Goal: Task Accomplishment & Management: Manage account settings

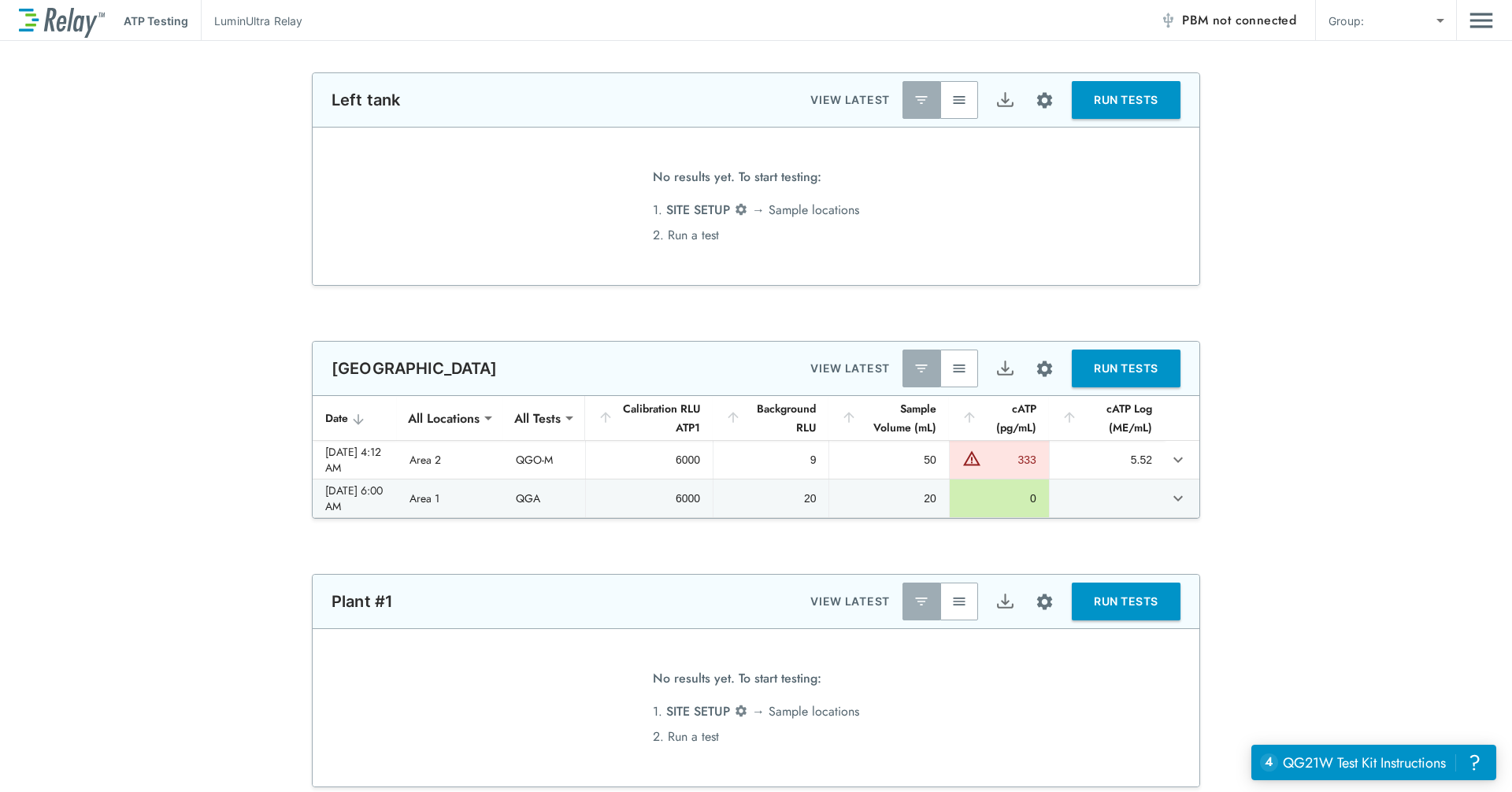
click at [1413, 29] on body "**********" at bounding box center [756, 396] width 1512 height 792
click at [1406, 58] on li "Training1" at bounding box center [1428, 61] width 135 height 28
type input "*********"
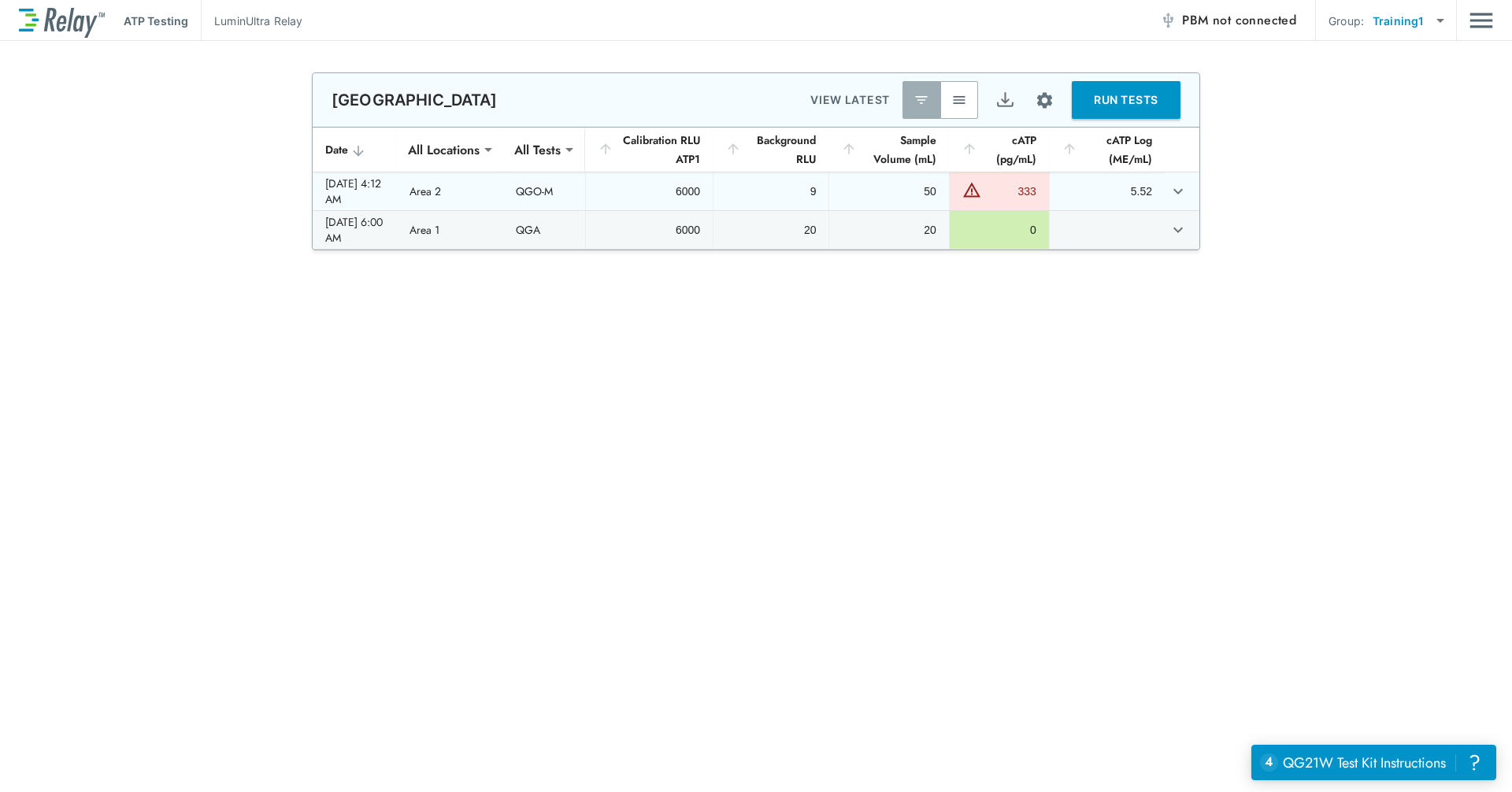
click at [1186, 186] on td "sticky table" at bounding box center [1181, 191] width 34 height 38
click at [1180, 190] on icon "expand row" at bounding box center [1178, 192] width 19 height 19
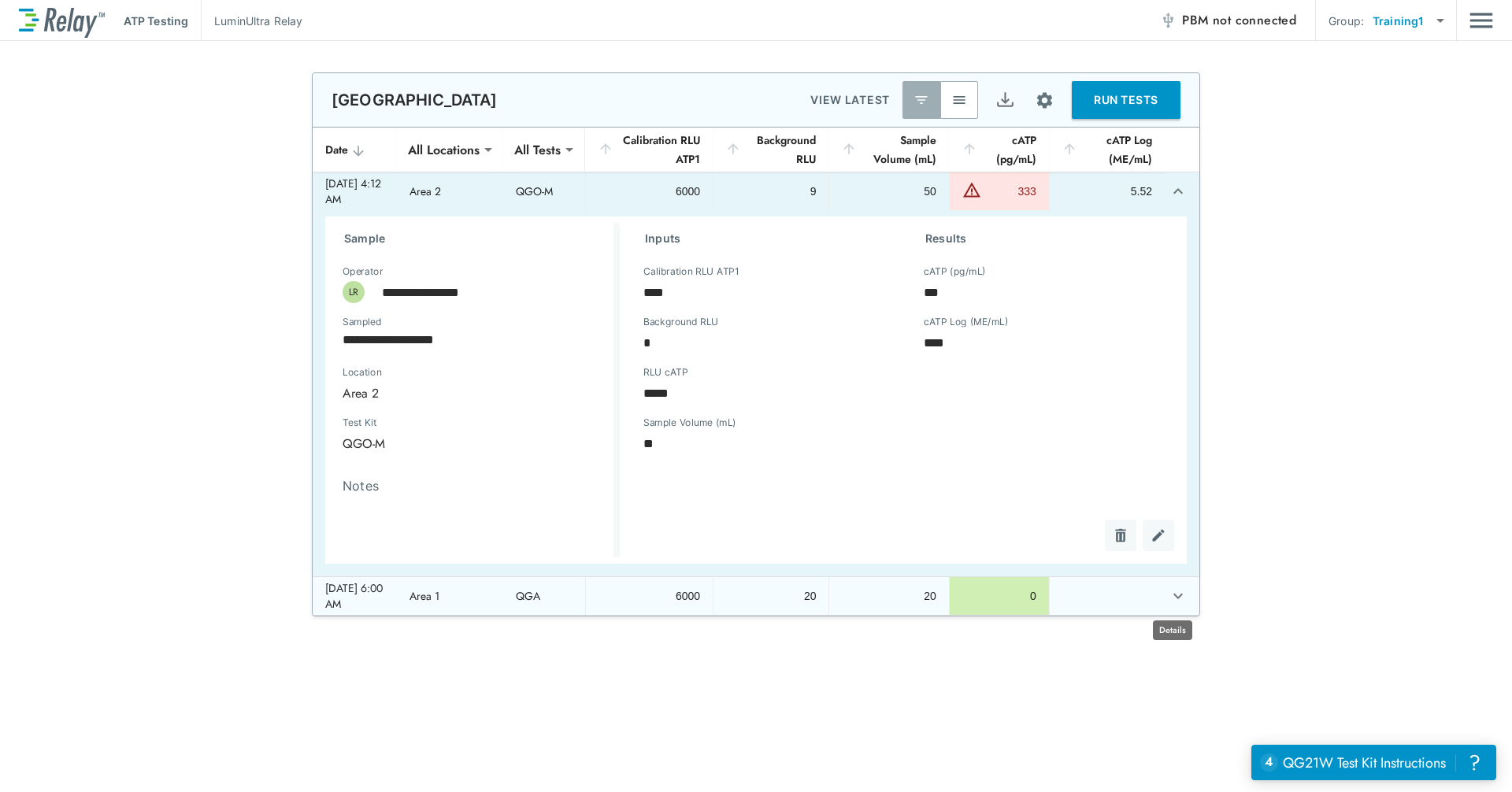
click at [1176, 606] on button "expand row" at bounding box center [1178, 596] width 27 height 27
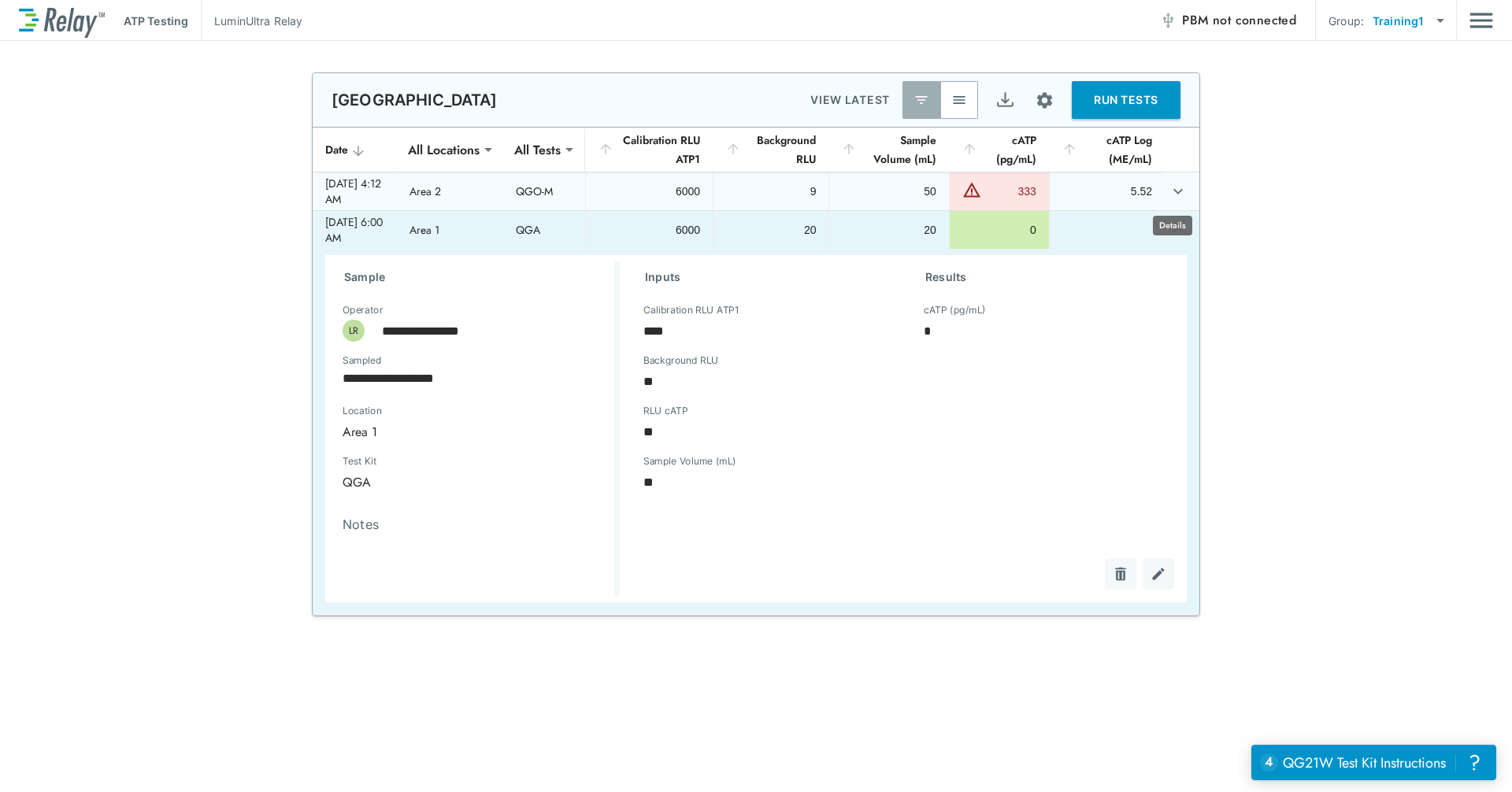
click at [1180, 195] on icon "expand row" at bounding box center [1178, 192] width 19 height 19
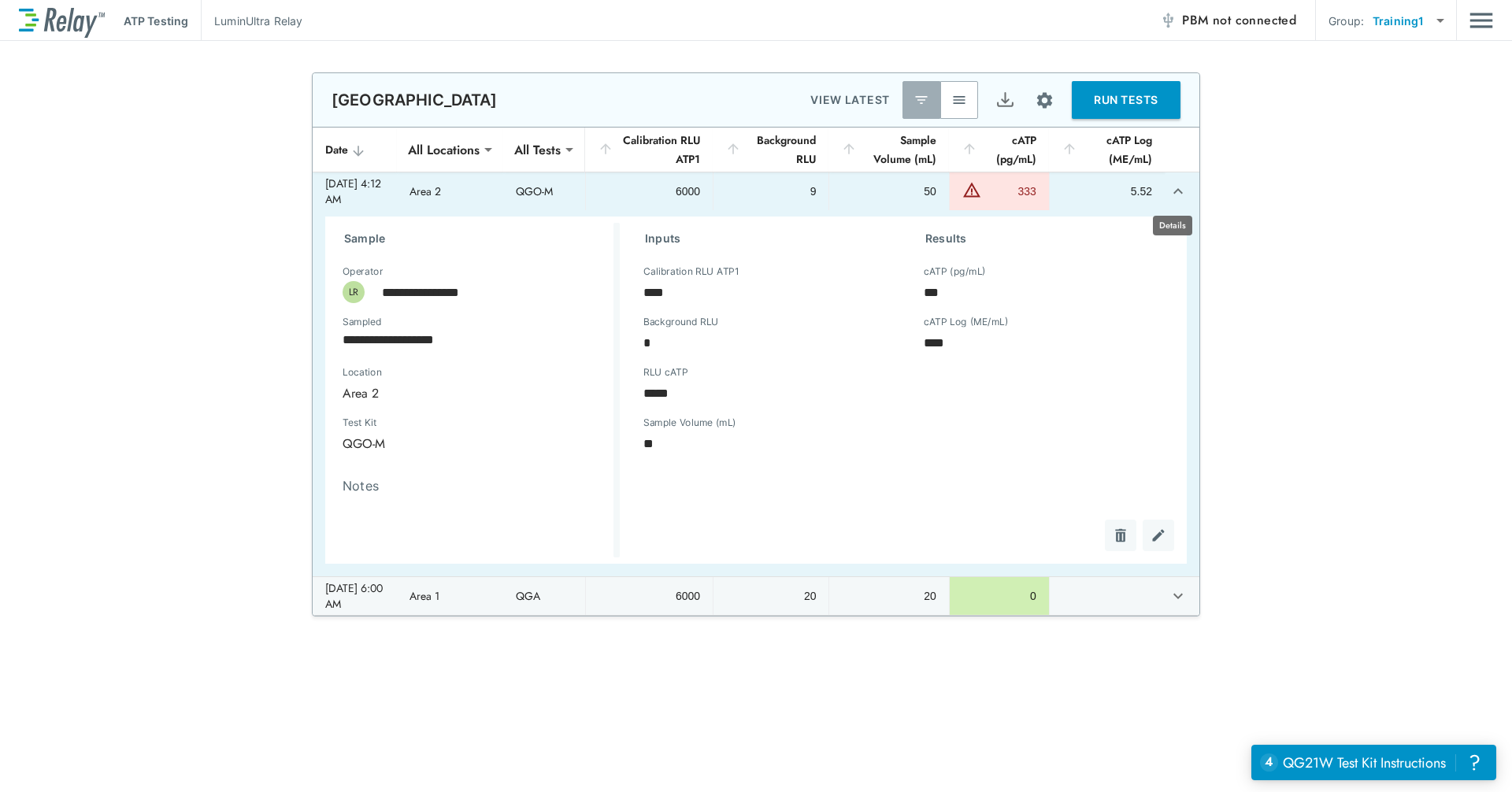
click at [1176, 189] on icon "expand row" at bounding box center [1178, 192] width 19 height 19
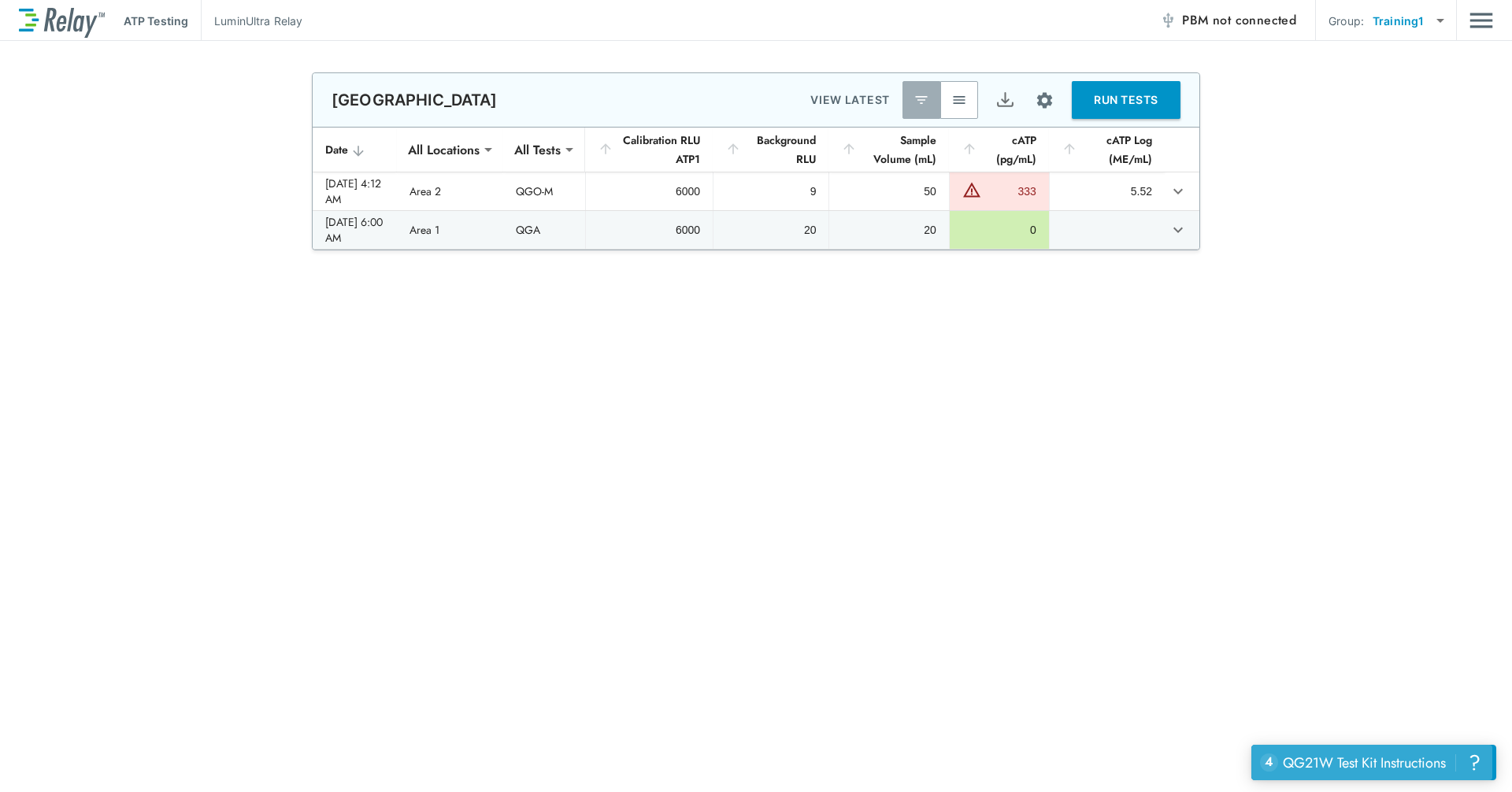
click at [813, 669] on button "4 uncompleted tasks QG21W Test Kit Instructions ?" at bounding box center [1372, 762] width 241 height 35
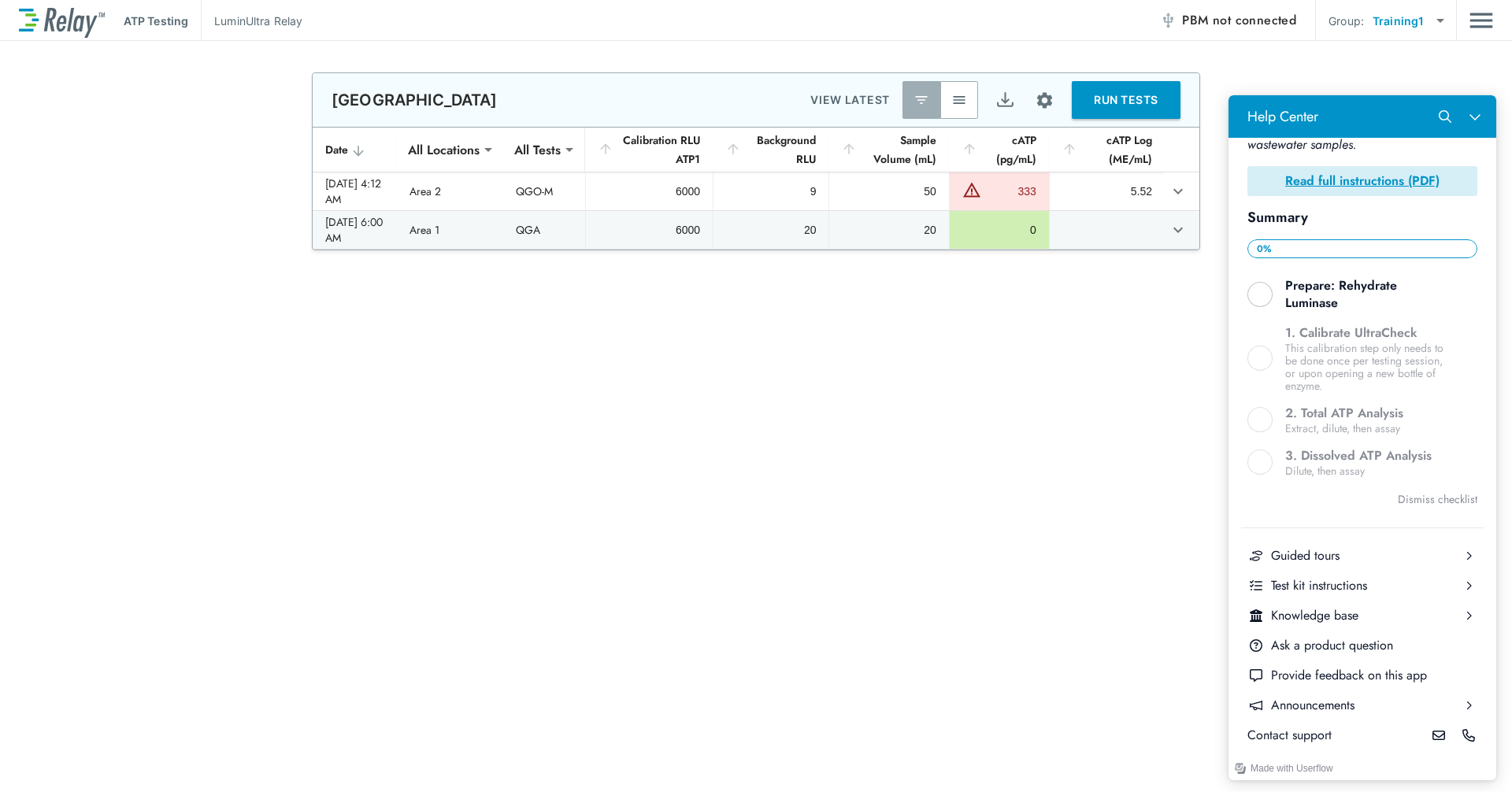
scroll to position [279, 0]
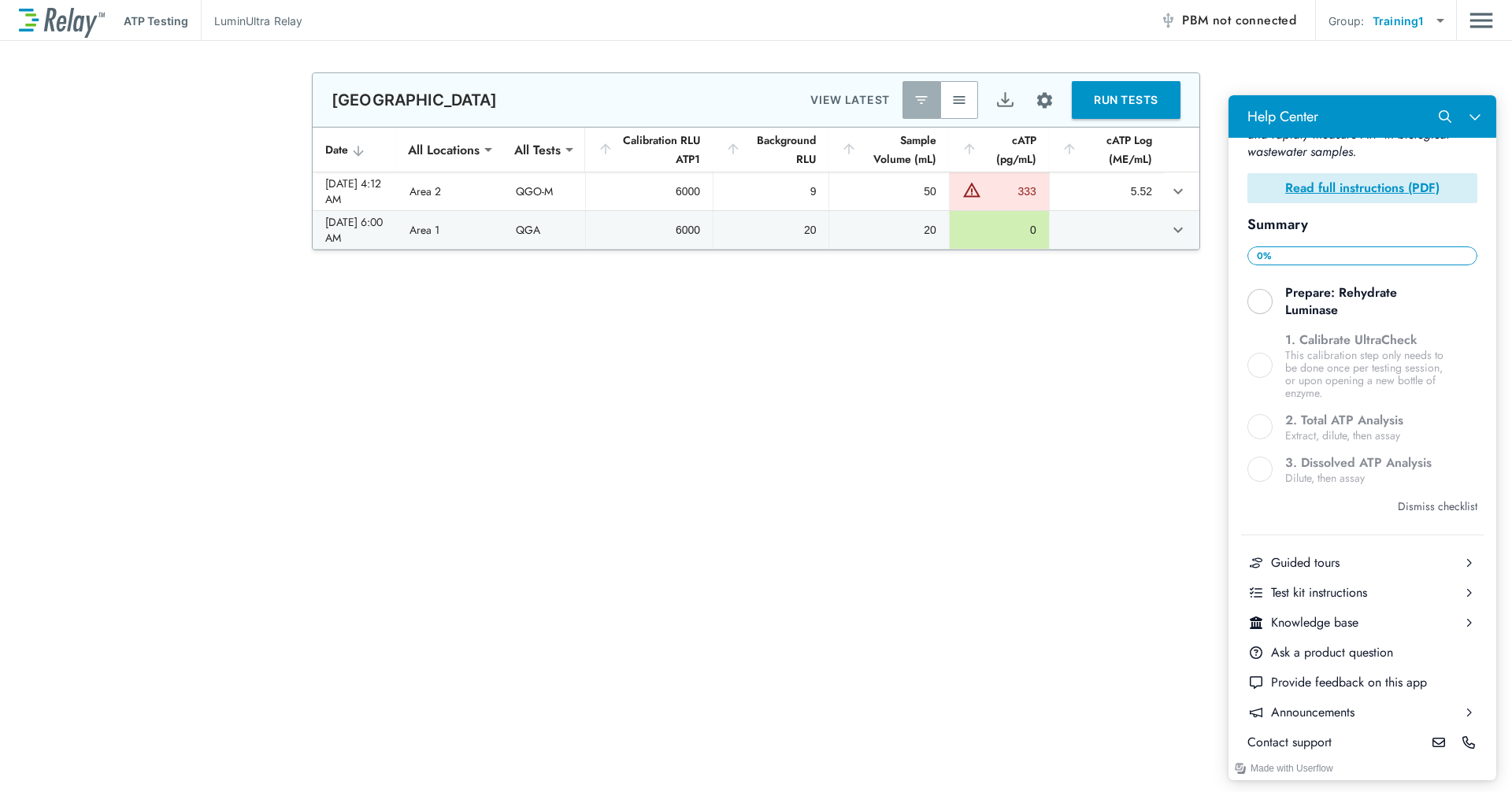
click at [813, 501] on button "Dismiss checklist" at bounding box center [1438, 506] width 80 height 19
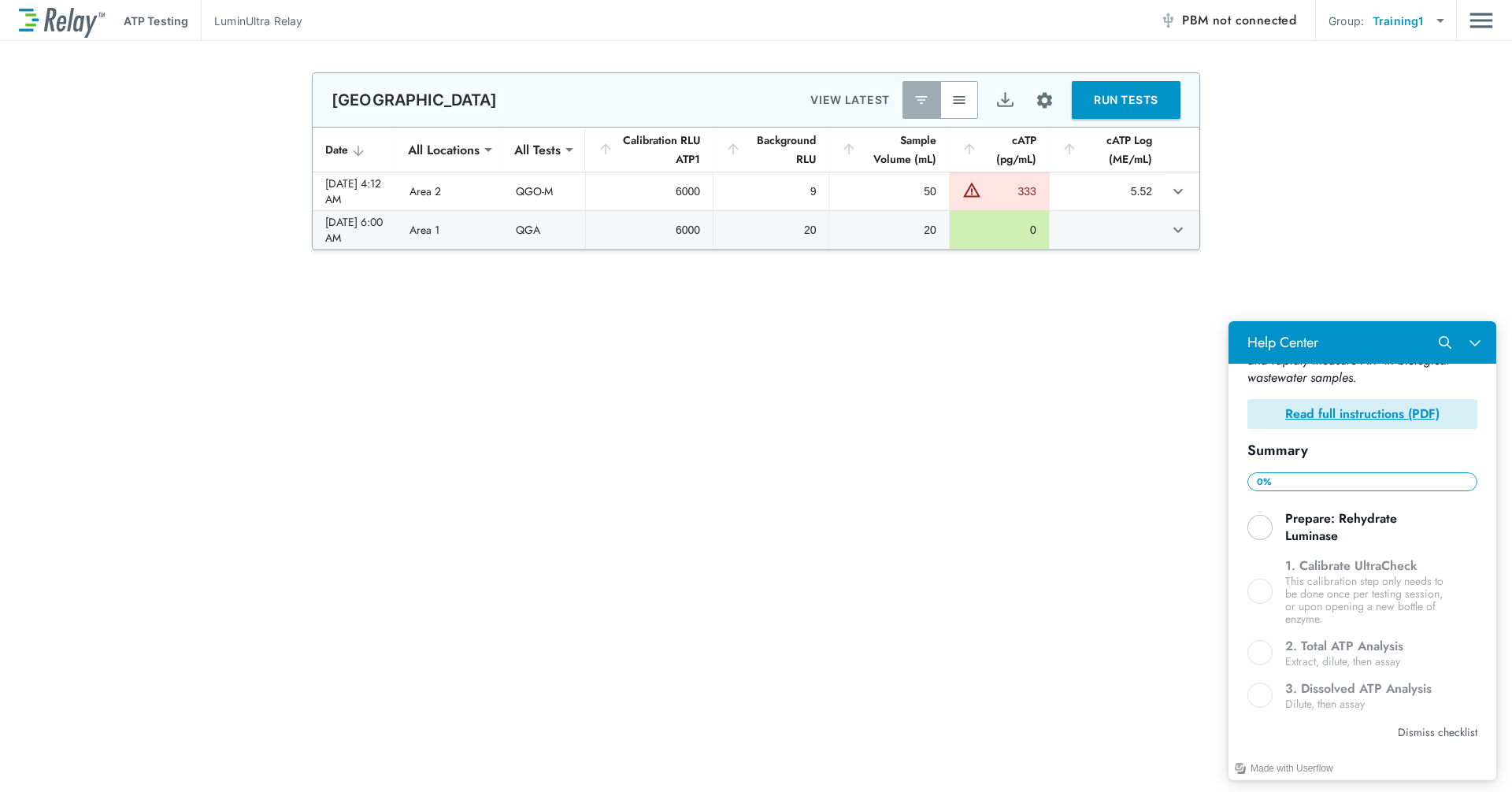
scroll to position [0, 0]
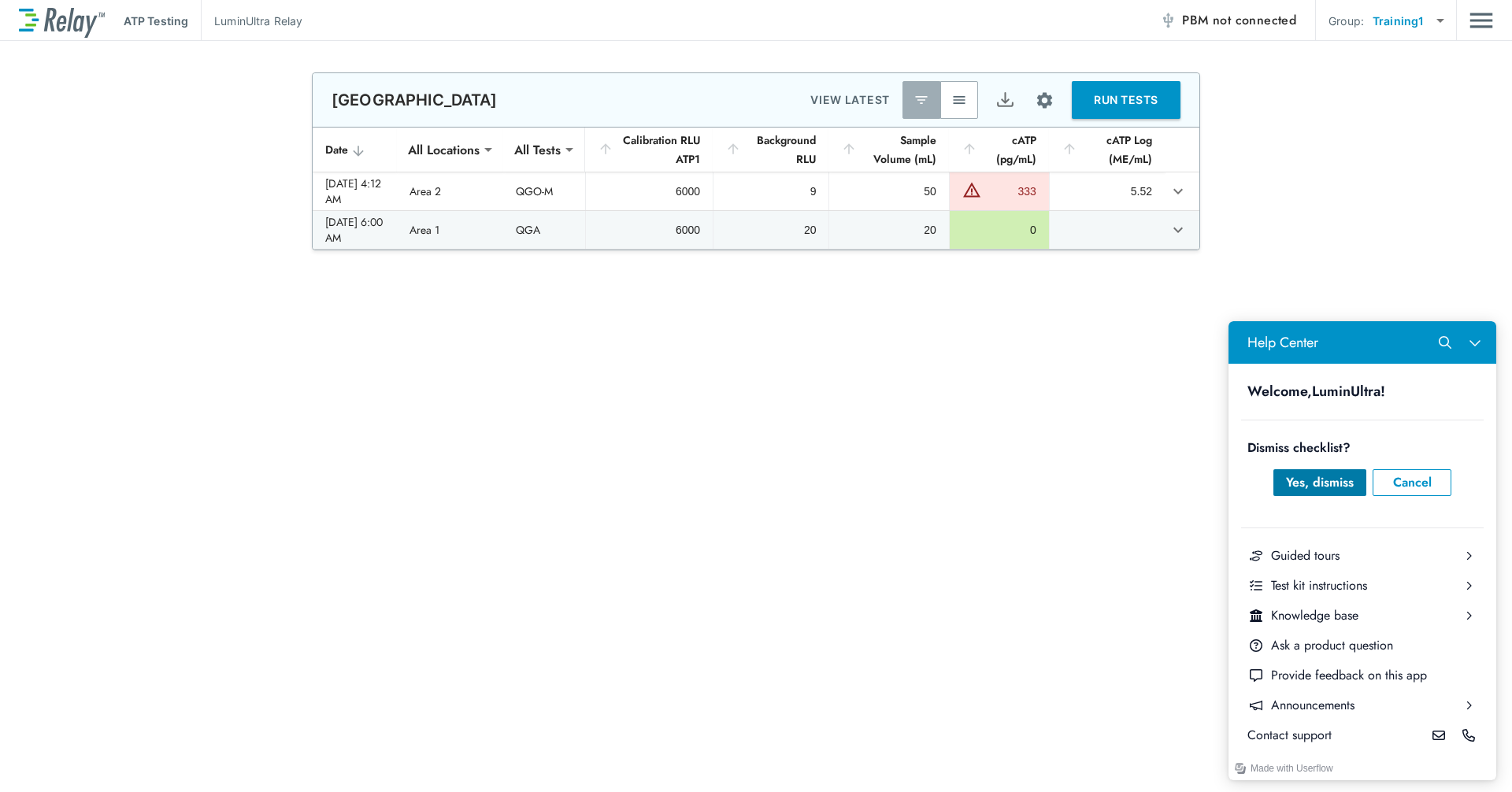
click at [813, 480] on div "Yes, dismiss" at bounding box center [1320, 483] width 68 height 19
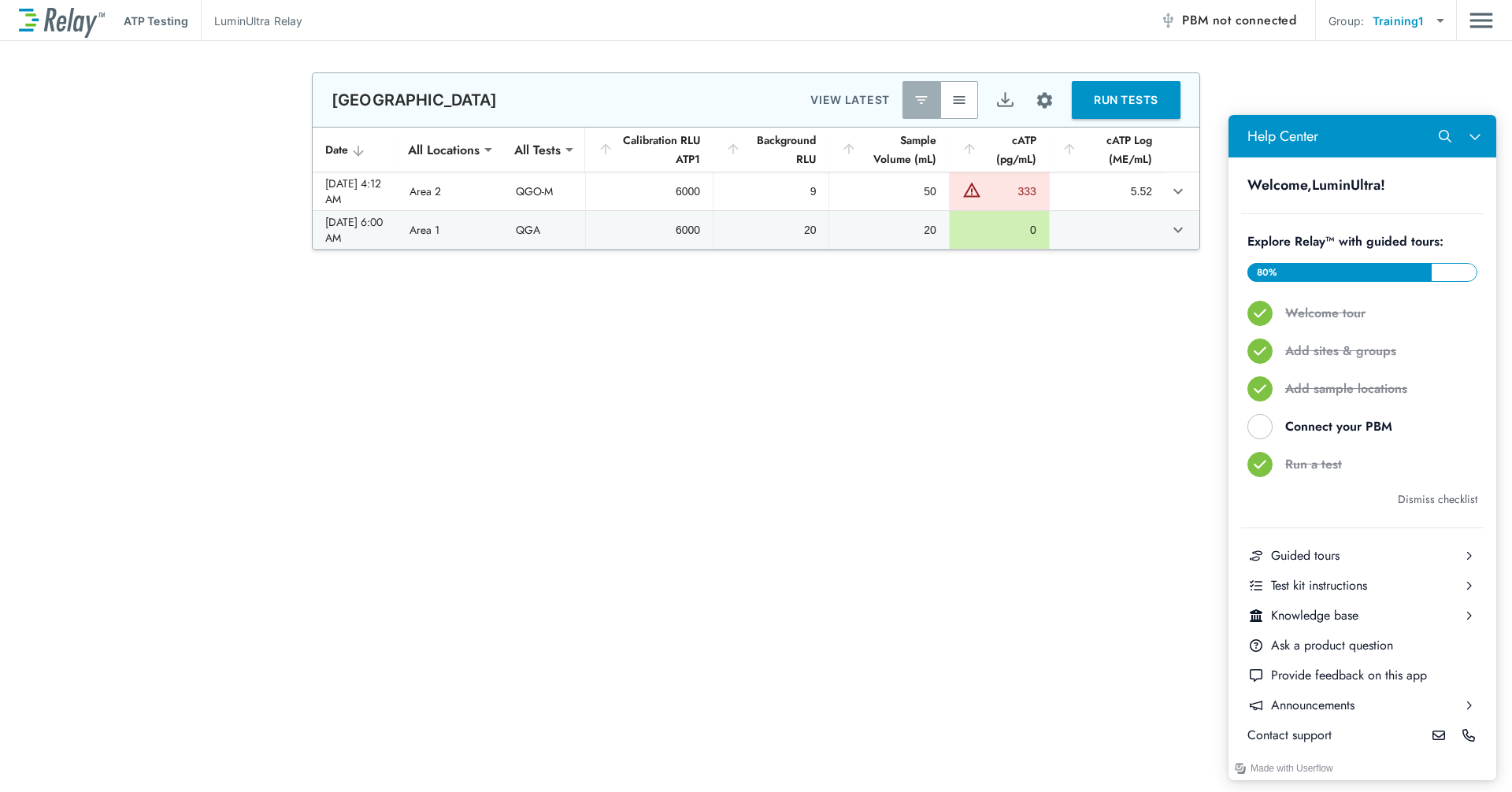
click at [813, 497] on button "Dismiss checklist" at bounding box center [1438, 499] width 80 height 19
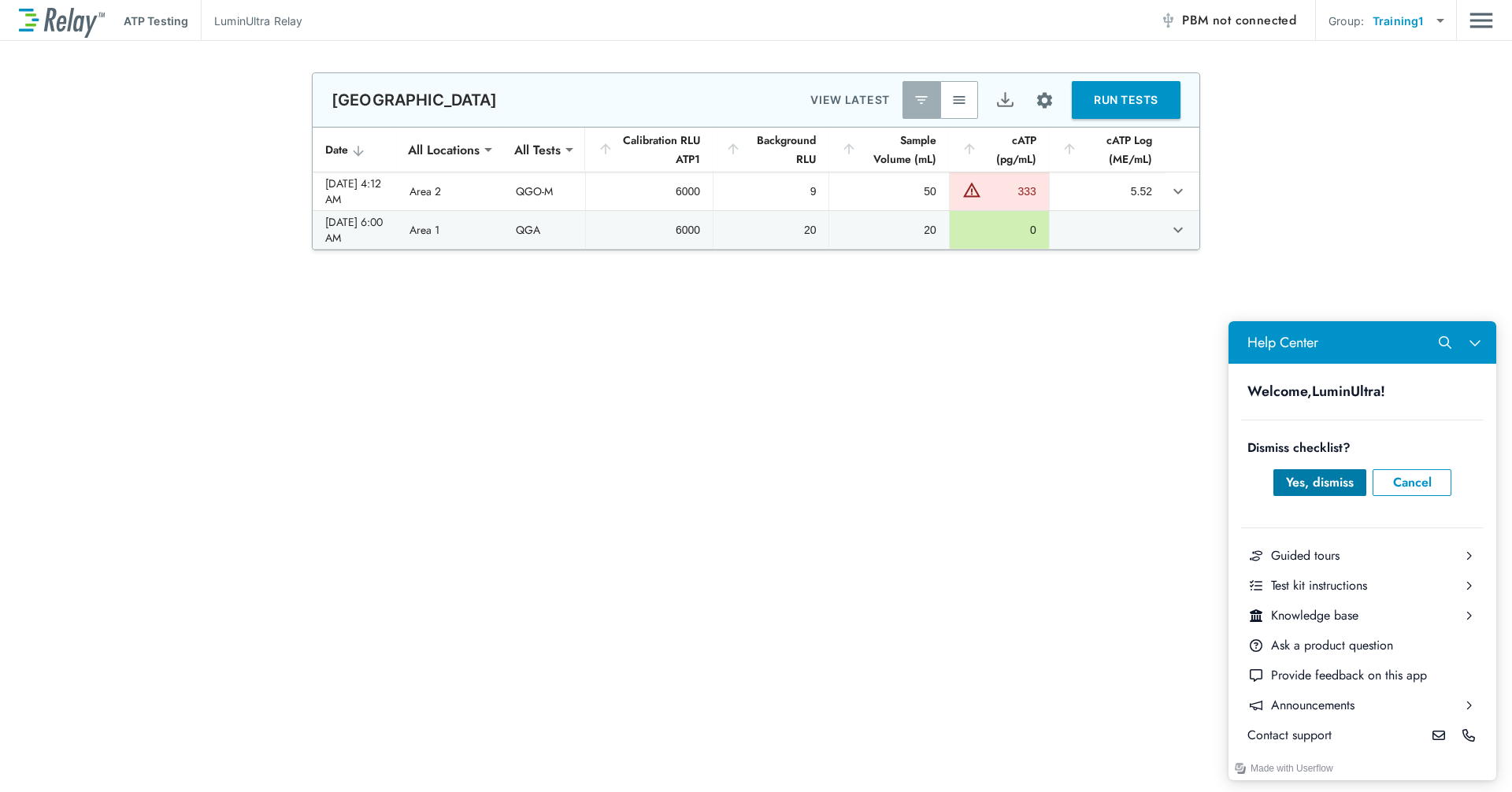
click at [813, 476] on div "Yes, dismiss" at bounding box center [1320, 483] width 68 height 19
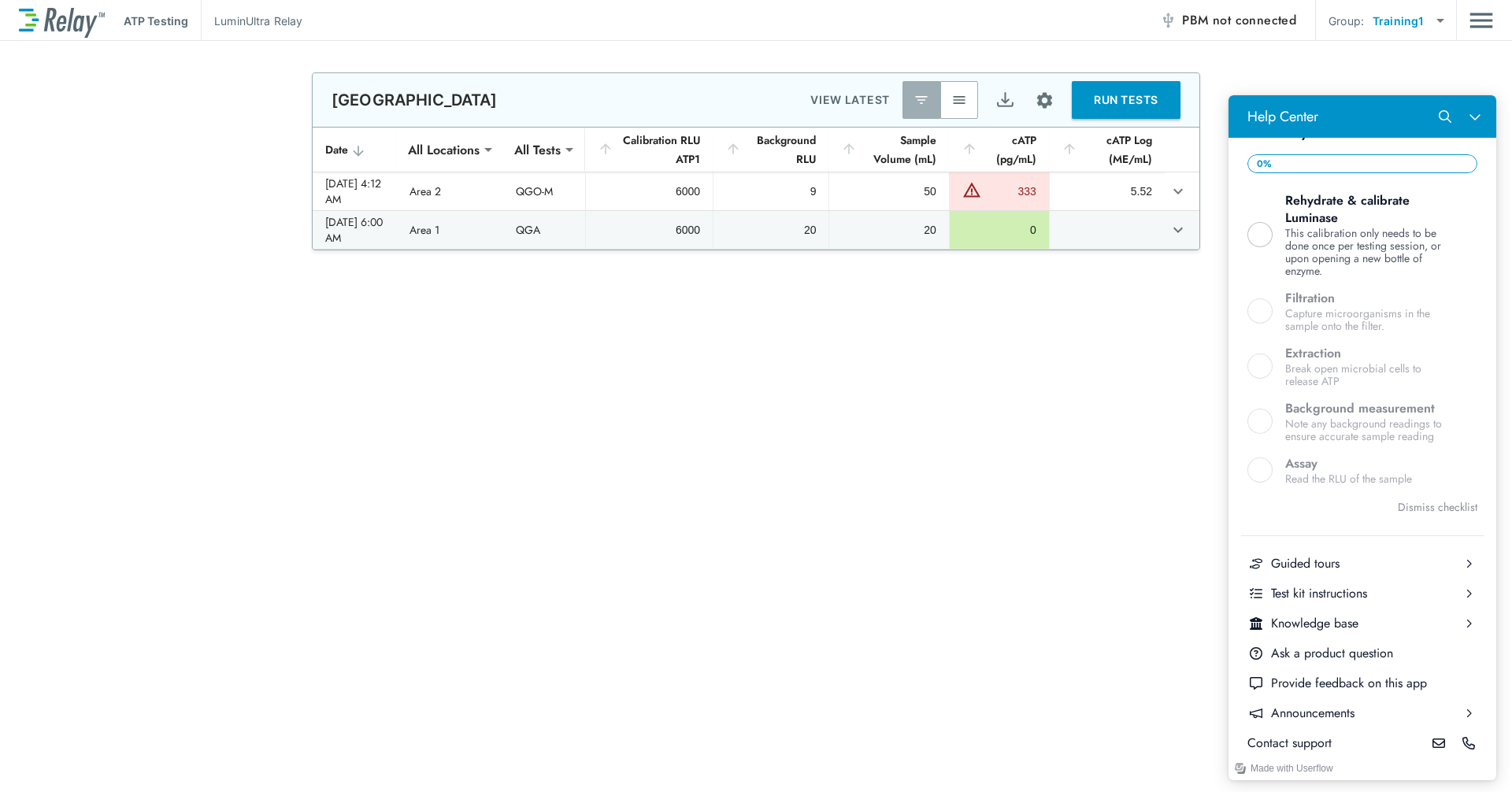
scroll to position [319, 0]
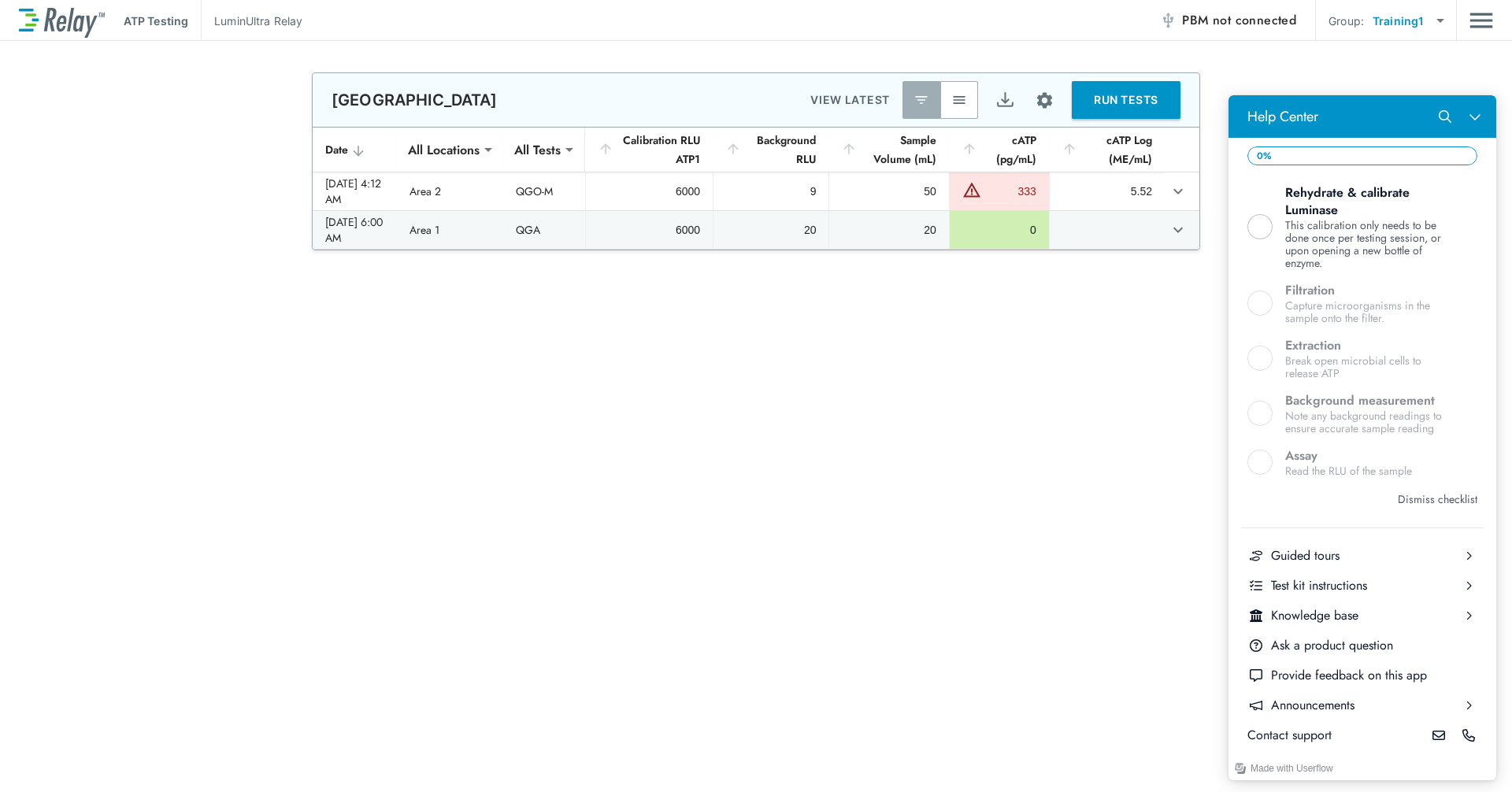
click at [813, 495] on button "Dismiss checklist" at bounding box center [1438, 499] width 80 height 19
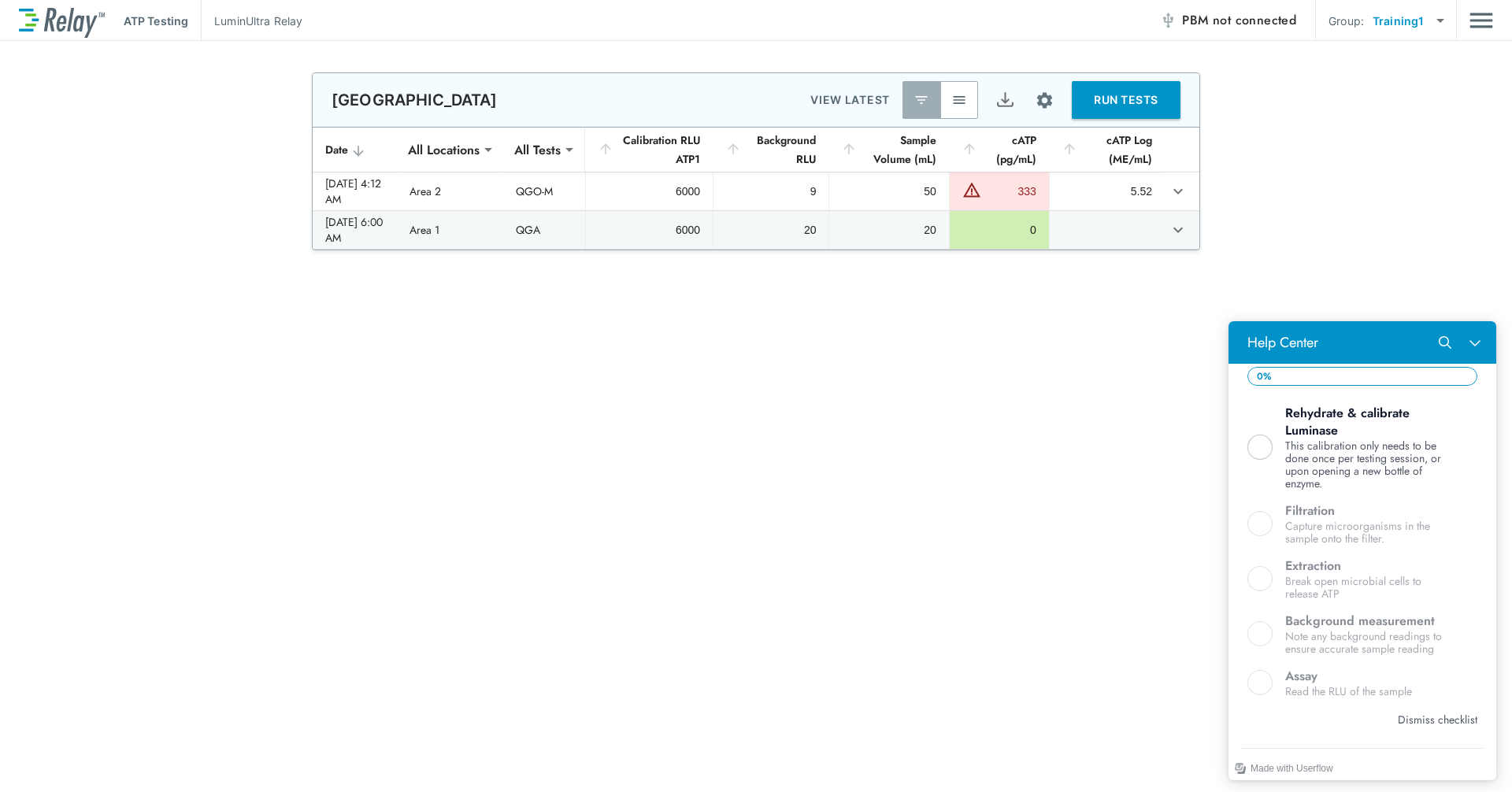
scroll to position [0, 0]
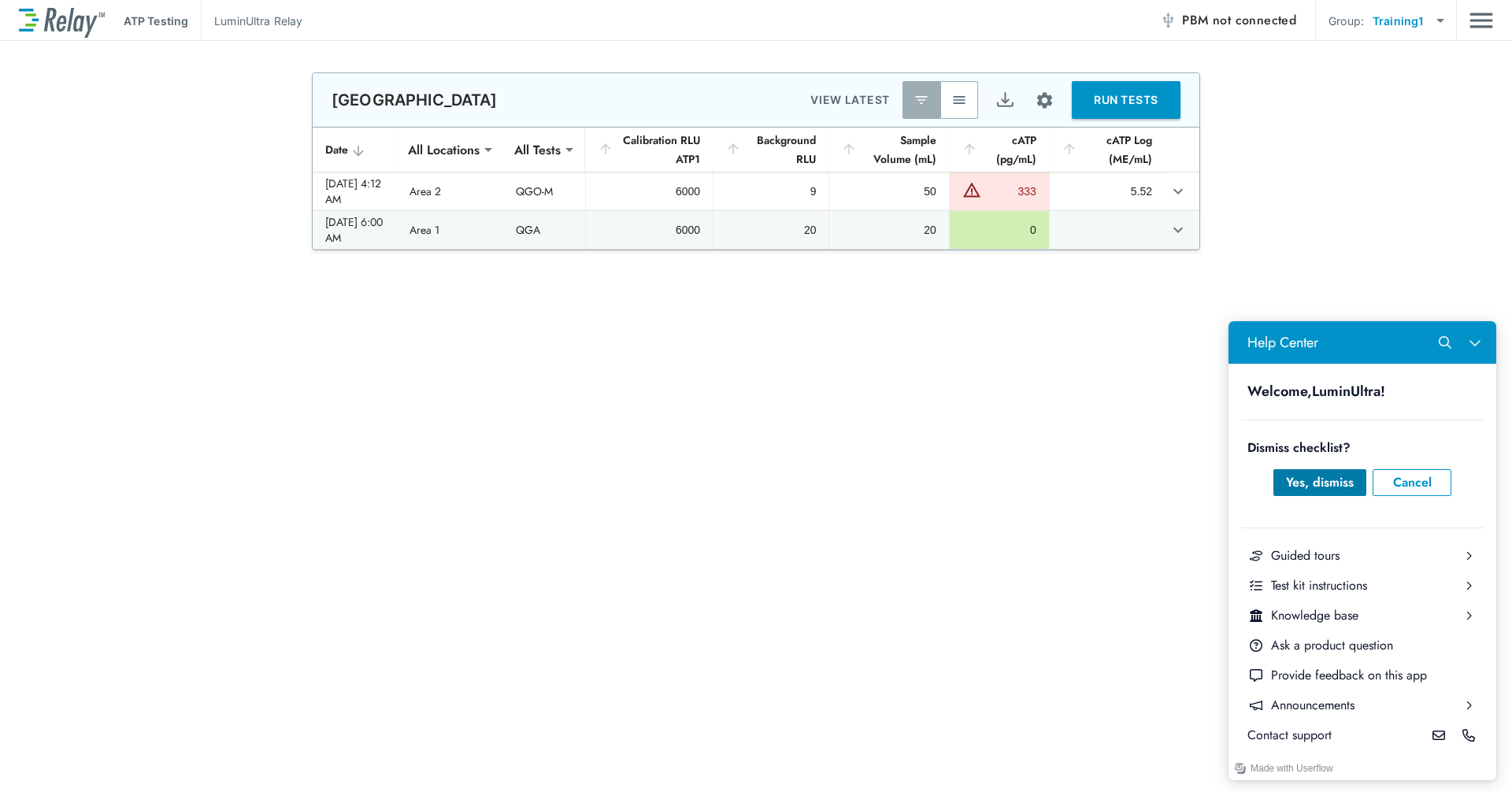
click at [813, 480] on div "Yes, dismiss" at bounding box center [1320, 483] width 68 height 19
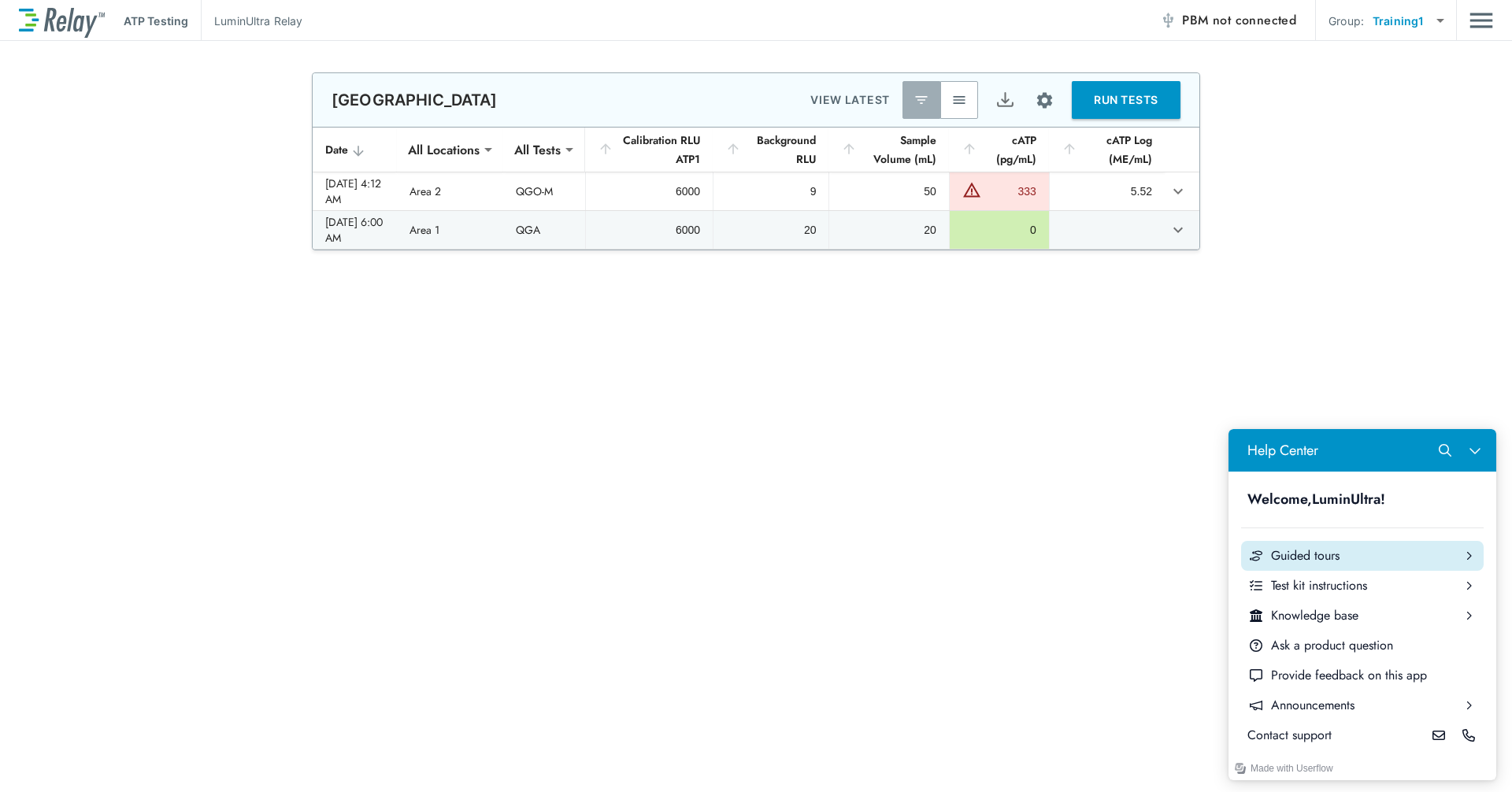
click at [813, 559] on div "Guided tours" at bounding box center [1362, 556] width 183 height 18
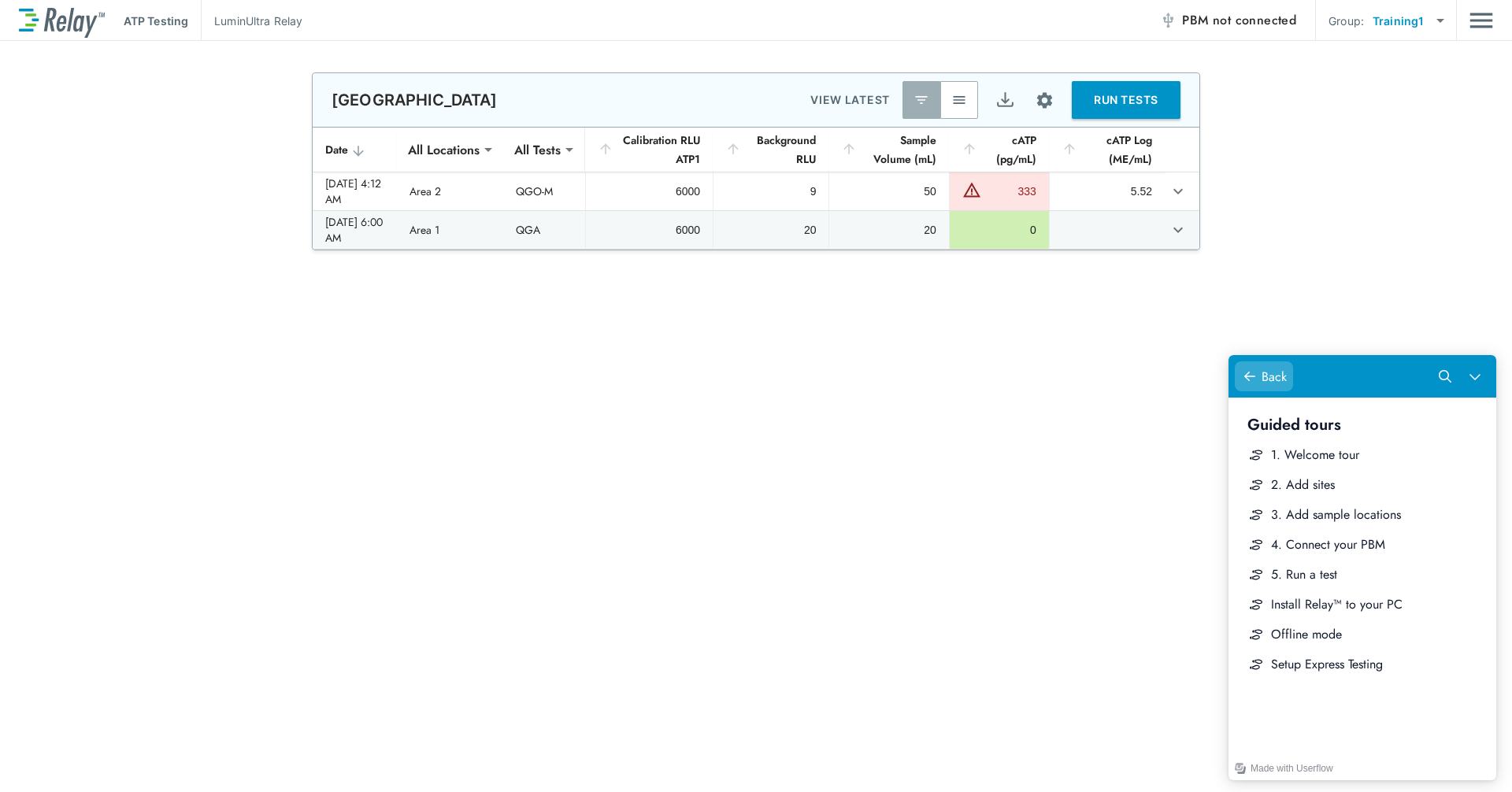
click at [813, 375] on icon "Help Center" at bounding box center [1250, 376] width 13 height 13
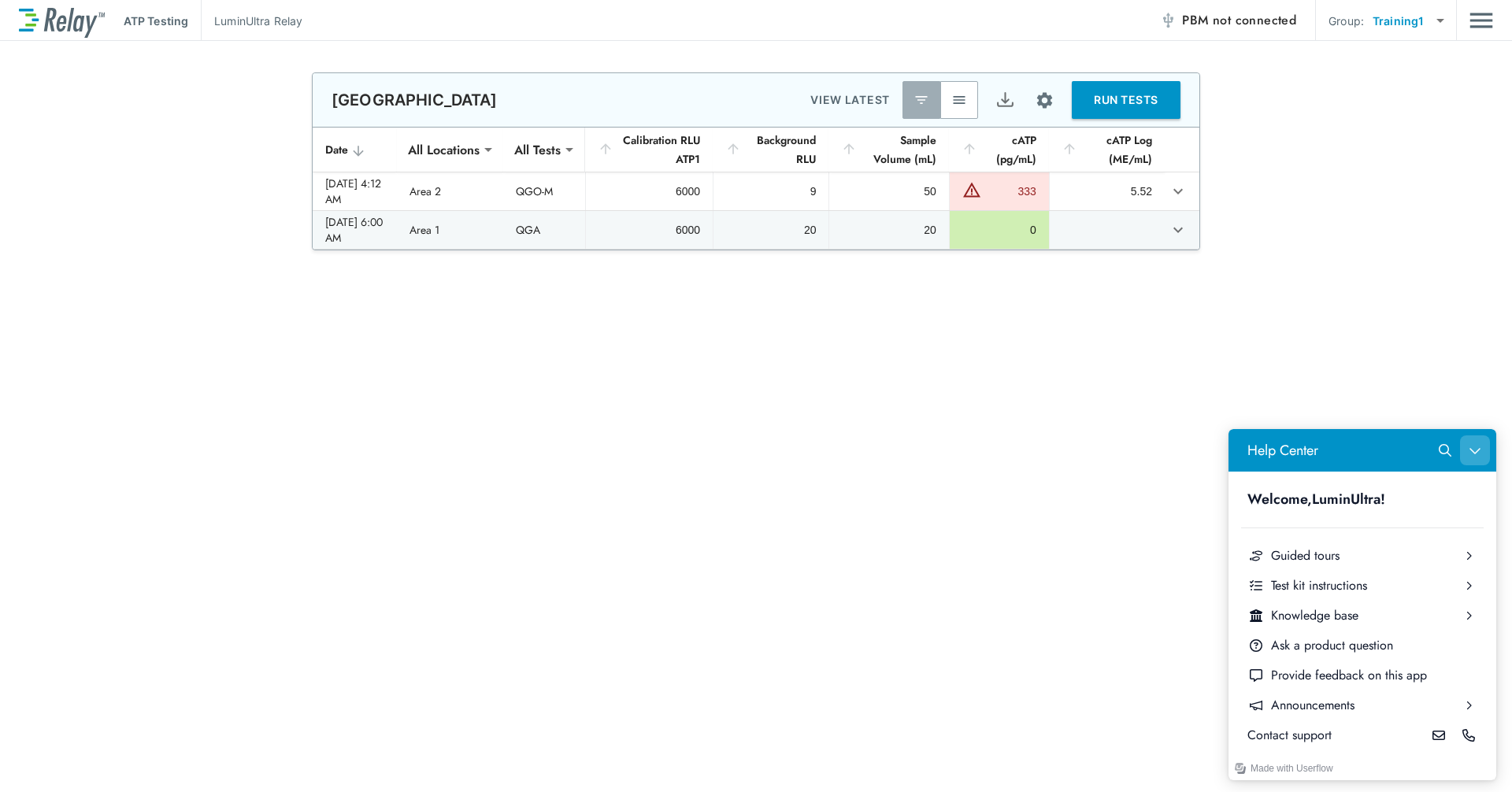
click at [813, 457] on button "Close Help Center" at bounding box center [1474, 449] width 30 height 30
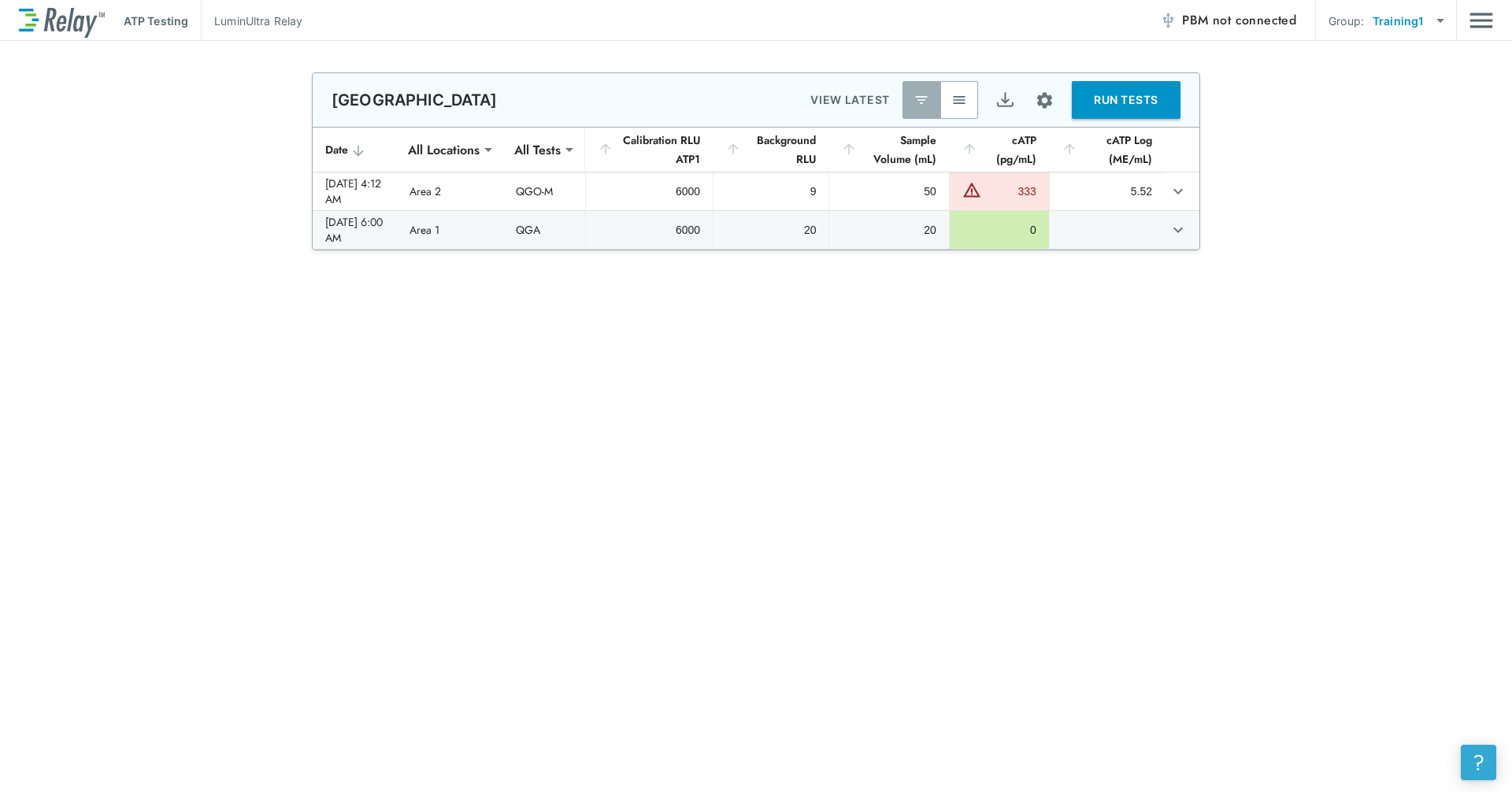
click at [813, 669] on button "?" at bounding box center [1478, 762] width 35 height 35
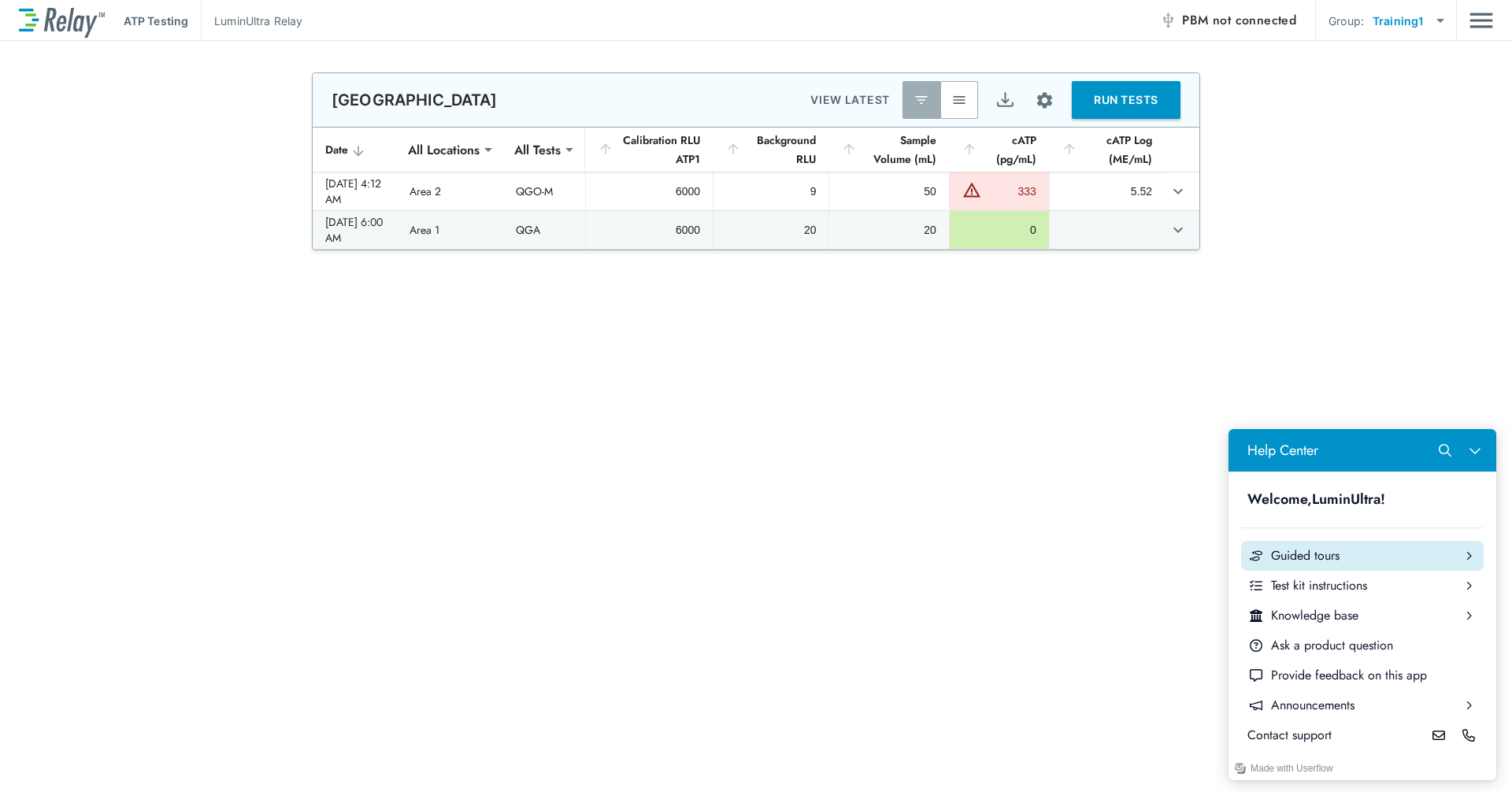
click at [813, 548] on div "Guided tours" at bounding box center [1362, 556] width 183 height 18
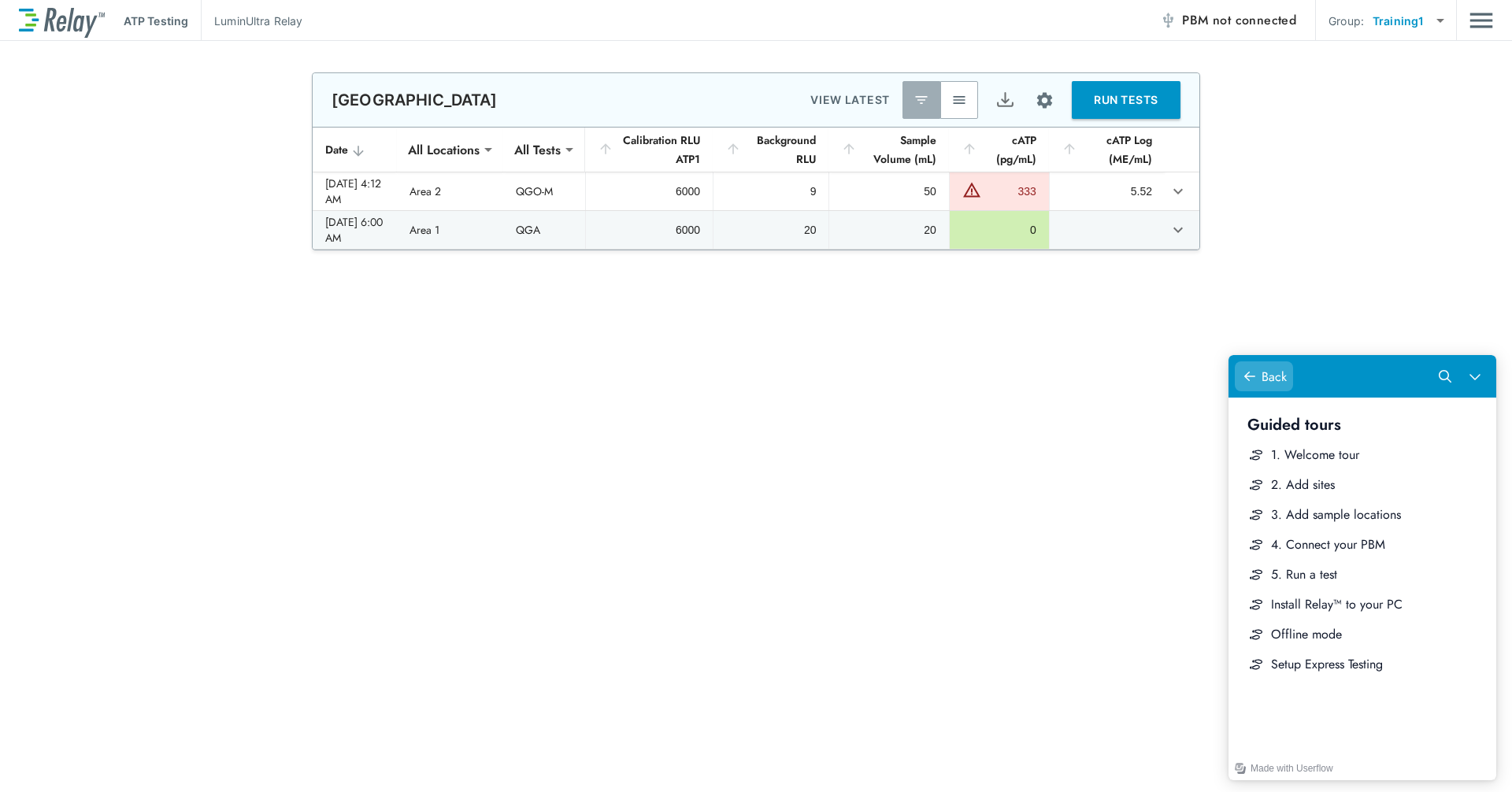
click at [813, 382] on icon "Help Center" at bounding box center [1250, 376] width 13 height 13
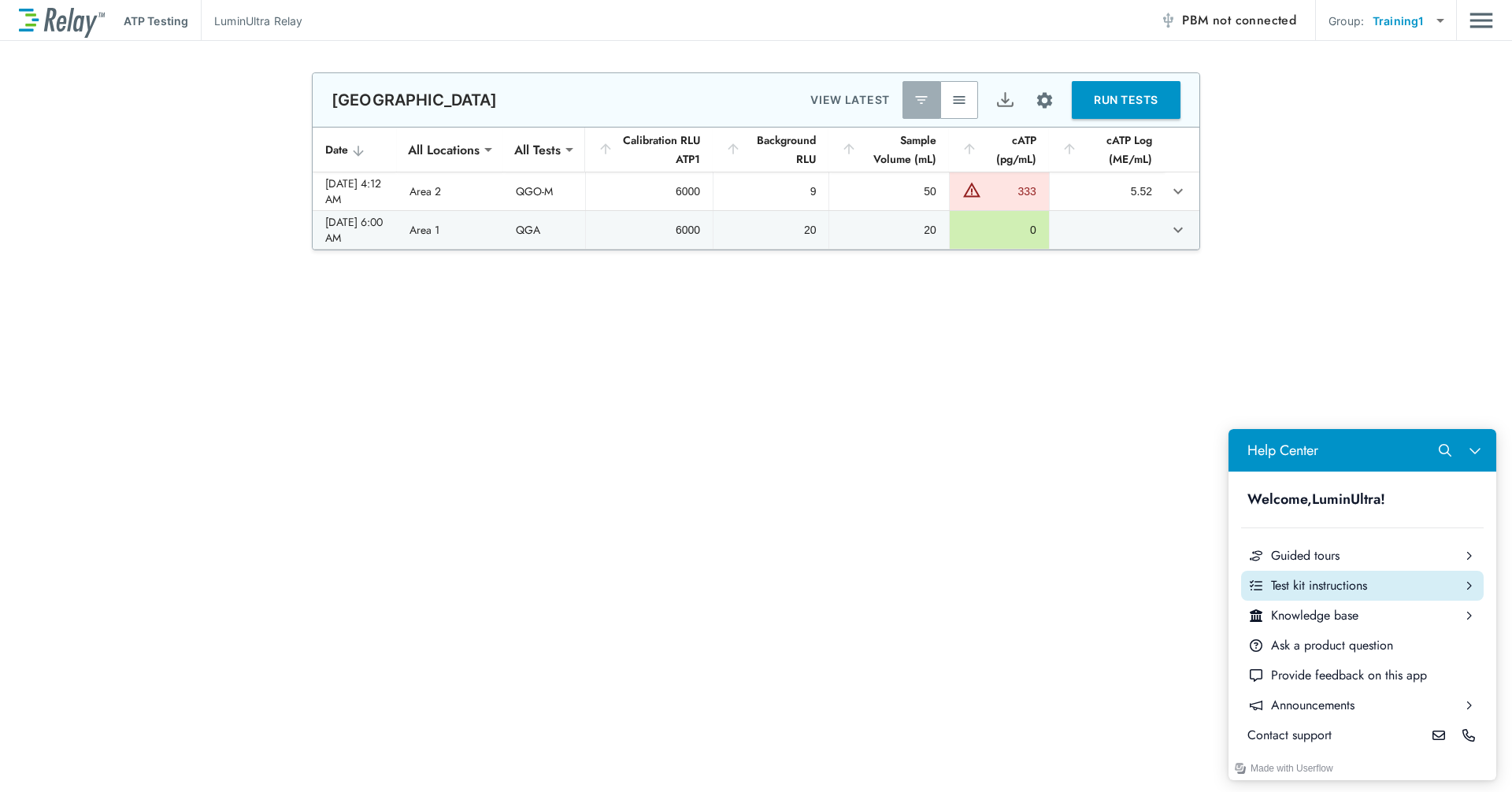
click at [813, 588] on div "Test kit instructions" at bounding box center [1362, 586] width 183 height 18
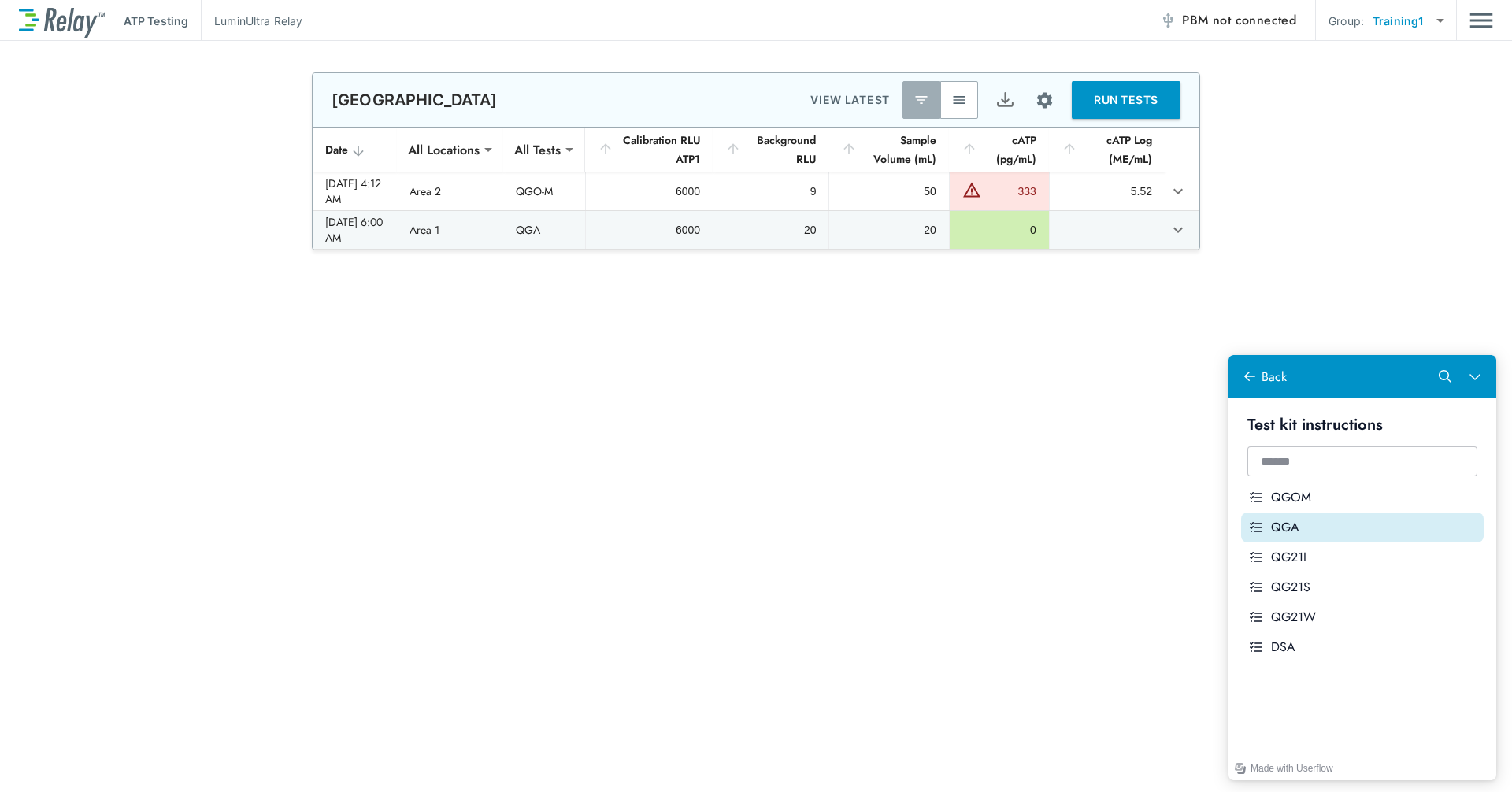
click at [813, 527] on div "QGA" at bounding box center [1374, 528] width 206 height 18
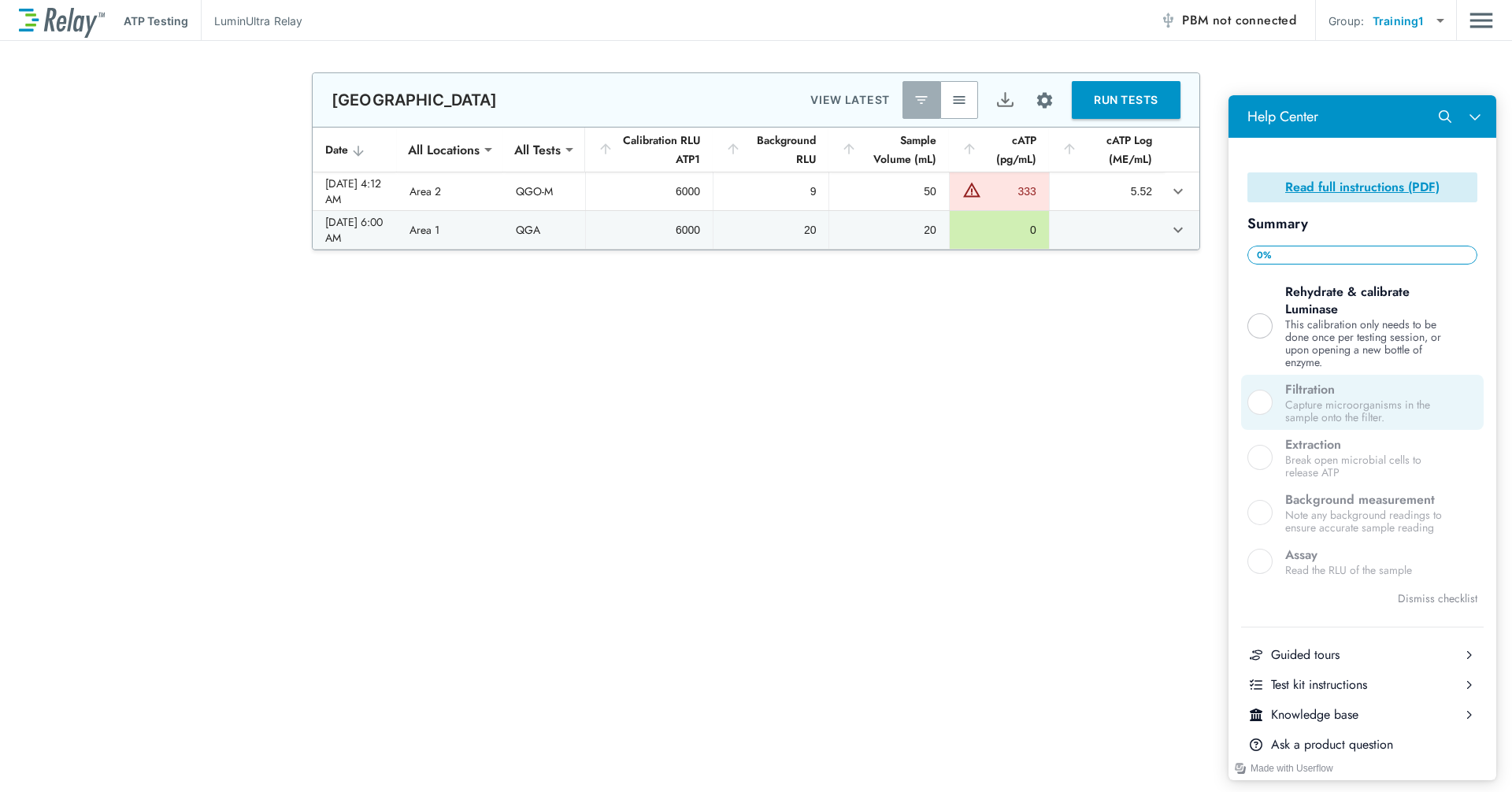
scroll to position [236, 0]
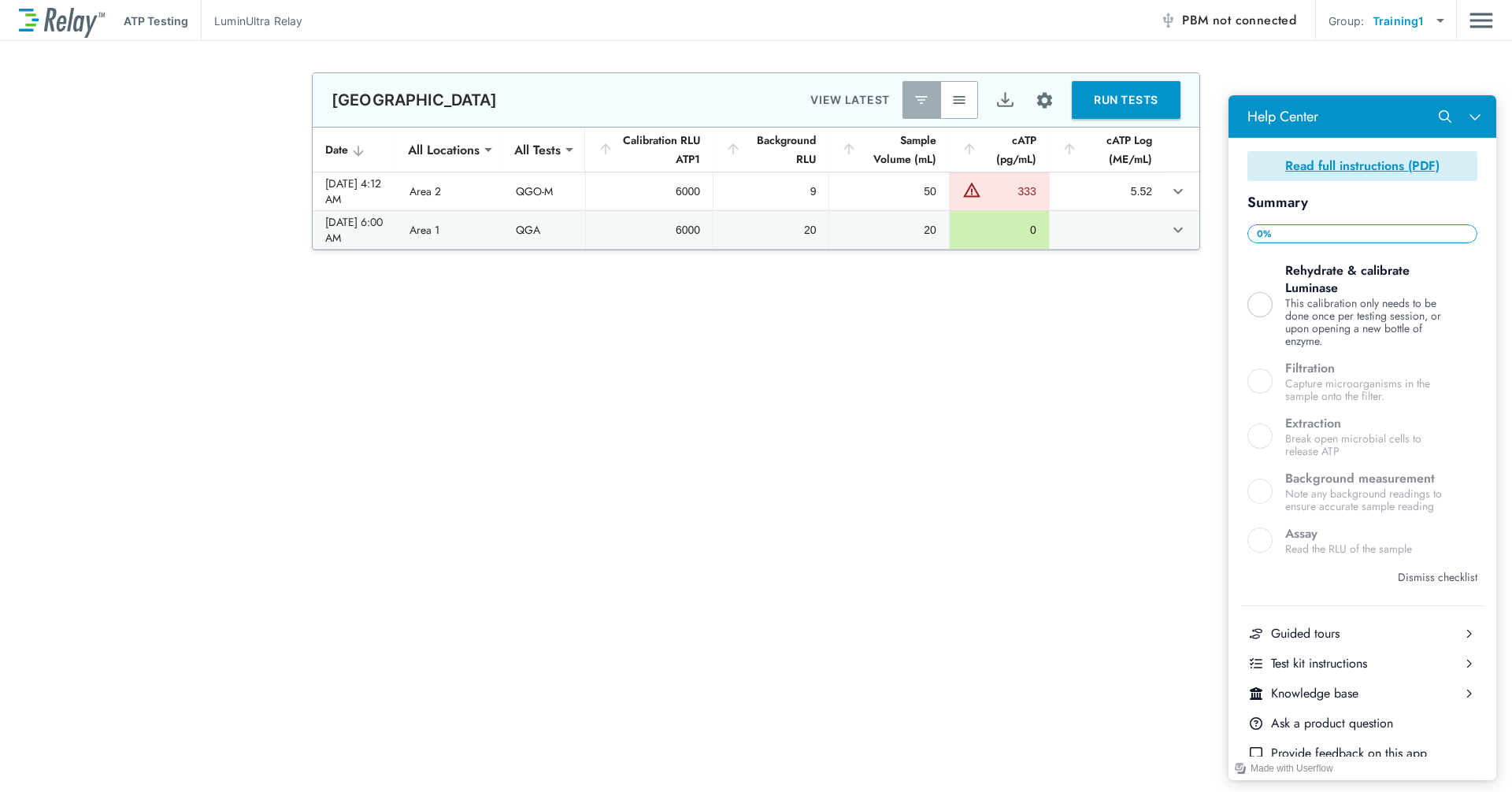
click at [813, 580] on button "Dismiss checklist" at bounding box center [1438, 577] width 80 height 19
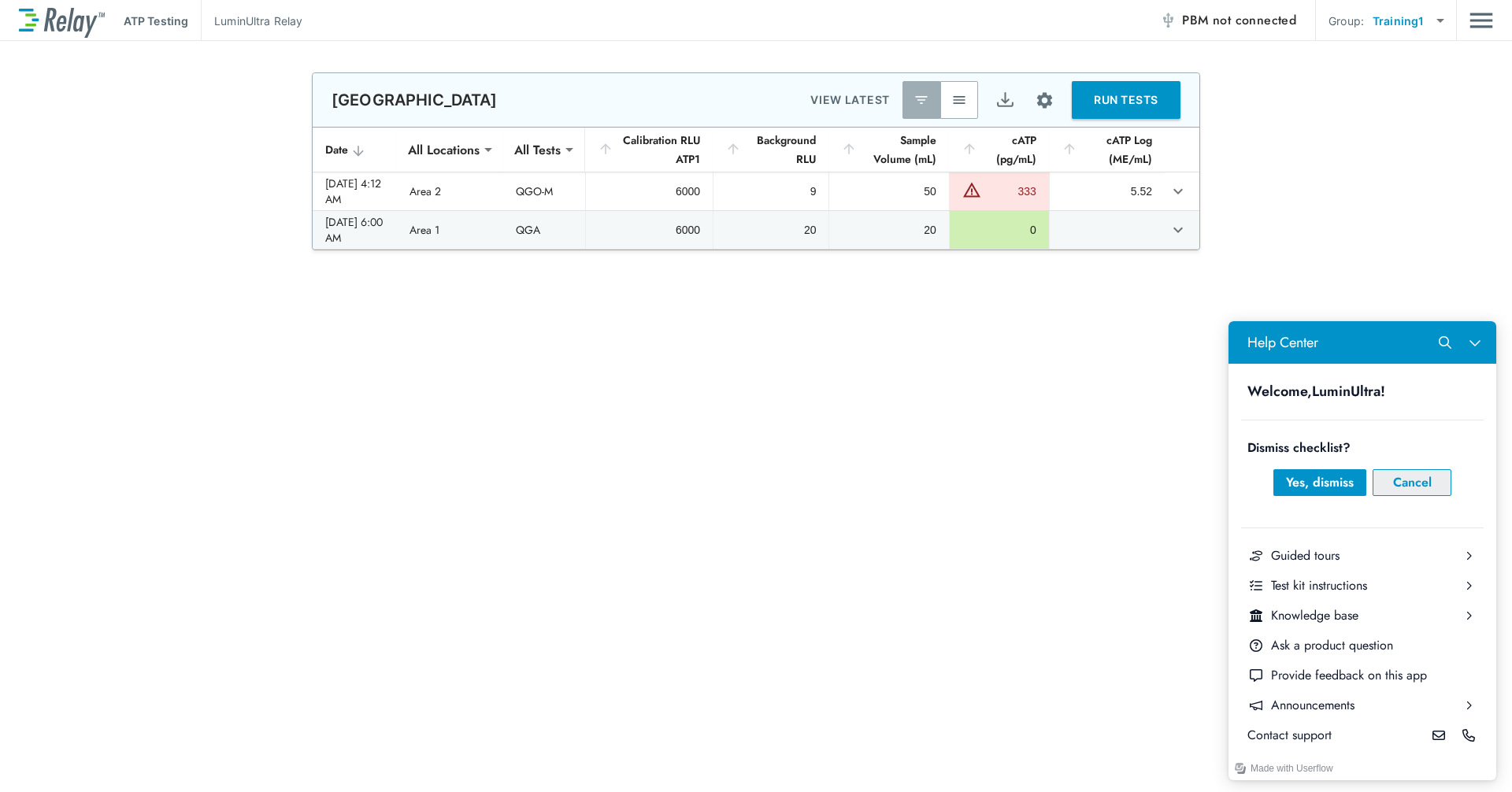
scroll to position [79, 0]
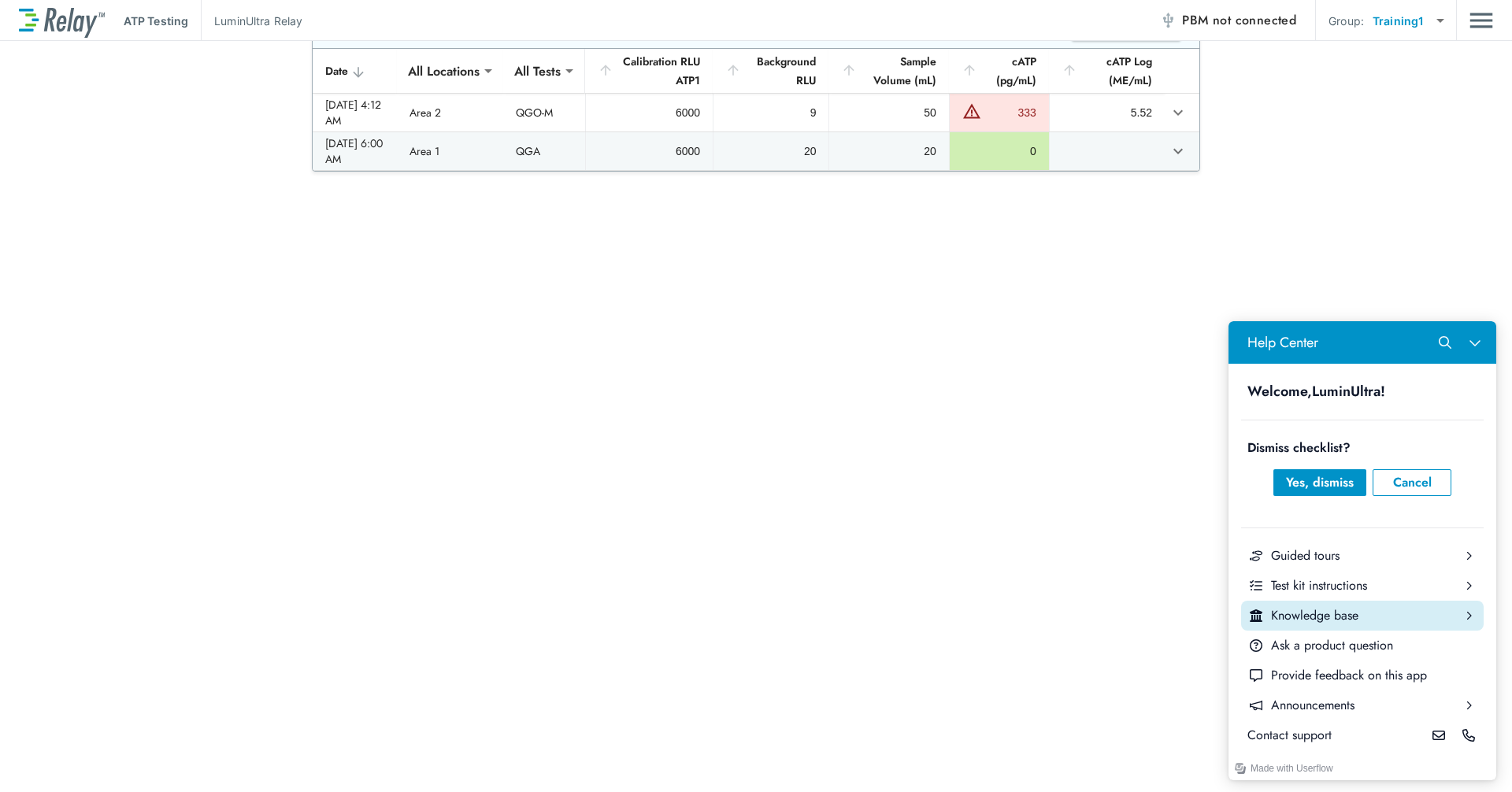
click at [813, 623] on div "Knowledge base" at bounding box center [1362, 616] width 183 height 18
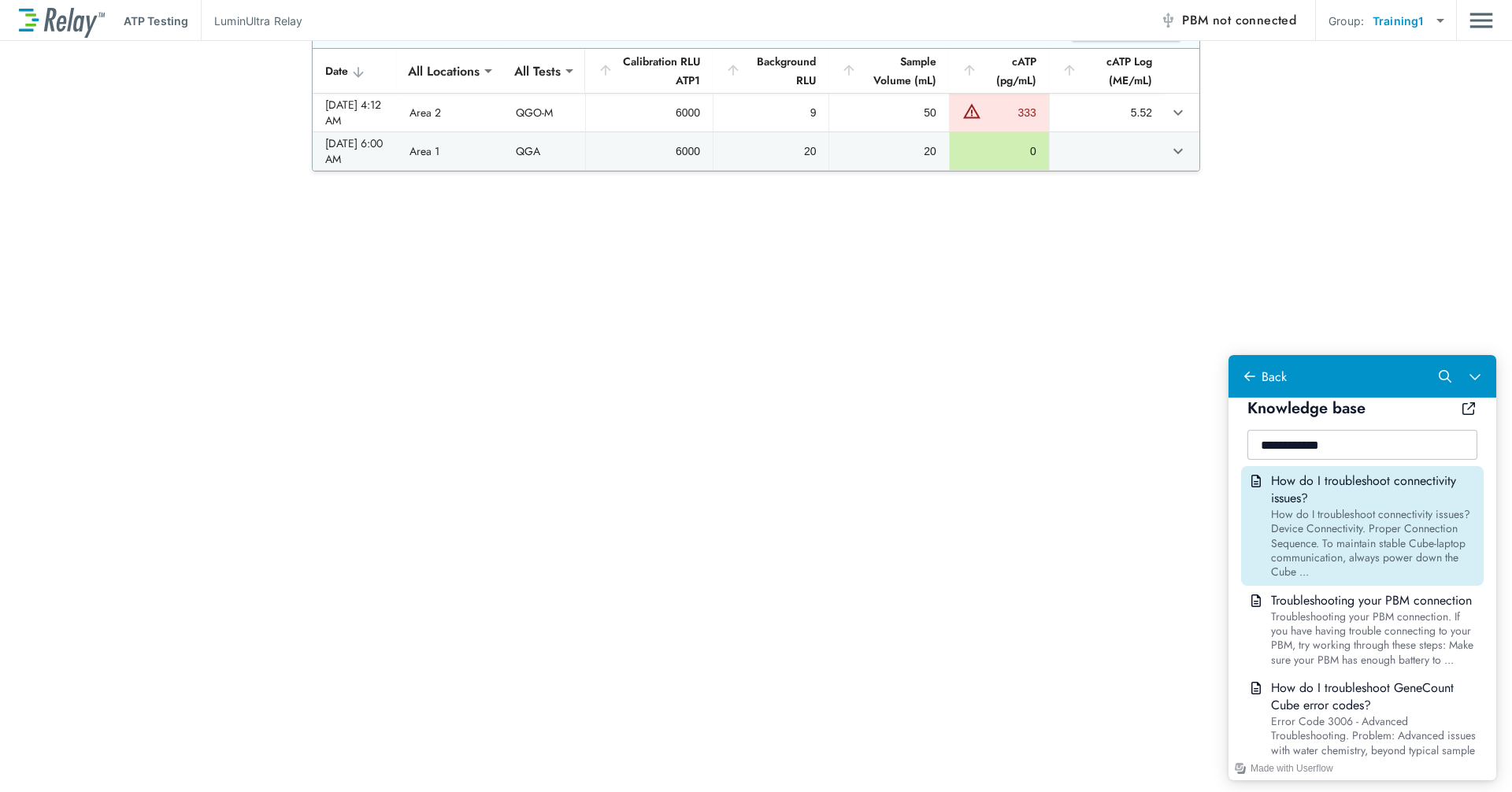
scroll to position [0, 0]
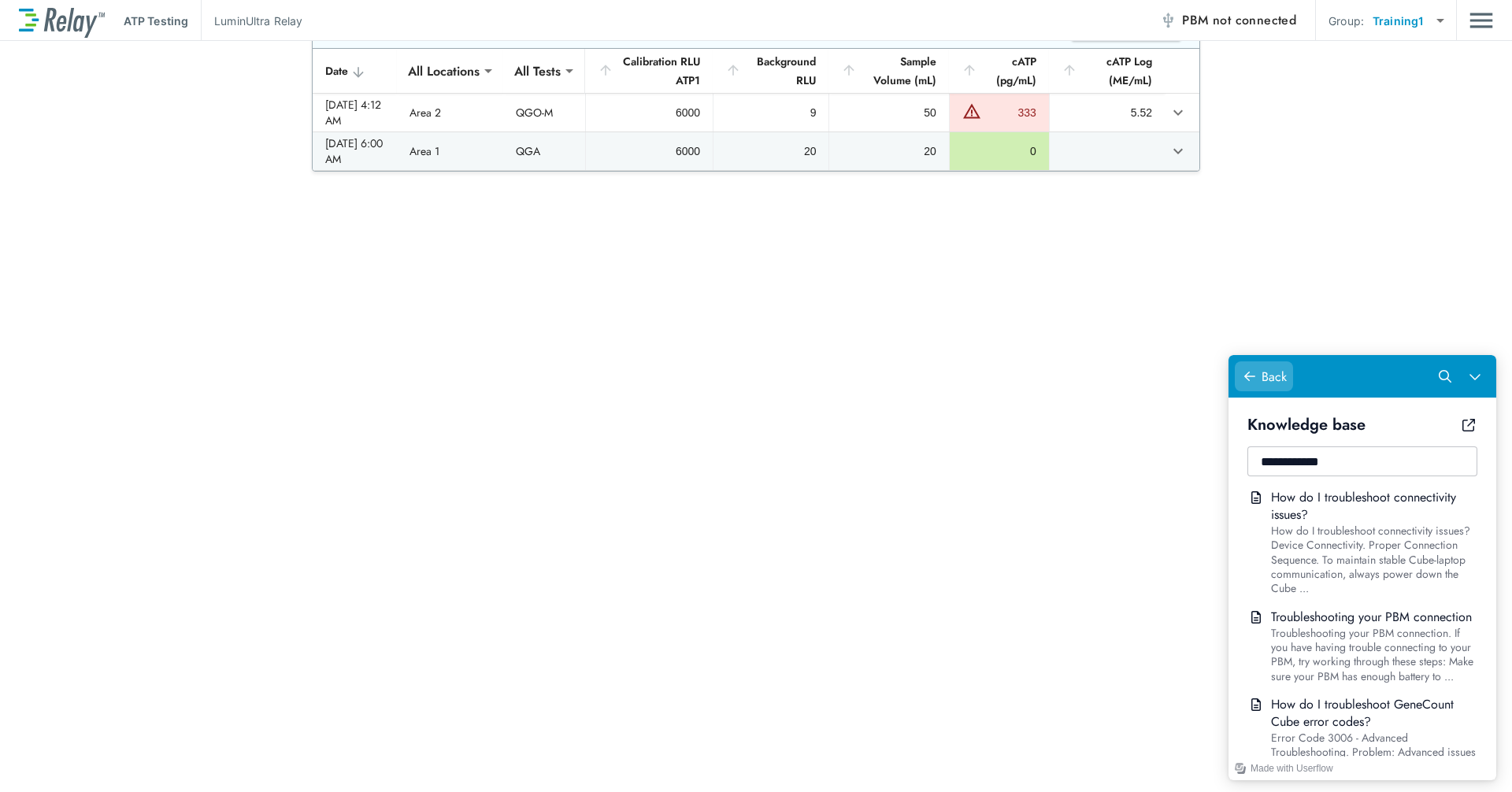
type input "**********"
click at [813, 366] on button "Back" at bounding box center [1264, 376] width 58 height 30
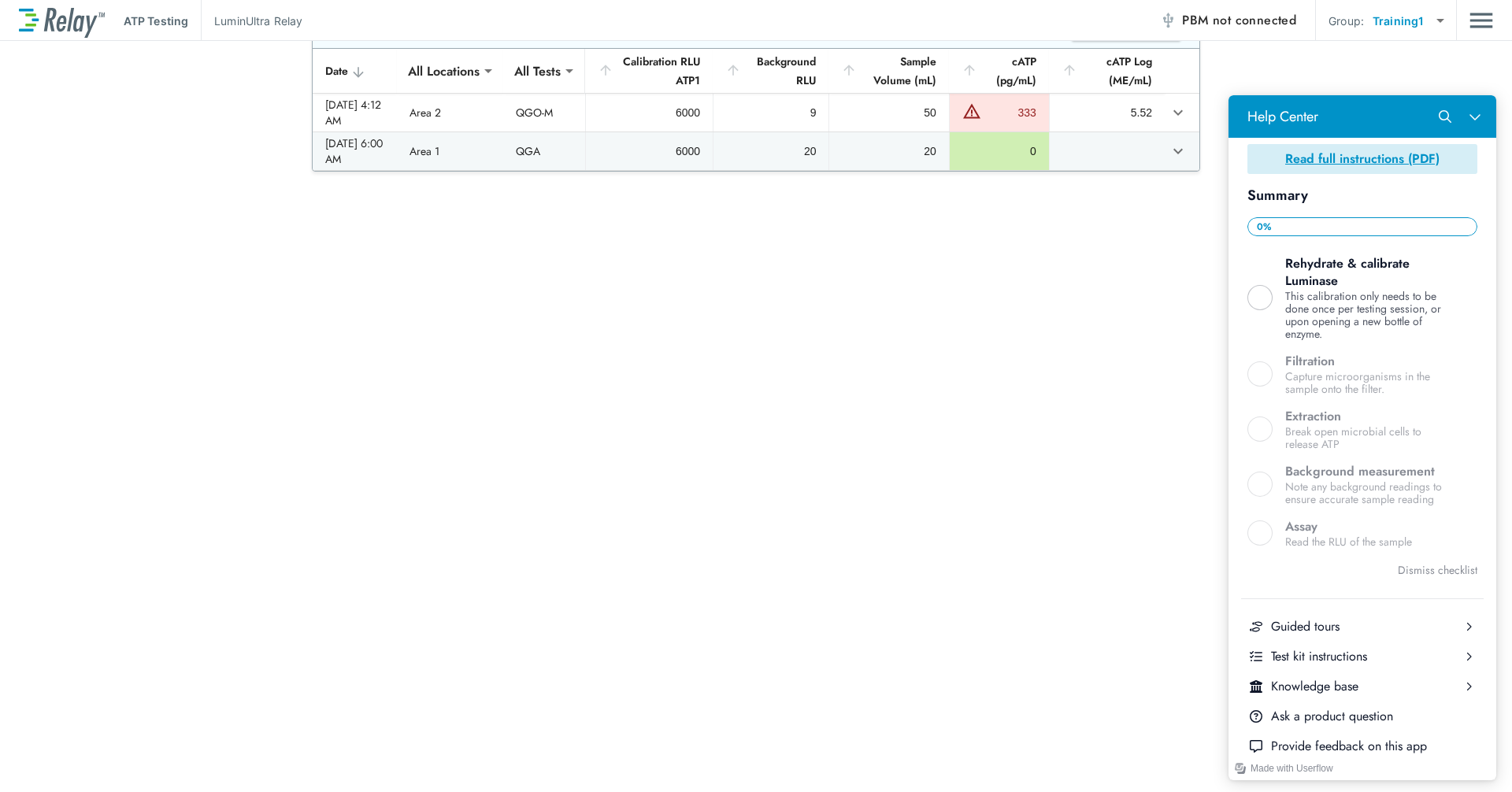
scroll to position [315, 0]
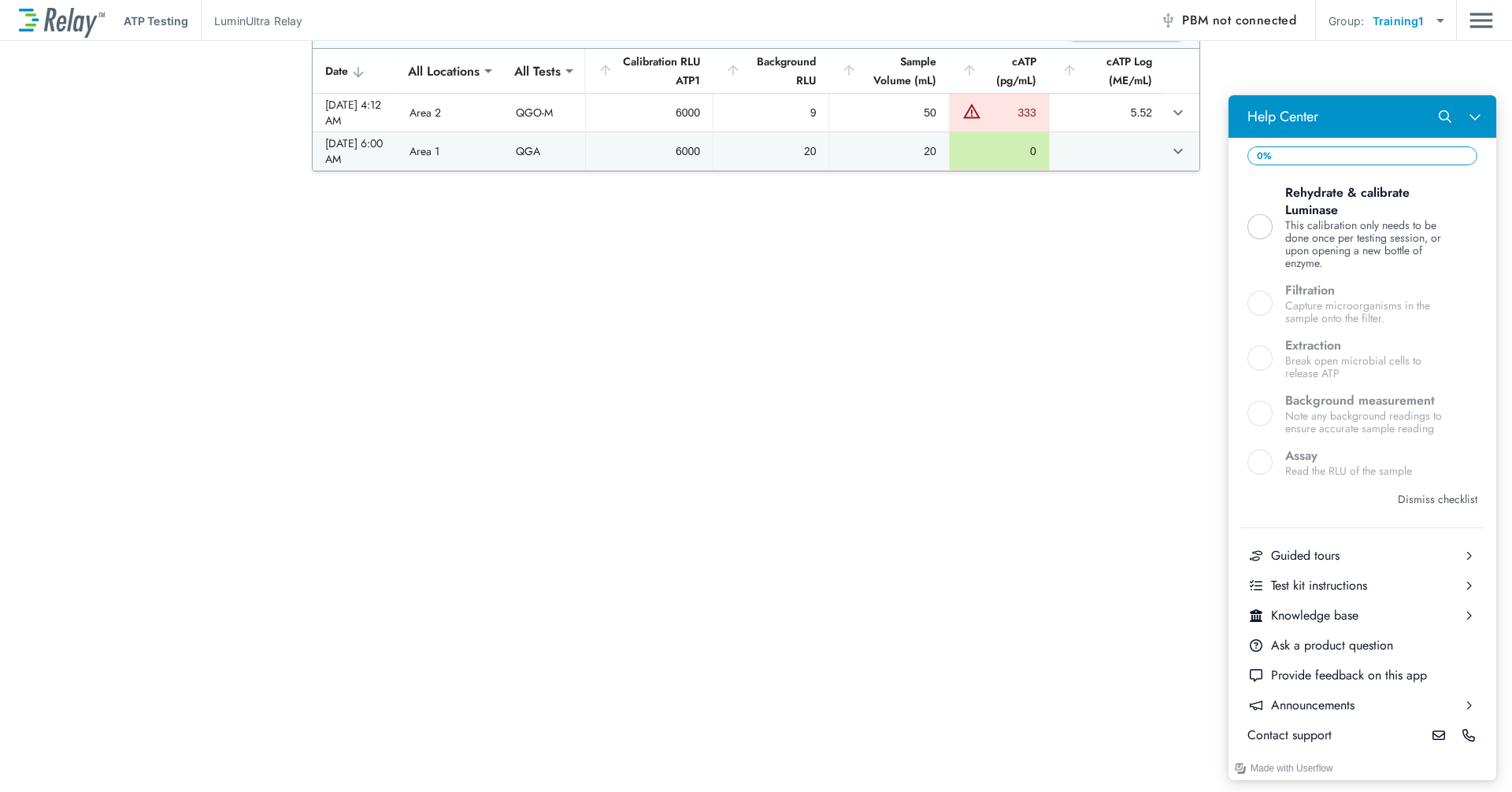
click at [813, 499] on button "Dismiss checklist" at bounding box center [1438, 499] width 80 height 19
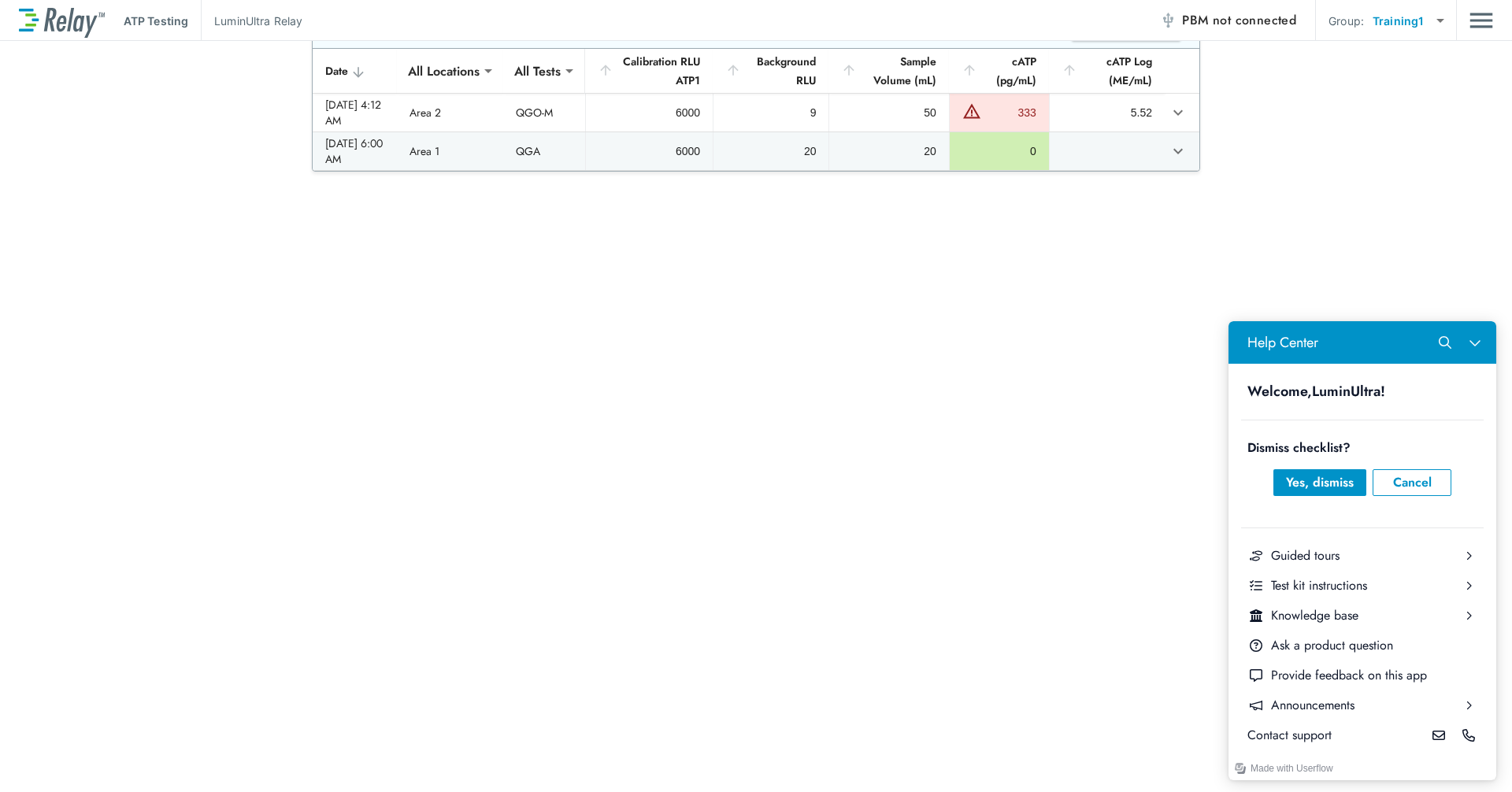
scroll to position [0, 0]
drag, startPoint x: 1328, startPoint y: 489, endPoint x: 1328, endPoint y: 381, distance: 108.0
click at [813, 489] on div "Yes, dismiss" at bounding box center [1320, 483] width 68 height 19
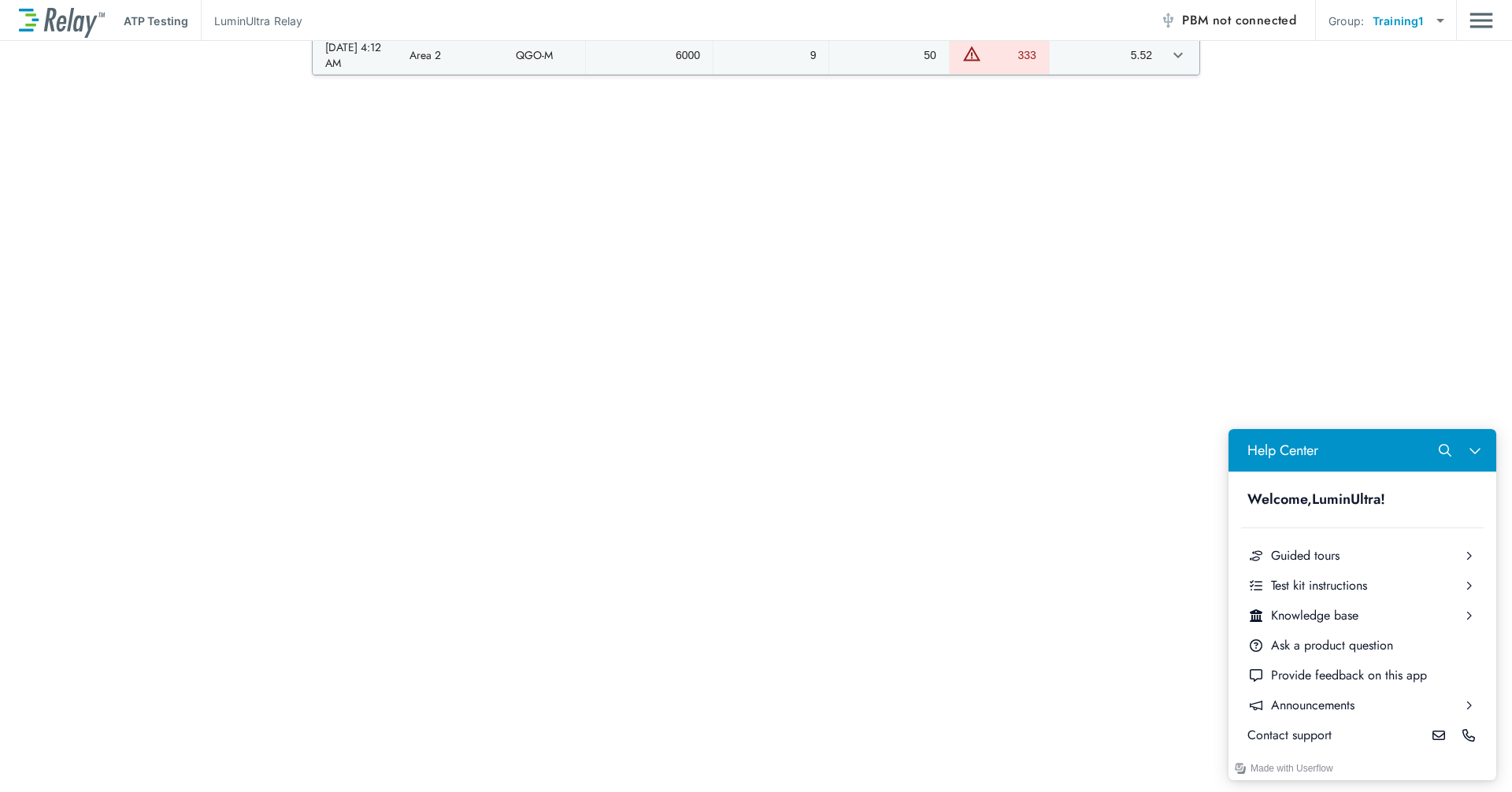
scroll to position [168, 0]
click at [813, 563] on div "Guided tours" at bounding box center [1362, 556] width 183 height 18
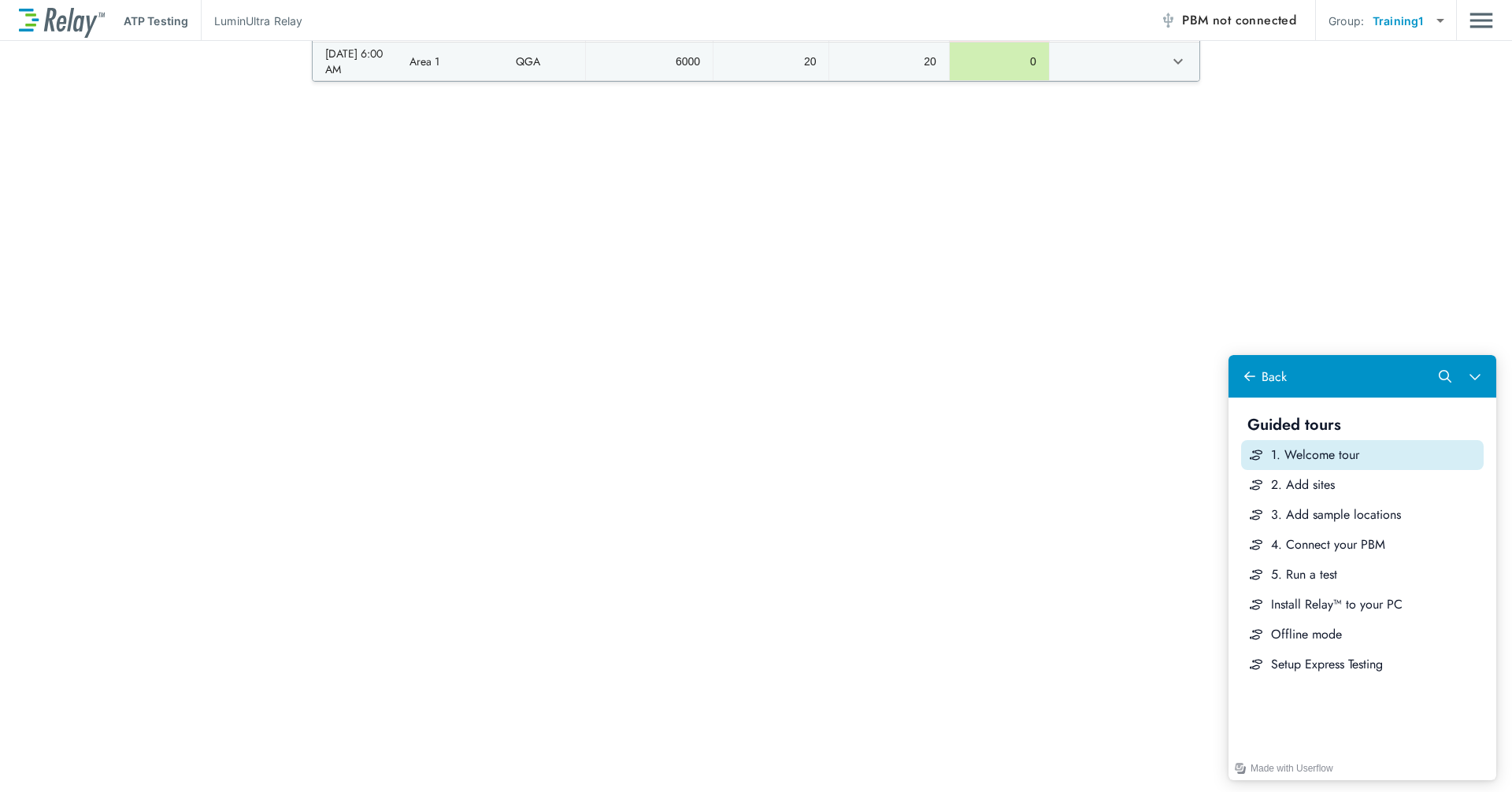
click at [813, 468] on button "1. Welcome tour" at bounding box center [1363, 454] width 243 height 30
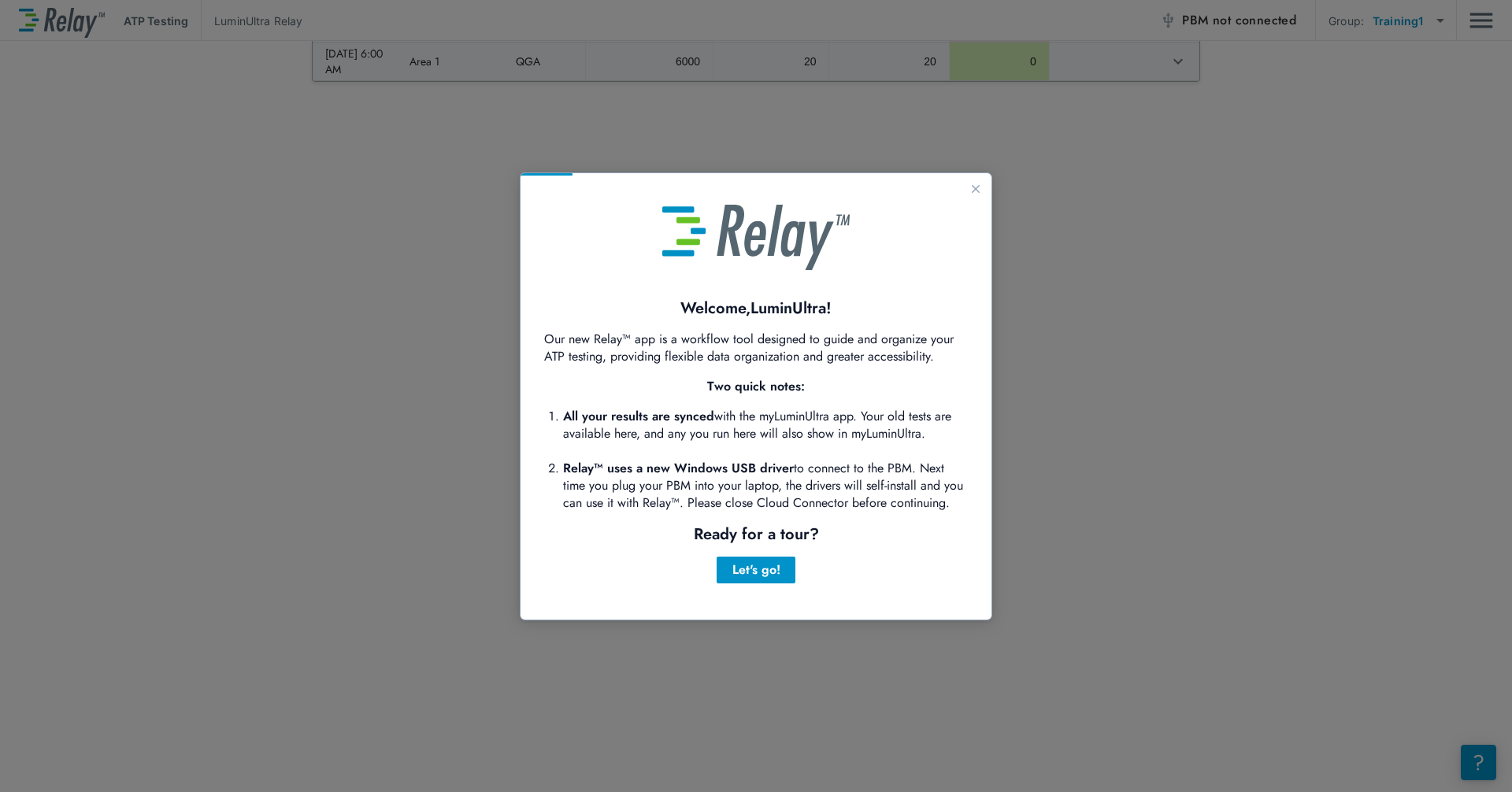
scroll to position [0, 0]
click at [764, 572] on div "Let's go!" at bounding box center [756, 570] width 54 height 19
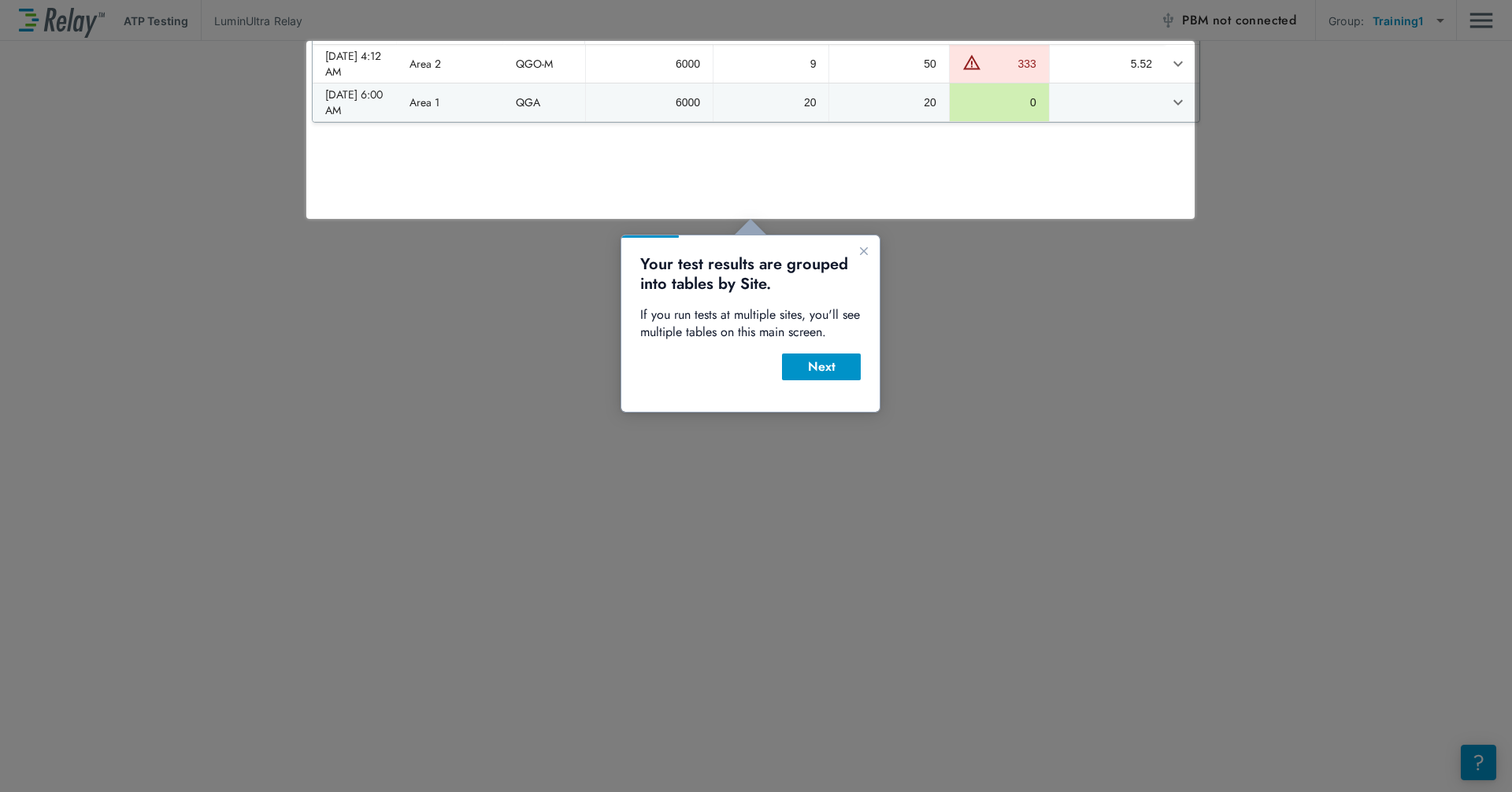
scroll to position [31, 0]
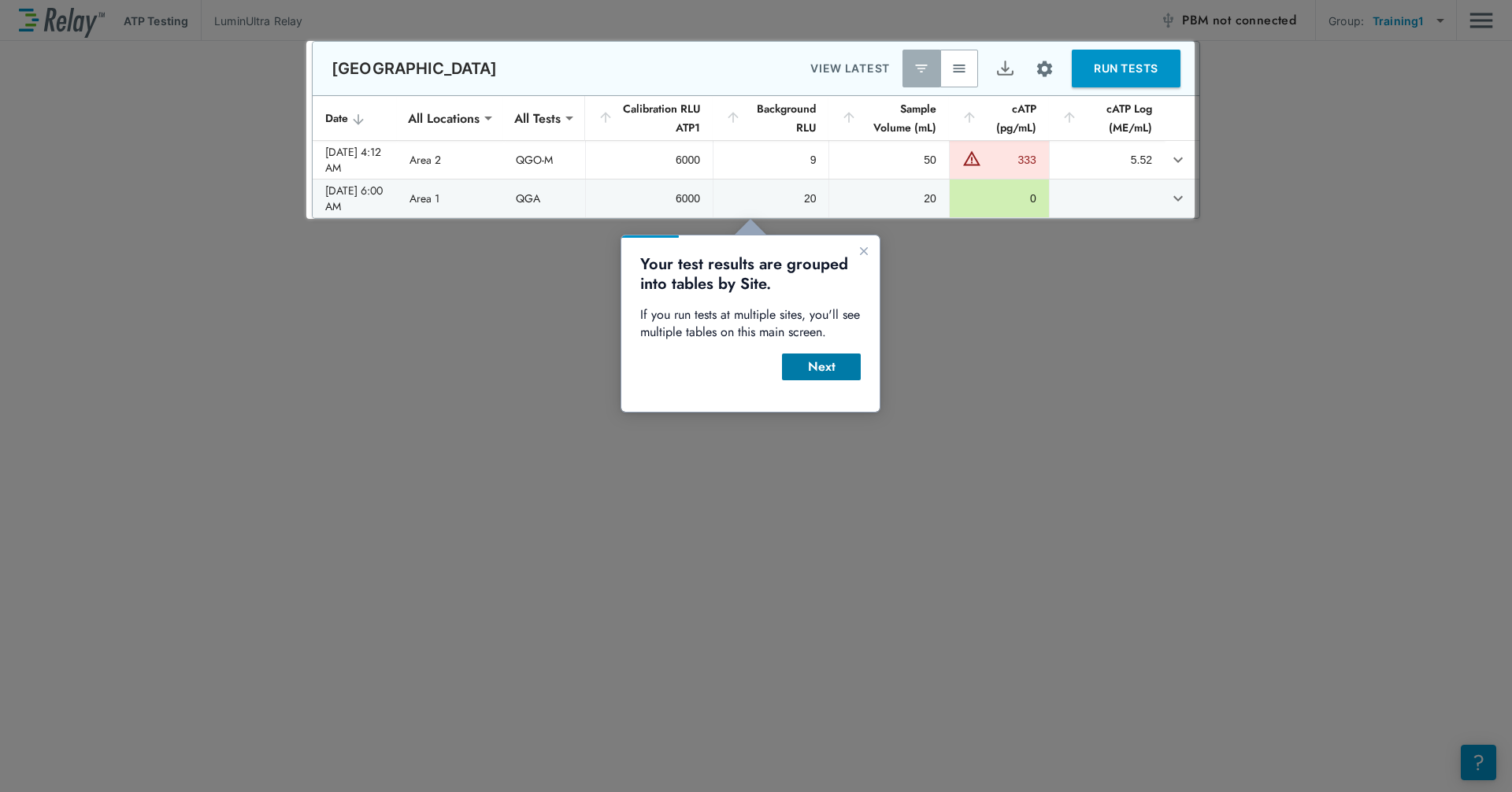
click at [813, 369] on div "Next" at bounding box center [821, 367] width 54 height 19
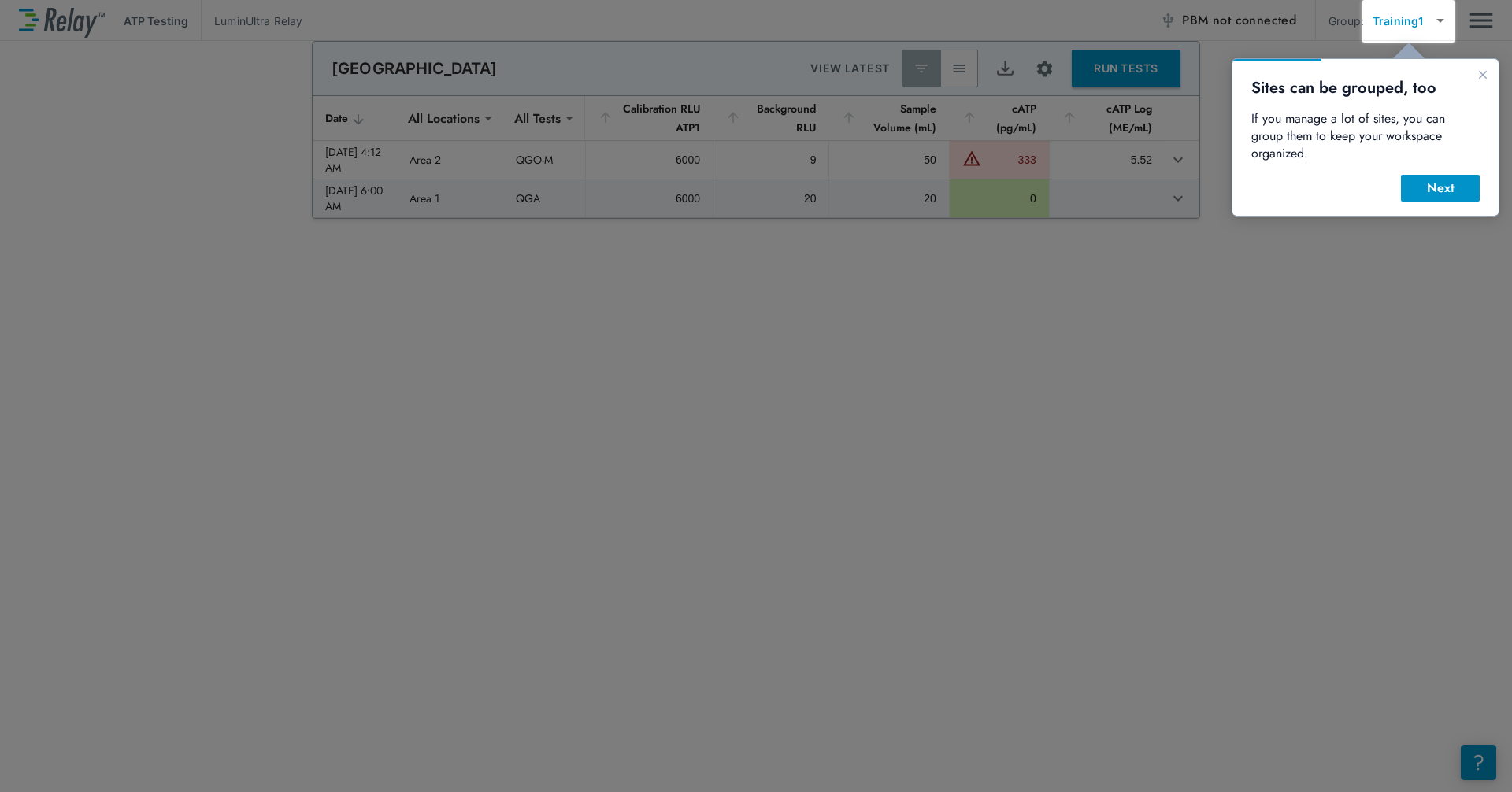
click at [813, 23] on body "**********" at bounding box center [756, 396] width 1512 height 792
click at [813, 77] on icon "Close guide" at bounding box center [1482, 75] width 8 height 8
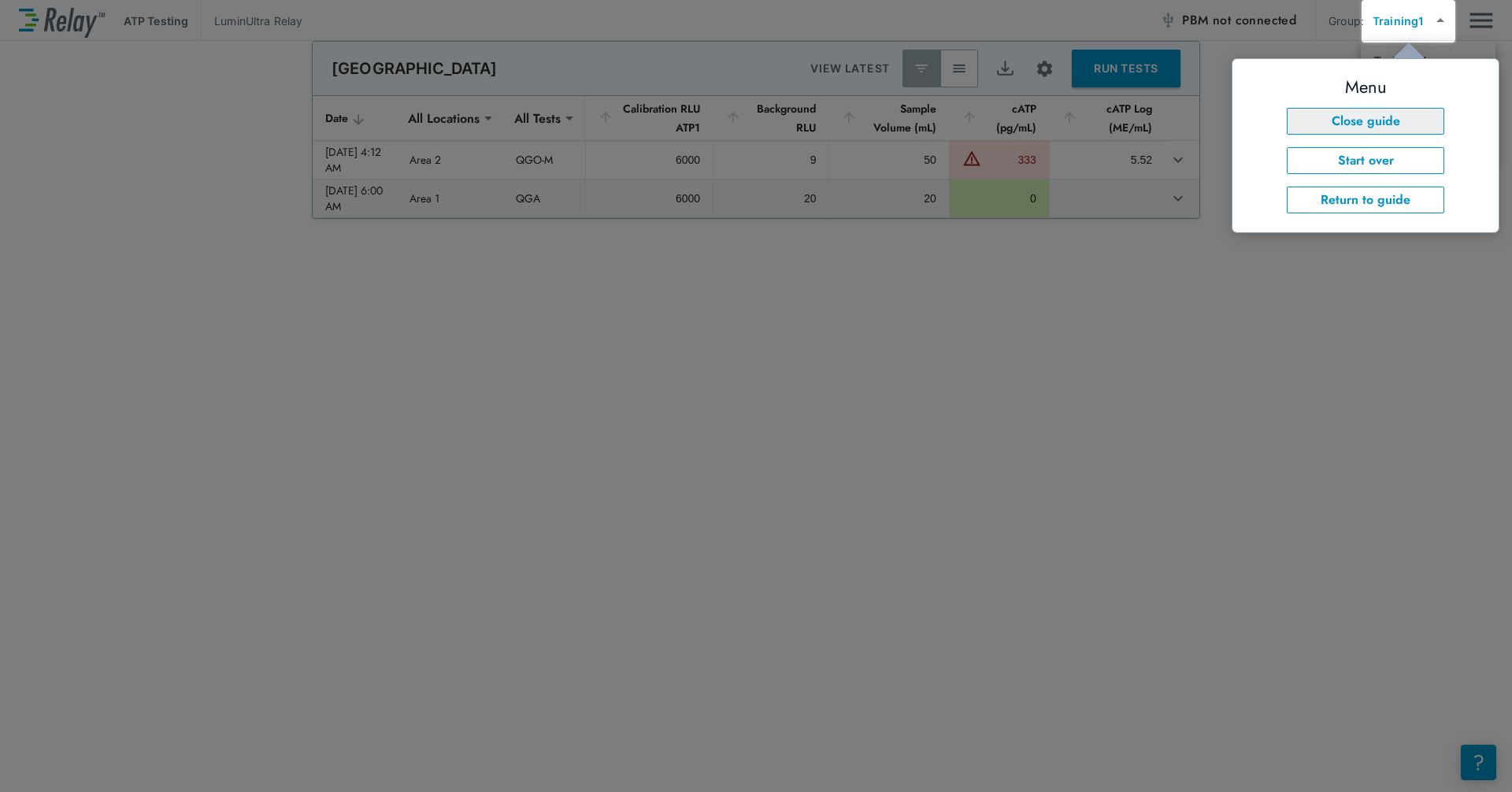
click at [813, 118] on button "Close guide" at bounding box center [1365, 121] width 157 height 27
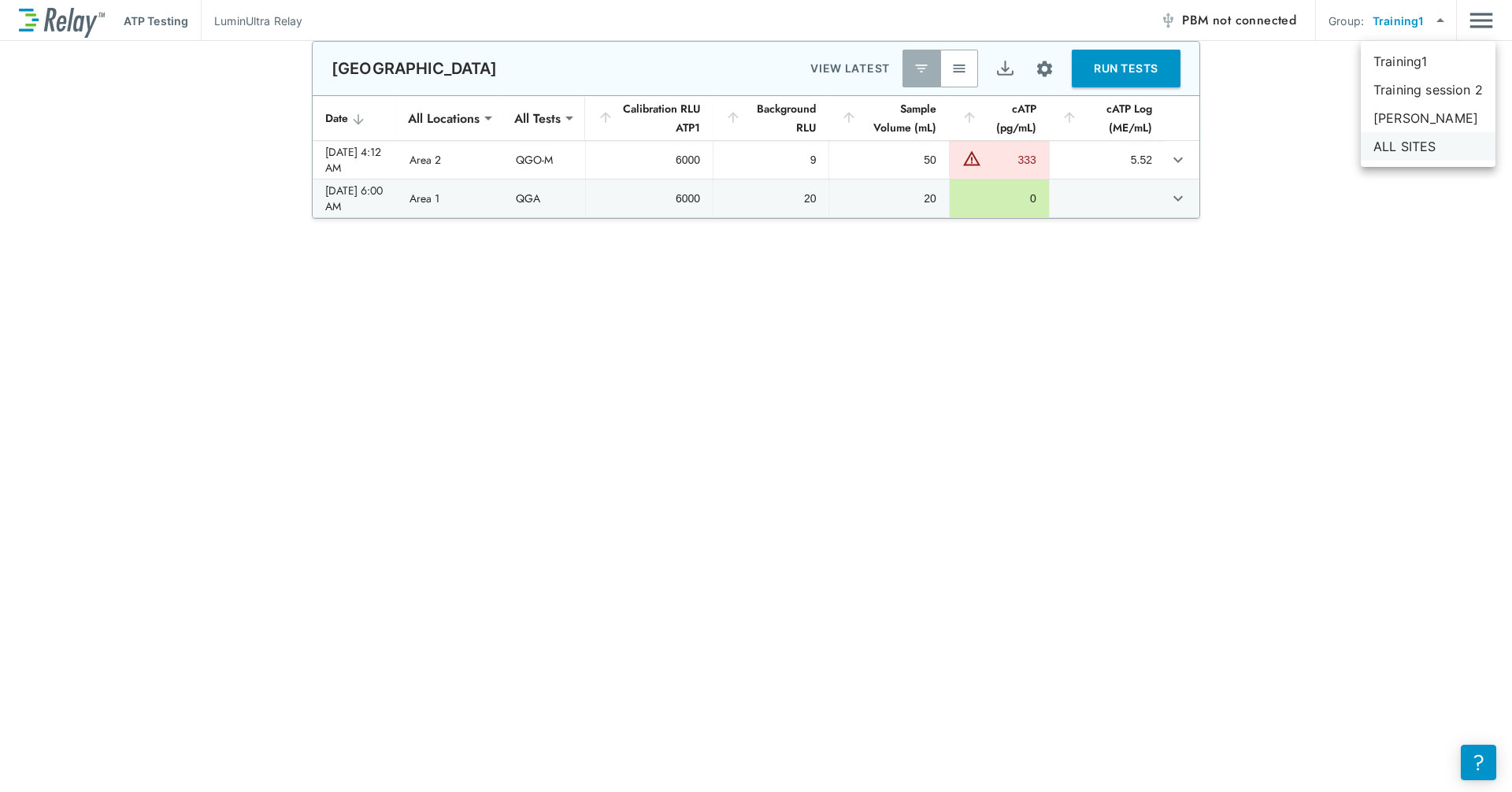
click at [813, 145] on li "ALL SITES" at bounding box center [1428, 146] width 135 height 28
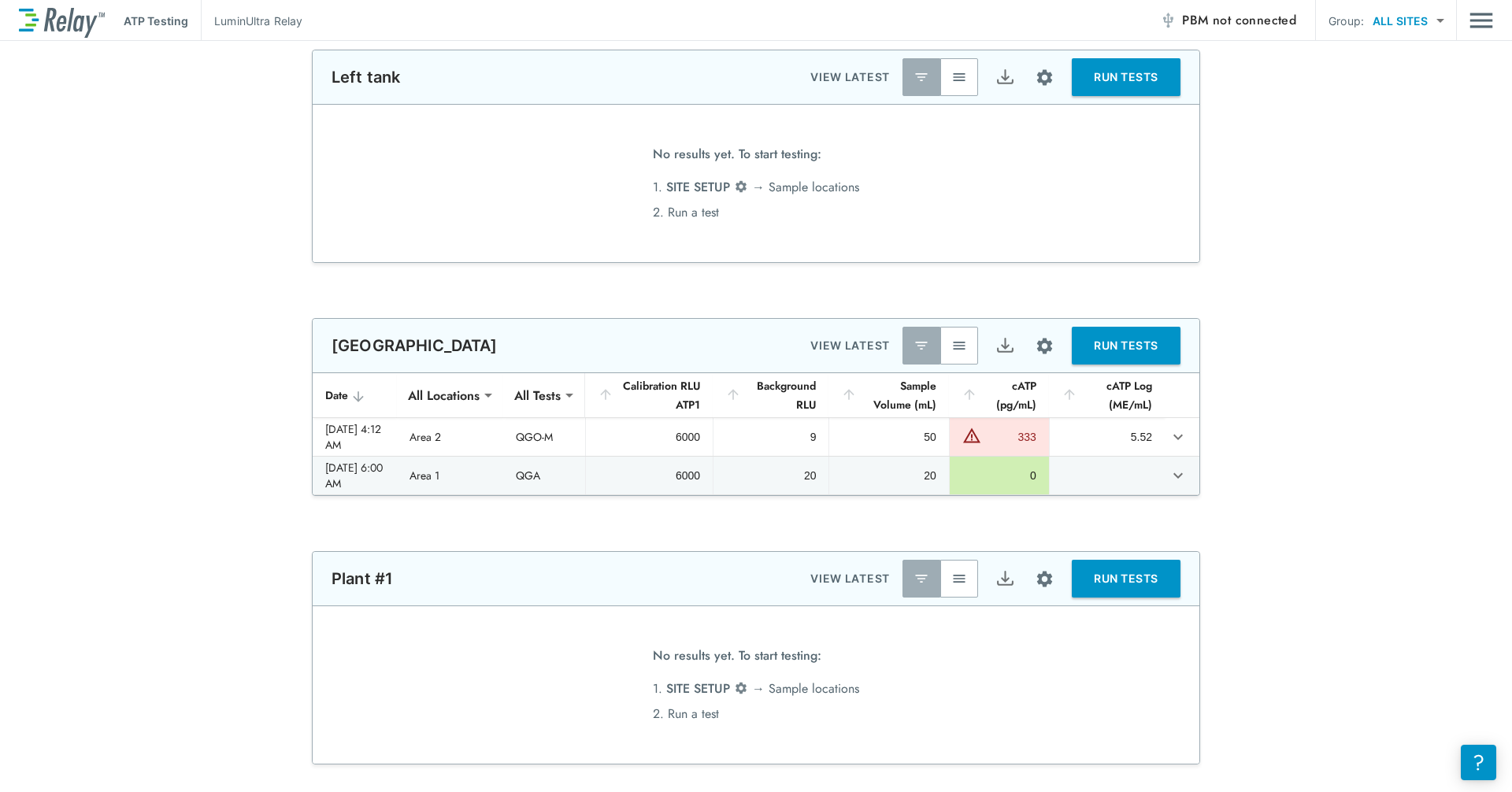
scroll to position [0, 0]
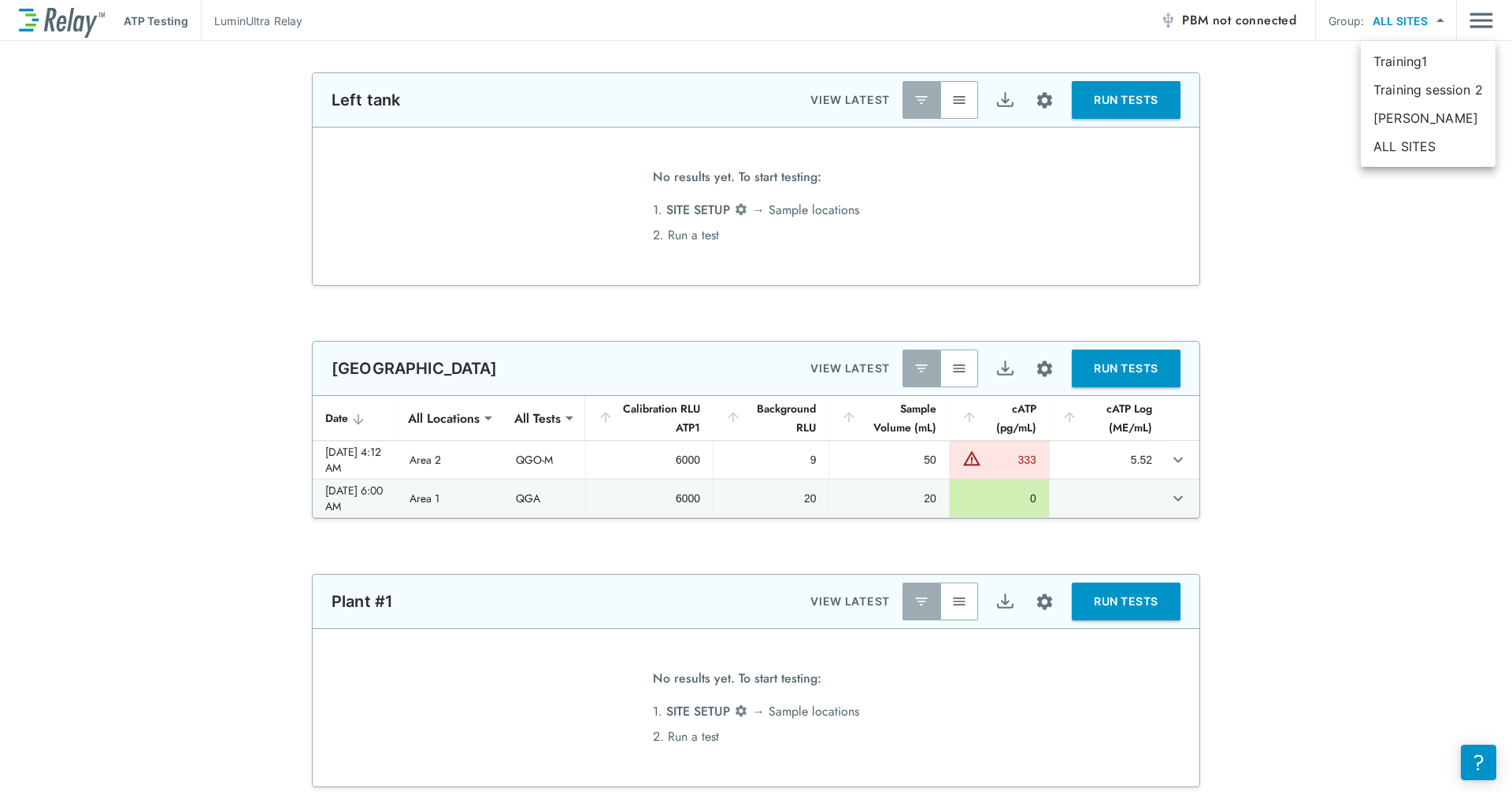
click at [813, 18] on body "**********" at bounding box center [756, 396] width 1512 height 792
click at [813, 60] on li "Training1" at bounding box center [1428, 61] width 135 height 28
type input "*********"
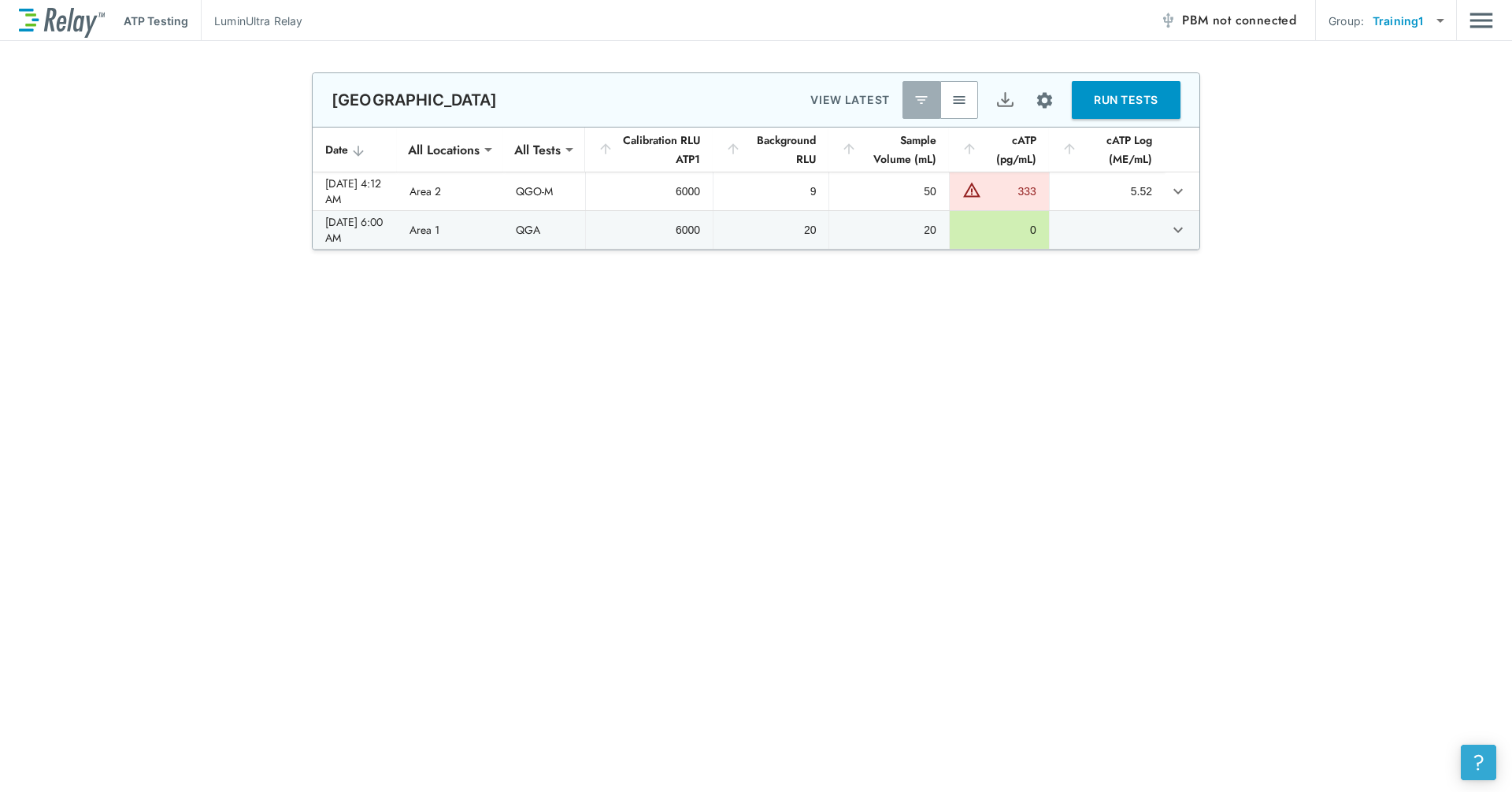
click at [813, 669] on div "?" at bounding box center [1478, 762] width 18 height 18
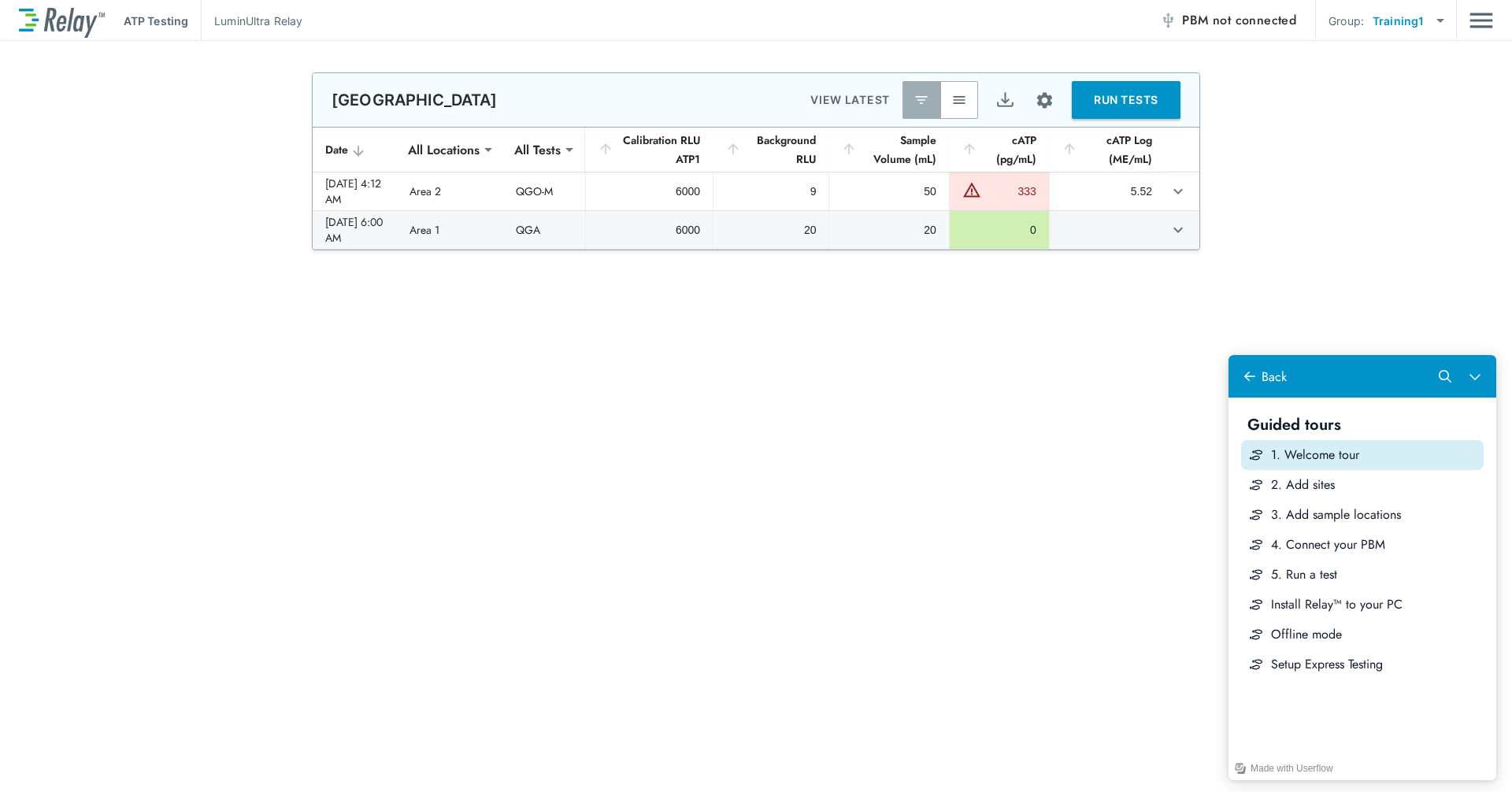
click at [813, 464] on button "1. Welcome tour" at bounding box center [1363, 454] width 243 height 30
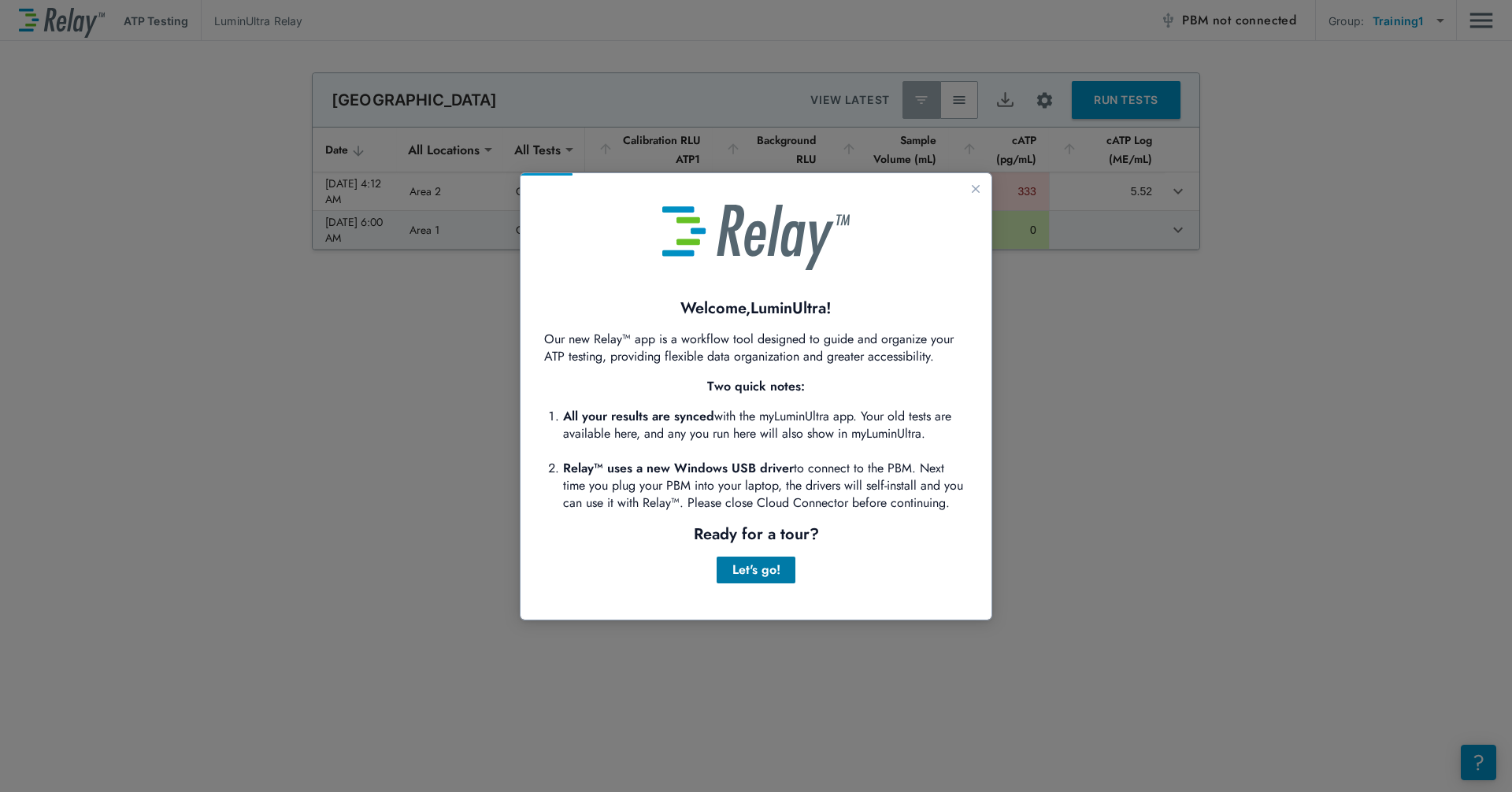
drag, startPoint x: 743, startPoint y: 565, endPoint x: 1265, endPoint y: 739, distance: 550.2
click at [743, 565] on div "Let's go!" at bounding box center [756, 570] width 54 height 19
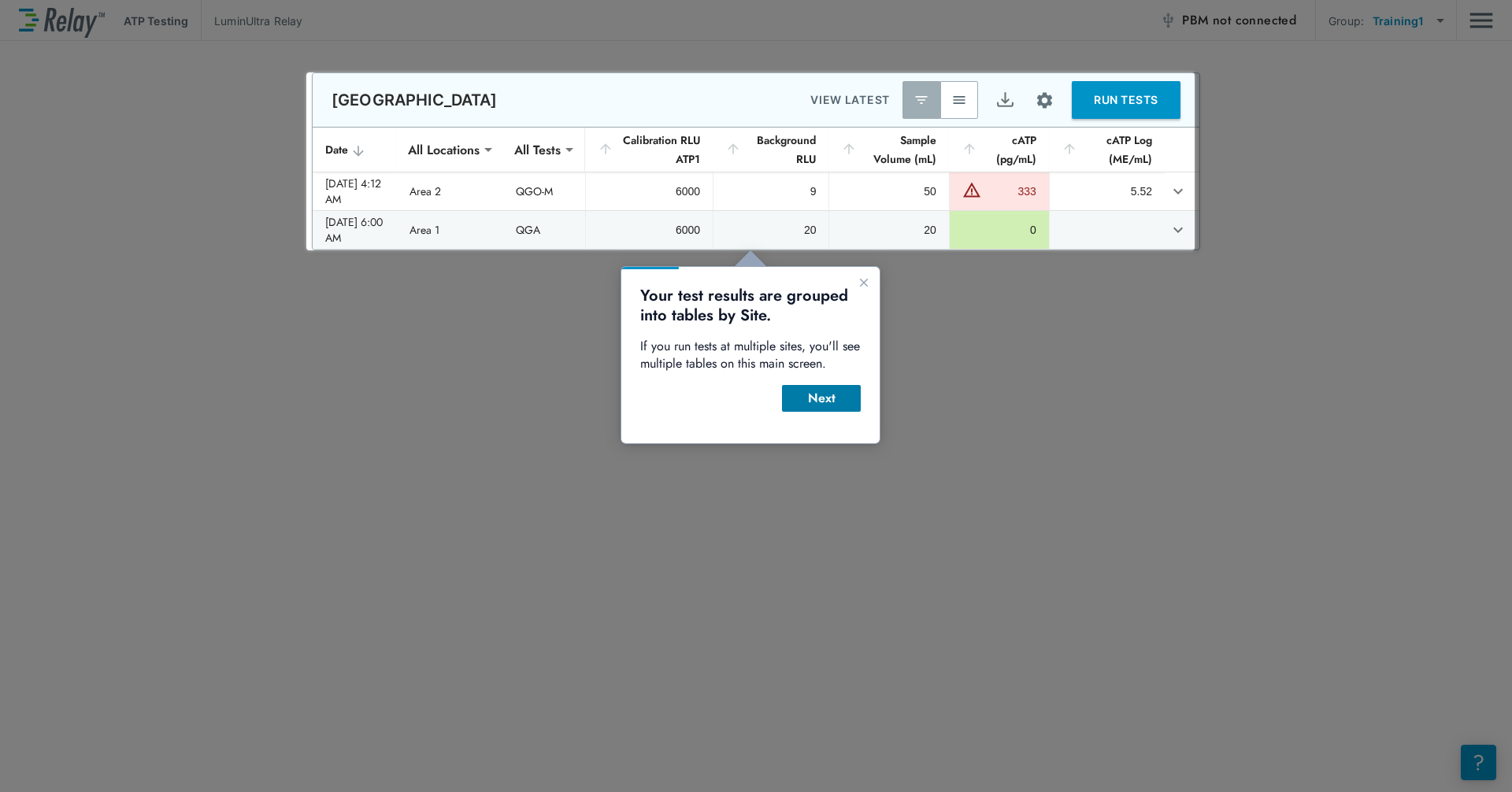
click at [813, 409] on button "Next" at bounding box center [821, 398] width 79 height 27
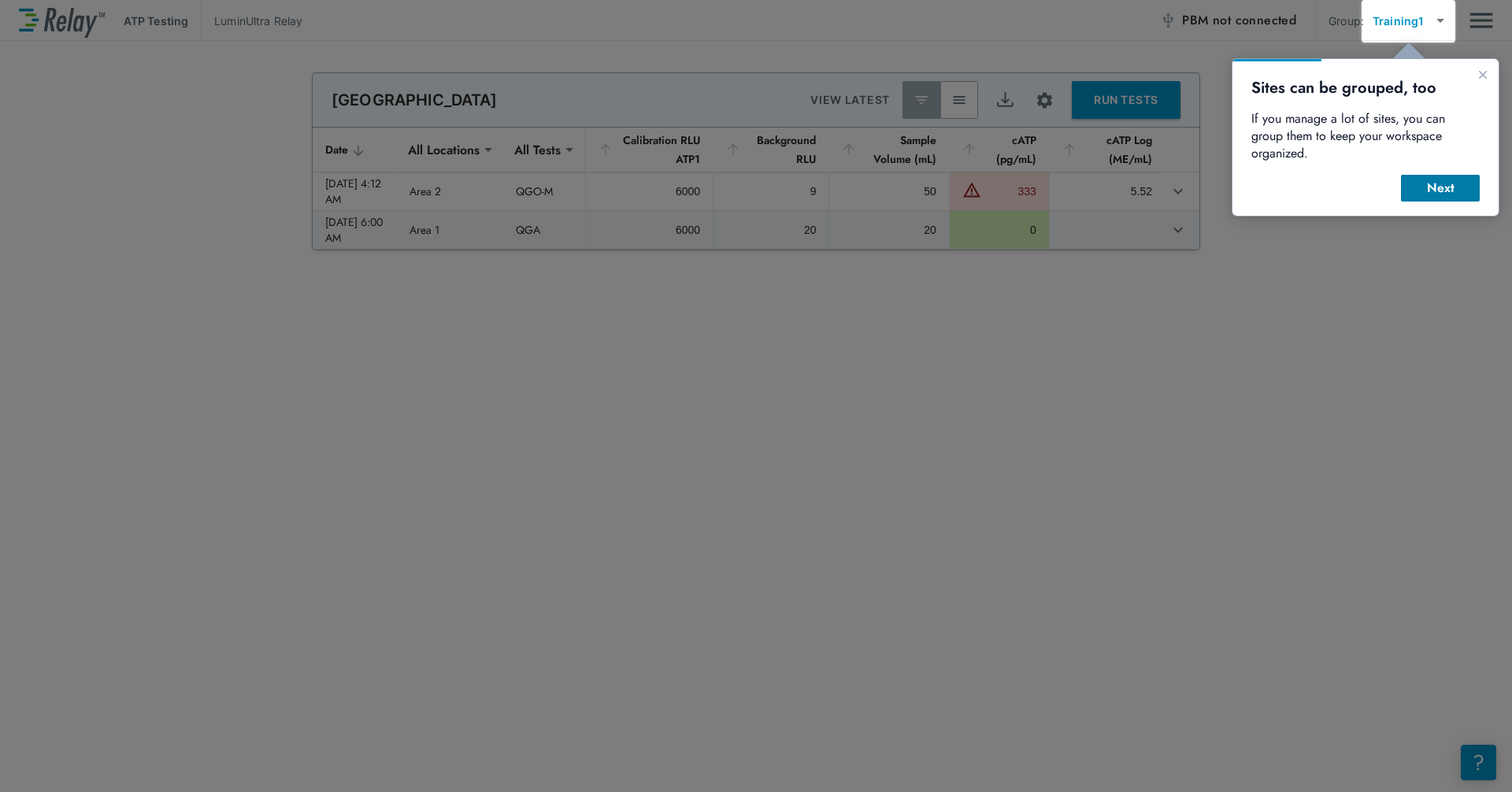
click at [813, 179] on div "Next" at bounding box center [1440, 188] width 54 height 19
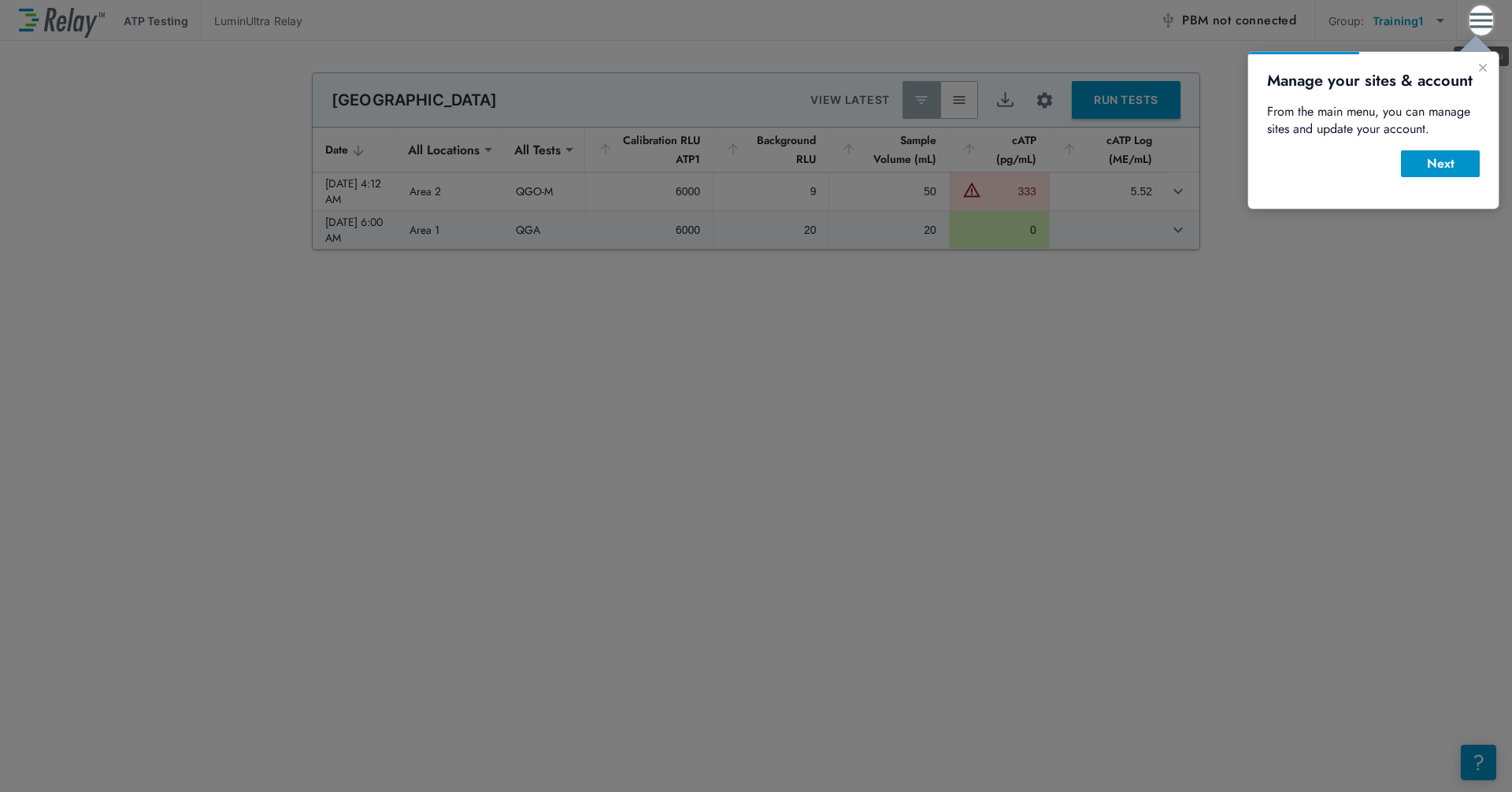
click at [813, 16] on img "Main menu" at bounding box center [1482, 20] width 24 height 30
click at [813, 168] on div "Next" at bounding box center [1440, 164] width 54 height 19
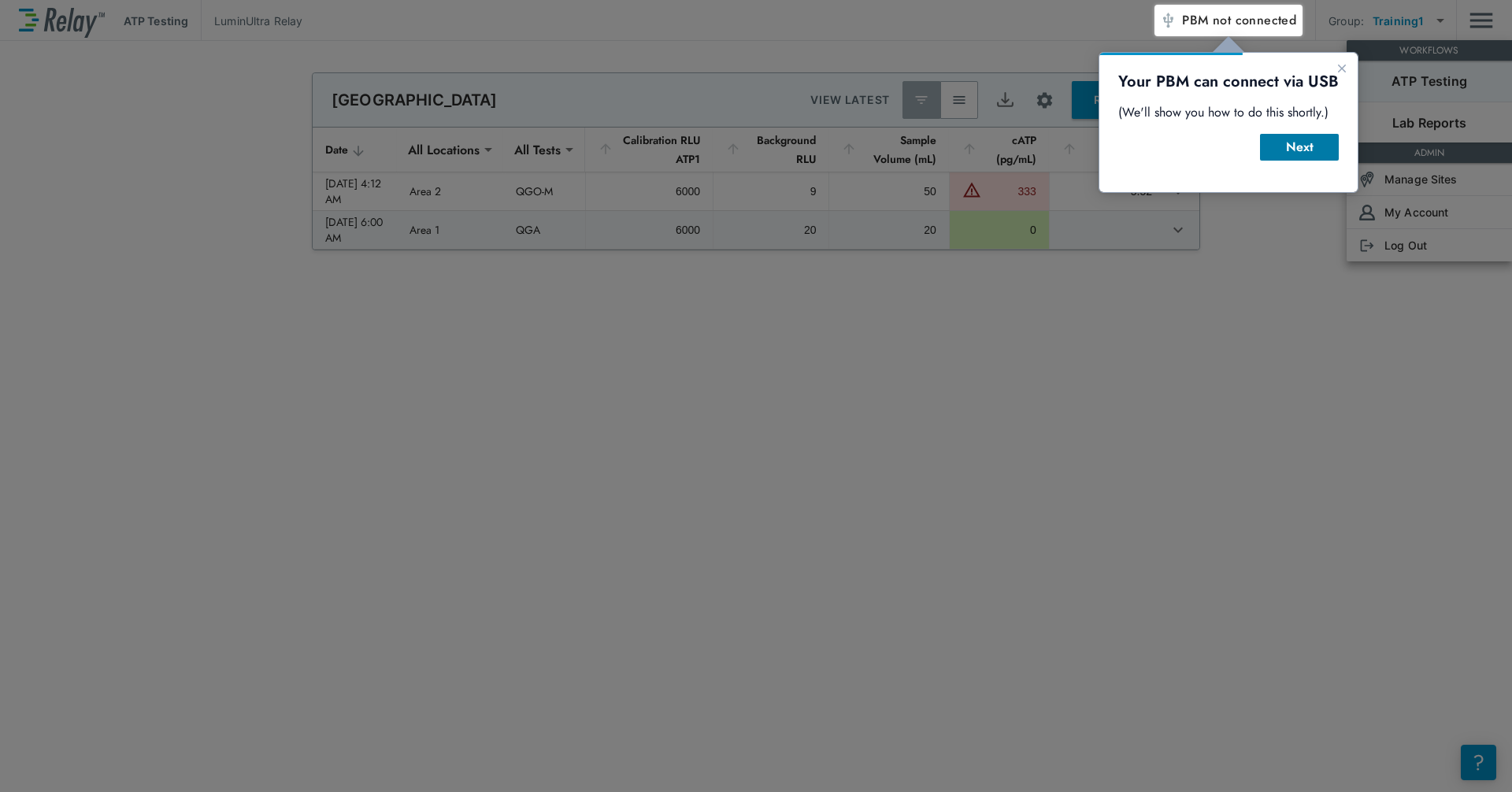
click at [813, 138] on div "Next" at bounding box center [1299, 148] width 54 height 19
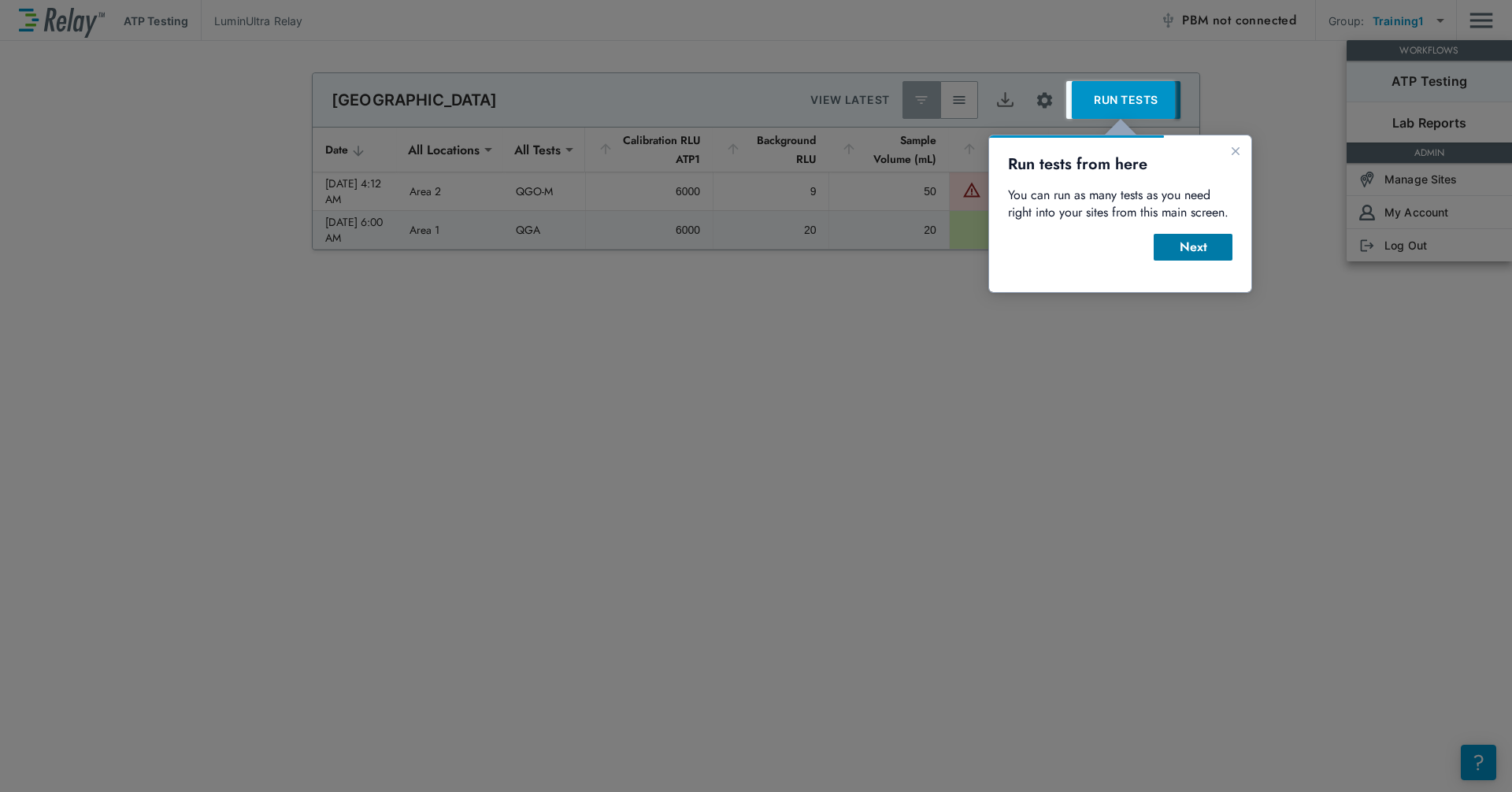
click at [813, 251] on button "Next" at bounding box center [1193, 248] width 79 height 27
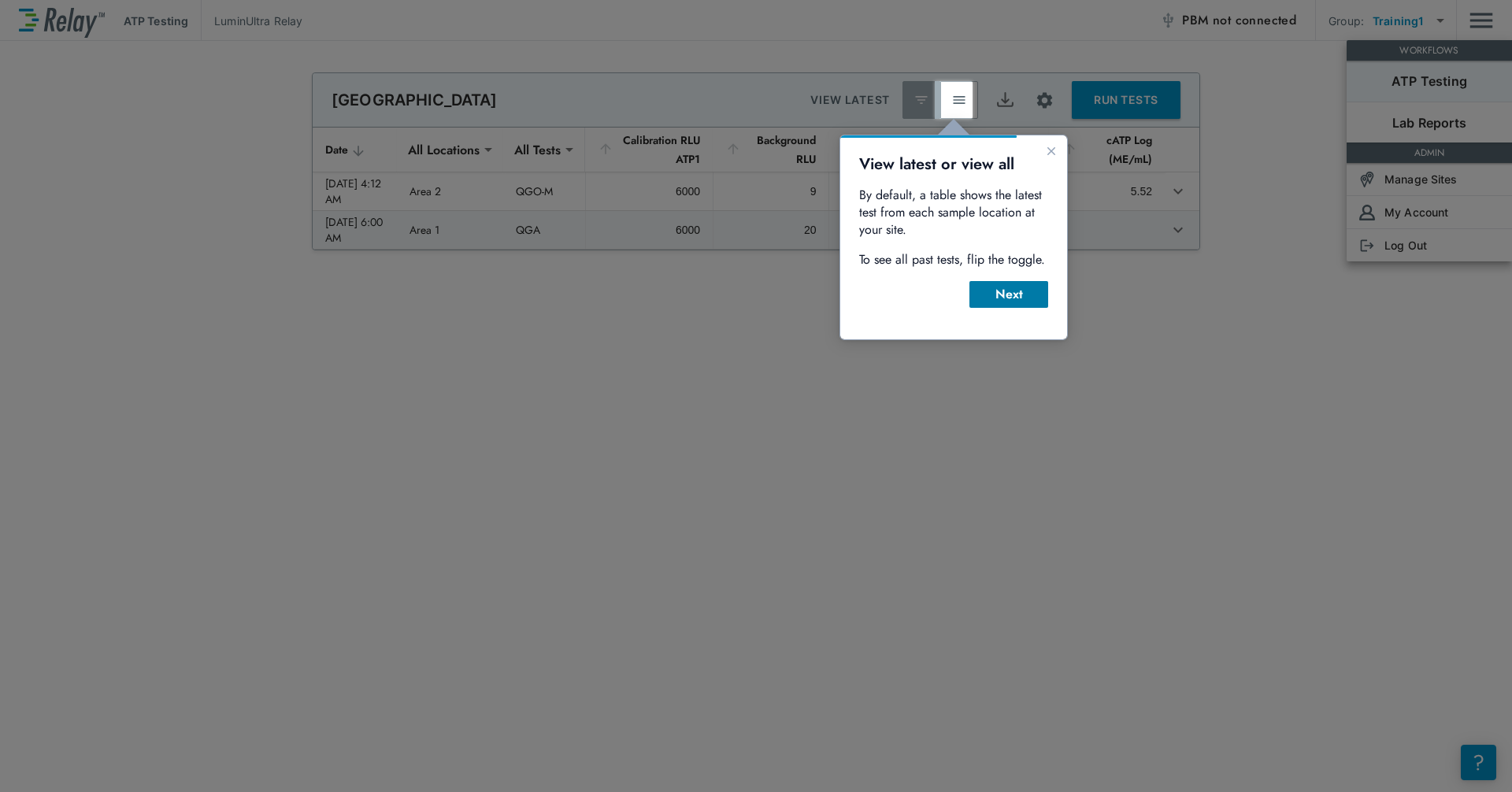
click at [813, 298] on div "Next" at bounding box center [1008, 295] width 54 height 19
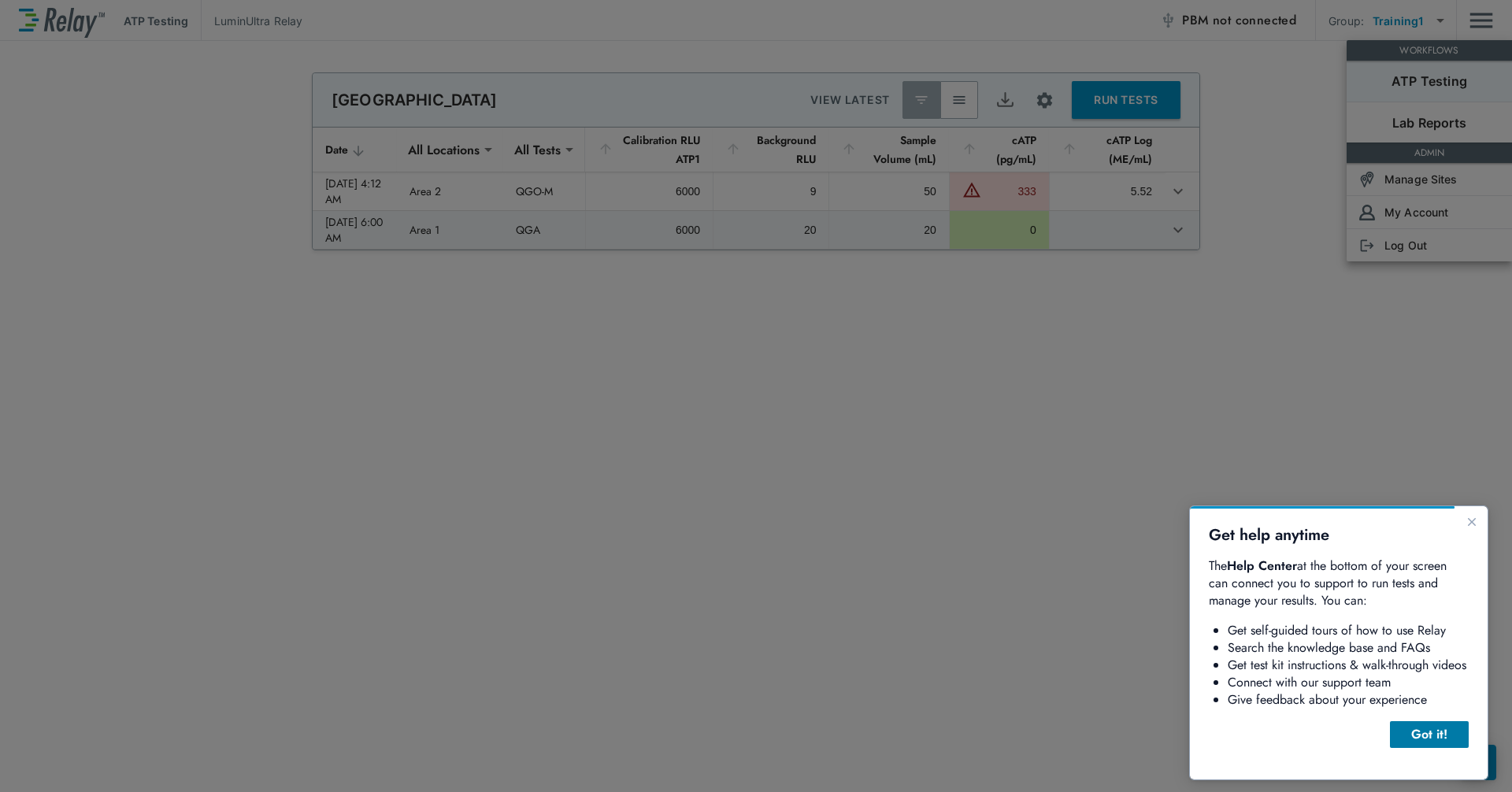
click at [813, 669] on div "Got it!" at bounding box center [1429, 735] width 54 height 19
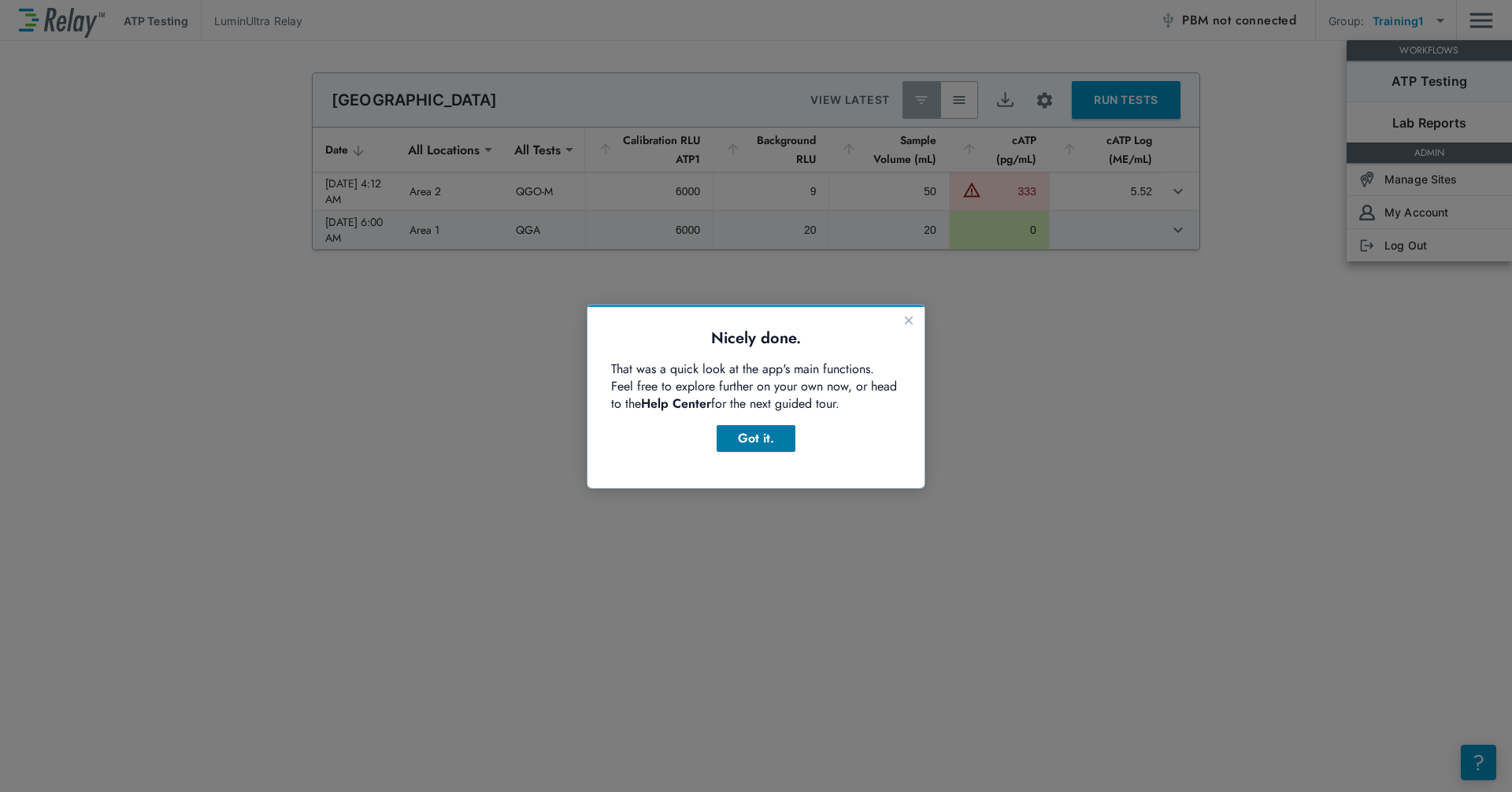
click at [776, 446] on div "Got it." at bounding box center [756, 438] width 54 height 19
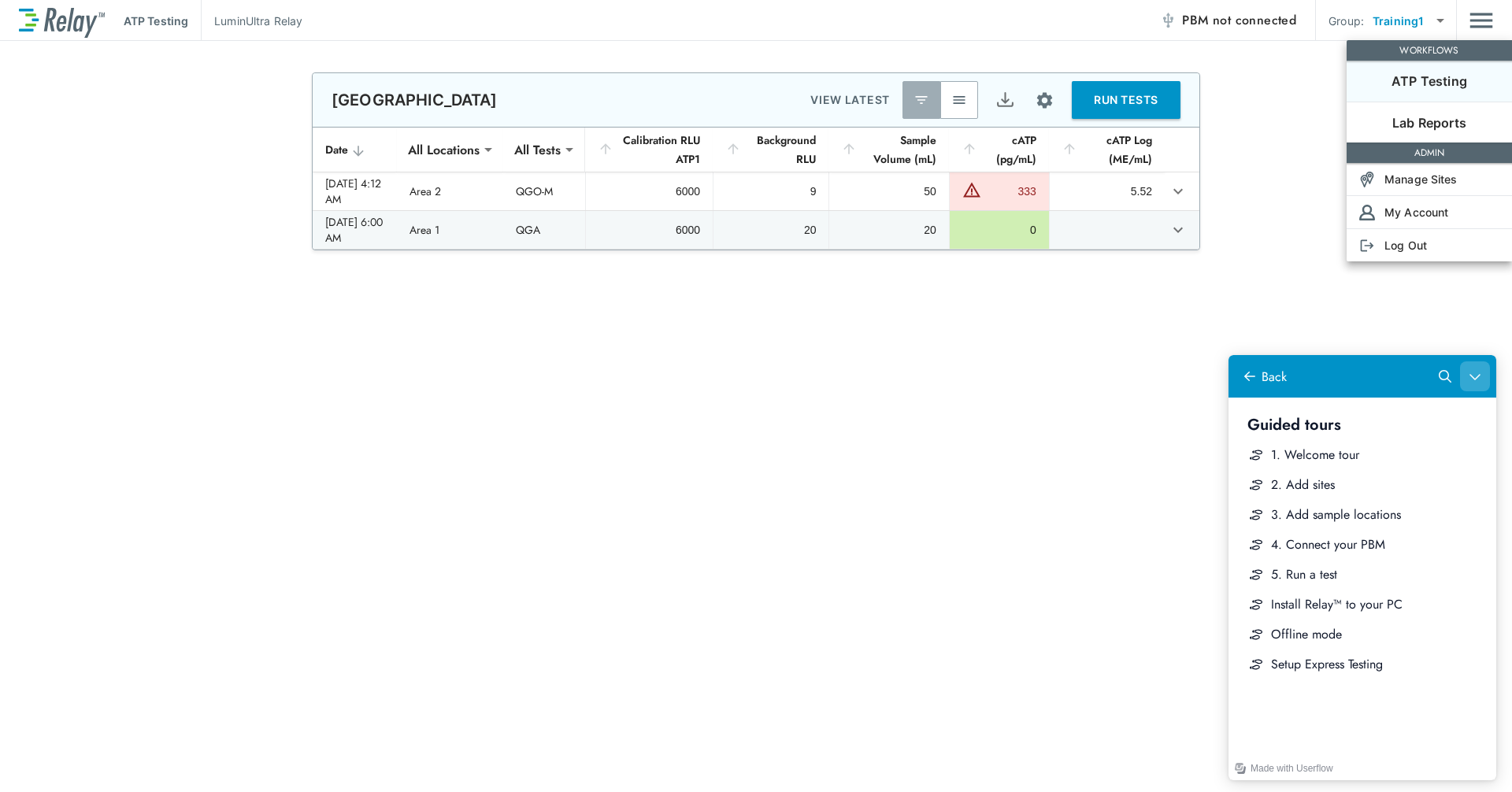
click at [813, 385] on button "Close Help Center" at bounding box center [1474, 376] width 30 height 30
click at [813, 377] on icon "Close Help Center" at bounding box center [1475, 376] width 13 height 13
click at [813, 381] on div "Back" at bounding box center [1274, 376] width 26 height 18
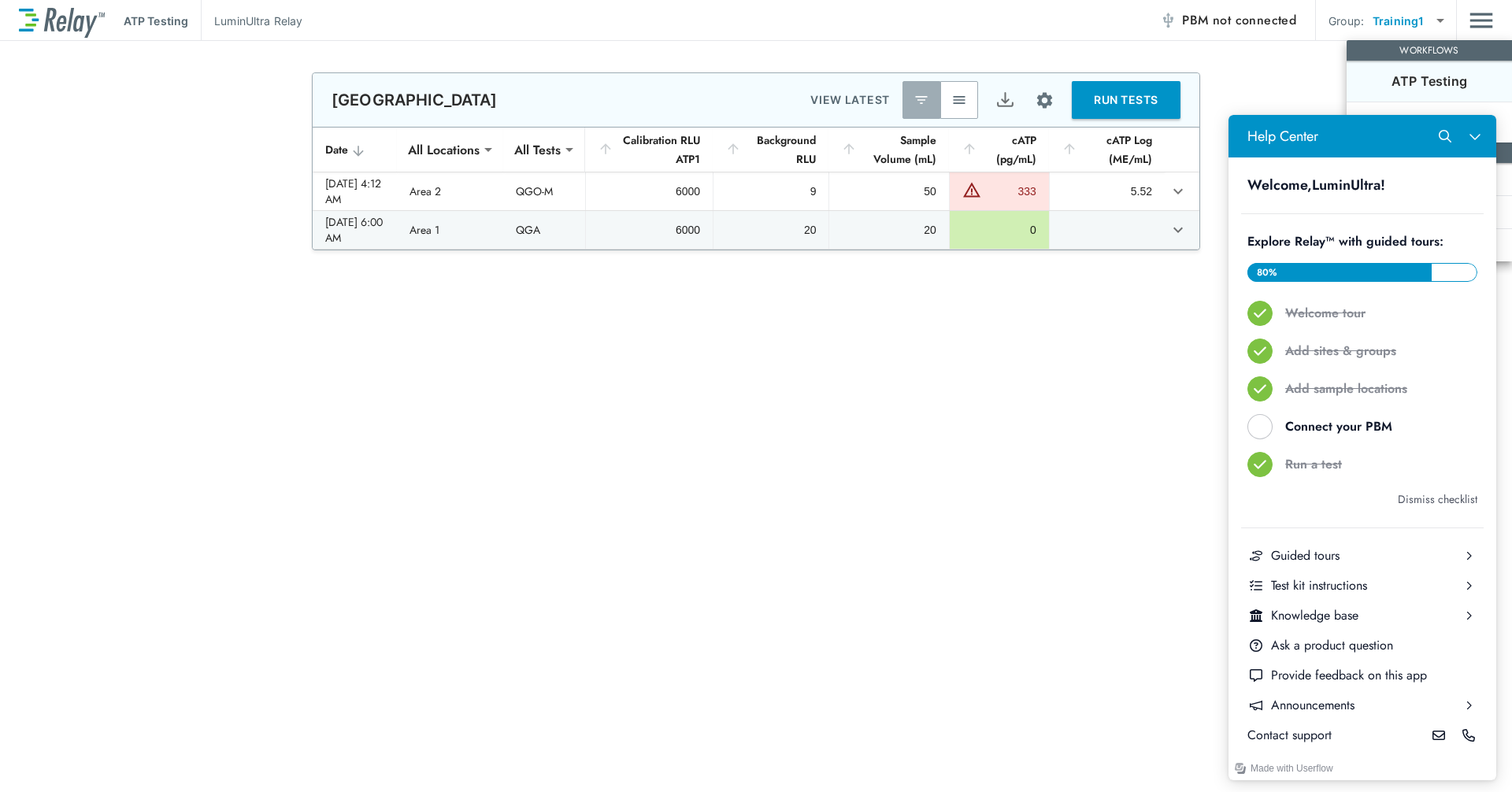
click at [813, 497] on button "Dismiss checklist" at bounding box center [1438, 499] width 80 height 19
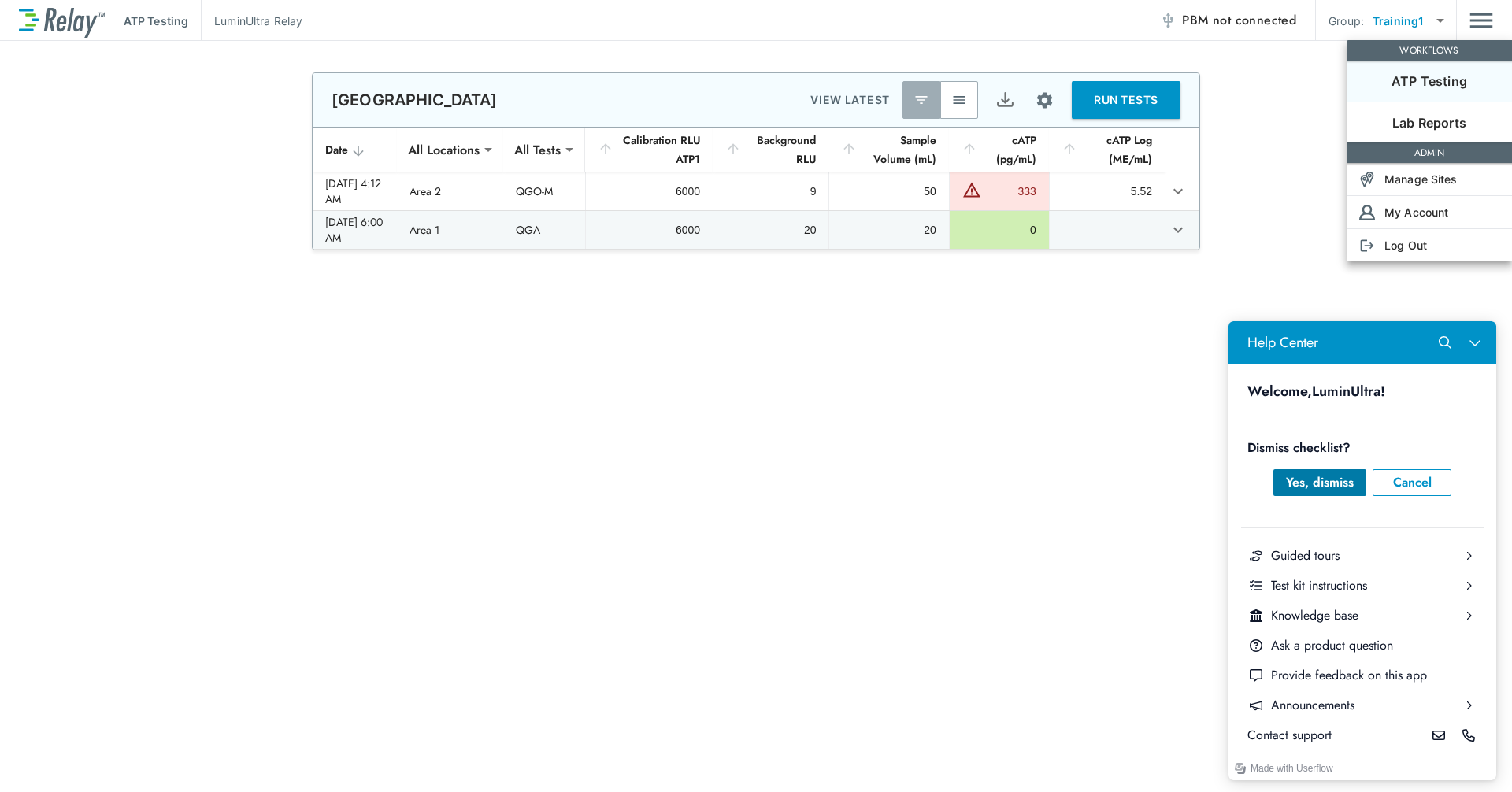
click at [813, 486] on div "Yes, dismiss" at bounding box center [1320, 483] width 68 height 19
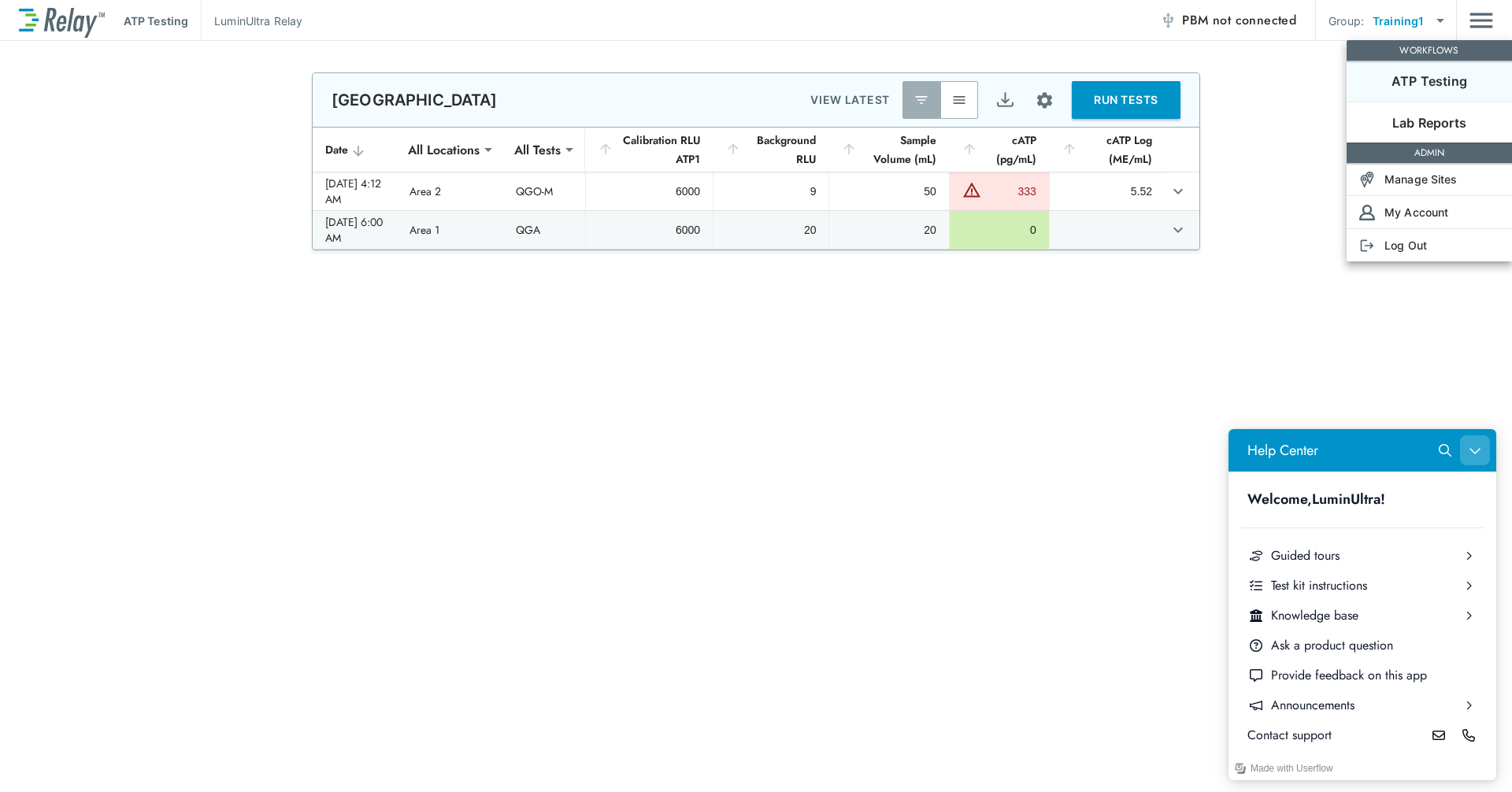
click at [813, 446] on icon "Close Help Center" at bounding box center [1475, 450] width 13 height 13
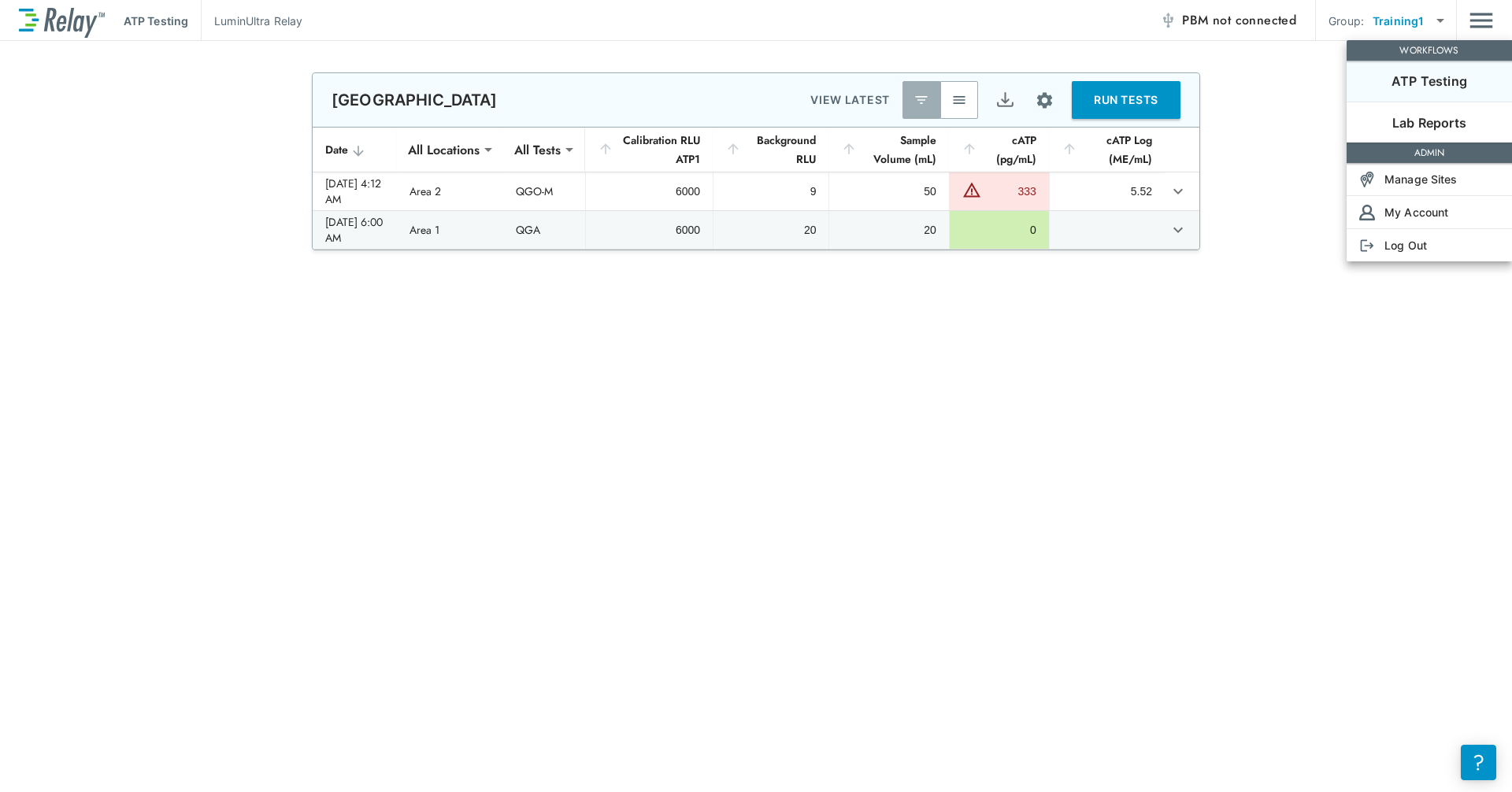
click at [813, 30] on div at bounding box center [756, 396] width 1512 height 792
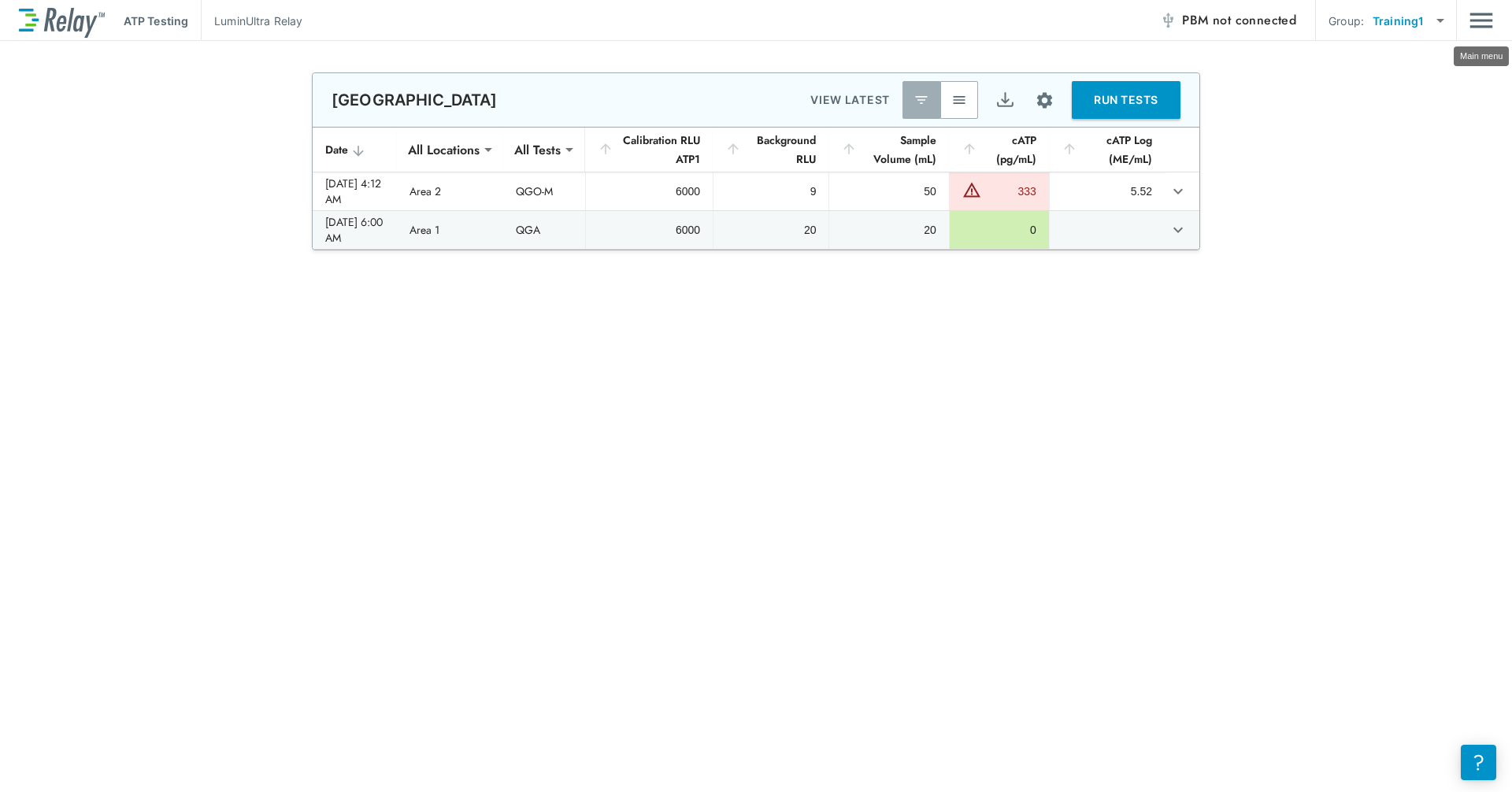
click at [813, 24] on img "Main menu" at bounding box center [1482, 20] width 24 height 30
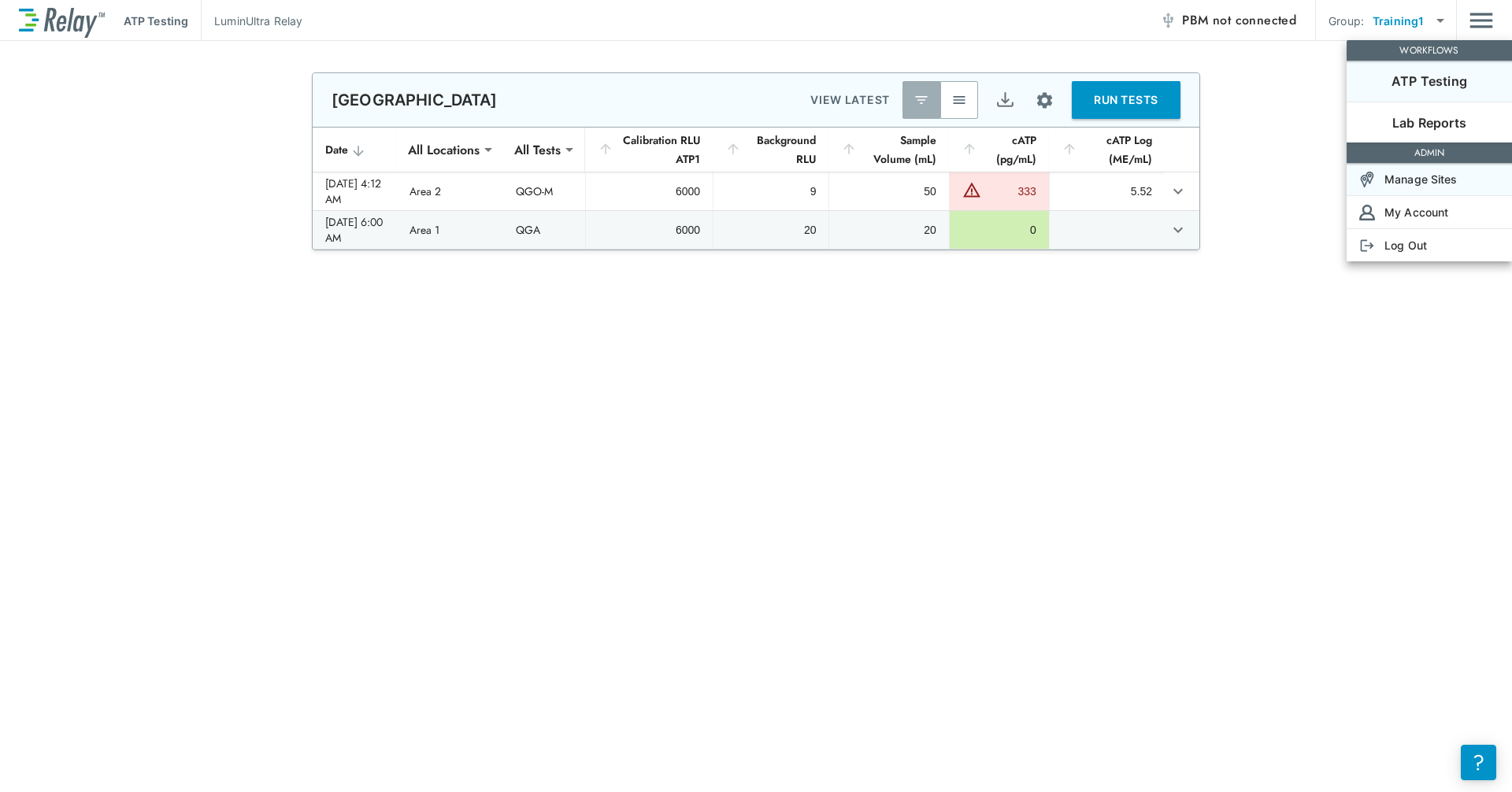
click at [813, 178] on p "Manage Sites" at bounding box center [1421, 179] width 73 height 17
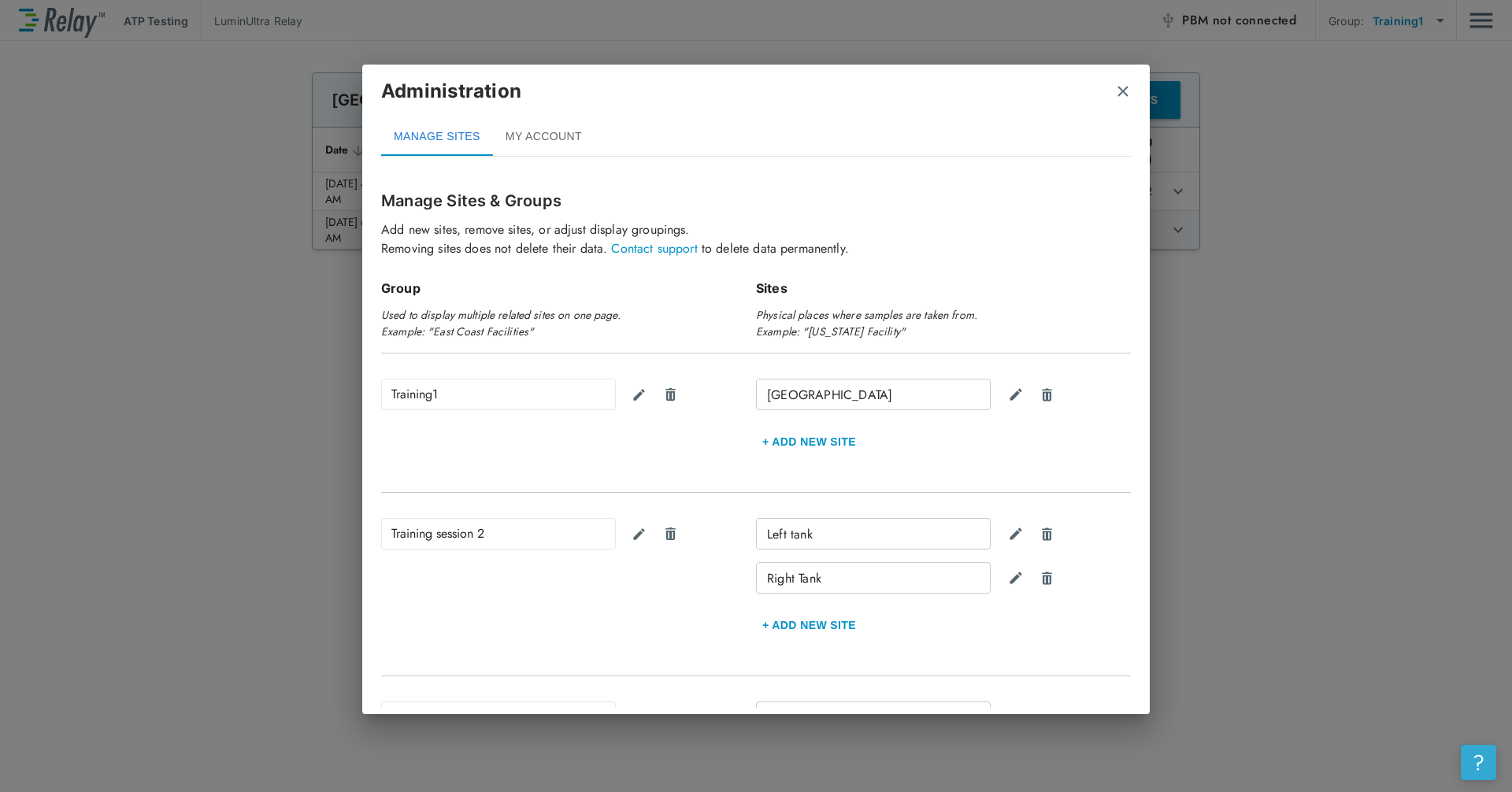
click at [813, 669] on button "?" at bounding box center [1478, 762] width 35 height 35
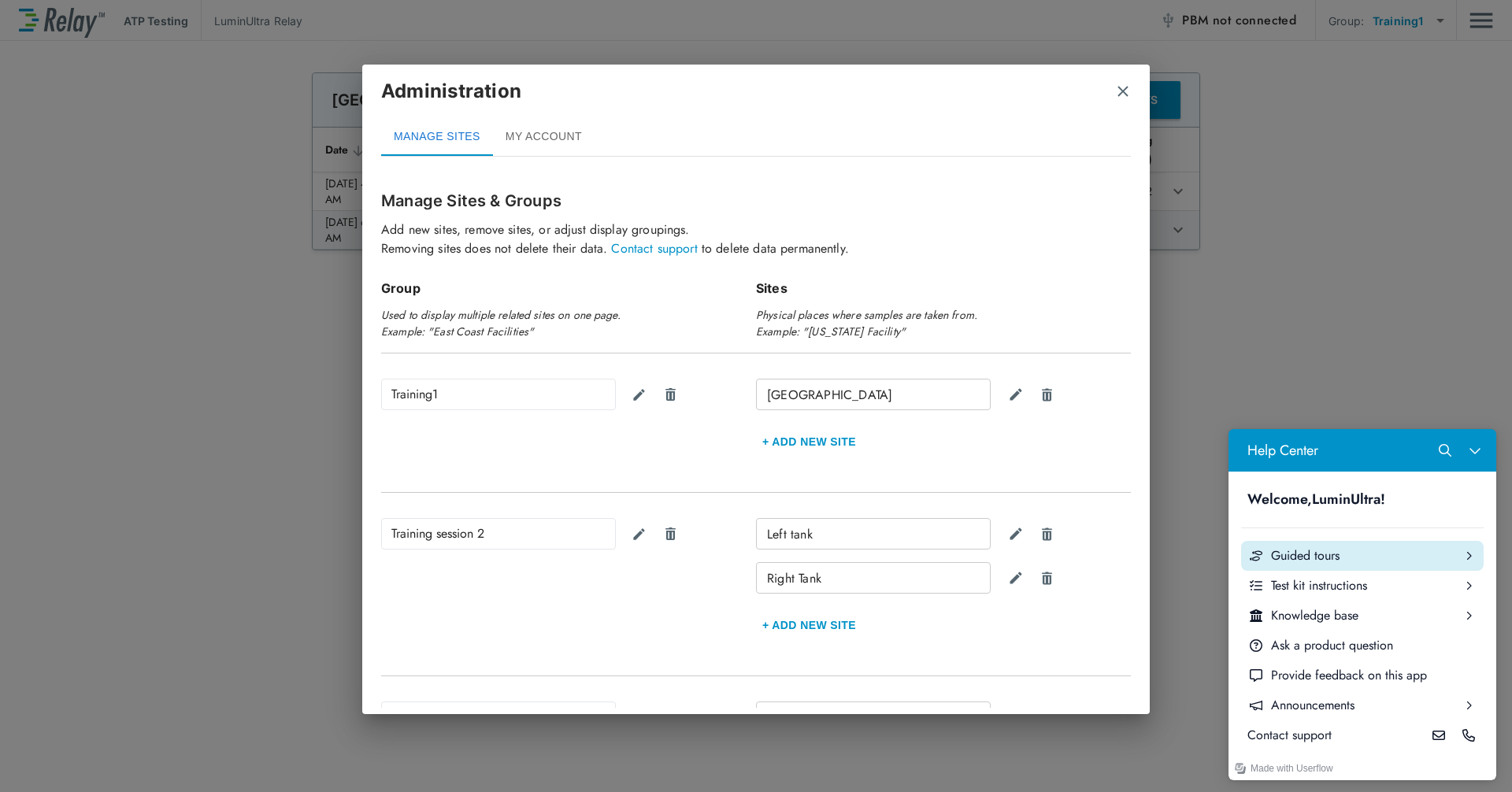
click at [813, 564] on div "Guided tours" at bounding box center [1362, 556] width 183 height 18
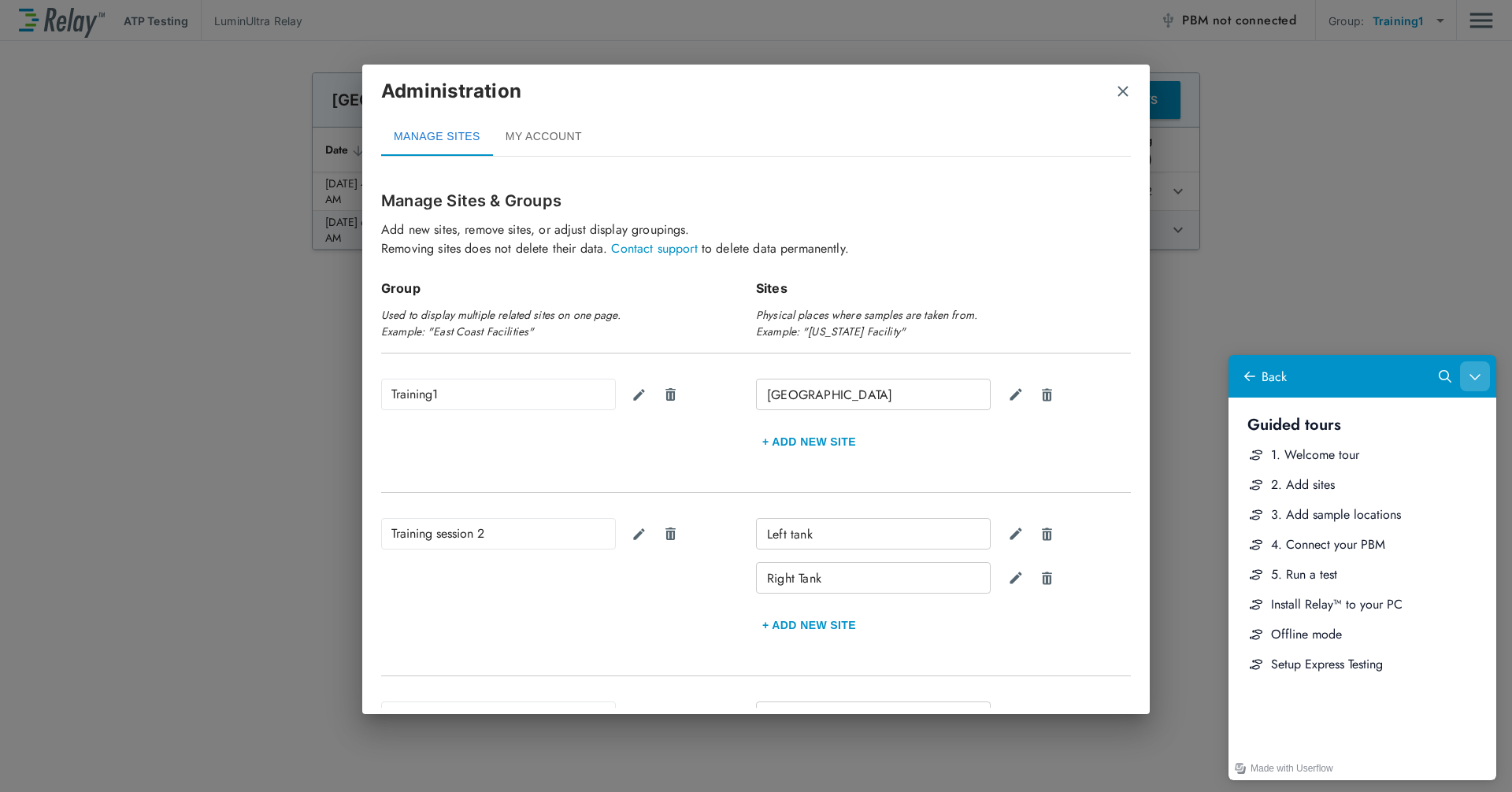
click at [813, 384] on button "Close Help Center" at bounding box center [1474, 376] width 30 height 30
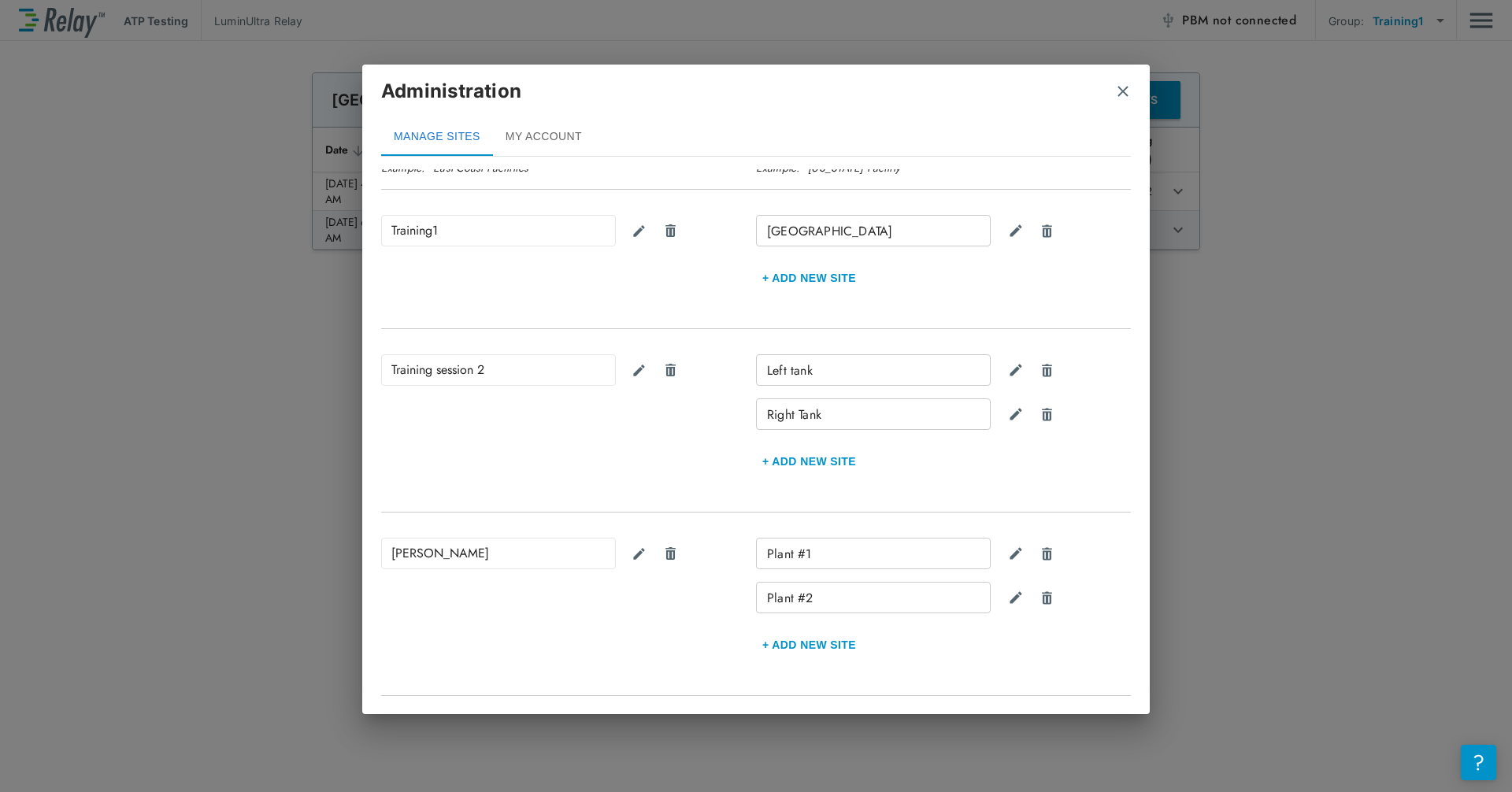
scroll to position [202, 0]
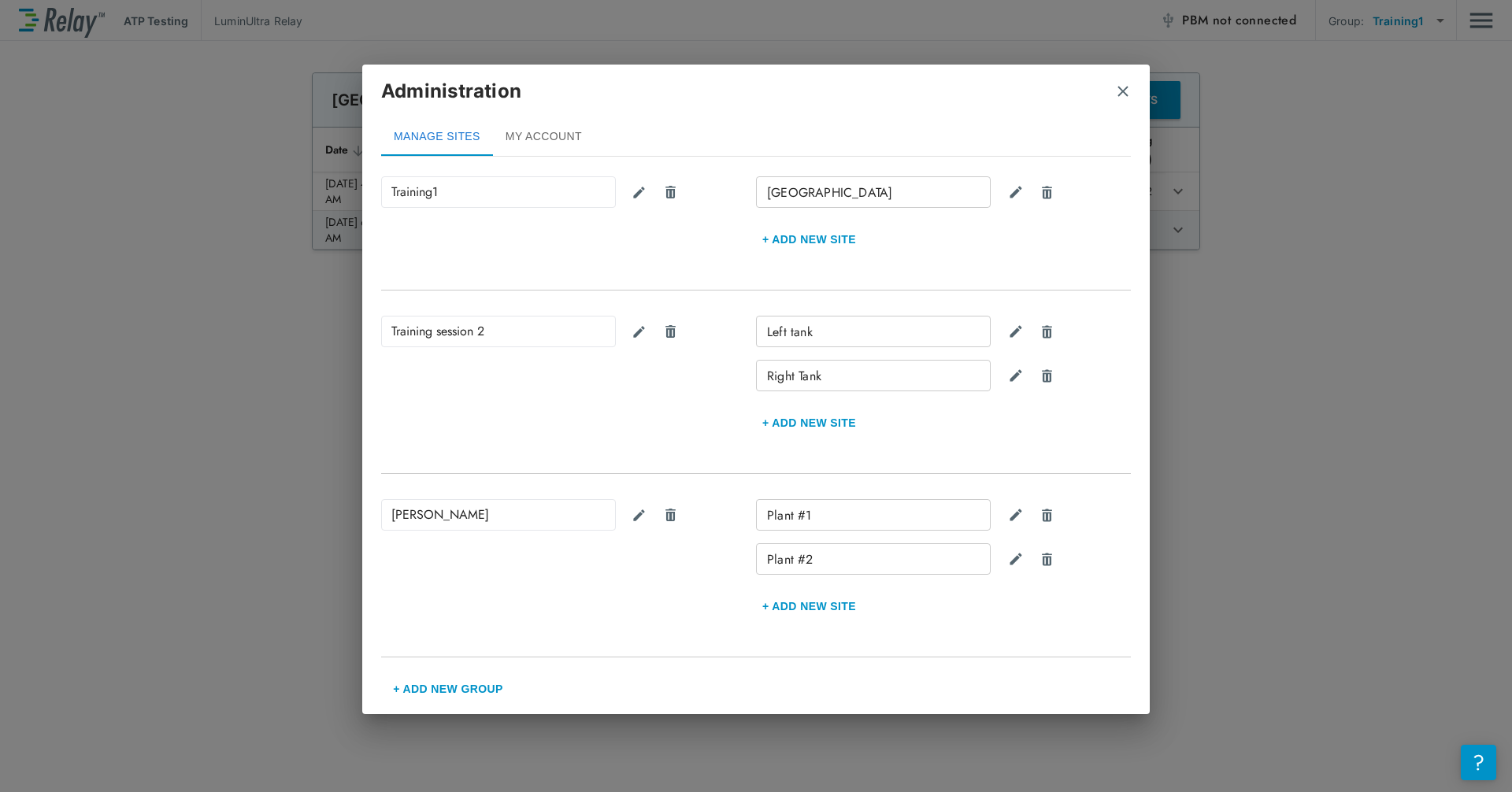
click at [475, 669] on button "+ Add New Group" at bounding box center [448, 688] width 134 height 38
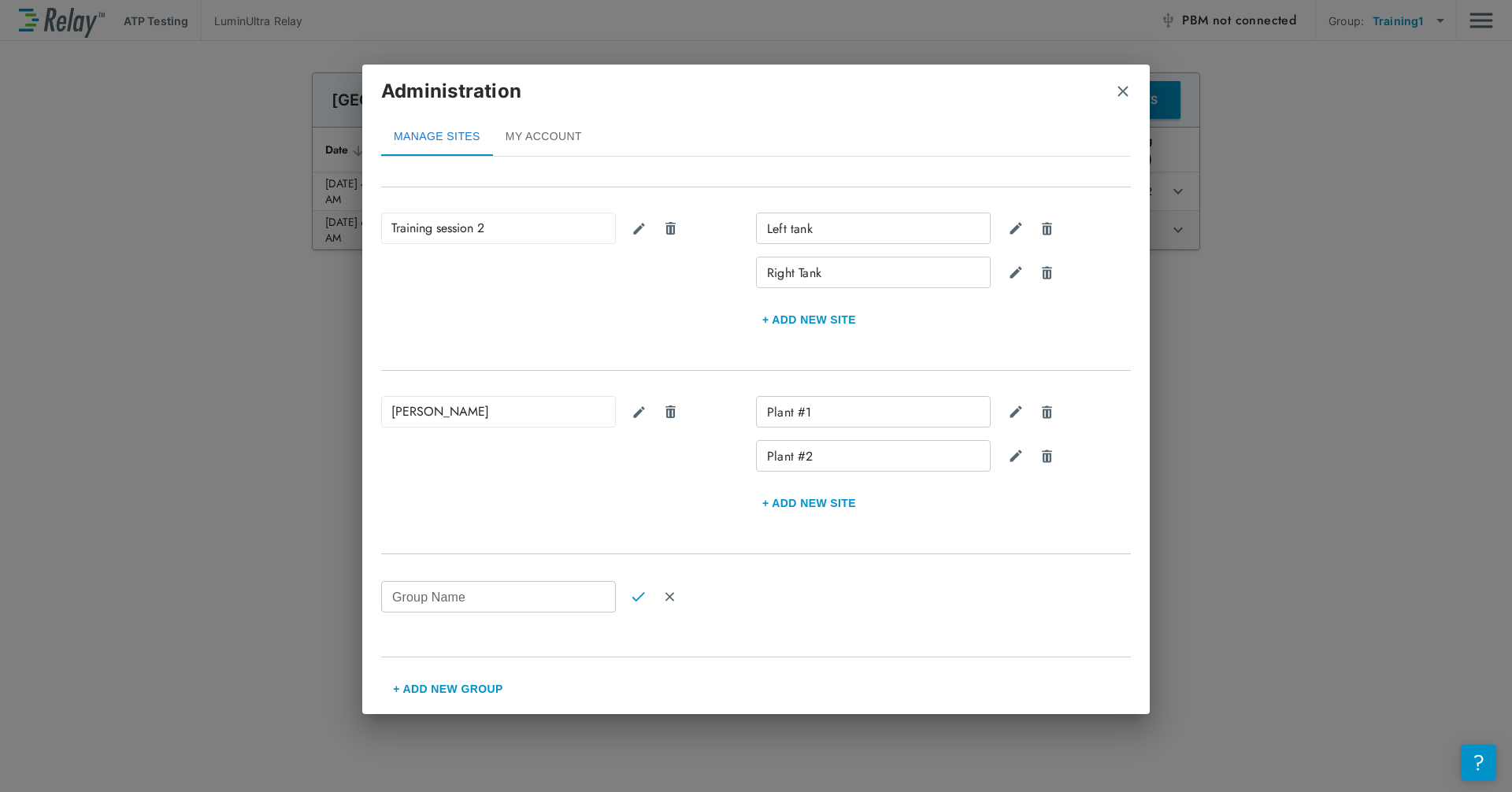
click at [507, 607] on input "Group Name" at bounding box center [498, 596] width 235 height 31
type input "**********"
click at [630, 587] on button "Confirm" at bounding box center [637, 596] width 31 height 31
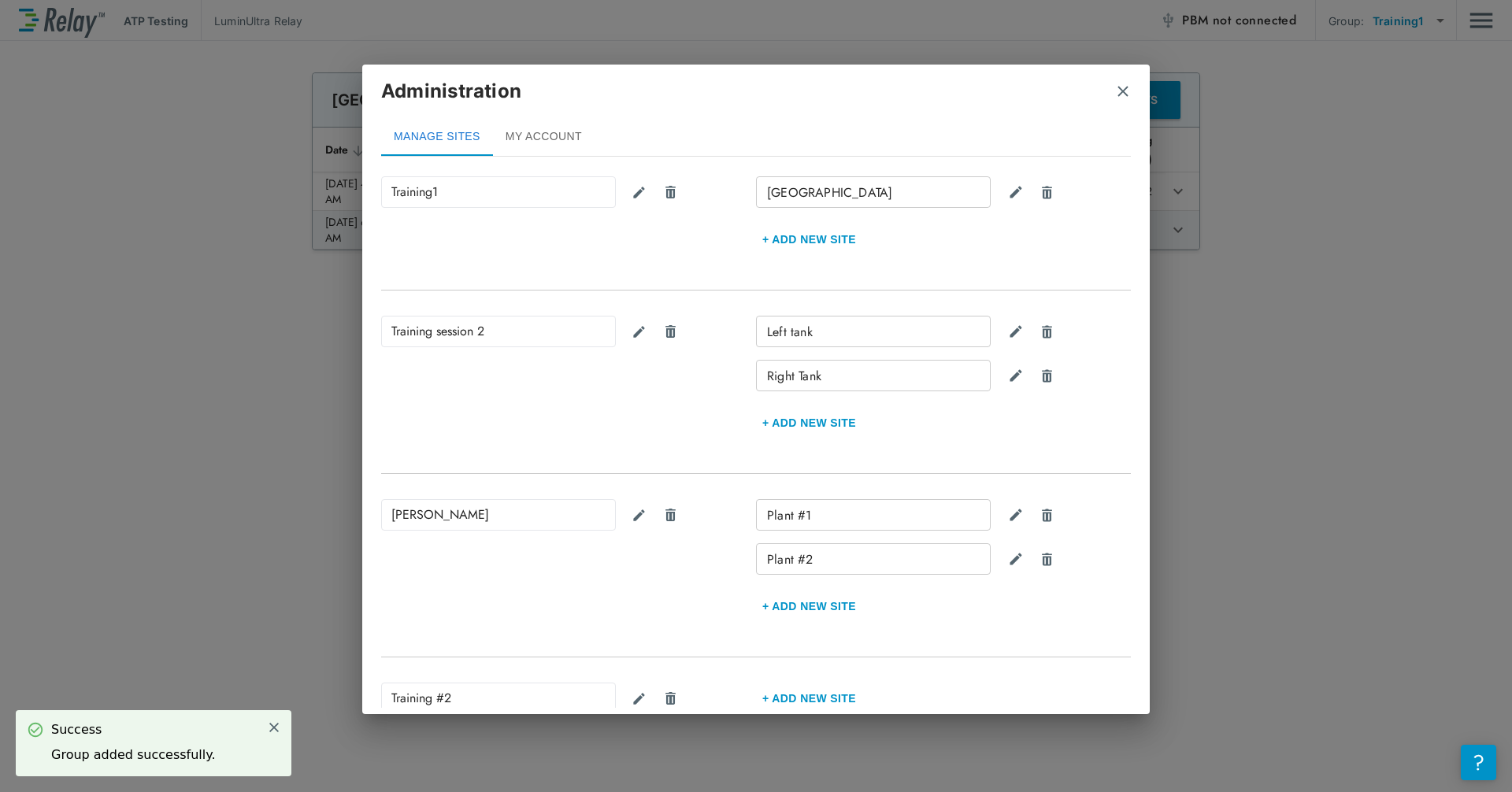
scroll to position [295, 0]
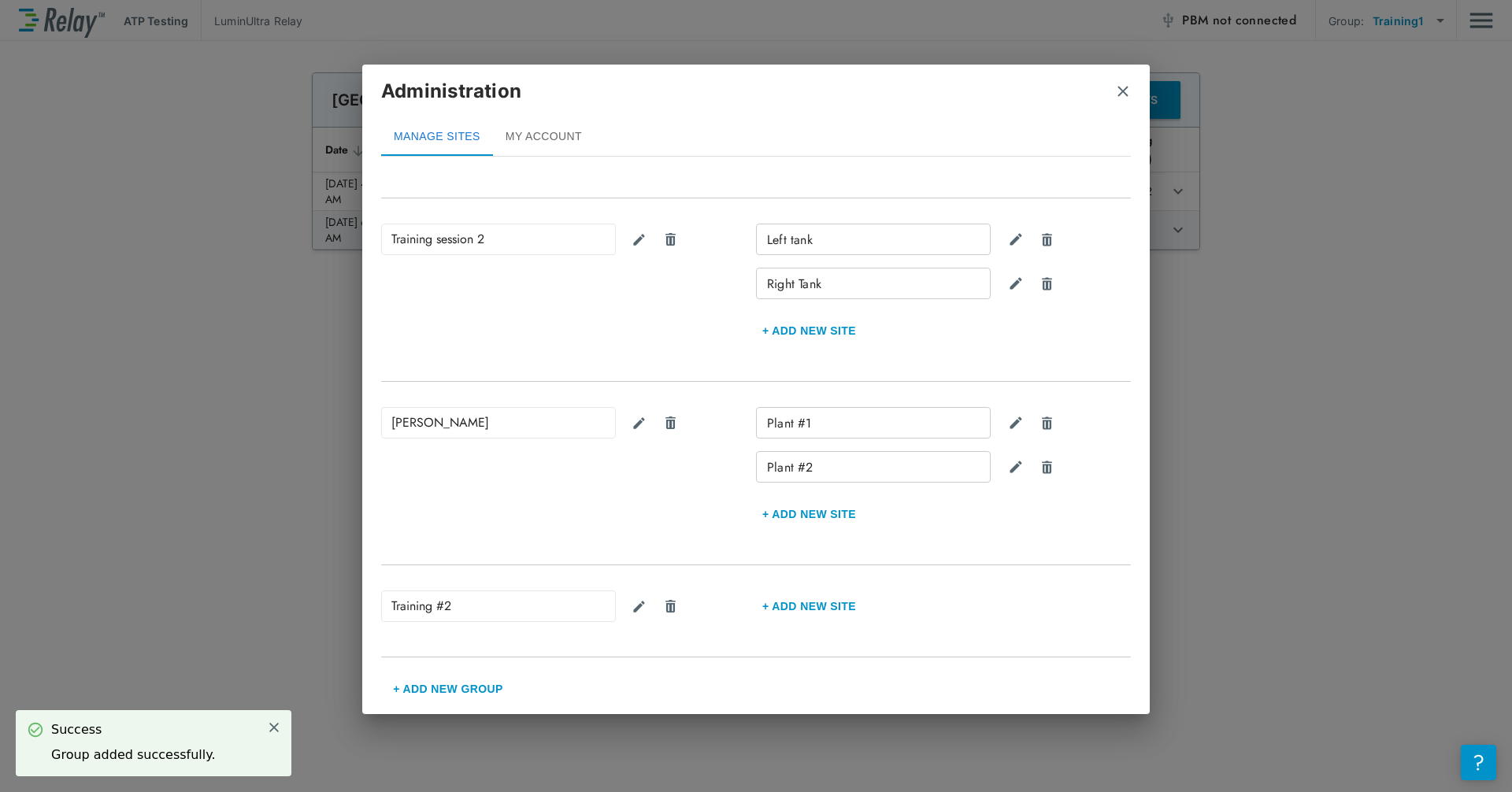
click at [795, 598] on button "+ Add new Site" at bounding box center [808, 605] width 106 height 38
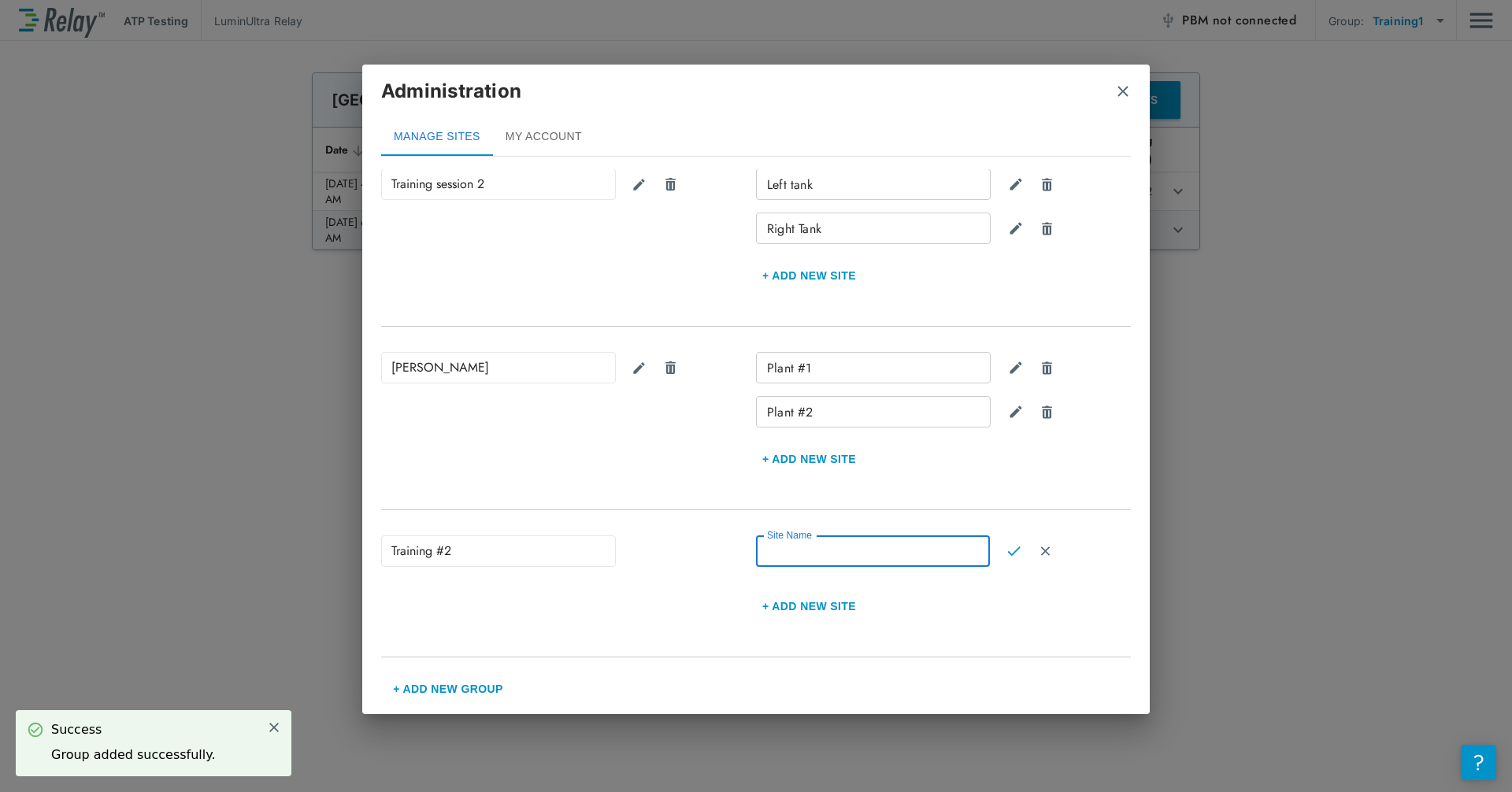
click at [813, 549] on input "Site Name" at bounding box center [872, 550] width 234 height 31
type input "*******"
click at [813, 592] on button "+ Add new Site" at bounding box center [808, 605] width 106 height 38
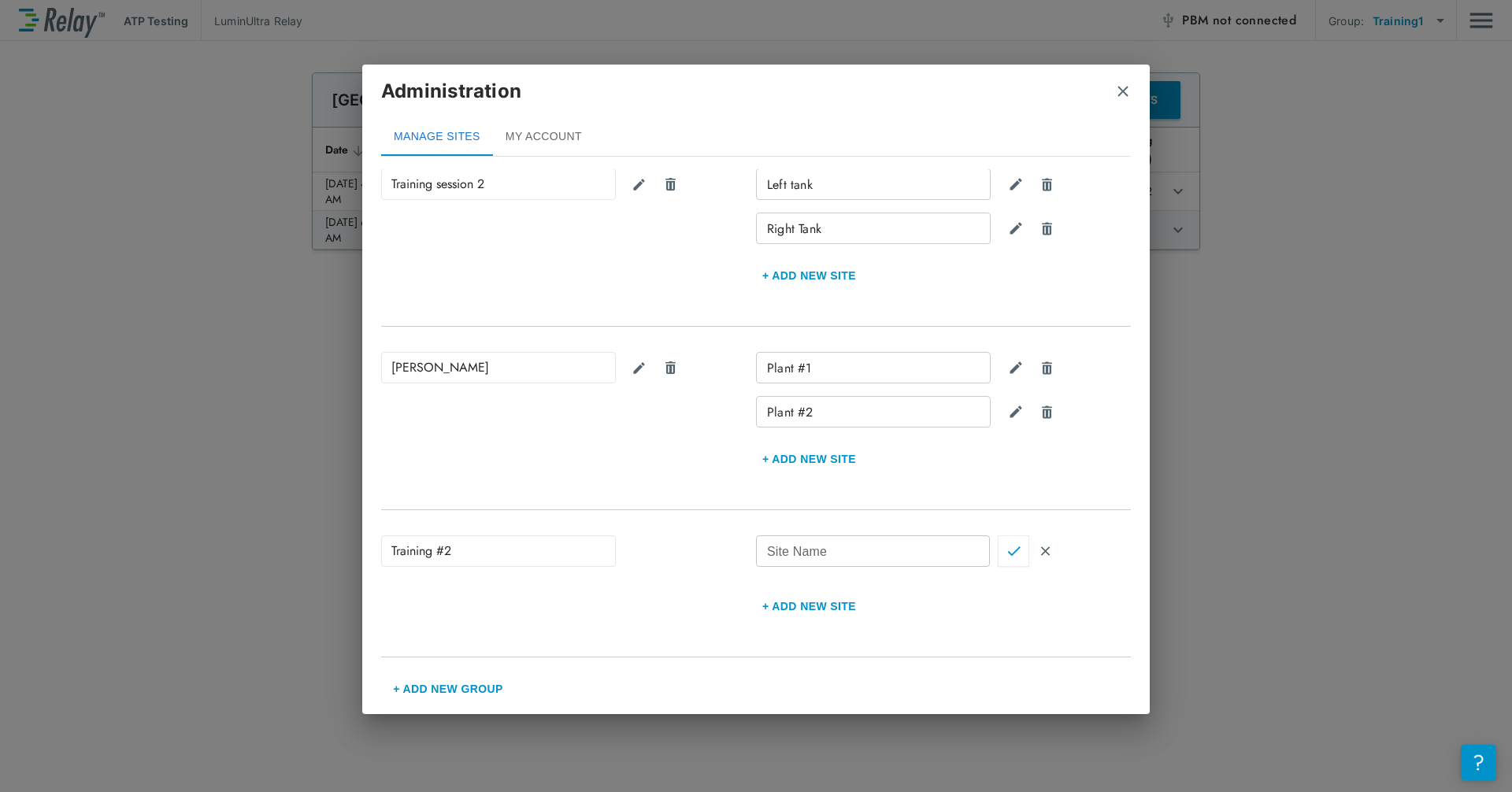
click at [813, 552] on img "Confirm" at bounding box center [1014, 551] width 14 height 14
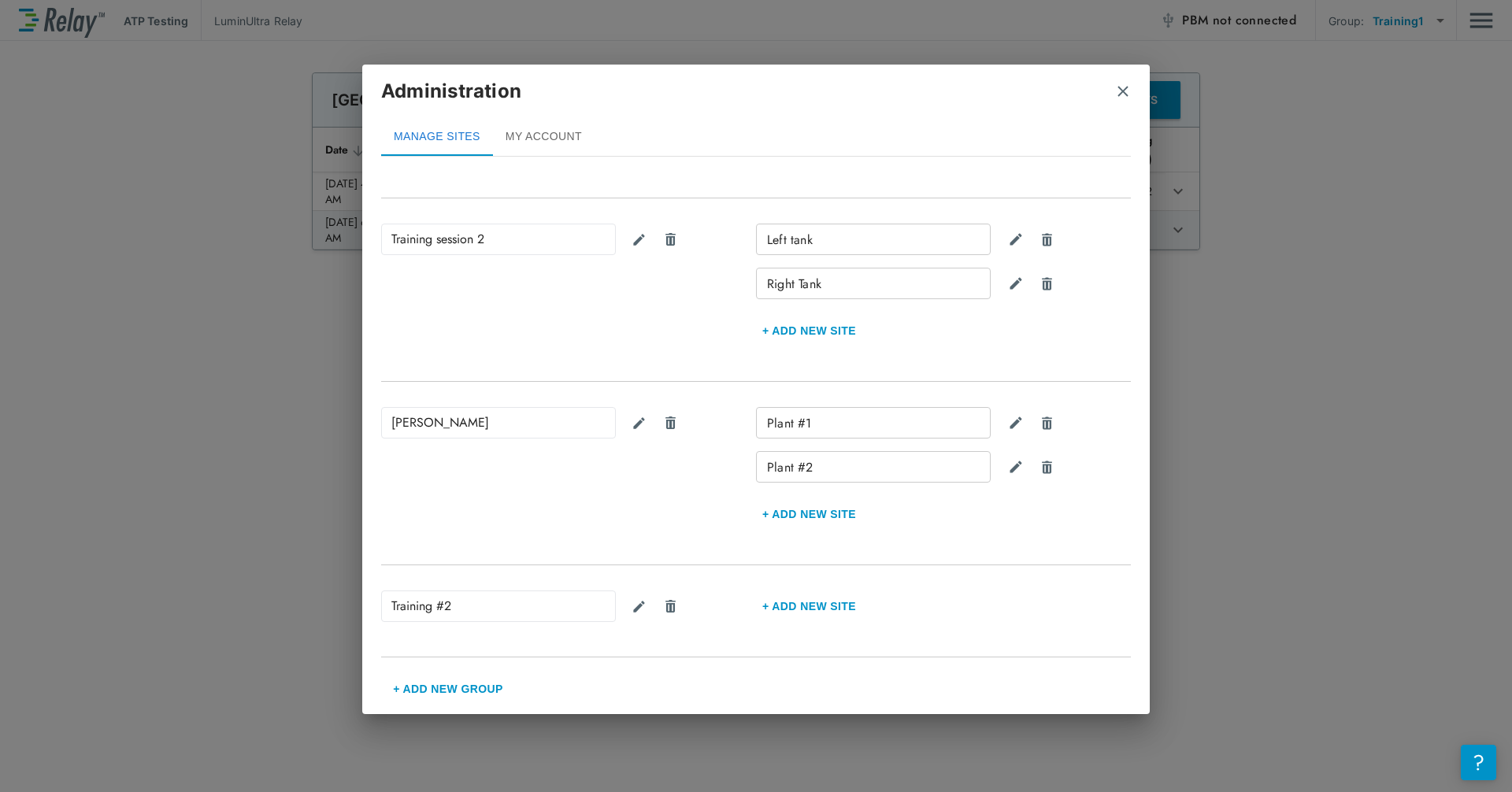
scroll to position [295, 0]
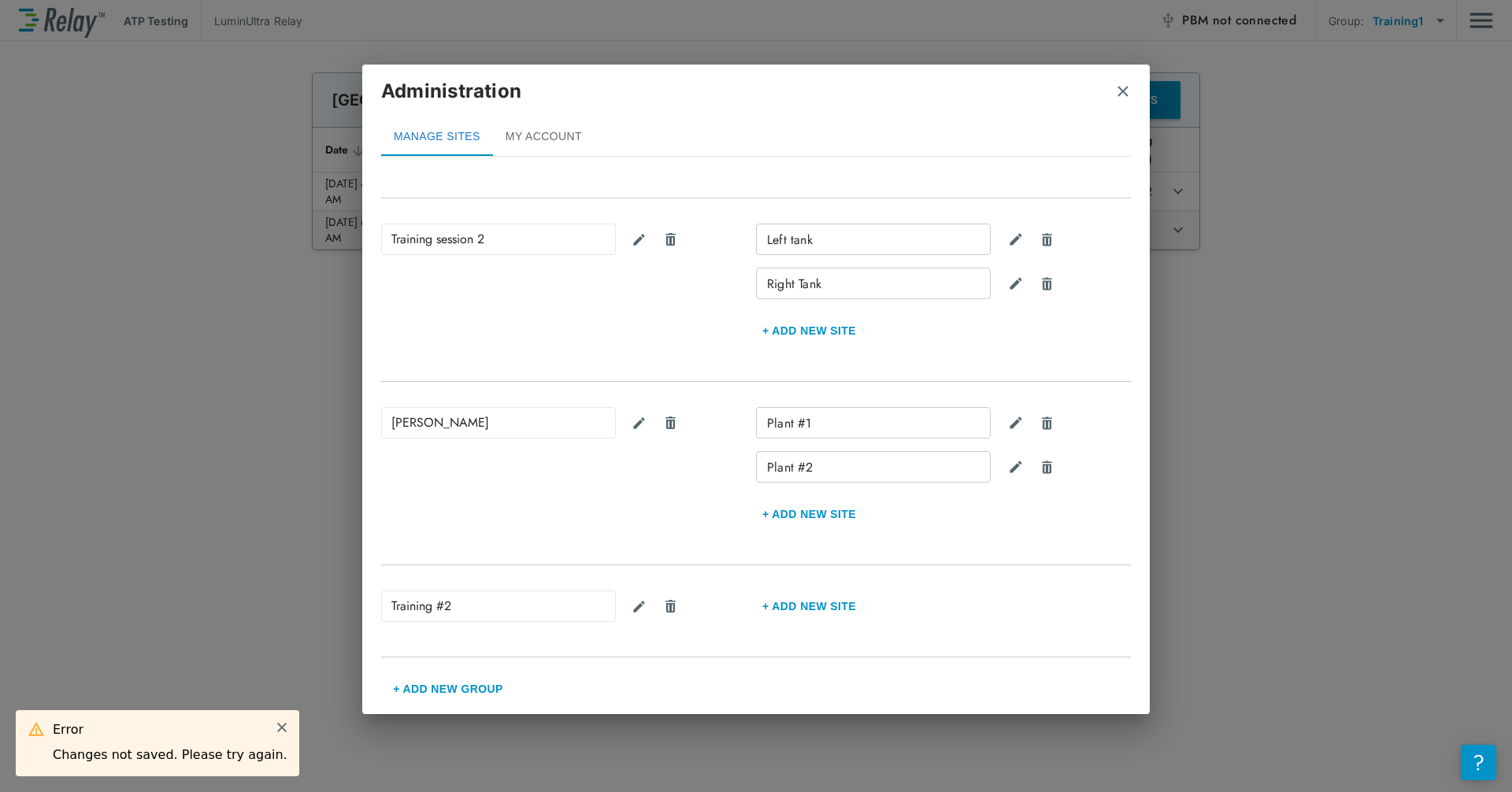
click at [808, 608] on button "+ Add new Site" at bounding box center [808, 605] width 106 height 38
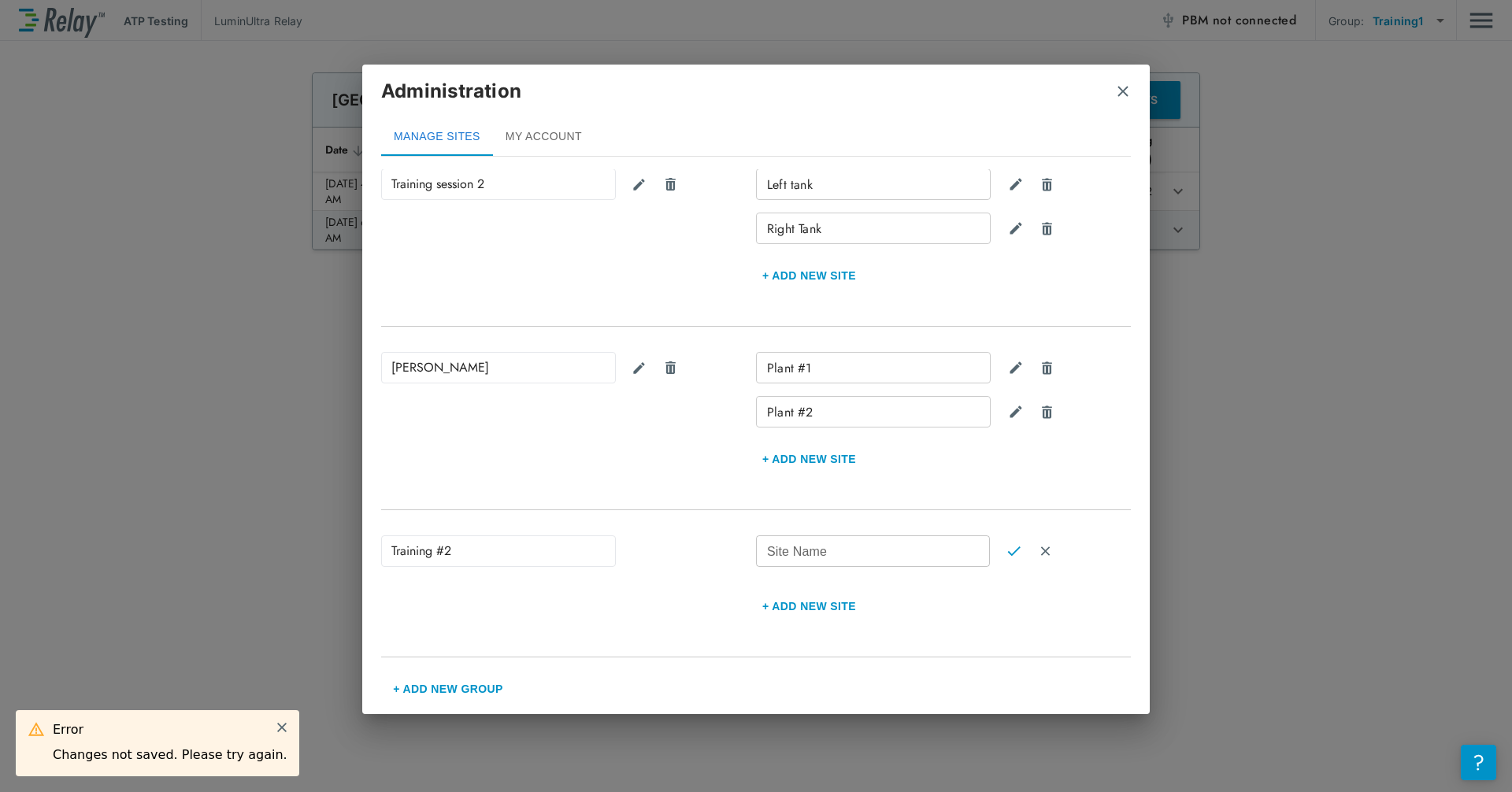
click at [813, 558] on input "Site Name" at bounding box center [872, 550] width 234 height 31
type input "*******"
click at [813, 558] on button "Confirm" at bounding box center [1013, 550] width 31 height 31
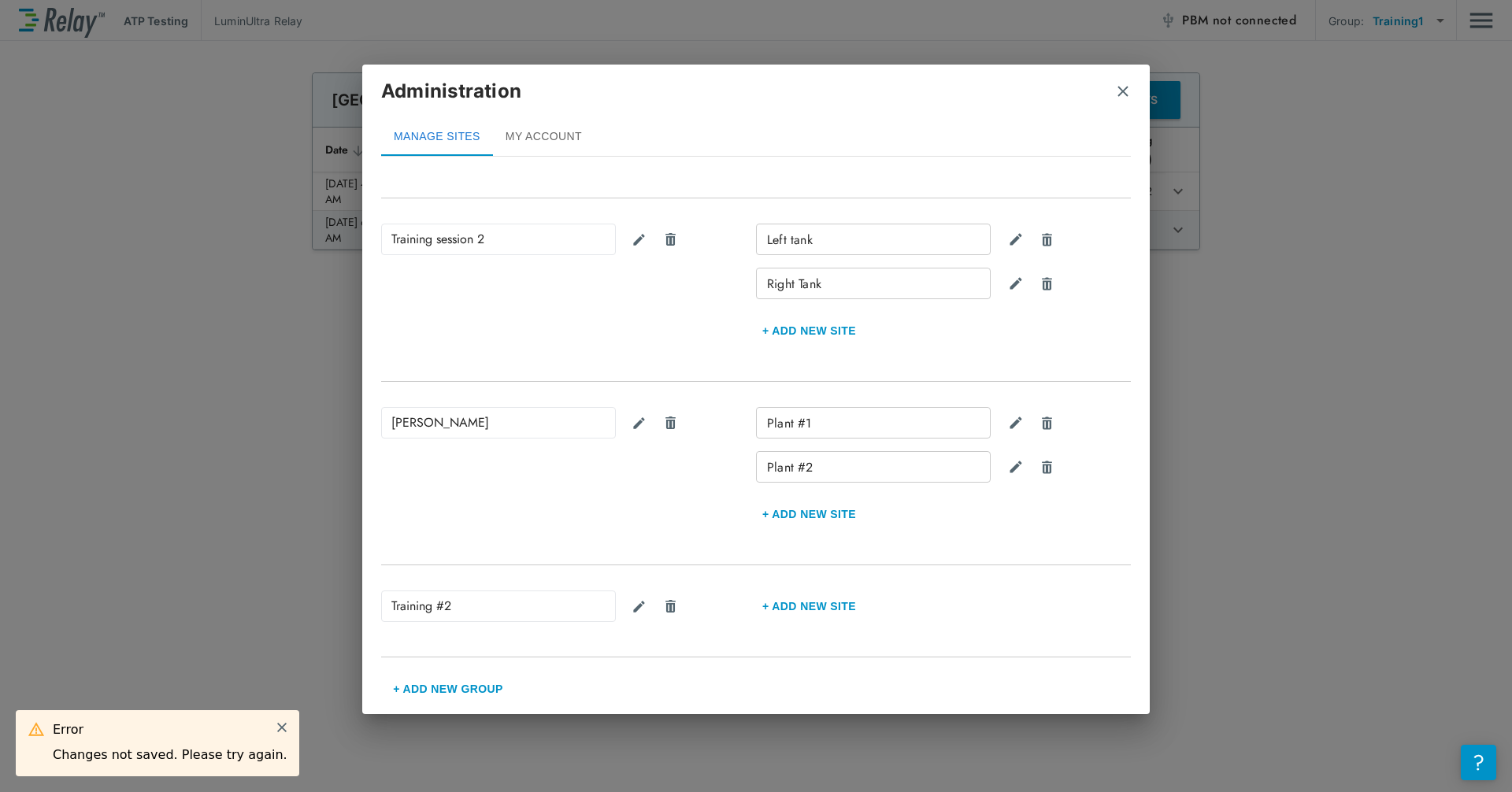
scroll to position [295, 0]
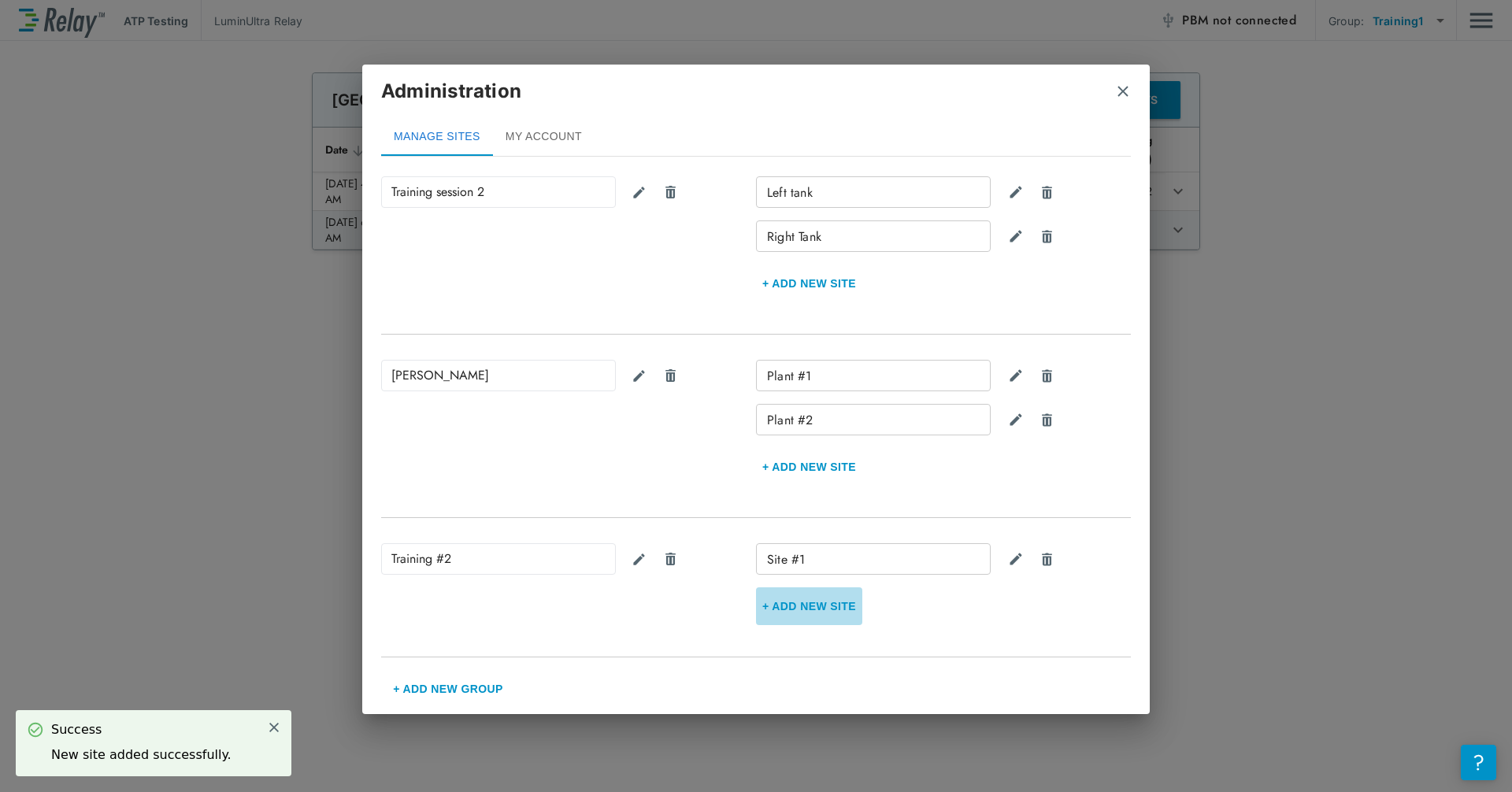
click at [813, 602] on button "+ Add new Site" at bounding box center [808, 605] width 106 height 38
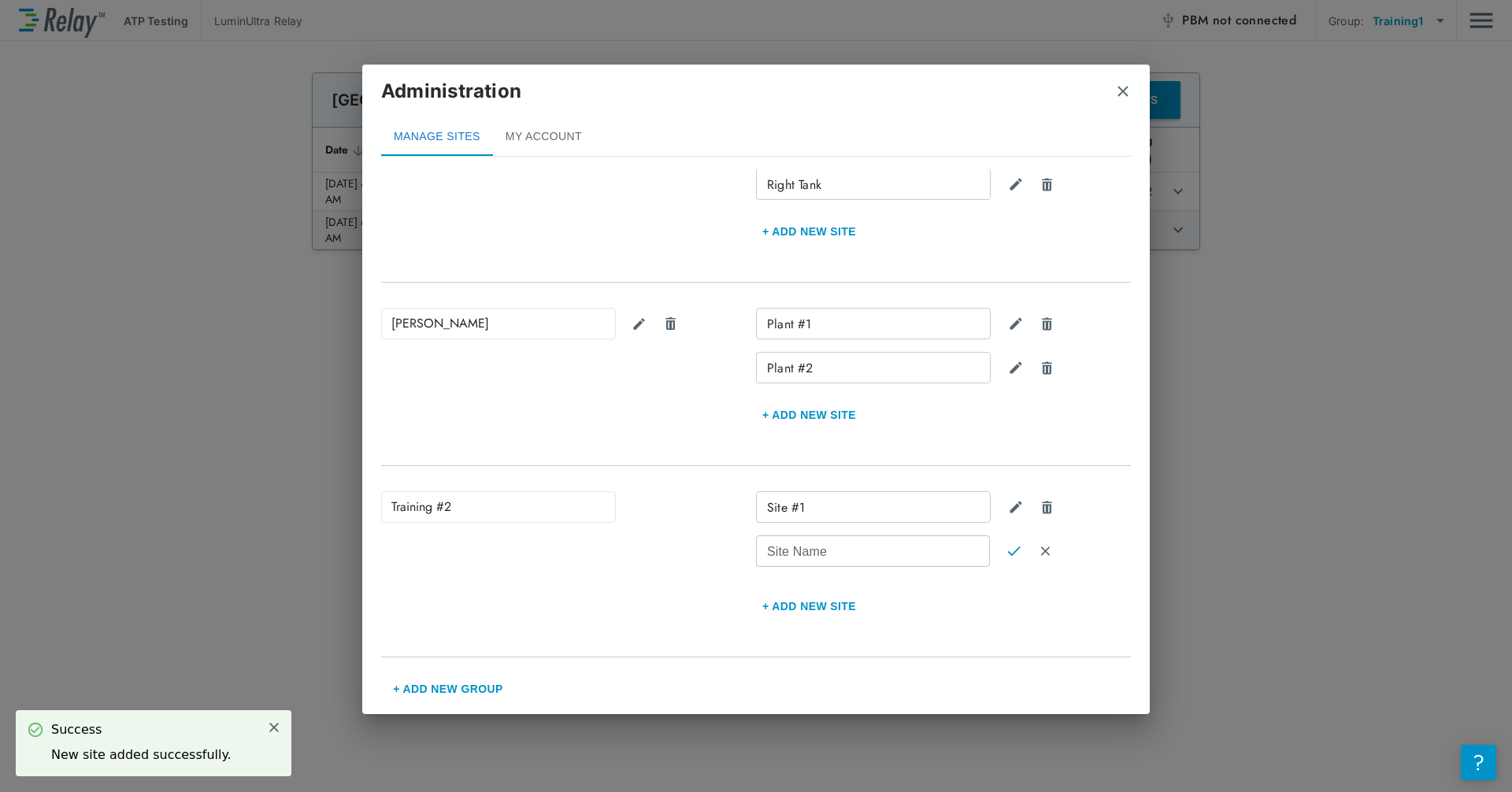
click at [813, 545] on input "Site Name" at bounding box center [872, 550] width 234 height 31
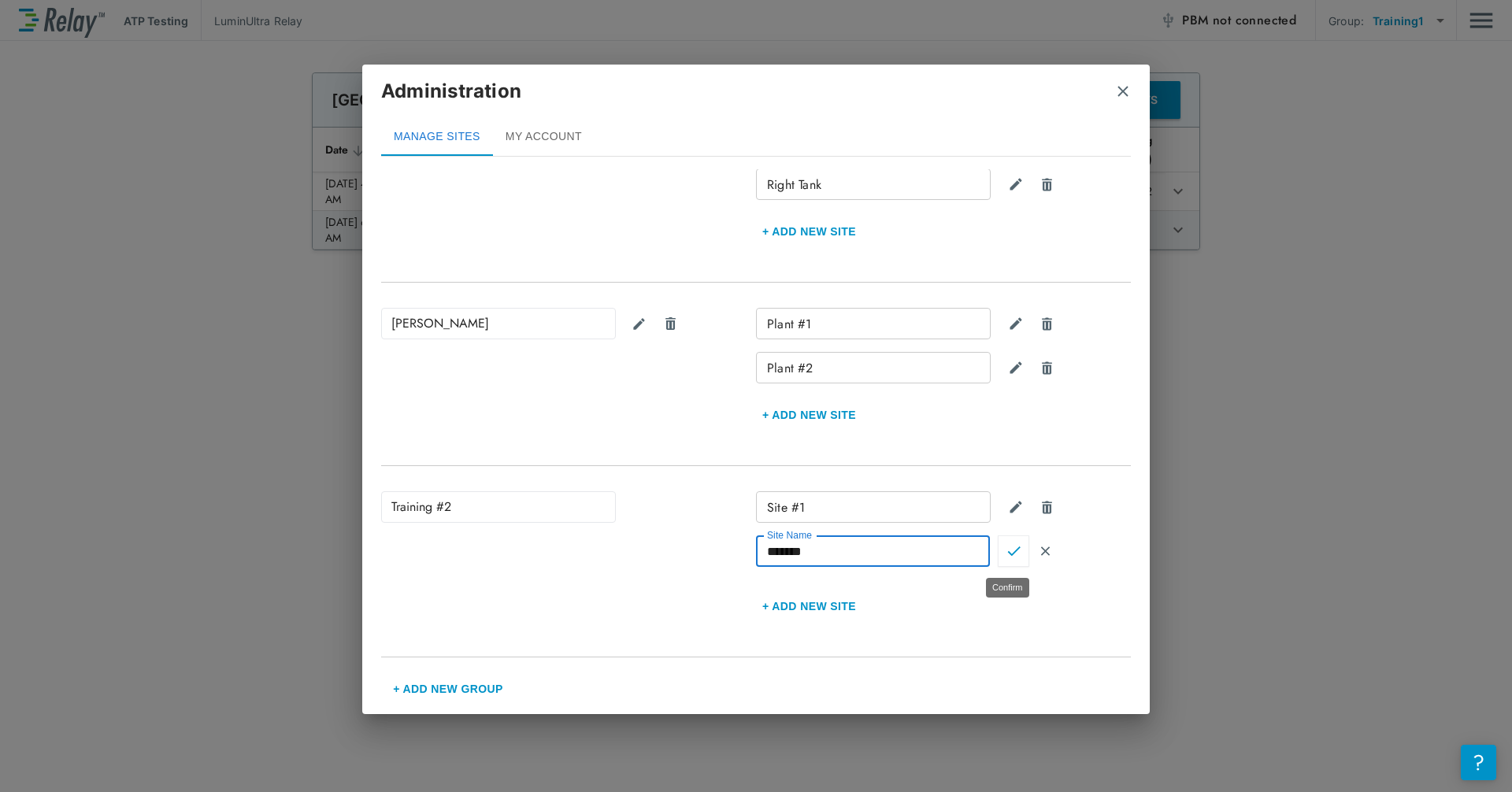
type input "*******"
click at [813, 554] on button "Confirm" at bounding box center [1013, 550] width 31 height 31
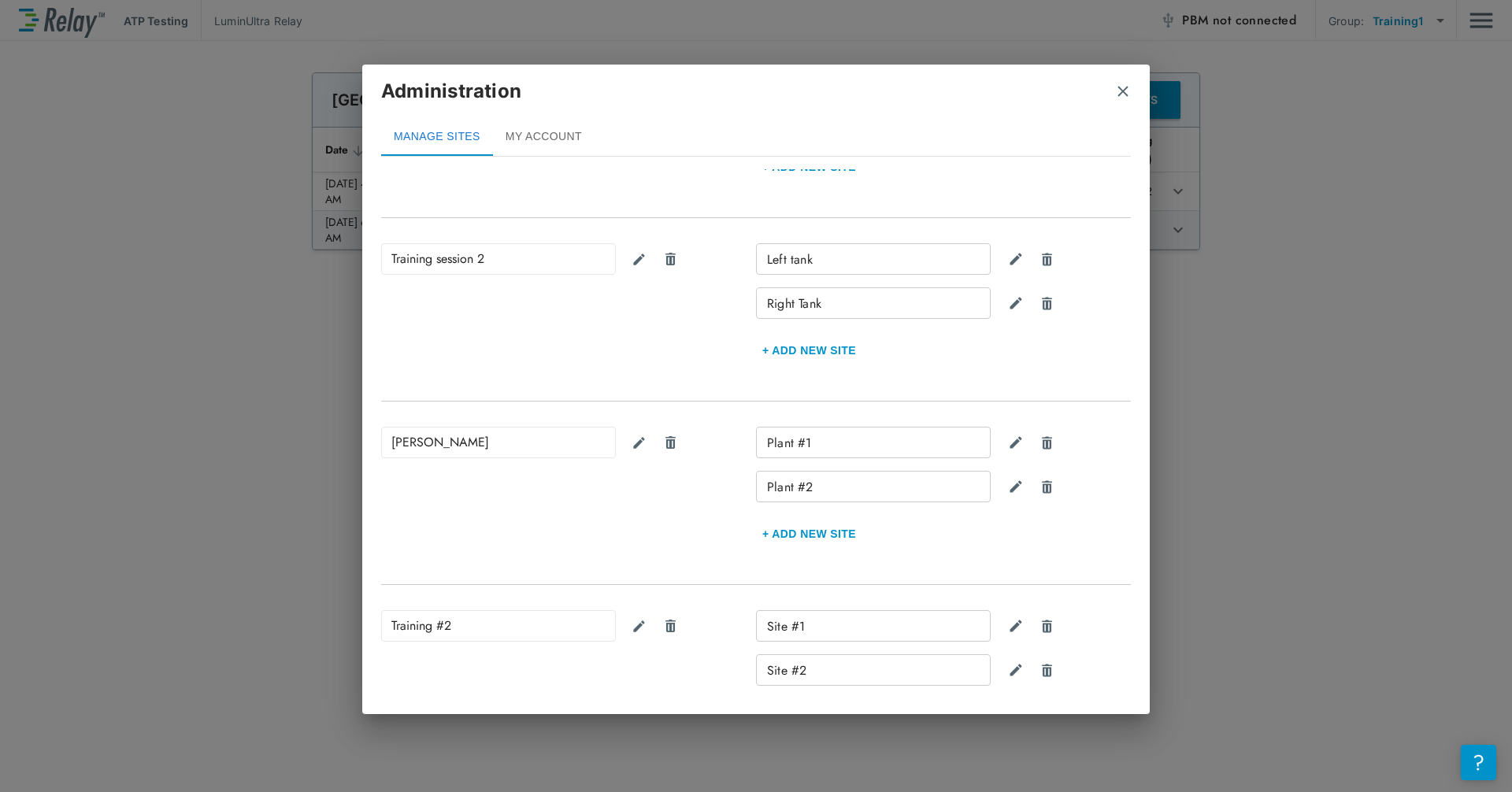
scroll to position [386, 0]
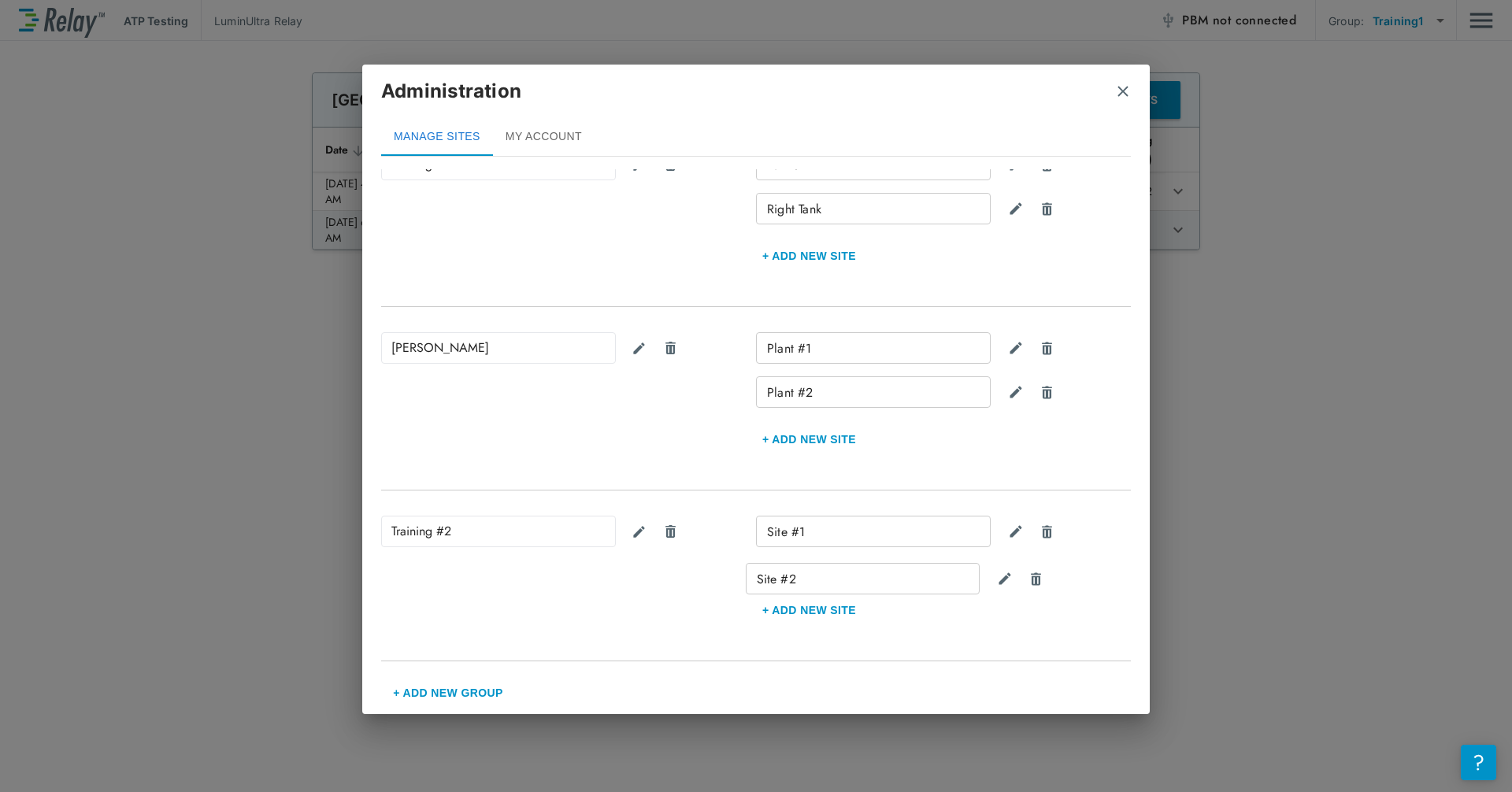
click at [801, 569] on div "Site #1 Site #2 + Add new Site" at bounding box center [943, 572] width 375 height 113
click at [813, 88] on img "close" at bounding box center [1123, 92] width 16 height 16
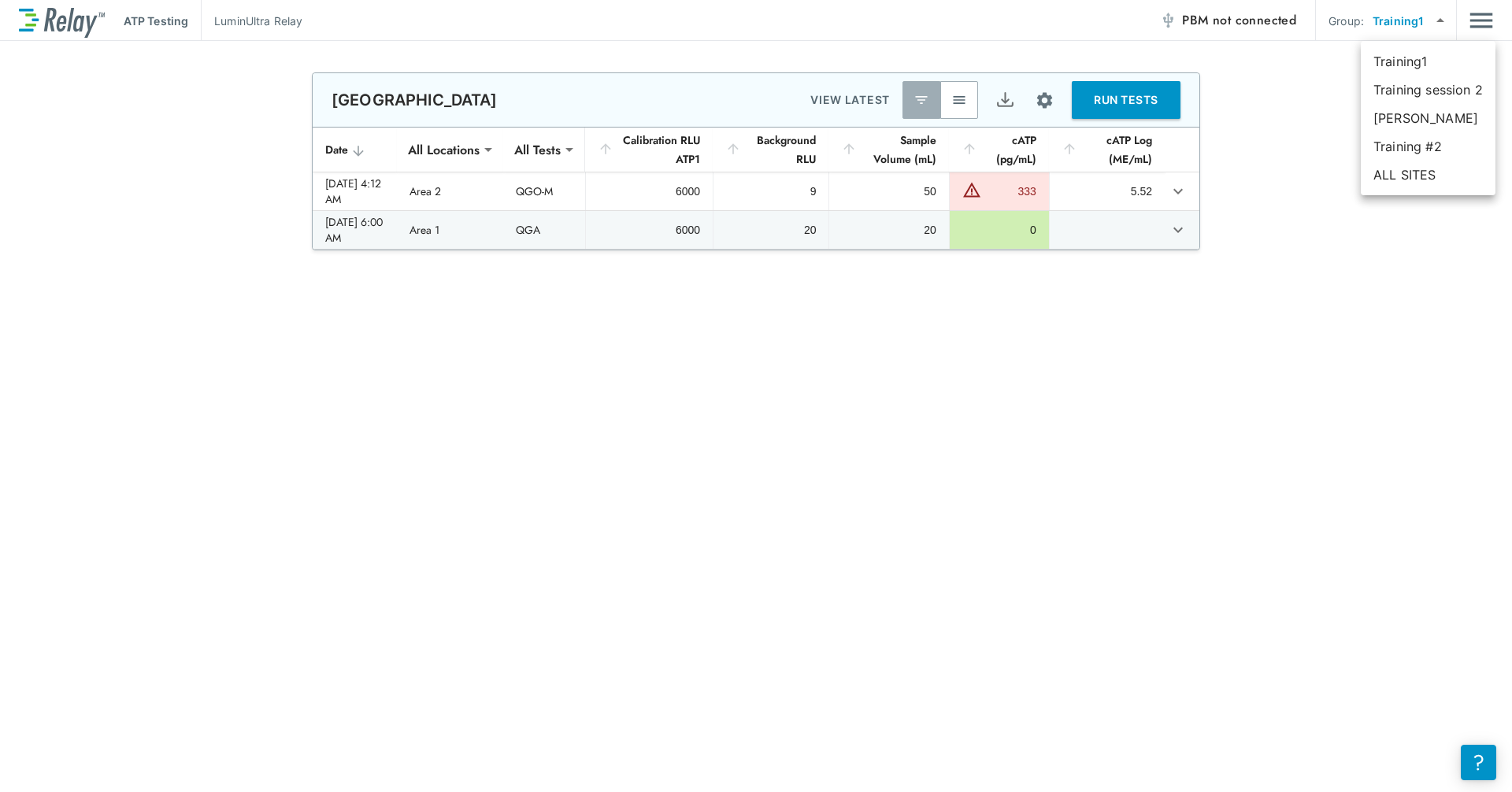
click at [813, 21] on body "**********" at bounding box center [756, 396] width 1512 height 792
click at [813, 149] on li "Training #2" at bounding box center [1428, 146] width 135 height 28
type input "**********"
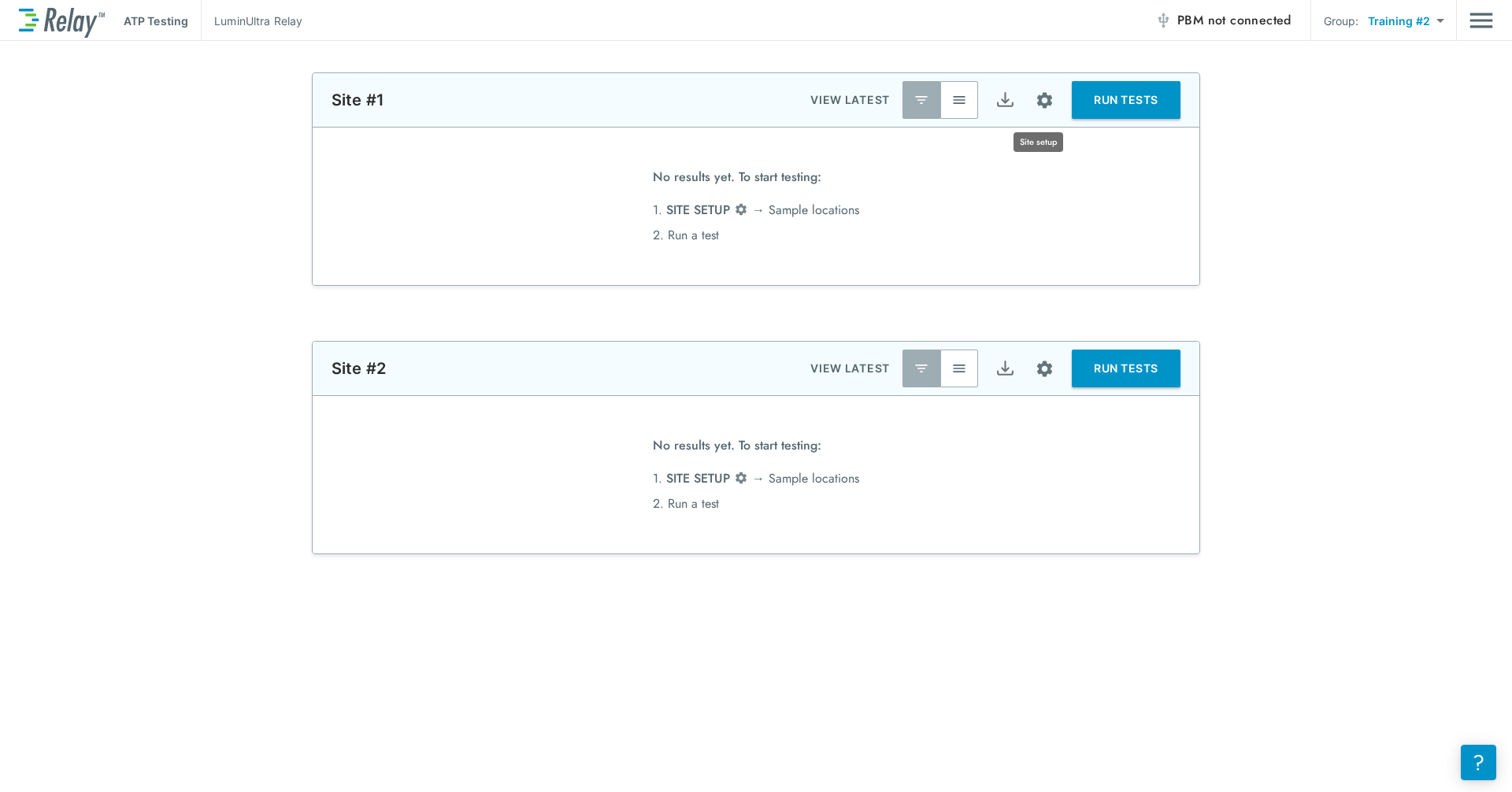
click at [813, 109] on img "Site setup" at bounding box center [1044, 100] width 20 height 20
click at [813, 94] on div at bounding box center [756, 396] width 1512 height 792
click at [813, 102] on img "Site setup" at bounding box center [1044, 100] width 20 height 20
click at [813, 138] on p "Sample locations" at bounding box center [998, 136] width 87 height 17
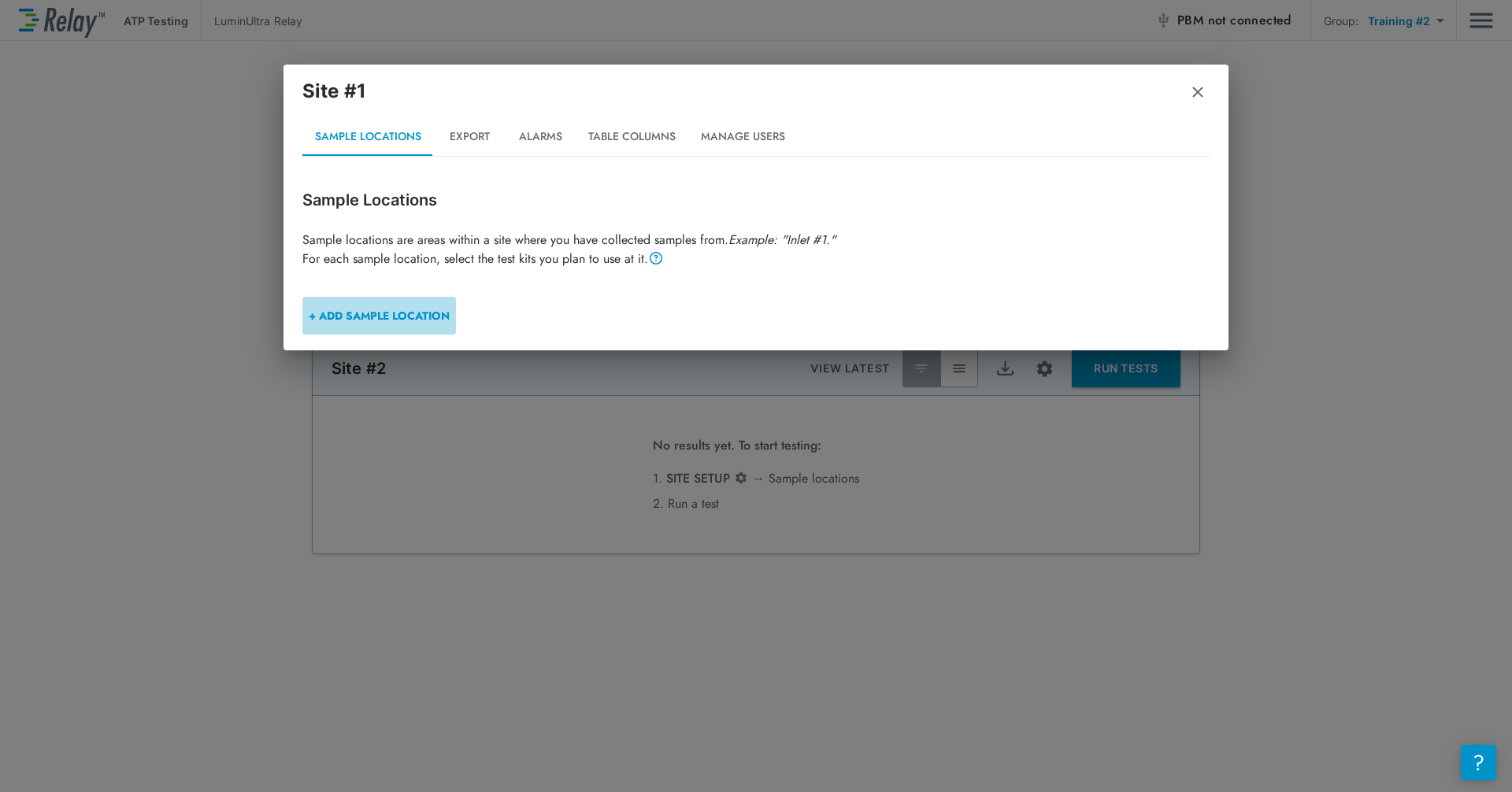
click at [426, 311] on button "+ ADD SAMPLE LOCATION" at bounding box center [379, 315] width 153 height 38
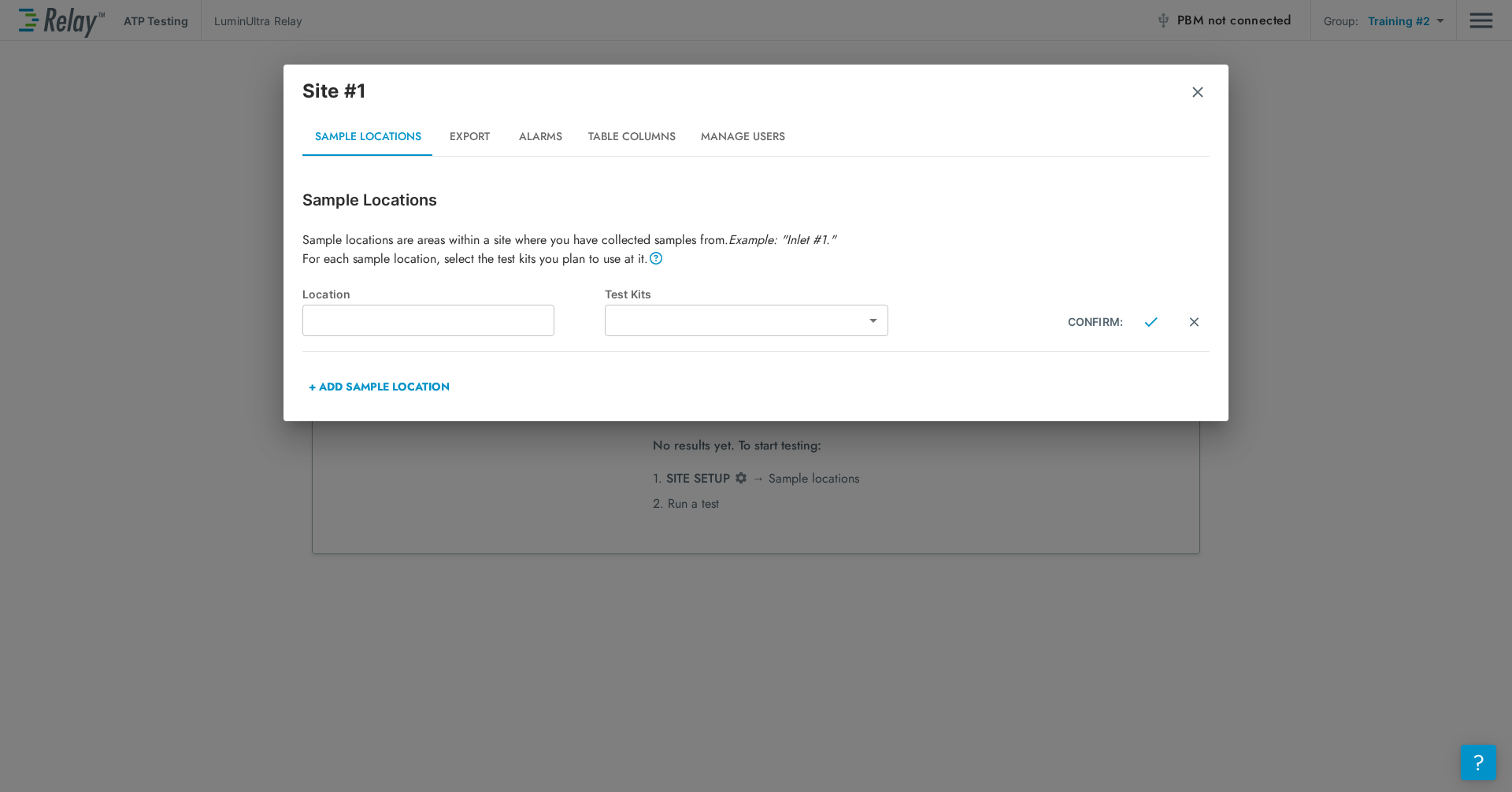
click at [434, 323] on input "text" at bounding box center [428, 320] width 252 height 31
type input "********"
click at [689, 318] on body "**********" at bounding box center [756, 396] width 1512 height 792
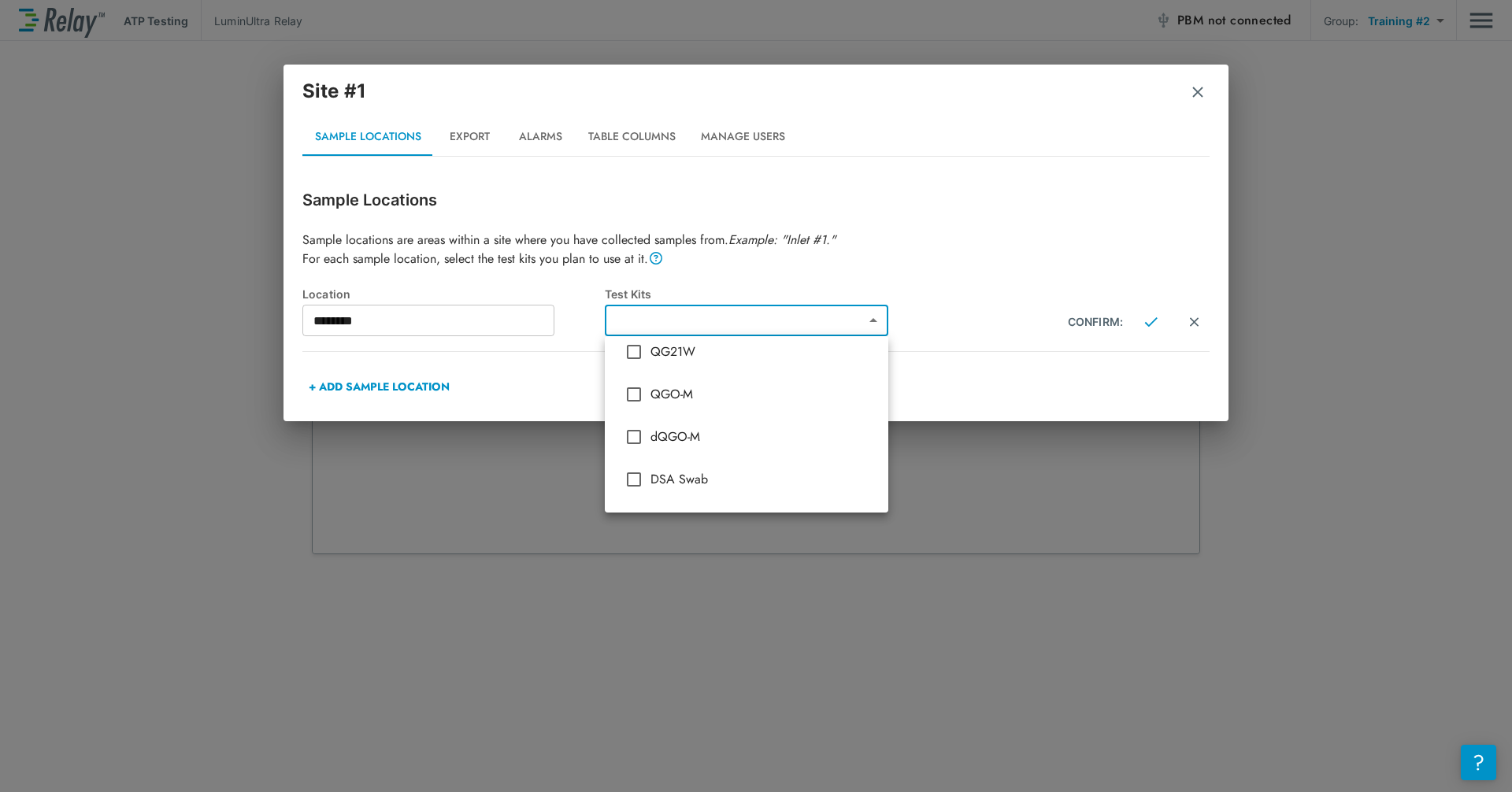
scroll to position [79, 0]
click at [669, 410] on span "QGO-M" at bounding box center [763, 413] width 225 height 19
type input "*****"
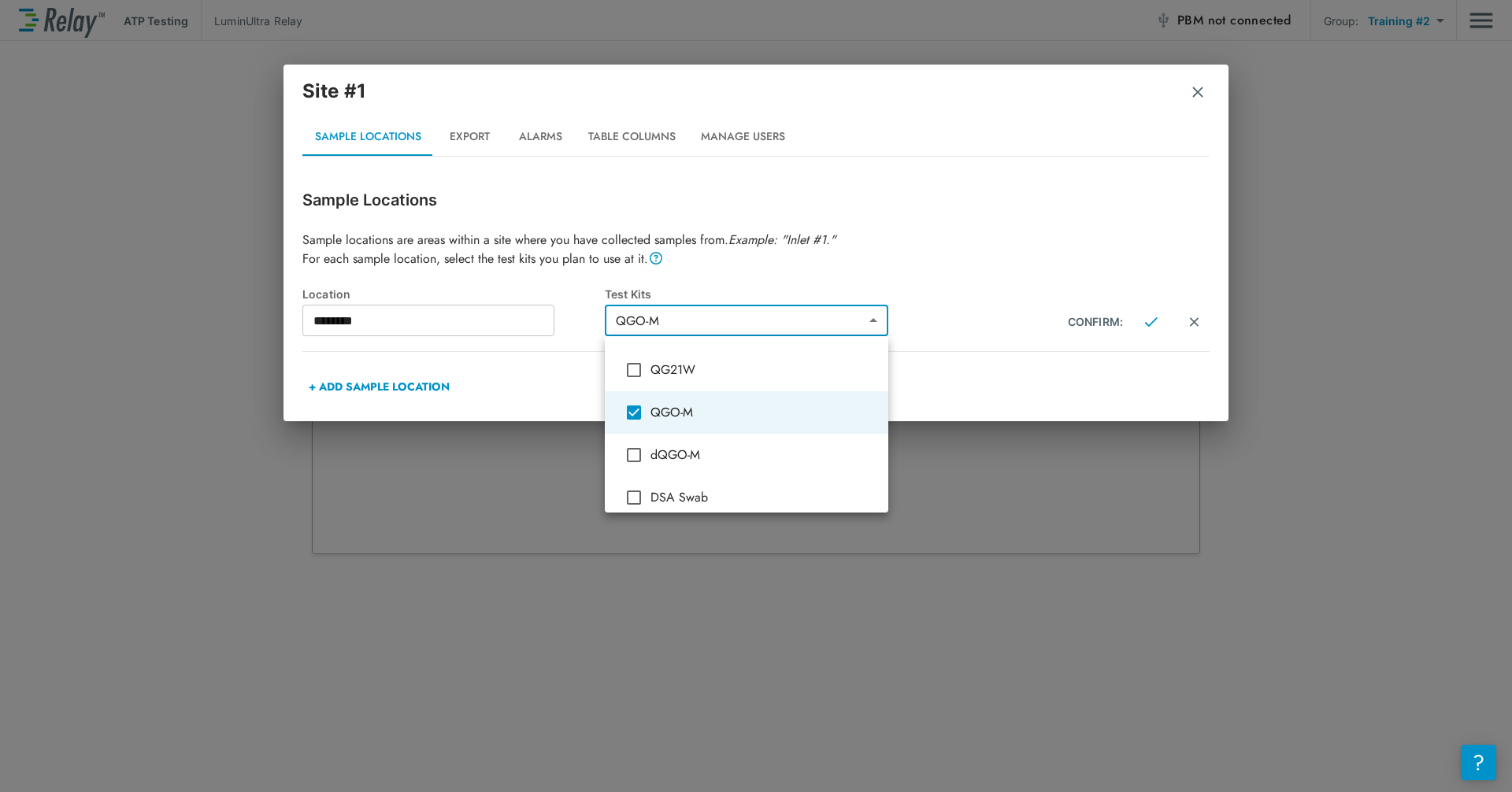
click at [813, 279] on div at bounding box center [756, 396] width 1512 height 792
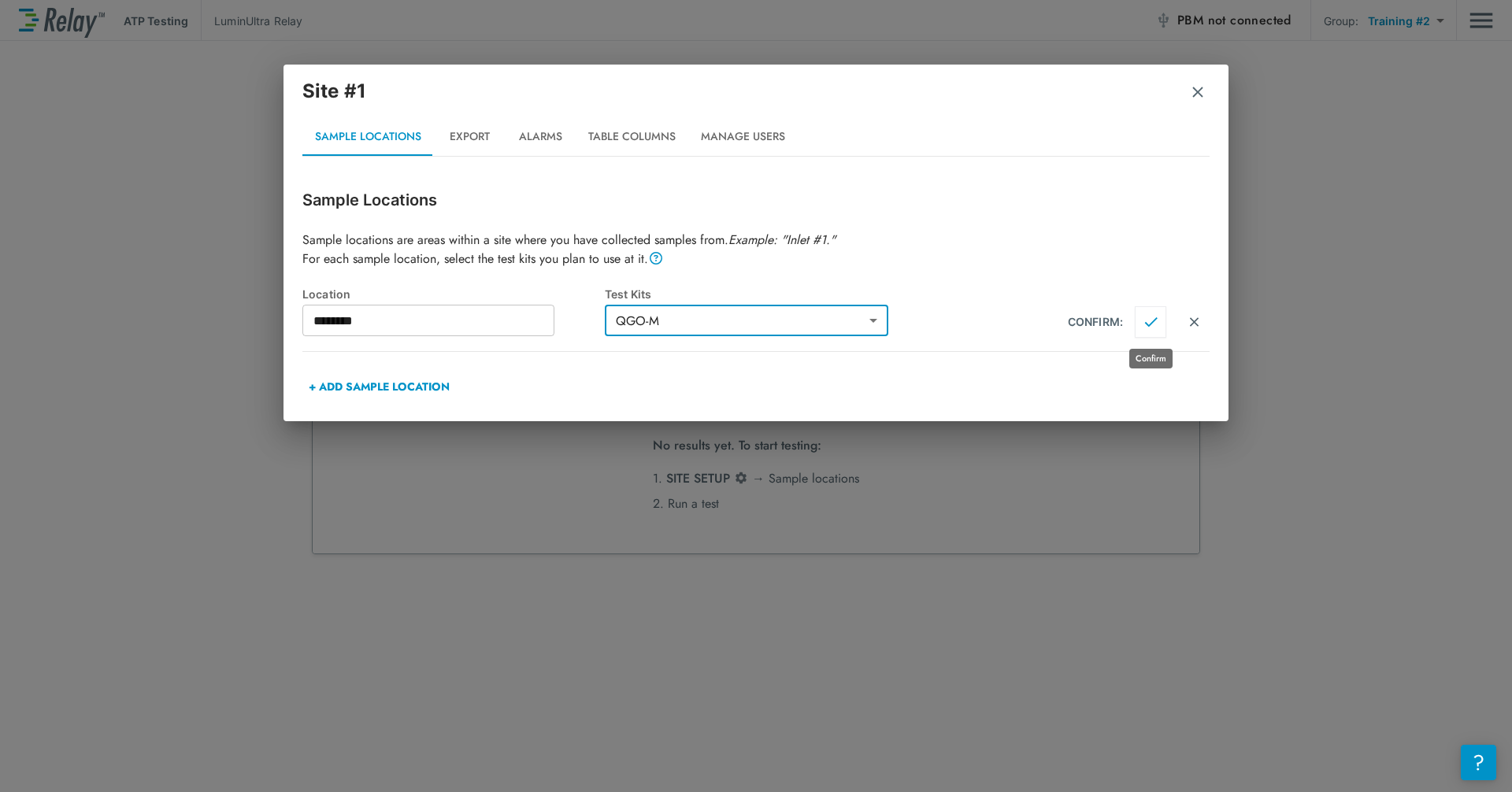
click at [813, 319] on img "Confirm" at bounding box center [1150, 322] width 14 height 14
type input "********"
type input "*****"
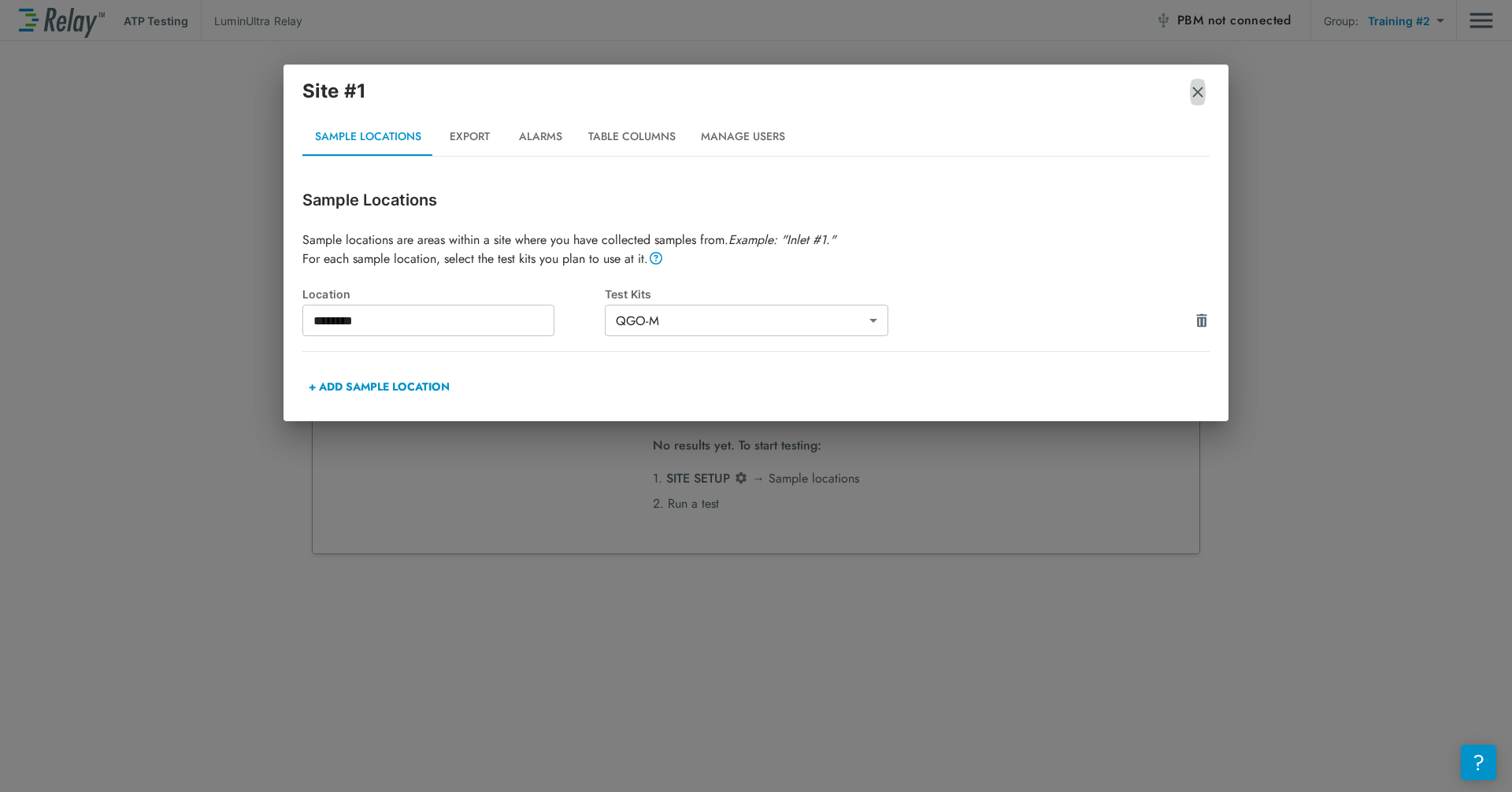
click at [813, 93] on img "button" at bounding box center [1198, 92] width 16 height 16
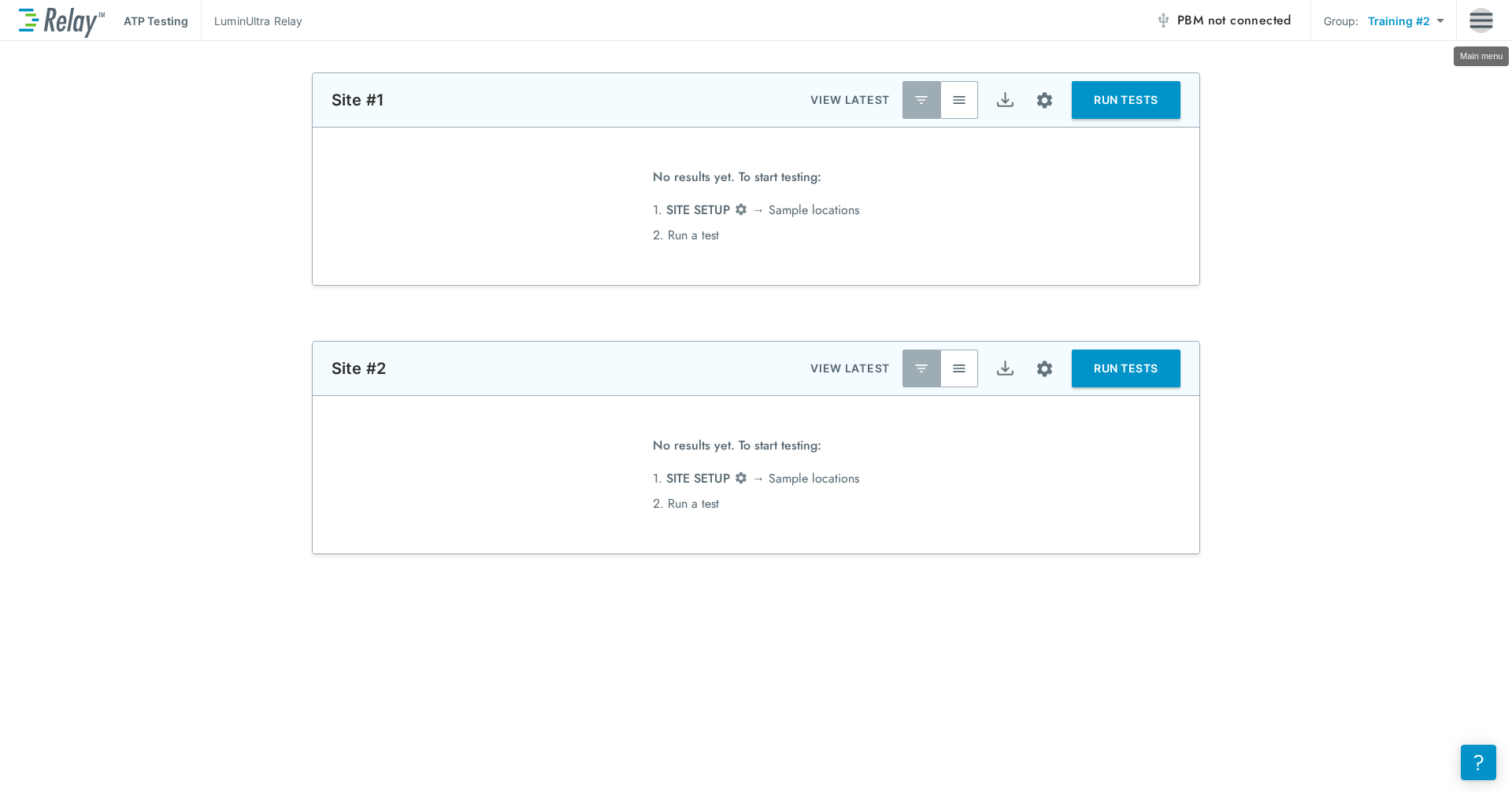
click at [813, 21] on img "Main menu" at bounding box center [1482, 20] width 24 height 30
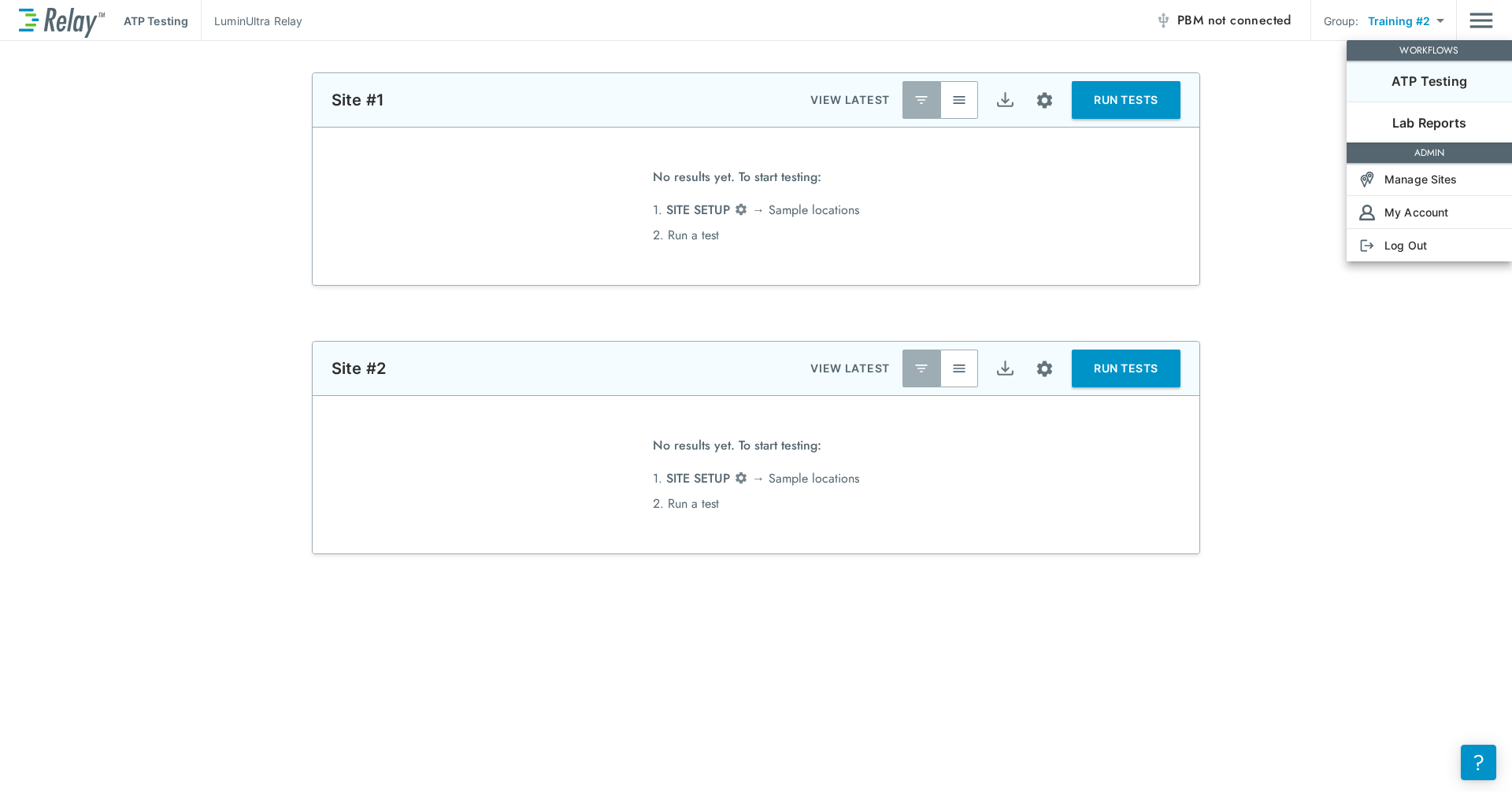
click at [813, 273] on div at bounding box center [756, 396] width 1512 height 792
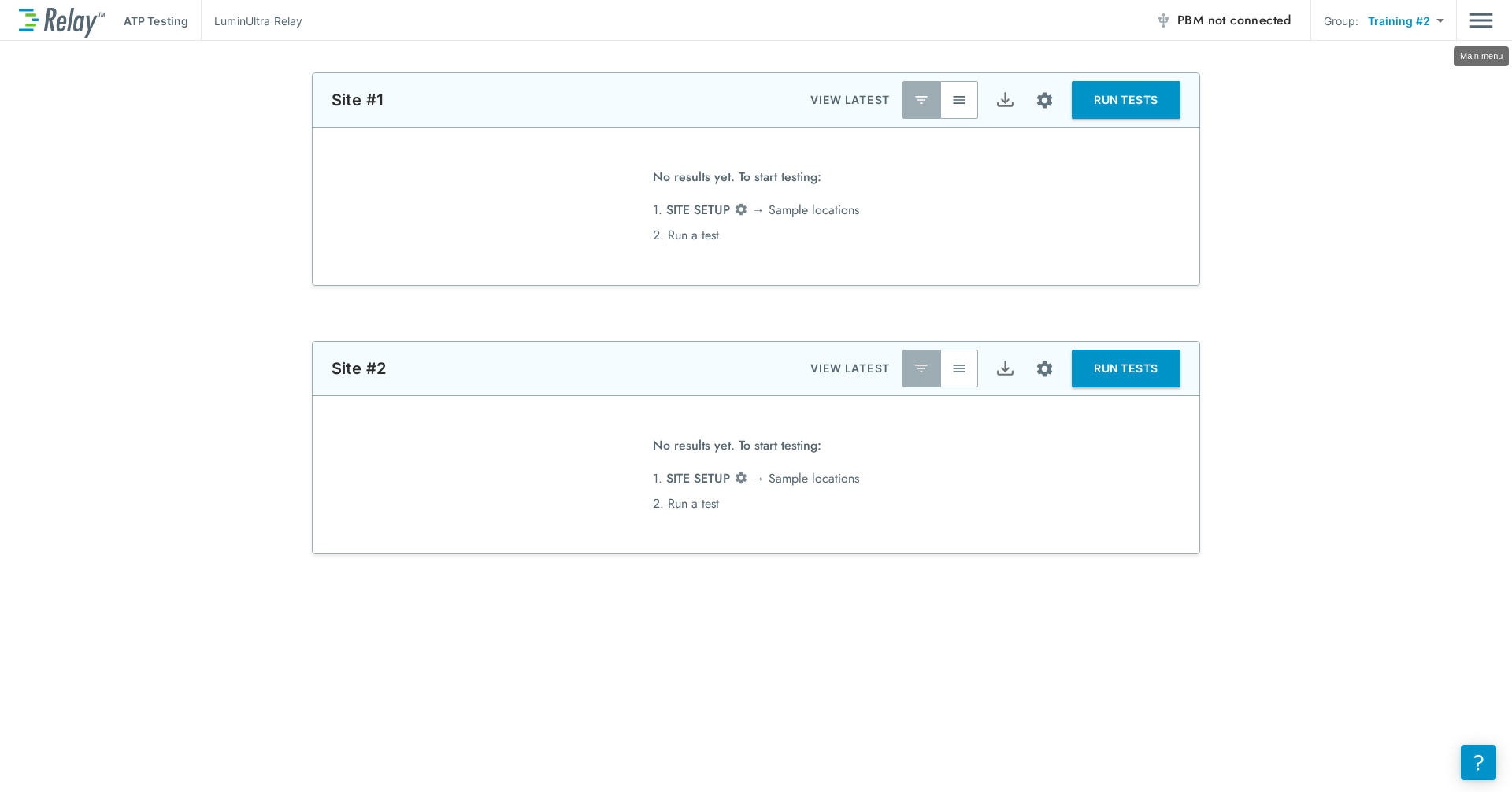
click at [813, 28] on img "Main menu" at bounding box center [1482, 20] width 24 height 30
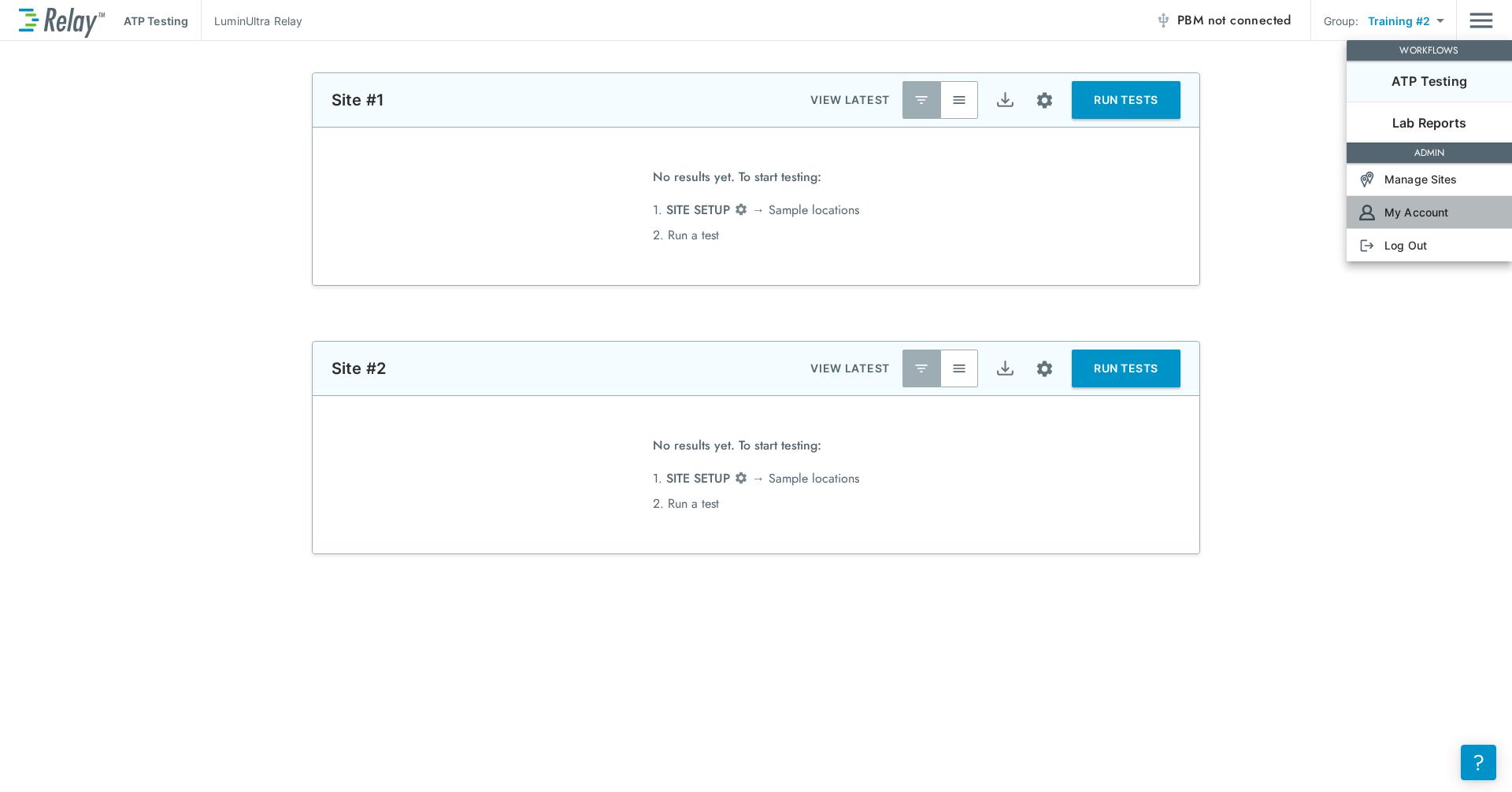
click at [813, 214] on p "My Account" at bounding box center [1416, 212] width 64 height 17
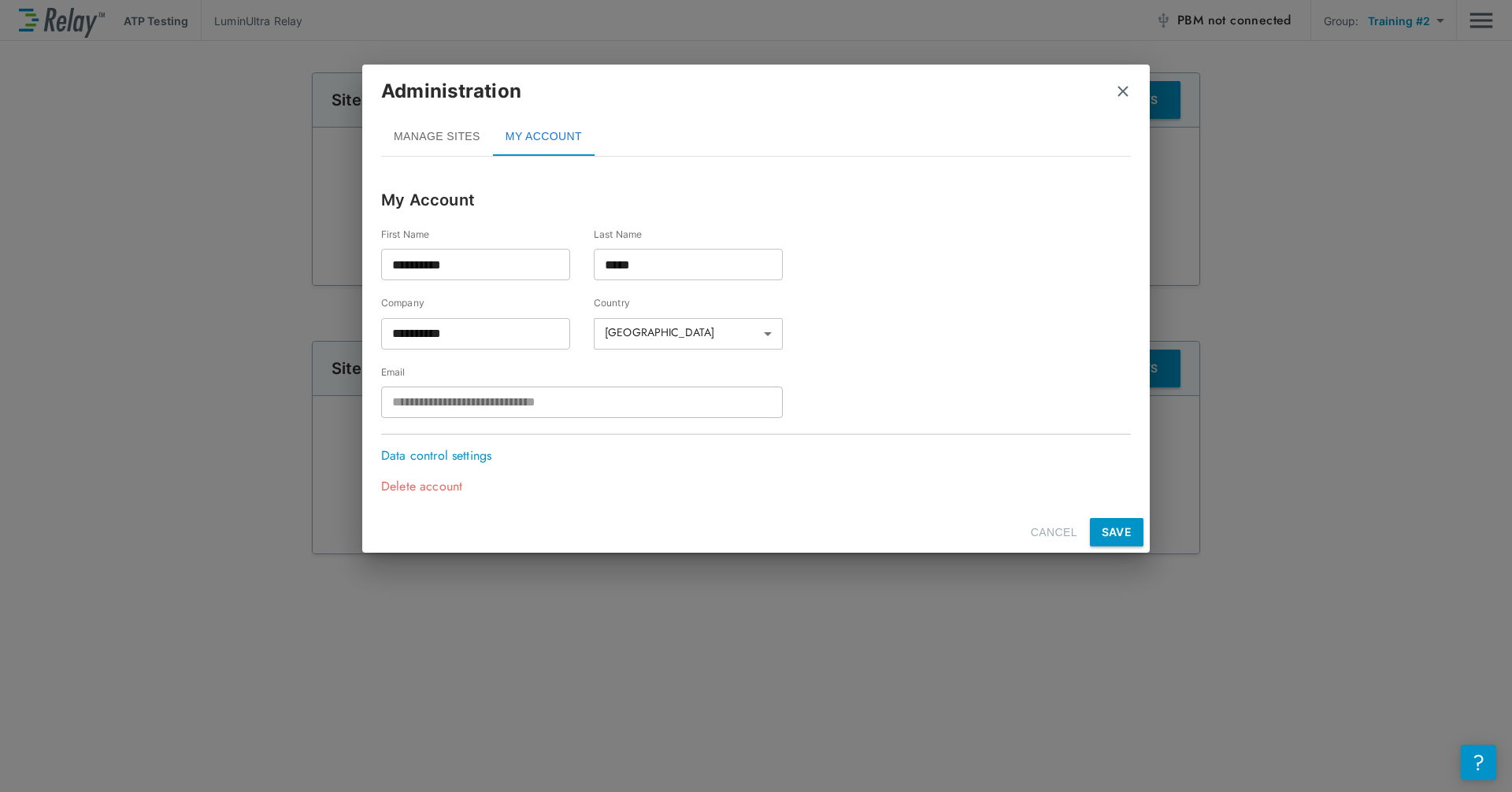
click at [458, 455] on p "Data control settings" at bounding box center [440, 456] width 118 height 19
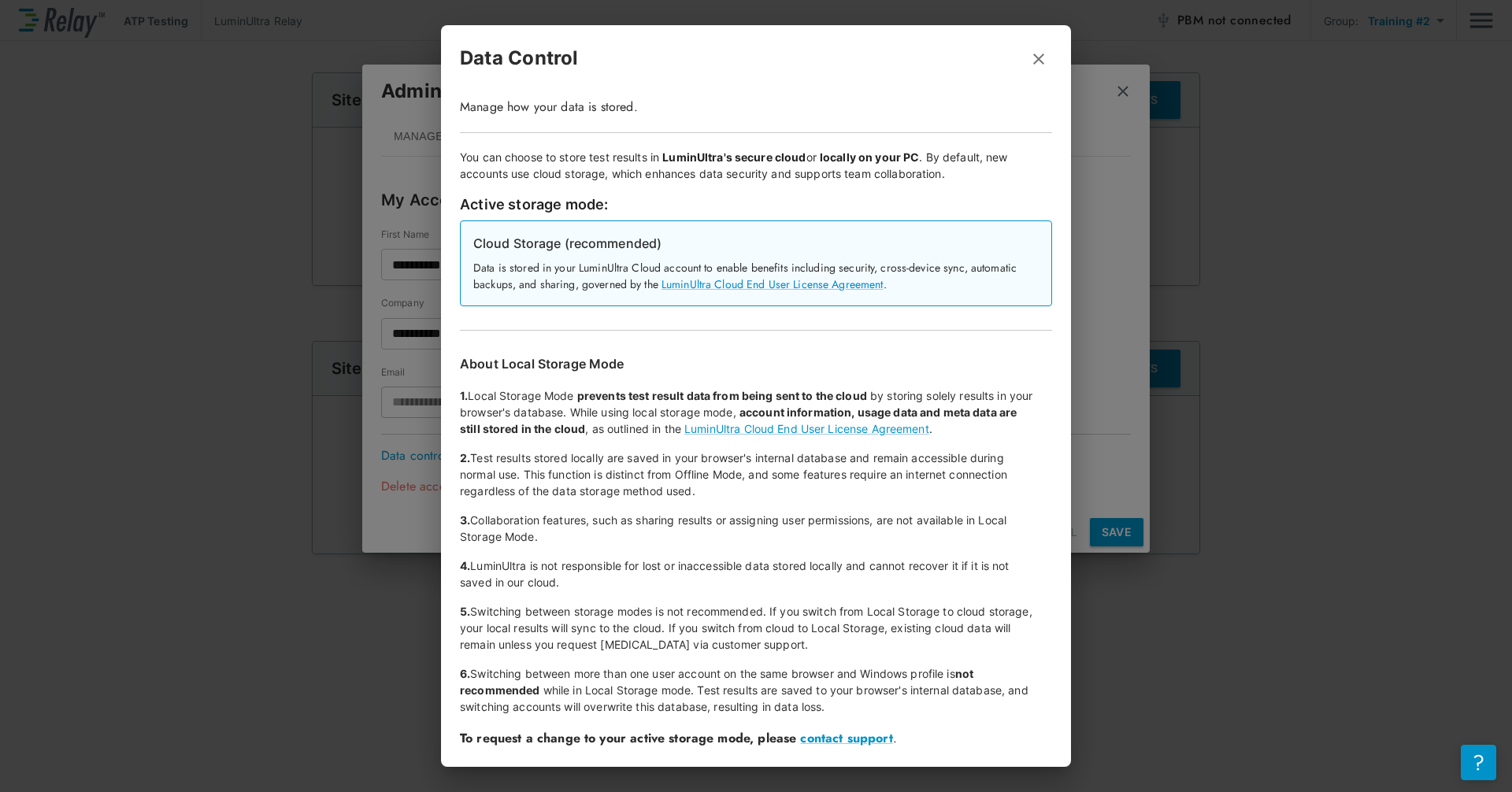
click at [813, 58] on icon "button" at bounding box center [1039, 59] width 19 height 19
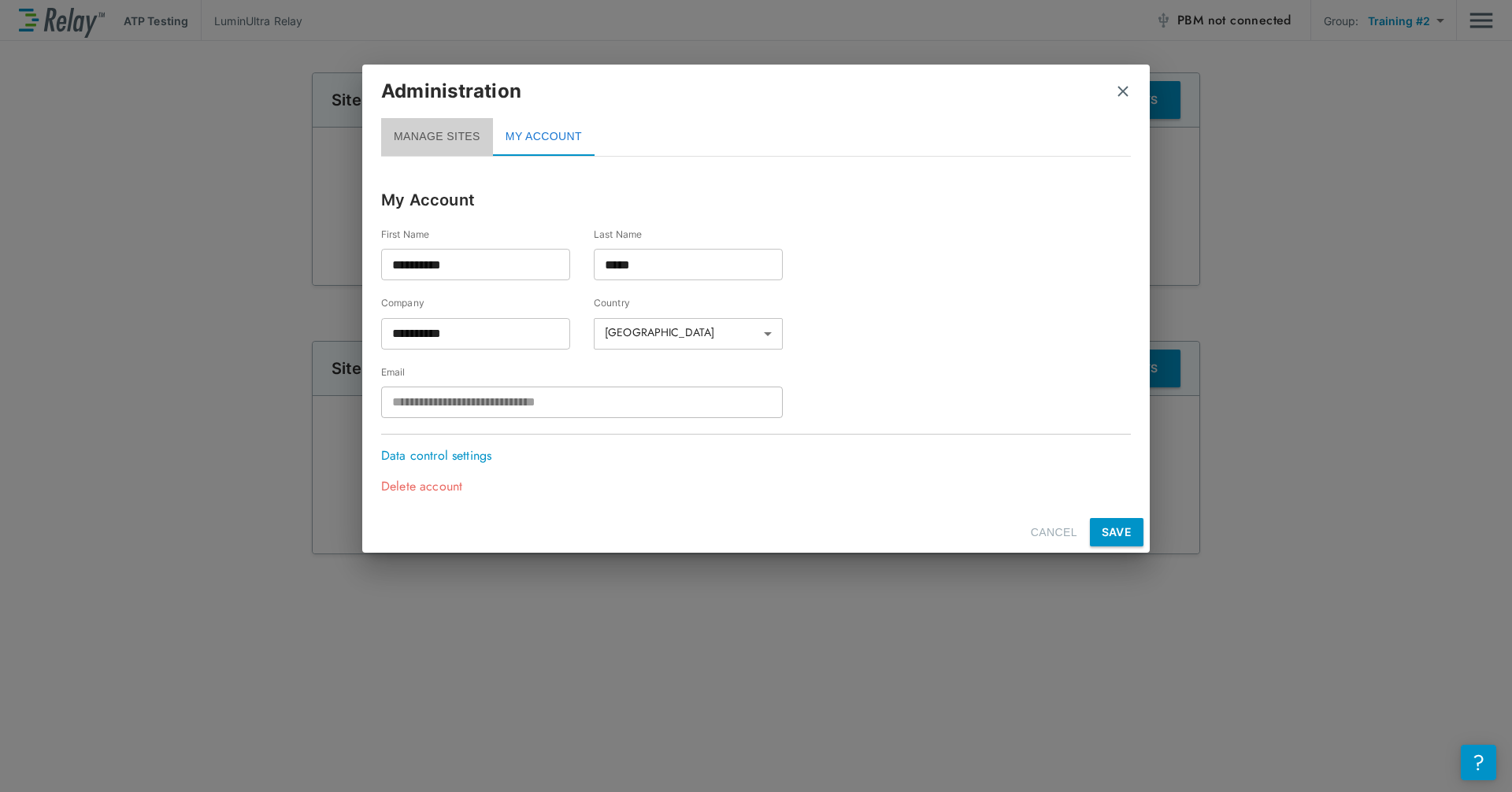
click at [482, 137] on button "MANAGE SITES" at bounding box center [437, 137] width 112 height 38
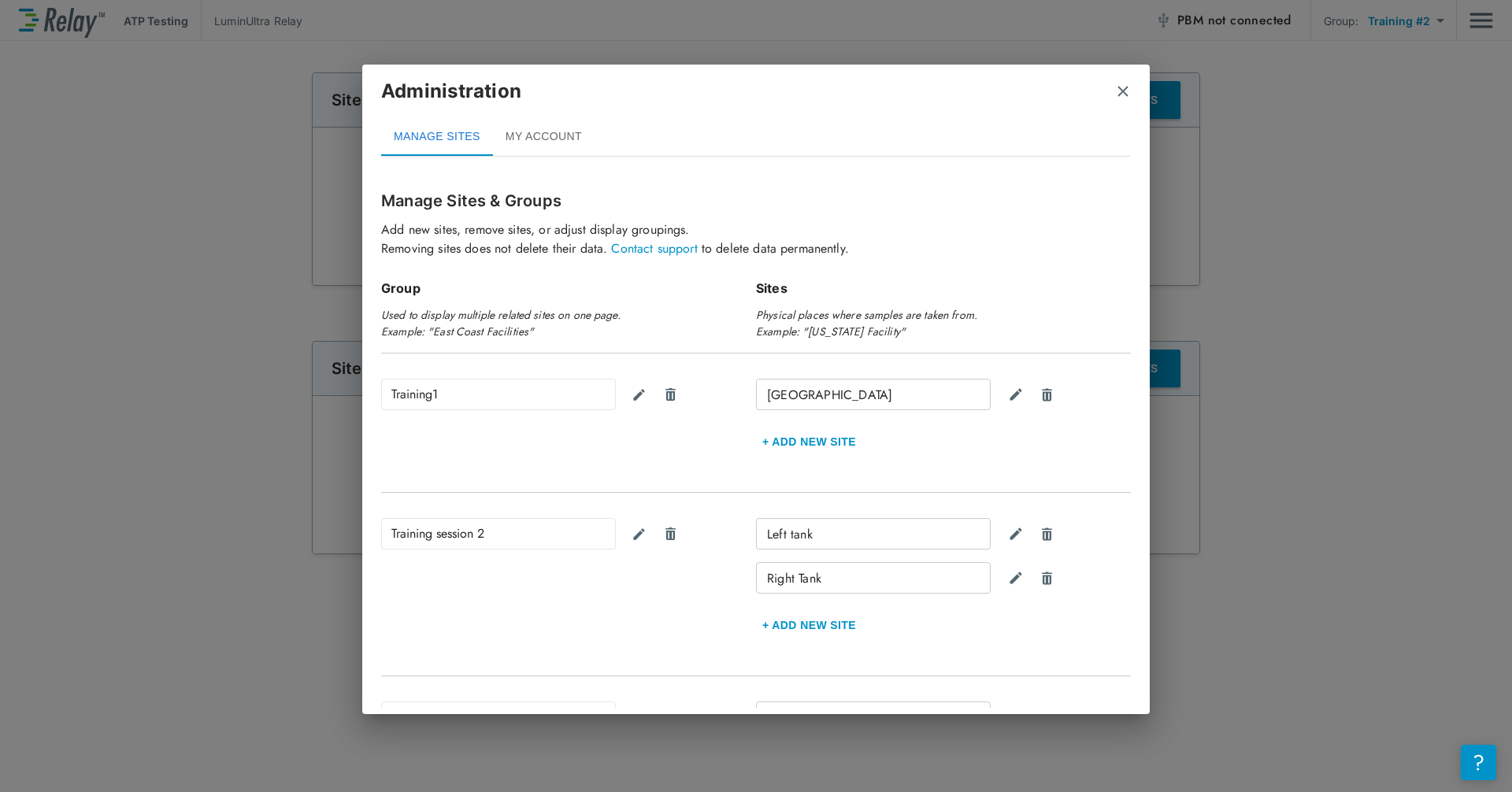
click at [813, 89] on img "close" at bounding box center [1123, 92] width 16 height 16
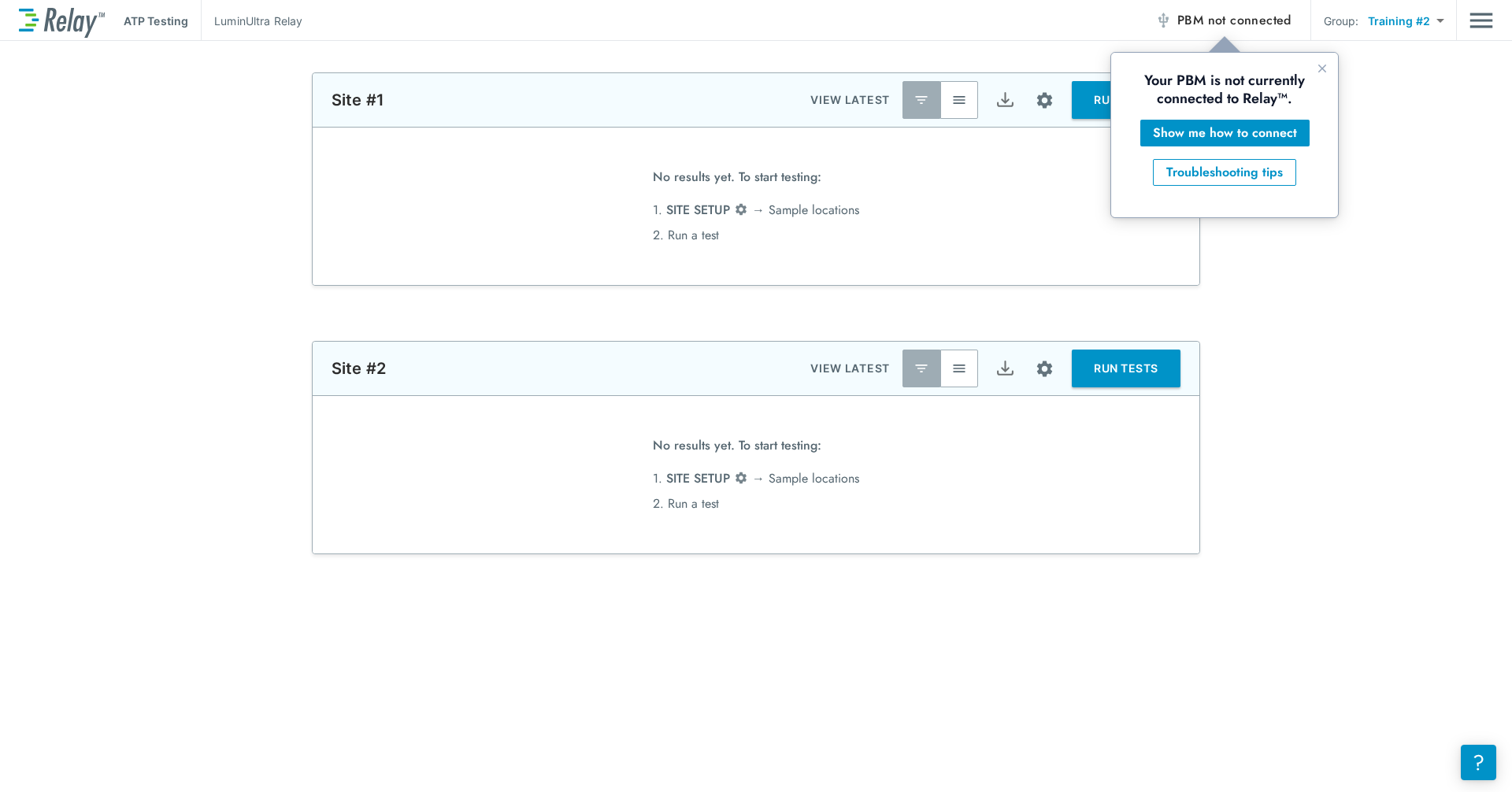
scroll to position [0, 0]
click at [813, 133] on div "Show me how to connect" at bounding box center [1224, 133] width 144 height 19
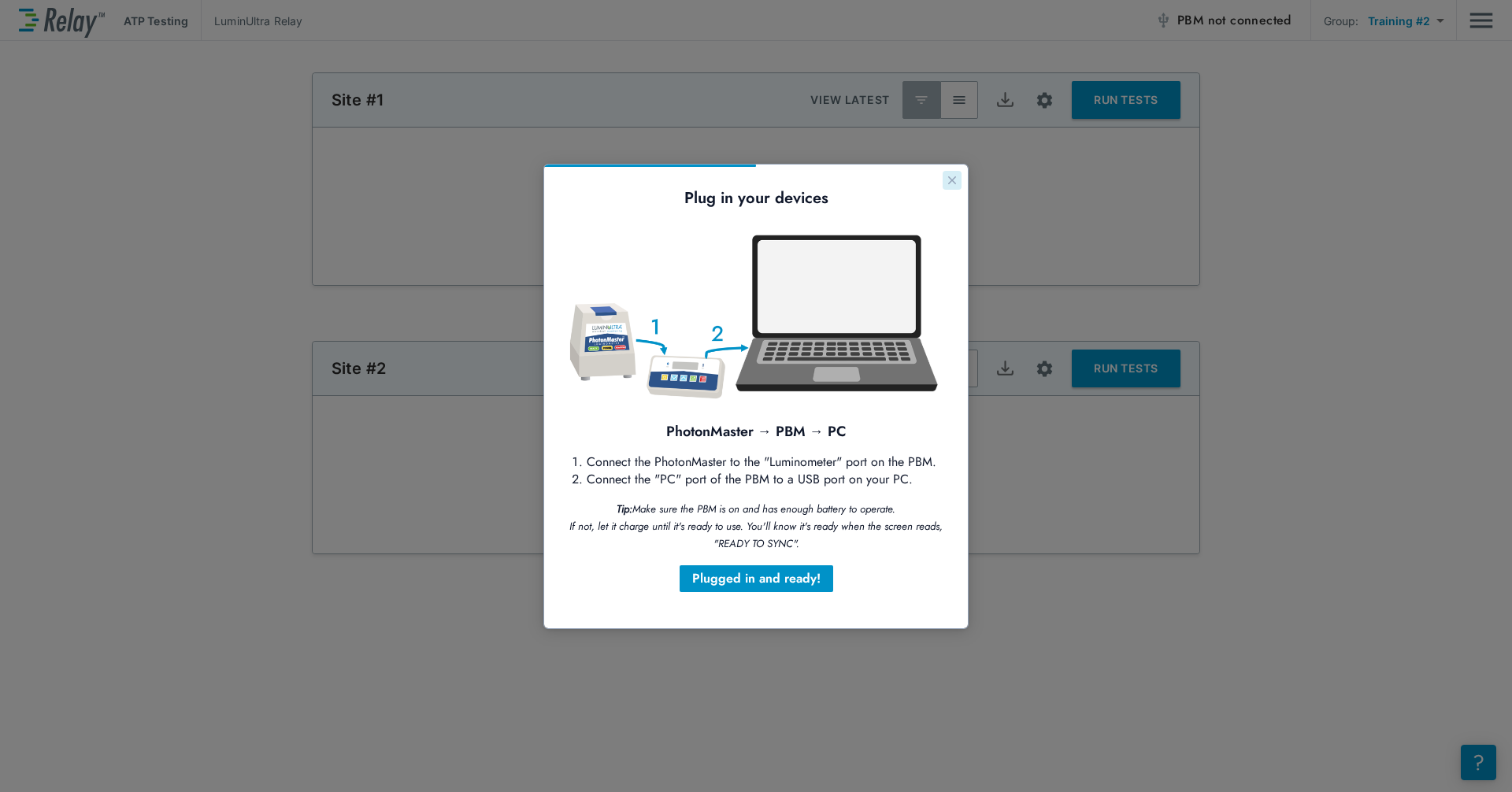
click at [813, 180] on icon "Close guide" at bounding box center [952, 180] width 8 height 8
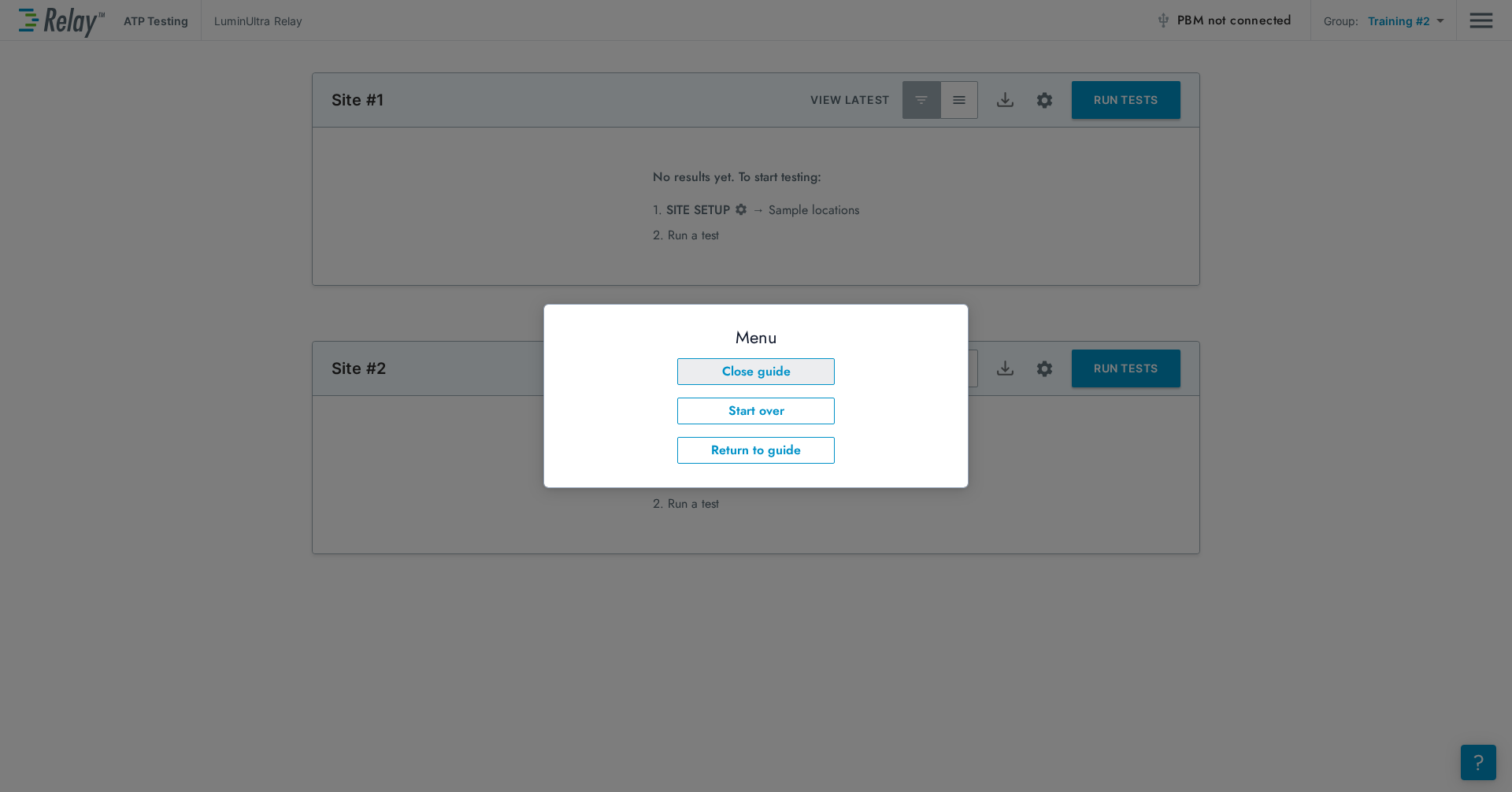
click at [776, 378] on button "Close guide" at bounding box center [756, 372] width 157 height 27
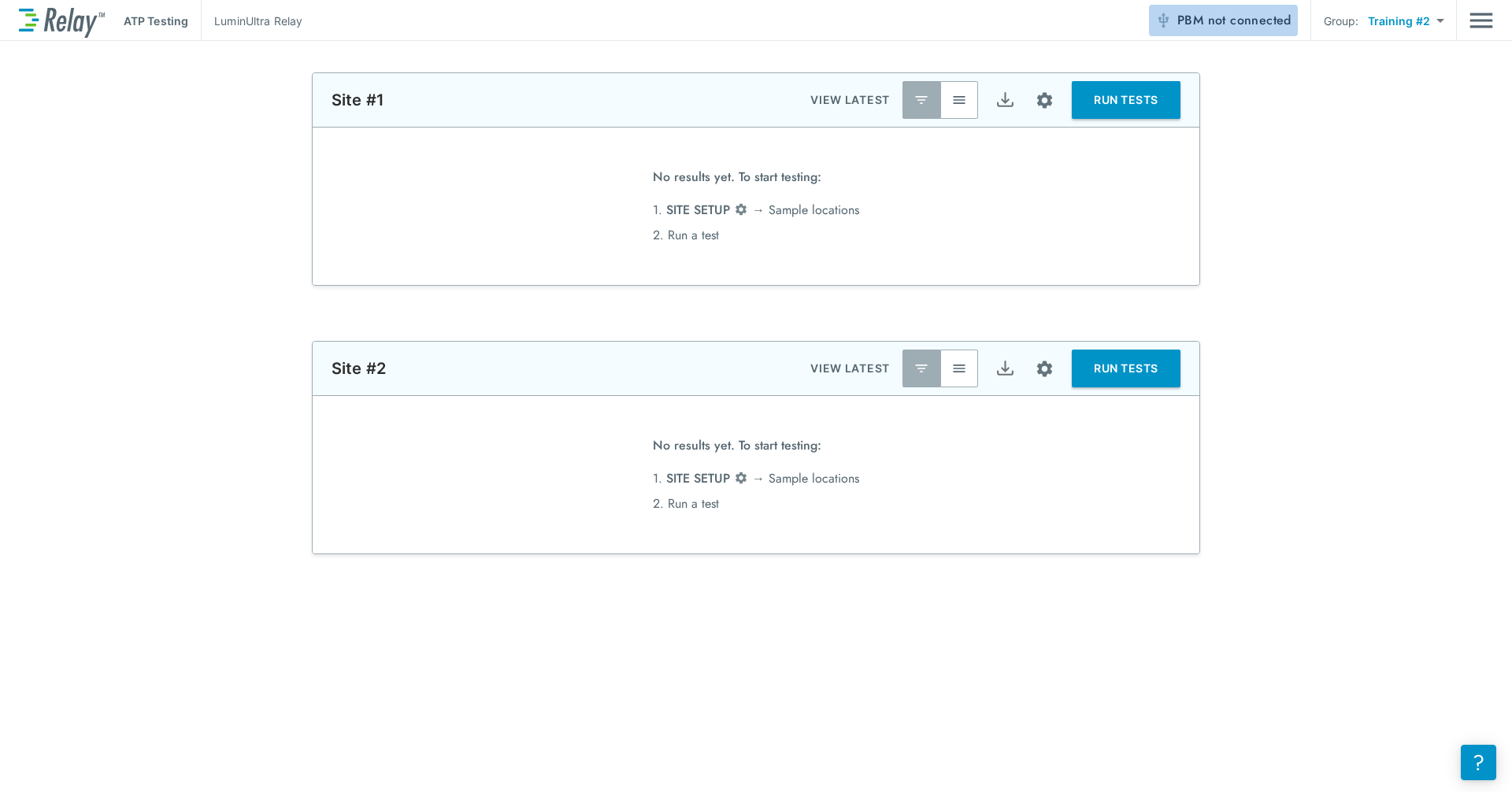
click at [813, 14] on span "not connected" at bounding box center [1249, 20] width 84 height 18
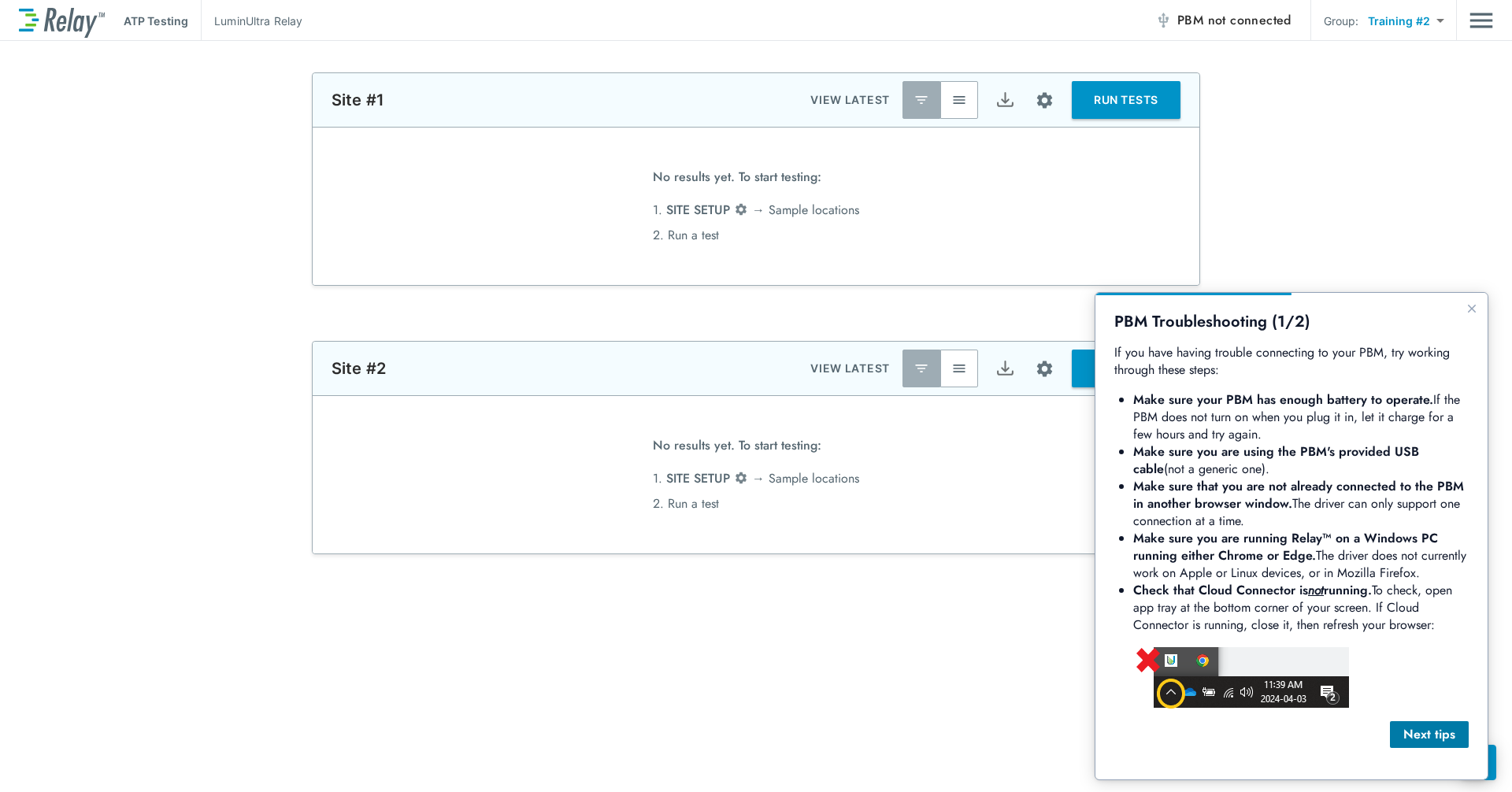
click at [813, 669] on div "Next tips" at bounding box center [1429, 735] width 54 height 19
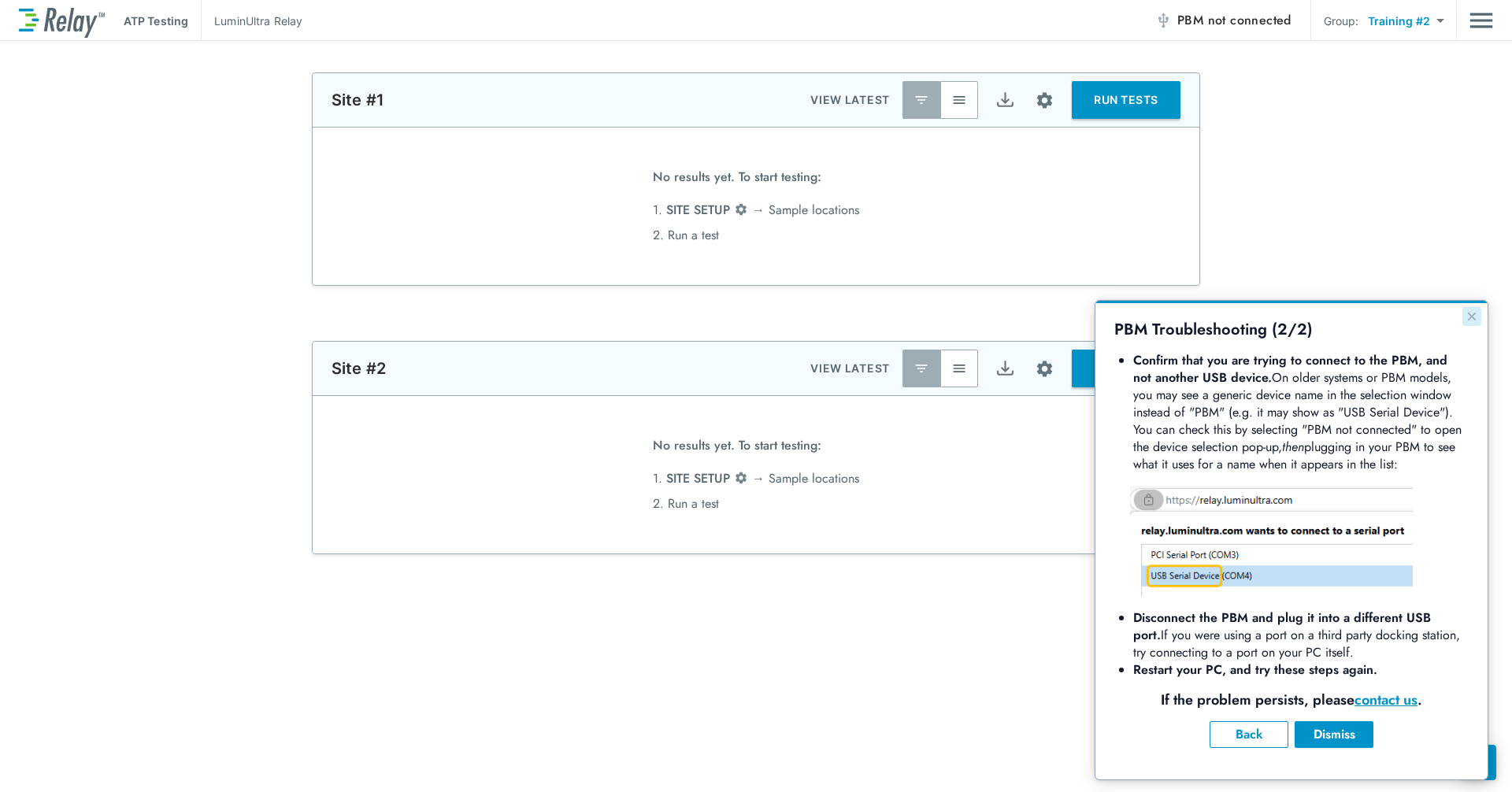
click at [813, 317] on icon "Close guide" at bounding box center [1472, 316] width 8 height 8
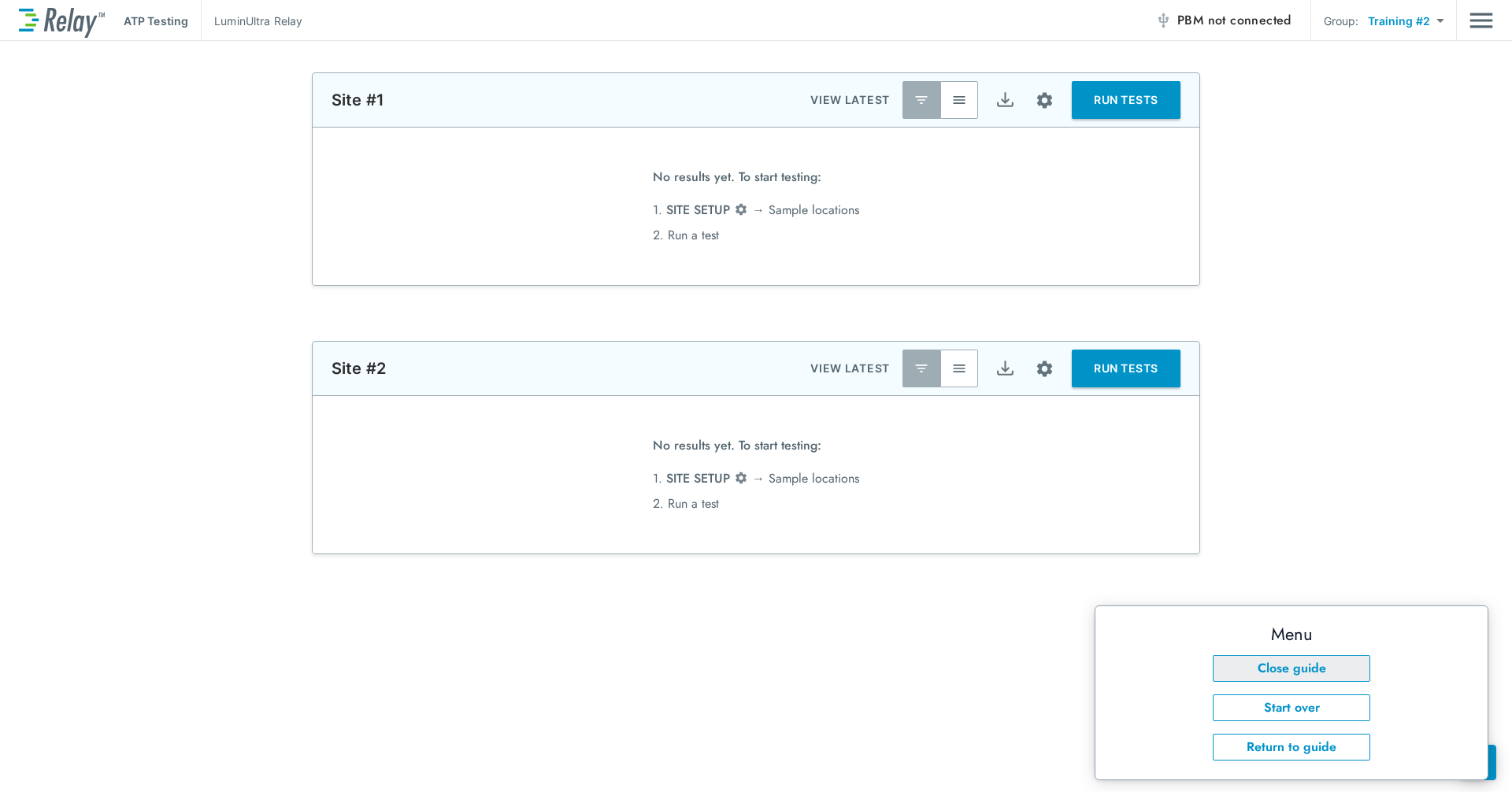
click at [813, 669] on button "Close guide" at bounding box center [1291, 668] width 157 height 27
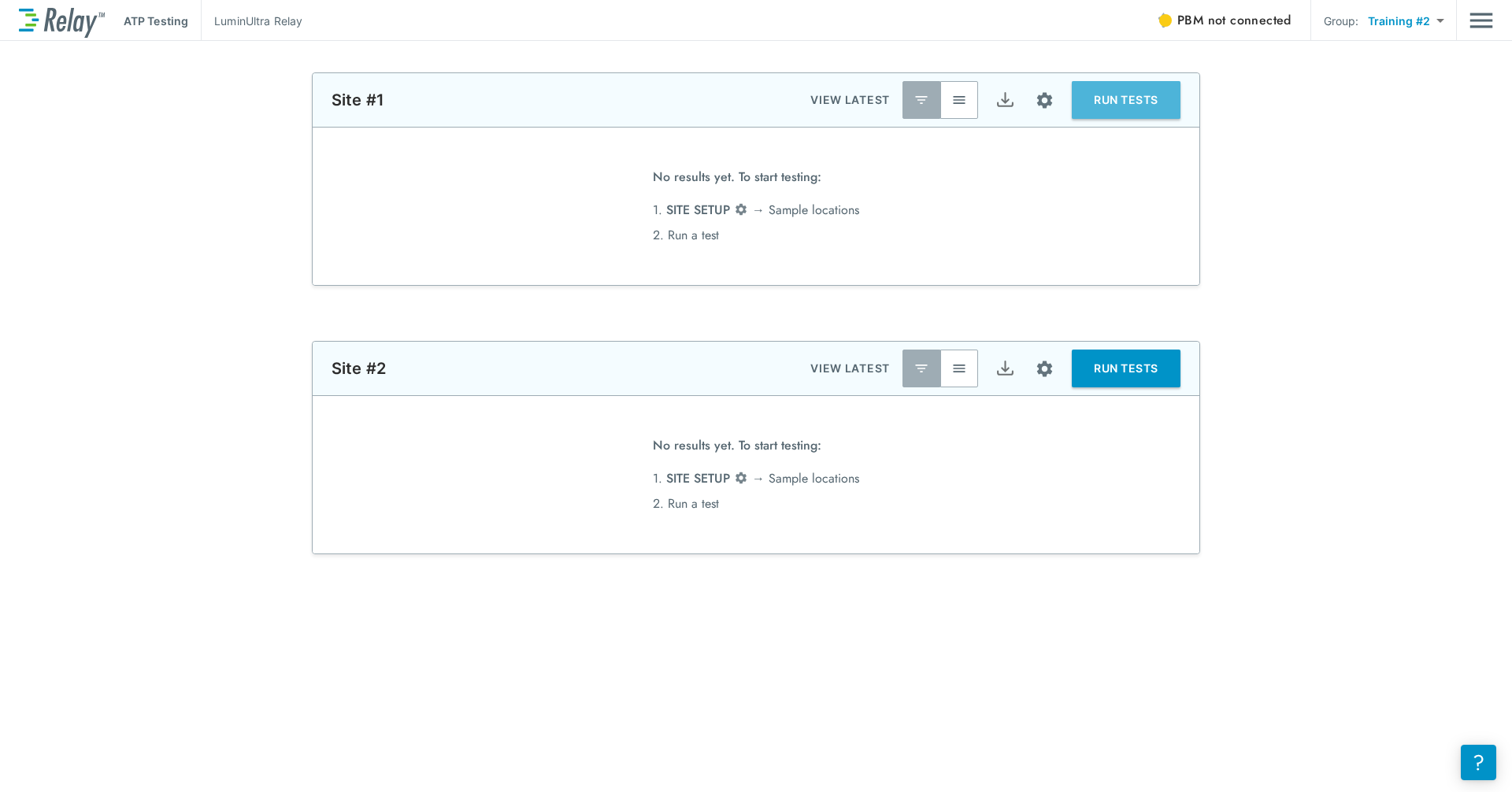
click at [813, 94] on button "RUN TESTS" at bounding box center [1126, 100] width 109 height 38
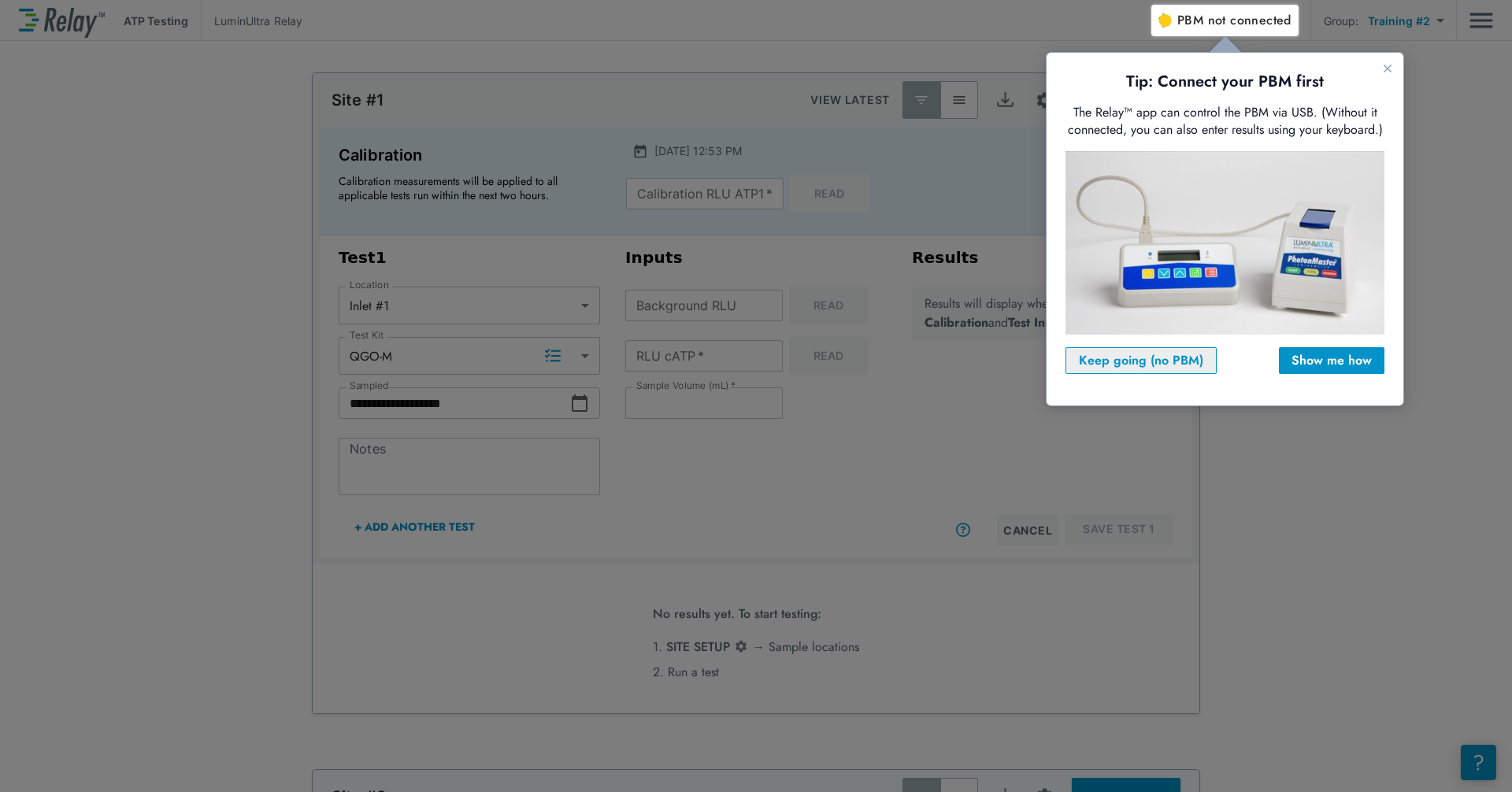
click at [813, 372] on button "Keep going (no PBM)" at bounding box center [1141, 361] width 151 height 27
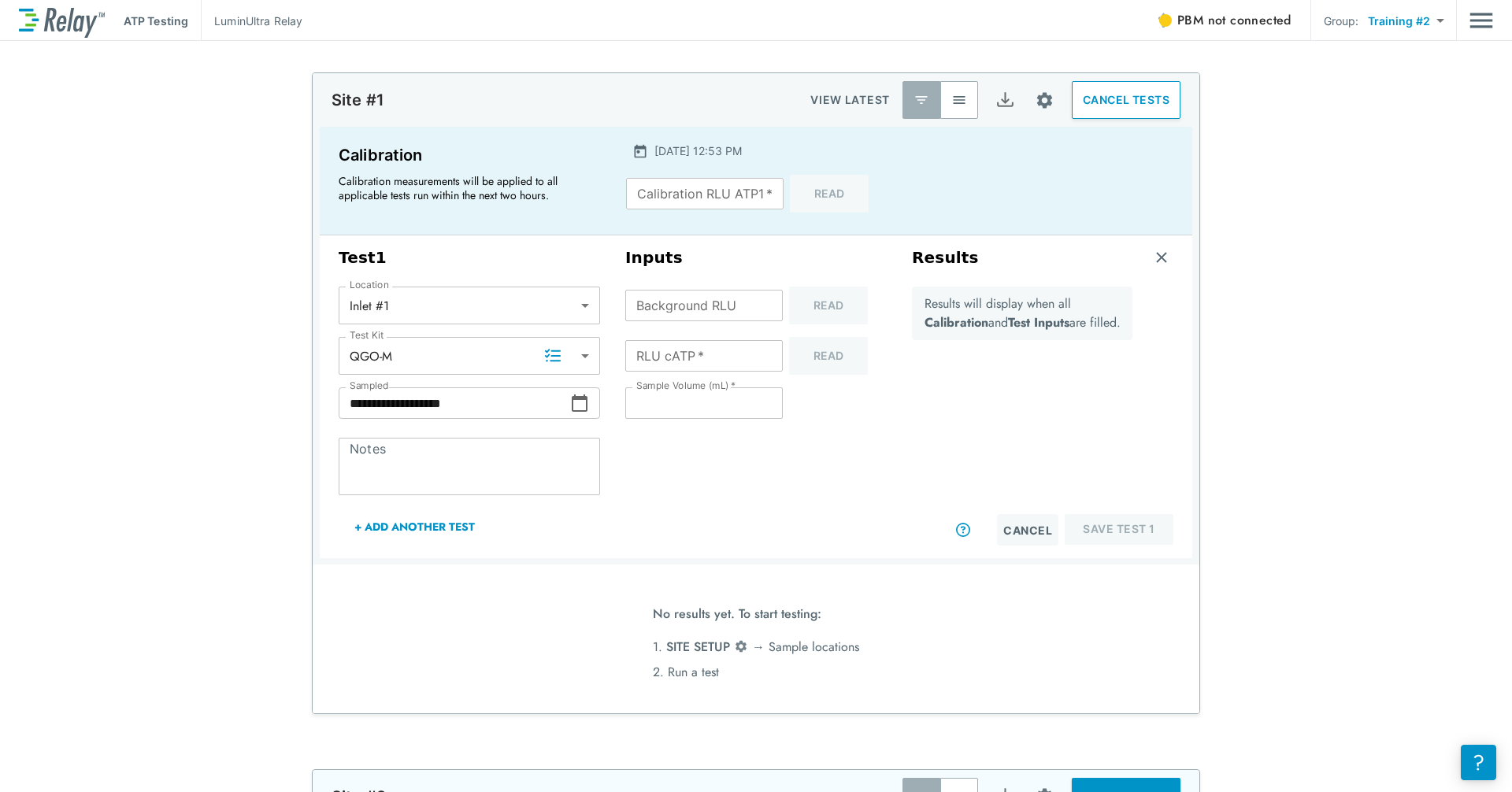
click at [813, 303] on div "Background RLU Background RLU Read" at bounding box center [756, 305] width 261 height 38
click at [810, 196] on div "Calibration RLU ATP1   * Calibration RLU ATP1   * Read" at bounding box center [756, 193] width 259 height 38
drag, startPoint x: 810, startPoint y: 302, endPoint x: 814, endPoint y: 323, distance: 21.4
click at [813, 311] on div "Background RLU Background RLU Read" at bounding box center [756, 305] width 261 height 38
click at [696, 200] on input "Calibration RLU ATP1   *" at bounding box center [704, 193] width 157 height 31
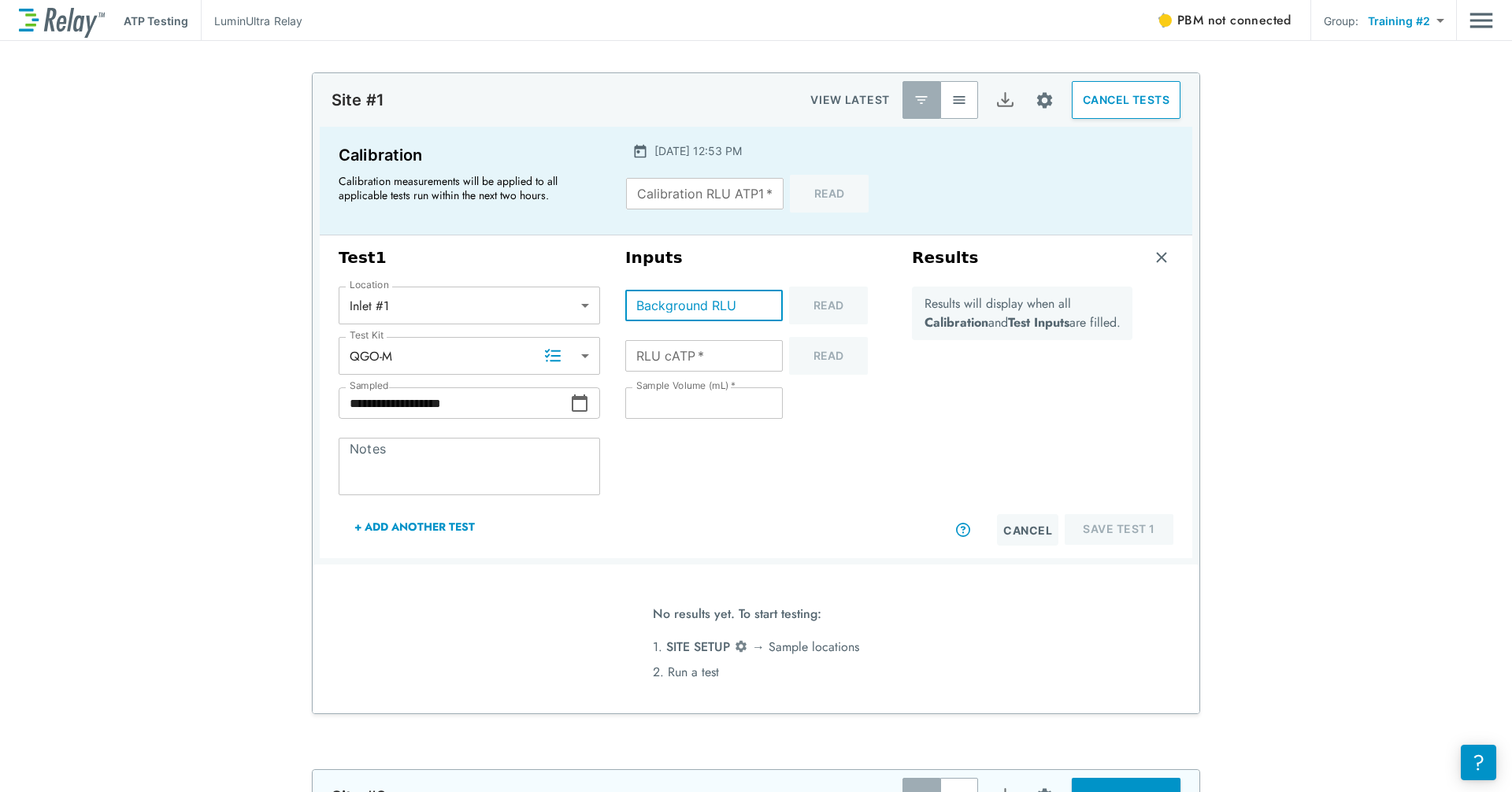
click at [670, 313] on input "Background RLU" at bounding box center [704, 305] width 157 height 31
click at [661, 355] on input "RLU cATP   *" at bounding box center [704, 355] width 157 height 31
click at [813, 359] on div "RLU cATP   * RLU cATP   * Read" at bounding box center [756, 355] width 261 height 38
click at [450, 472] on textarea "Notes" at bounding box center [470, 466] width 240 height 31
click at [696, 183] on input "Calibration RLU ATP1   *" at bounding box center [704, 193] width 157 height 31
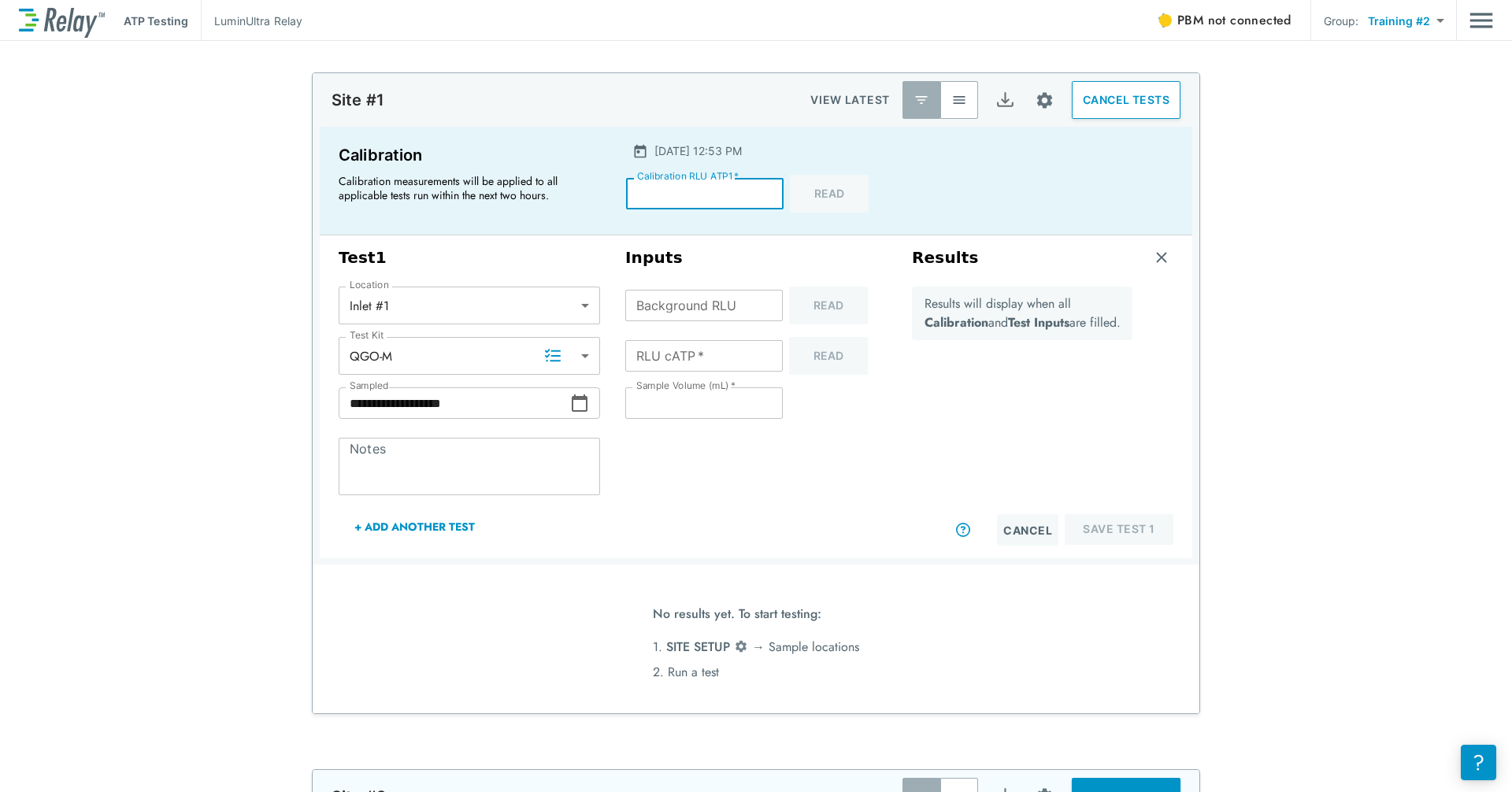
type input "****"
click at [730, 297] on input "Background RLU" at bounding box center [704, 305] width 157 height 31
type input "**"
click at [693, 366] on input "RLU cATP   *" at bounding box center [704, 355] width 157 height 31
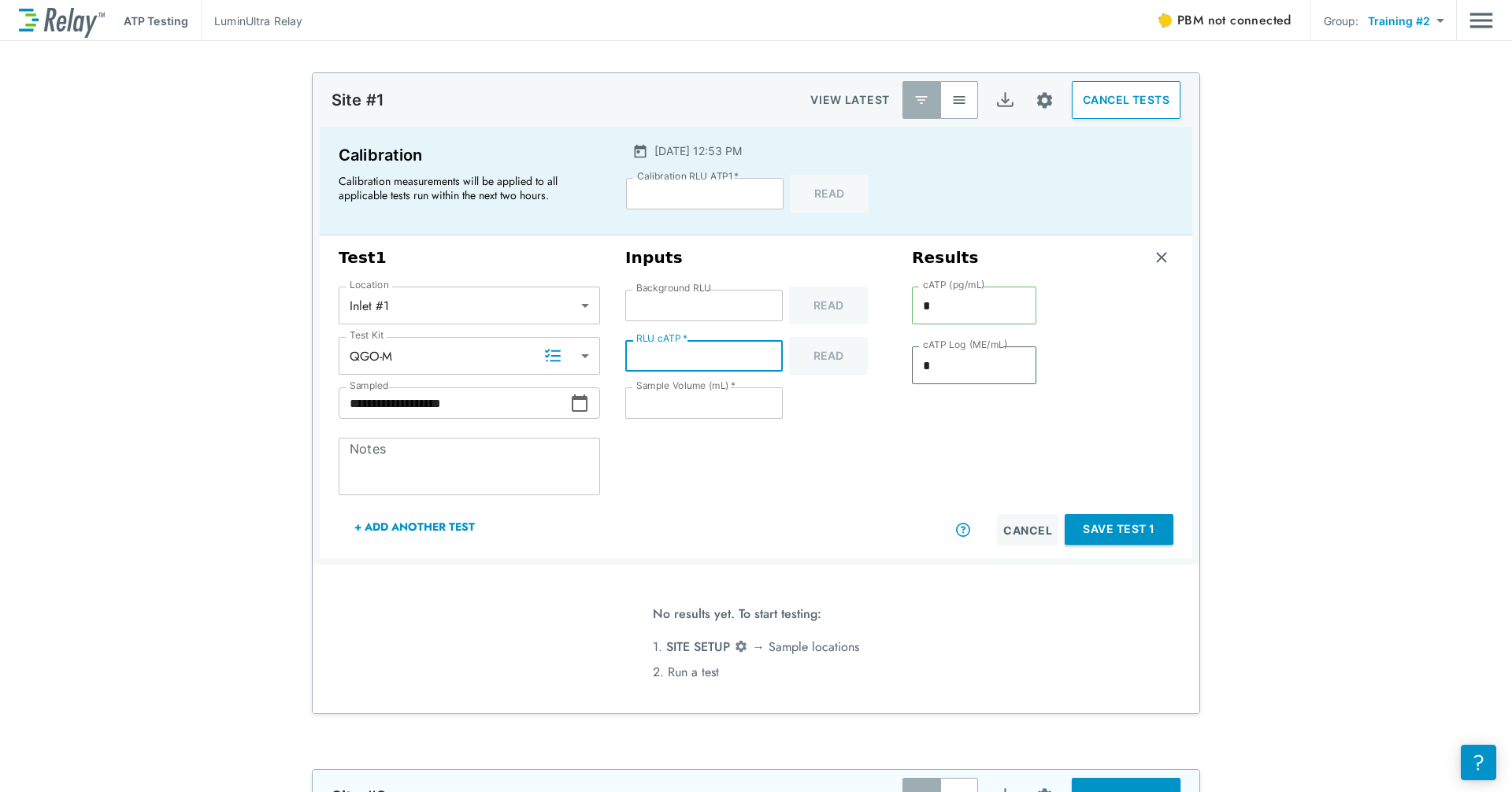
type input "***"
type input "**"
type input "****"
type input "***"
click at [574, 398] on icon at bounding box center [580, 403] width 16 height 18
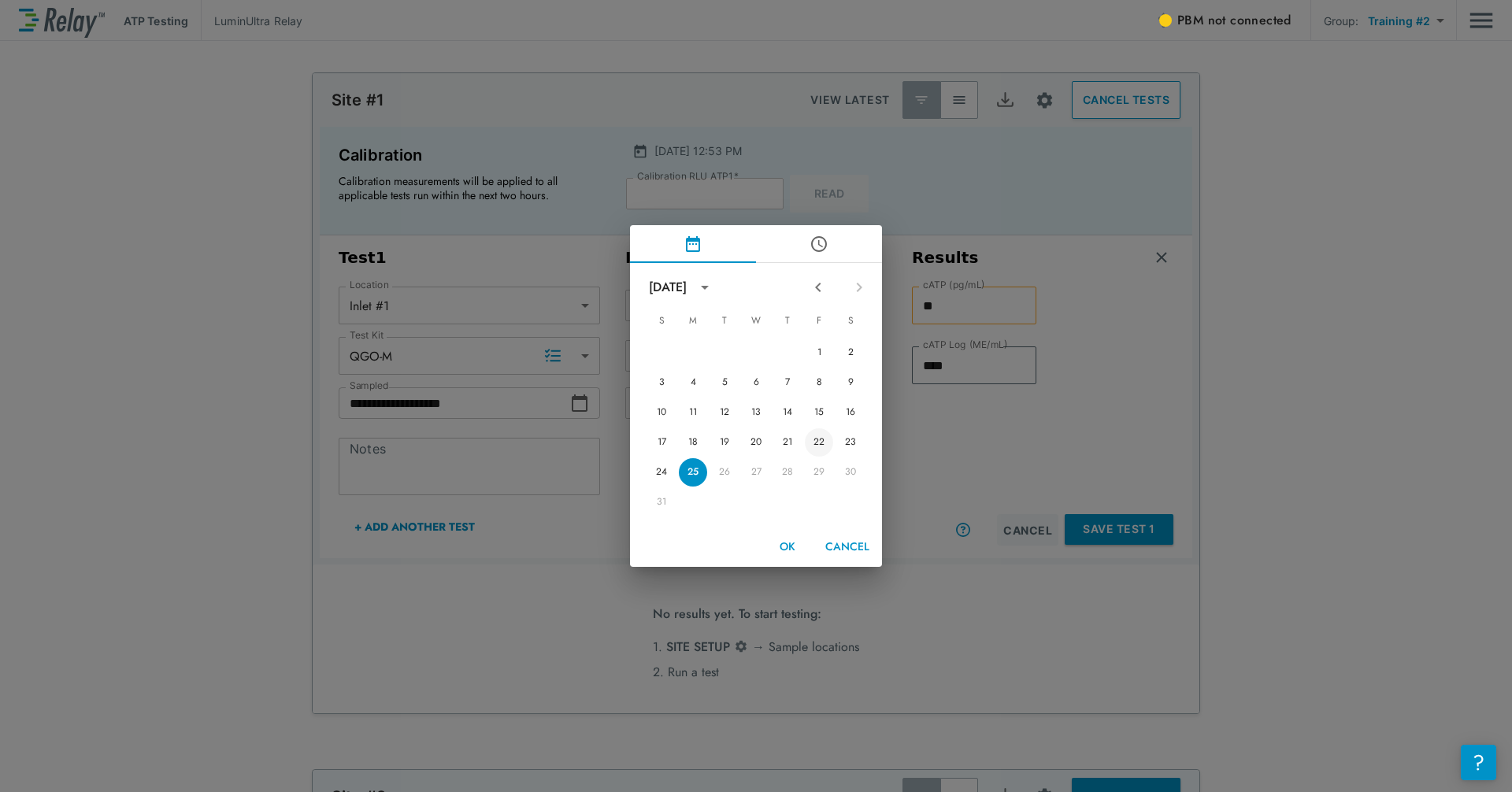
click at [813, 439] on button "22" at bounding box center [819, 442] width 28 height 28
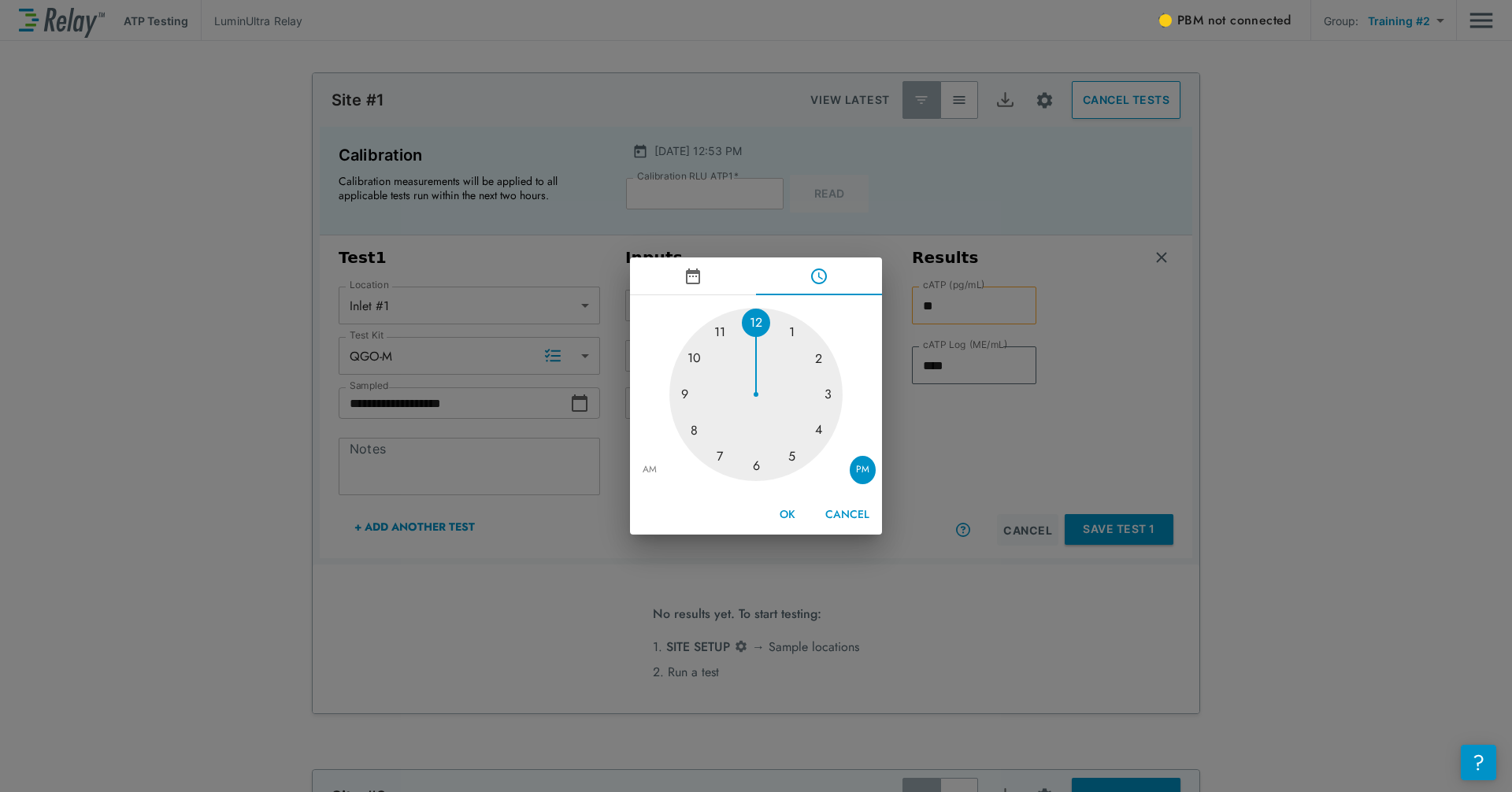
click at [780, 327] on div at bounding box center [756, 394] width 173 height 173
click at [757, 472] on div at bounding box center [756, 394] width 173 height 173
type input "**********"
click at [792, 517] on button "OK" at bounding box center [787, 514] width 50 height 29
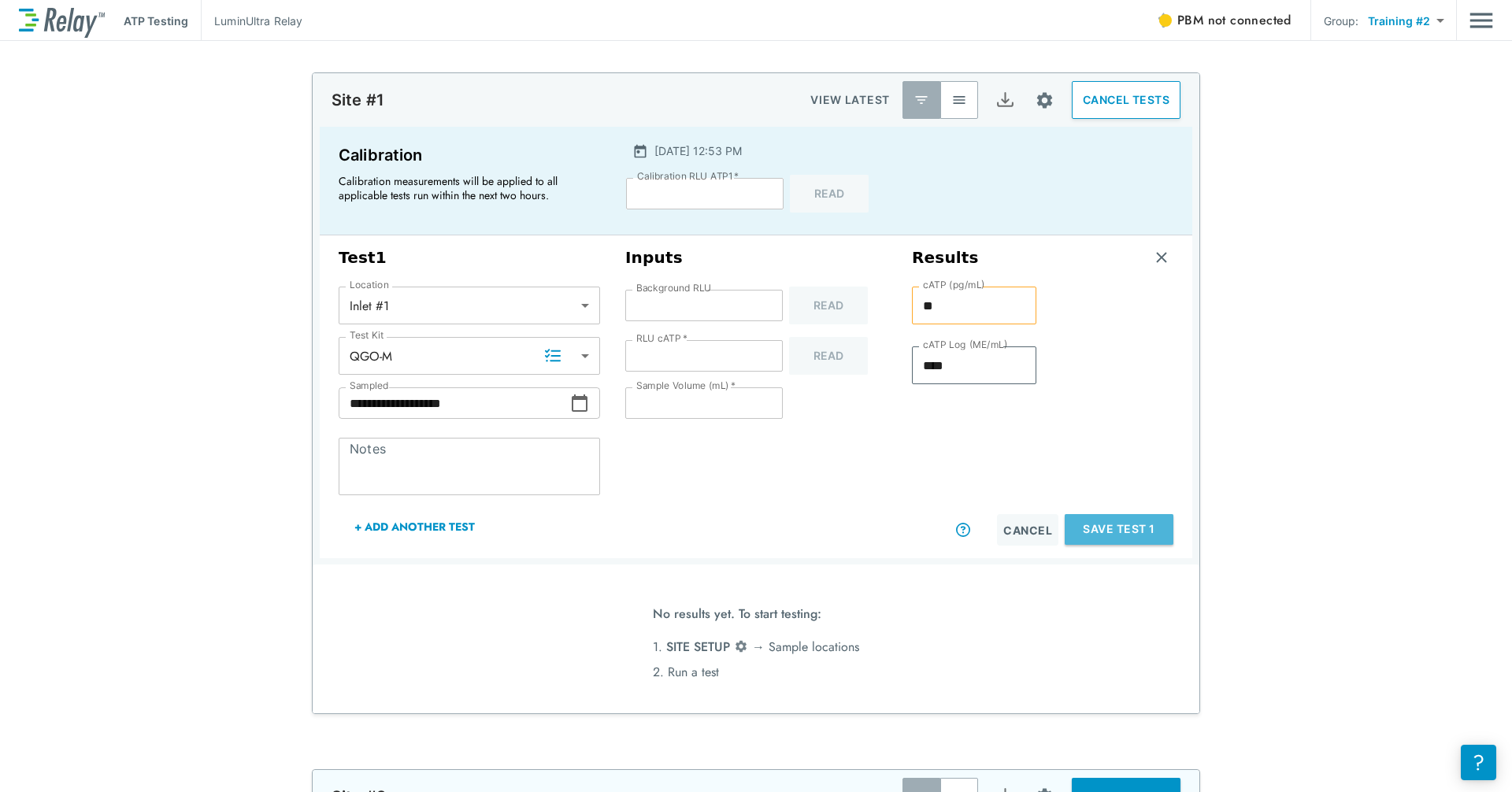
click at [813, 532] on button "Save Test 1" at bounding box center [1119, 529] width 109 height 30
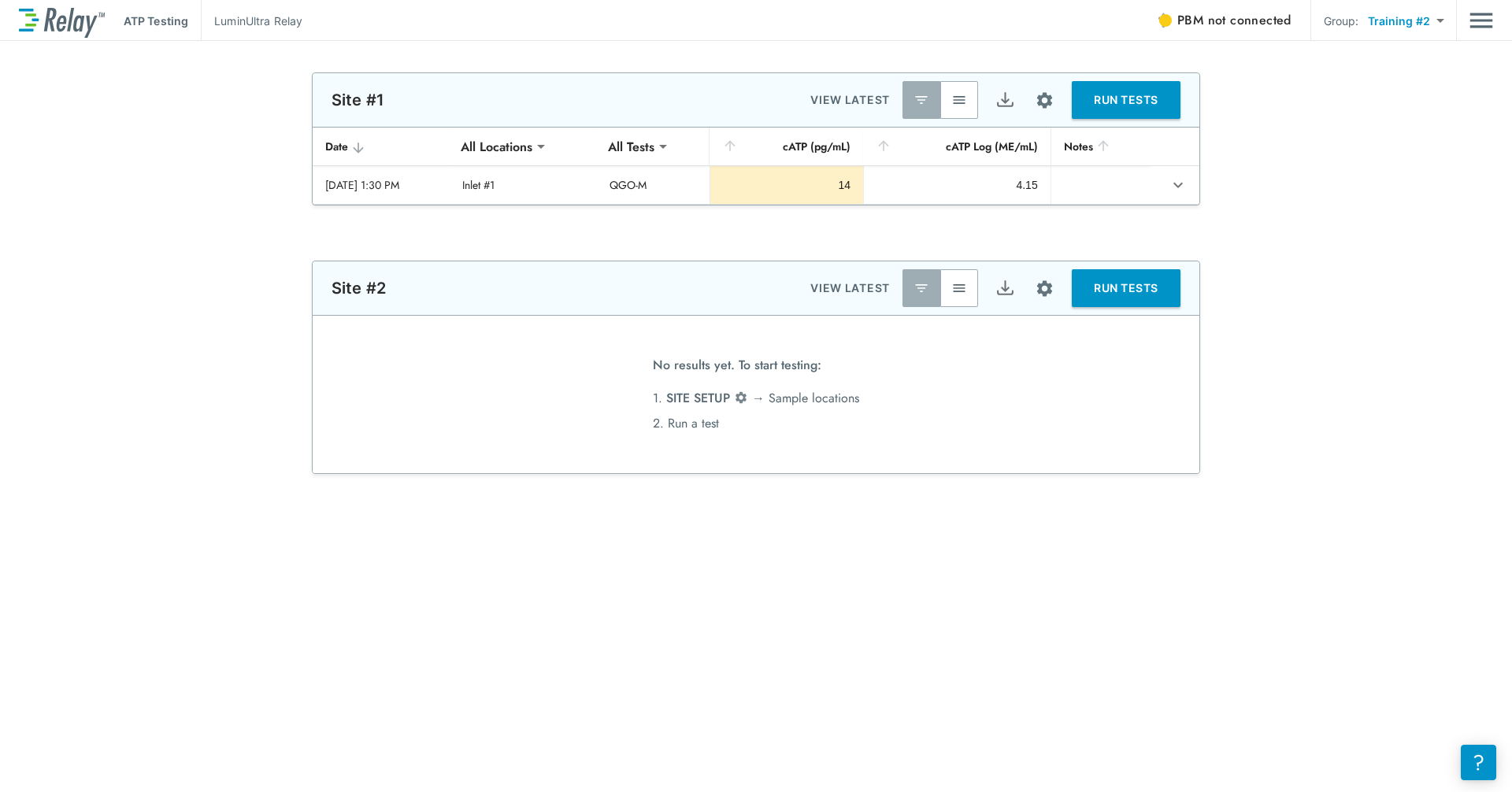
click at [813, 98] on img "button" at bounding box center [959, 100] width 16 height 16
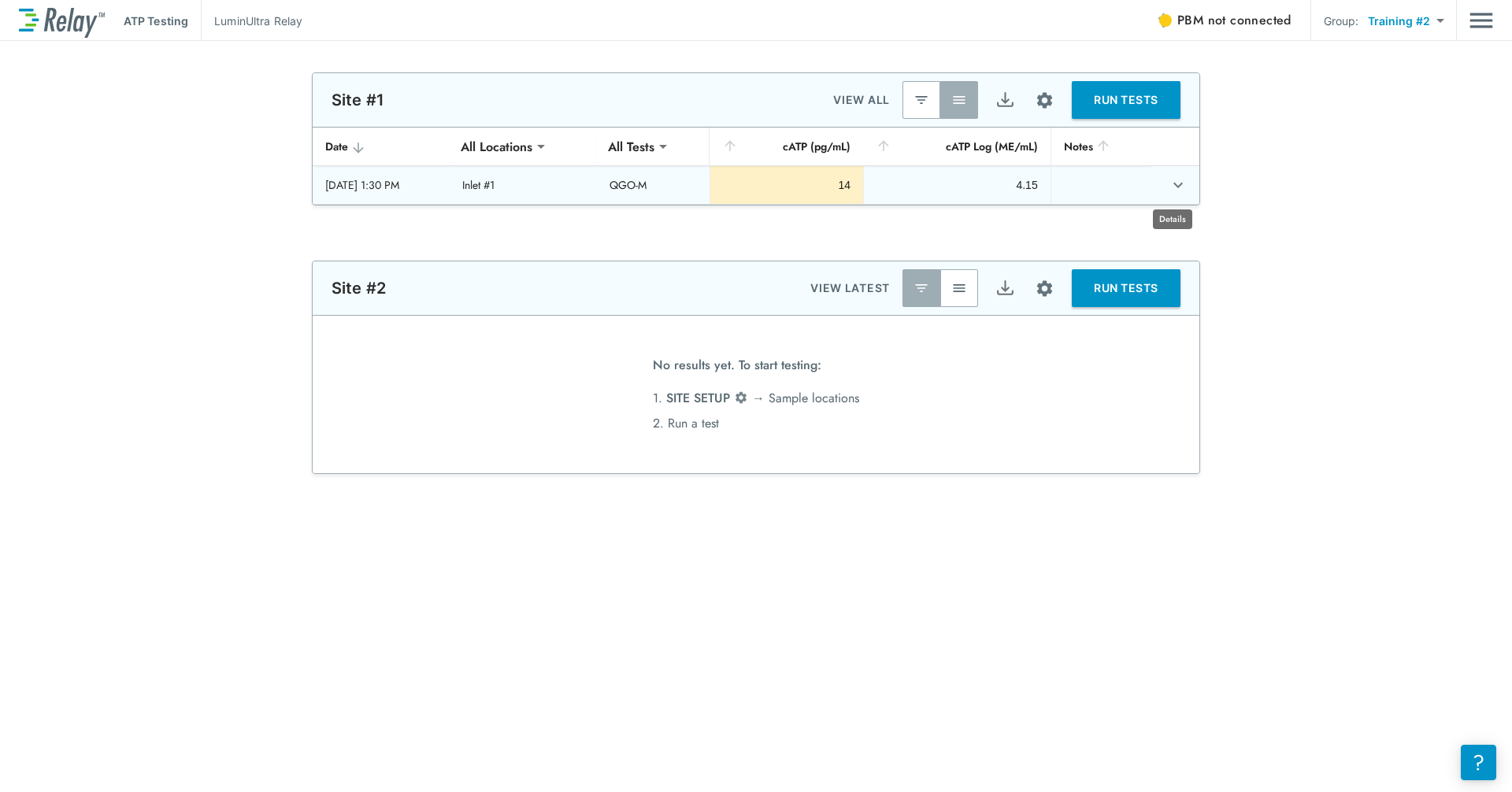
click at [813, 186] on icon "expand row" at bounding box center [1178, 185] width 19 height 19
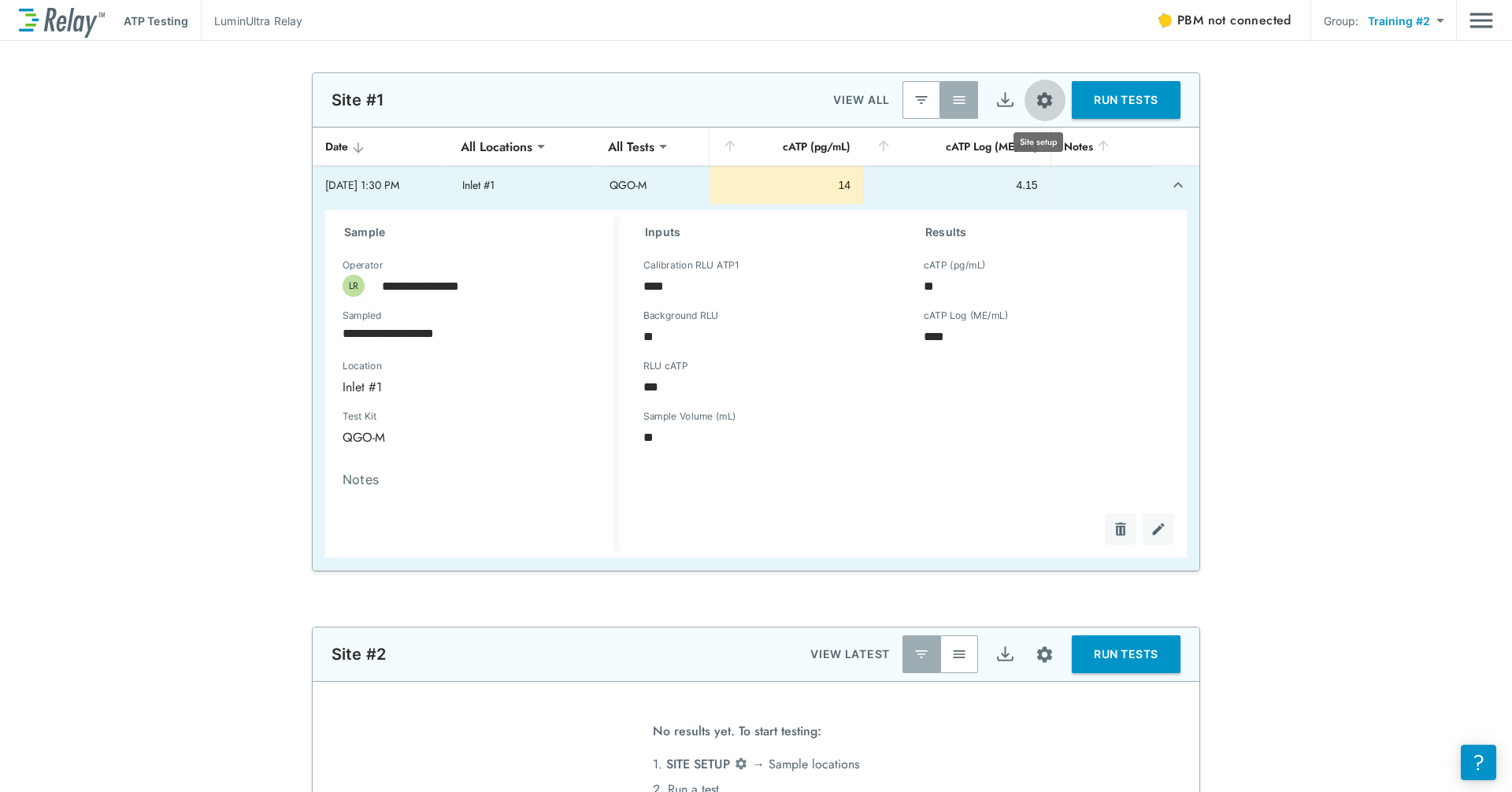
click at [813, 97] on img "Site setup" at bounding box center [1044, 100] width 20 height 20
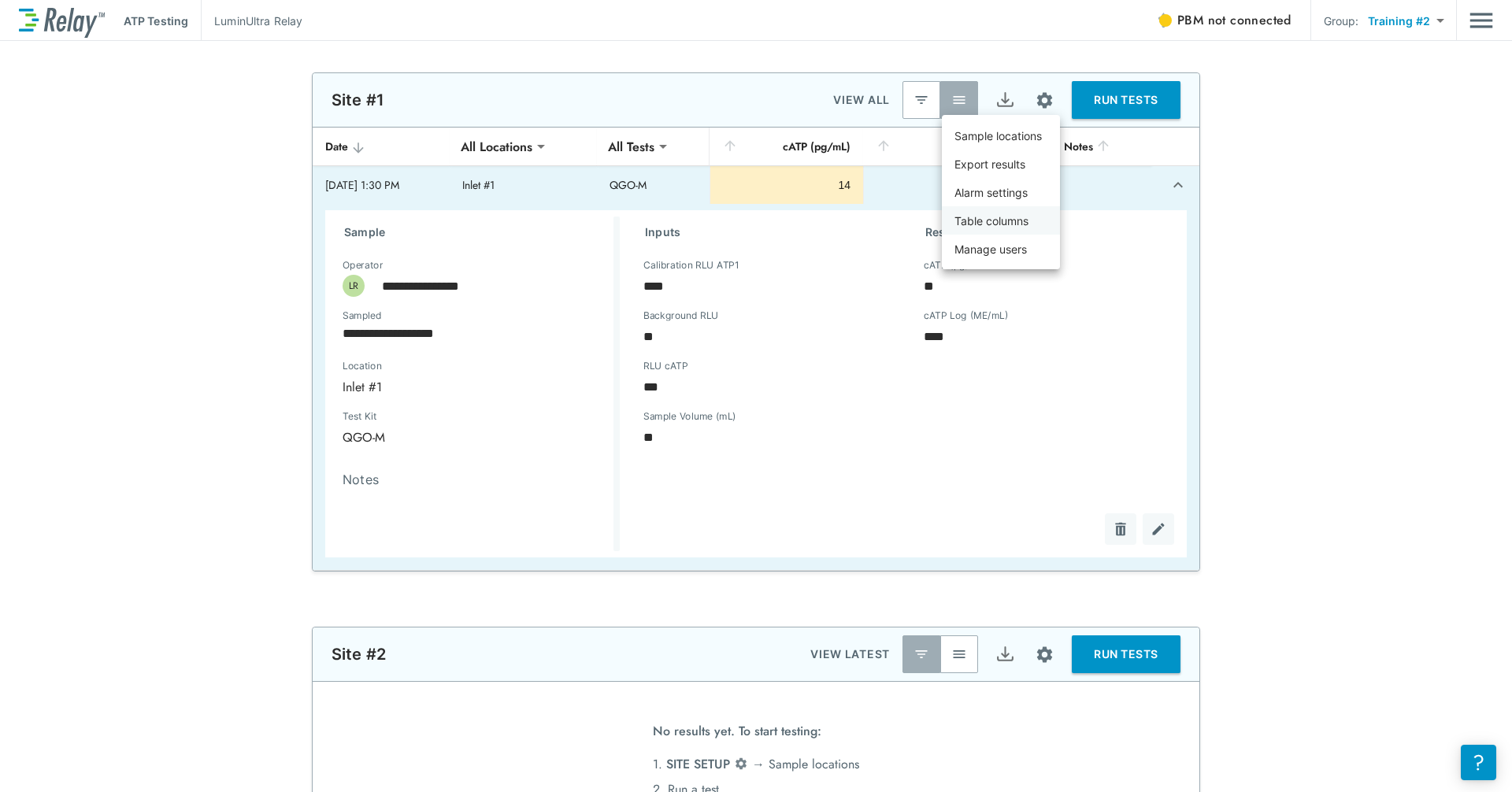
click at [813, 212] on li "Table columns" at bounding box center [1001, 220] width 118 height 28
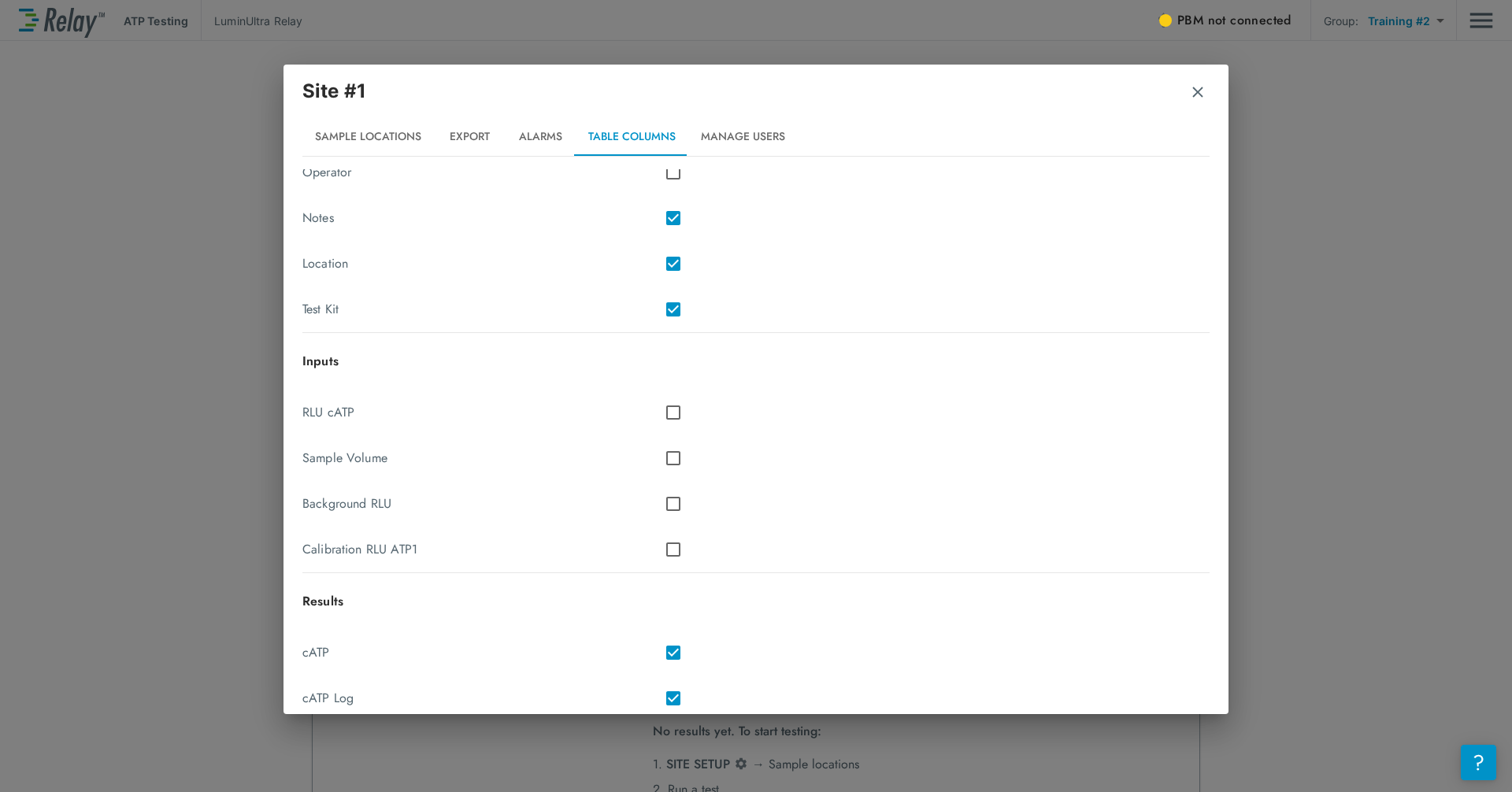
scroll to position [248, 0]
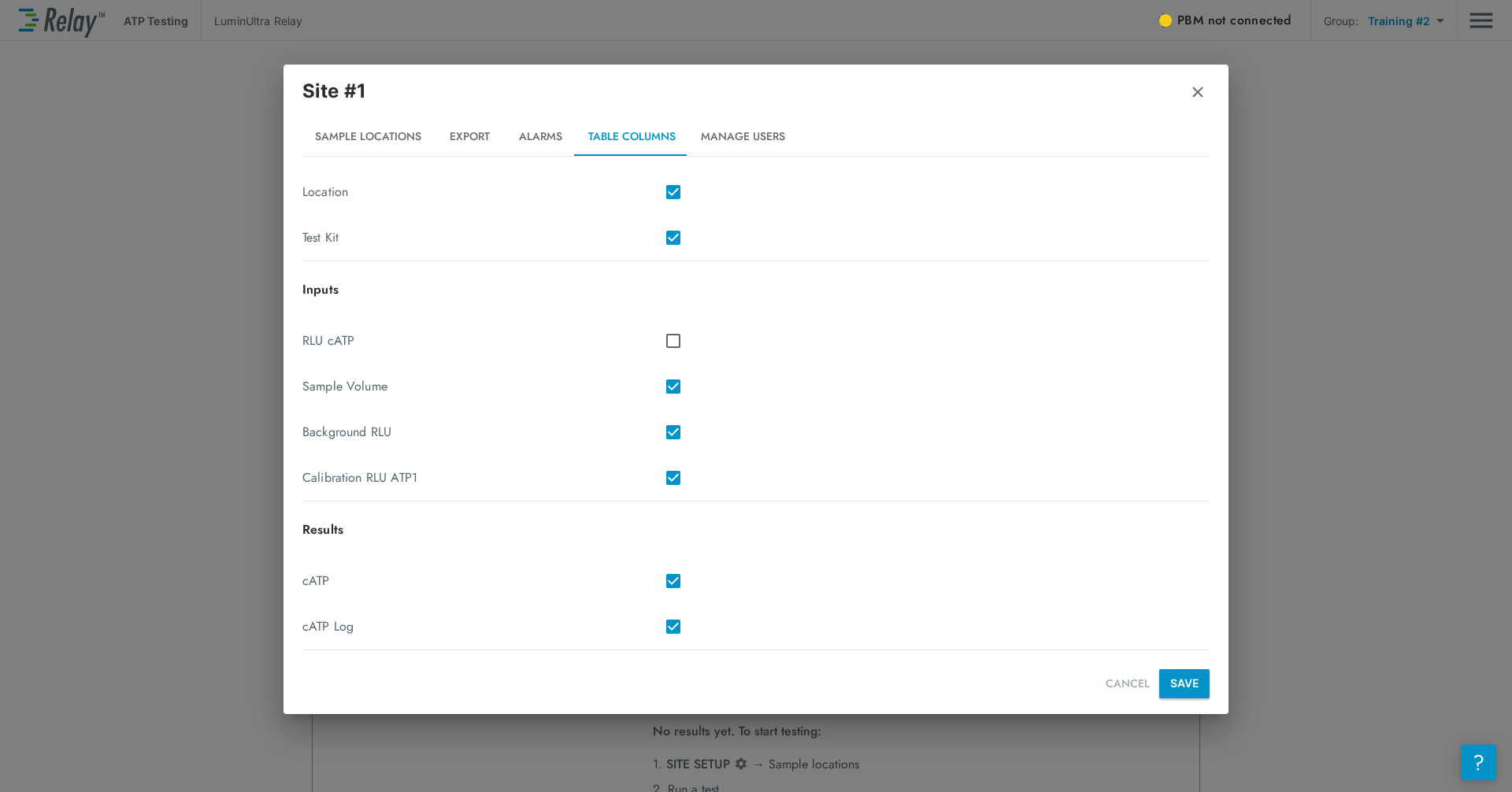
click at [813, 669] on button "SAVE" at bounding box center [1184, 683] width 50 height 29
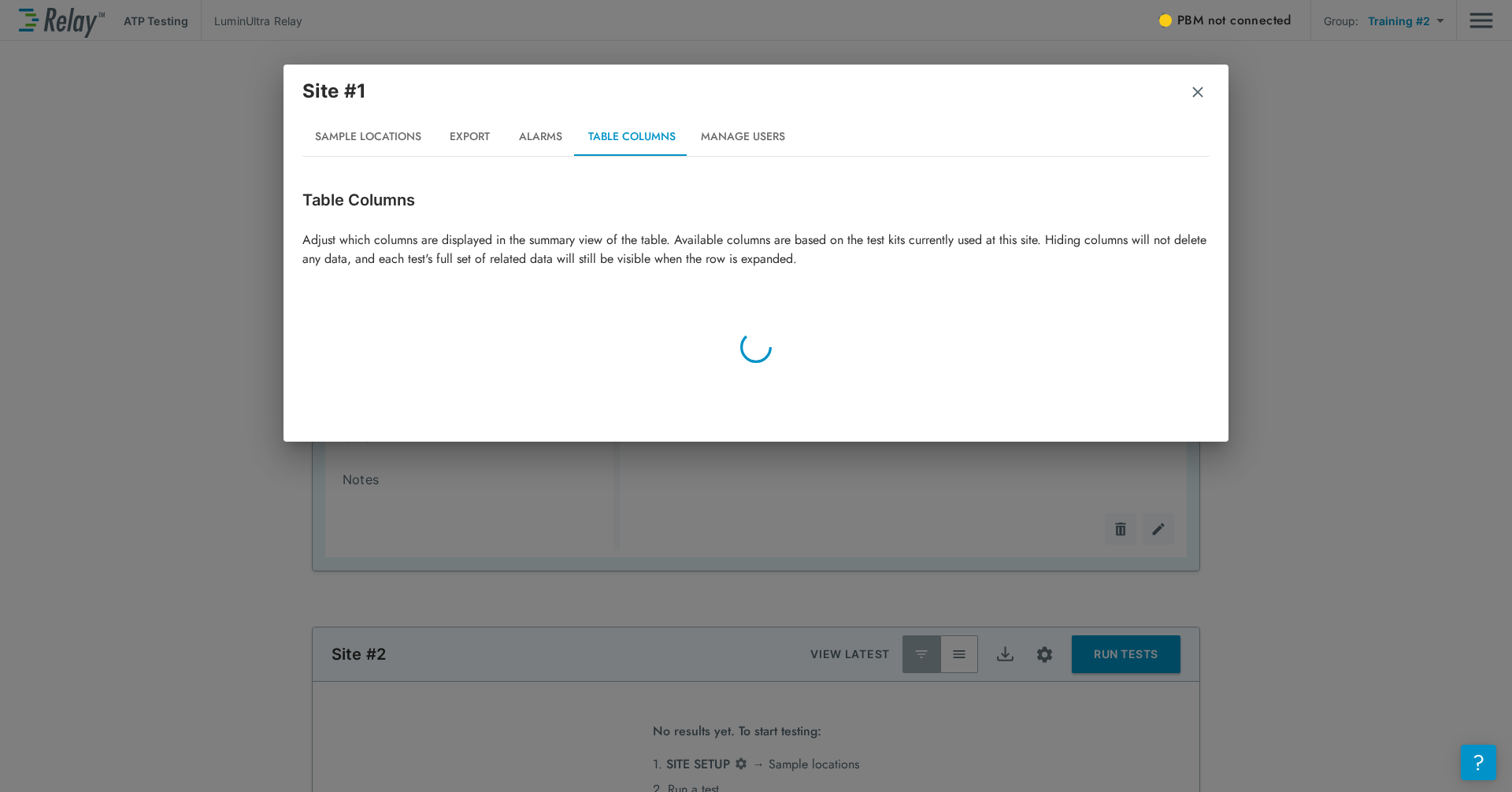
scroll to position [0, 0]
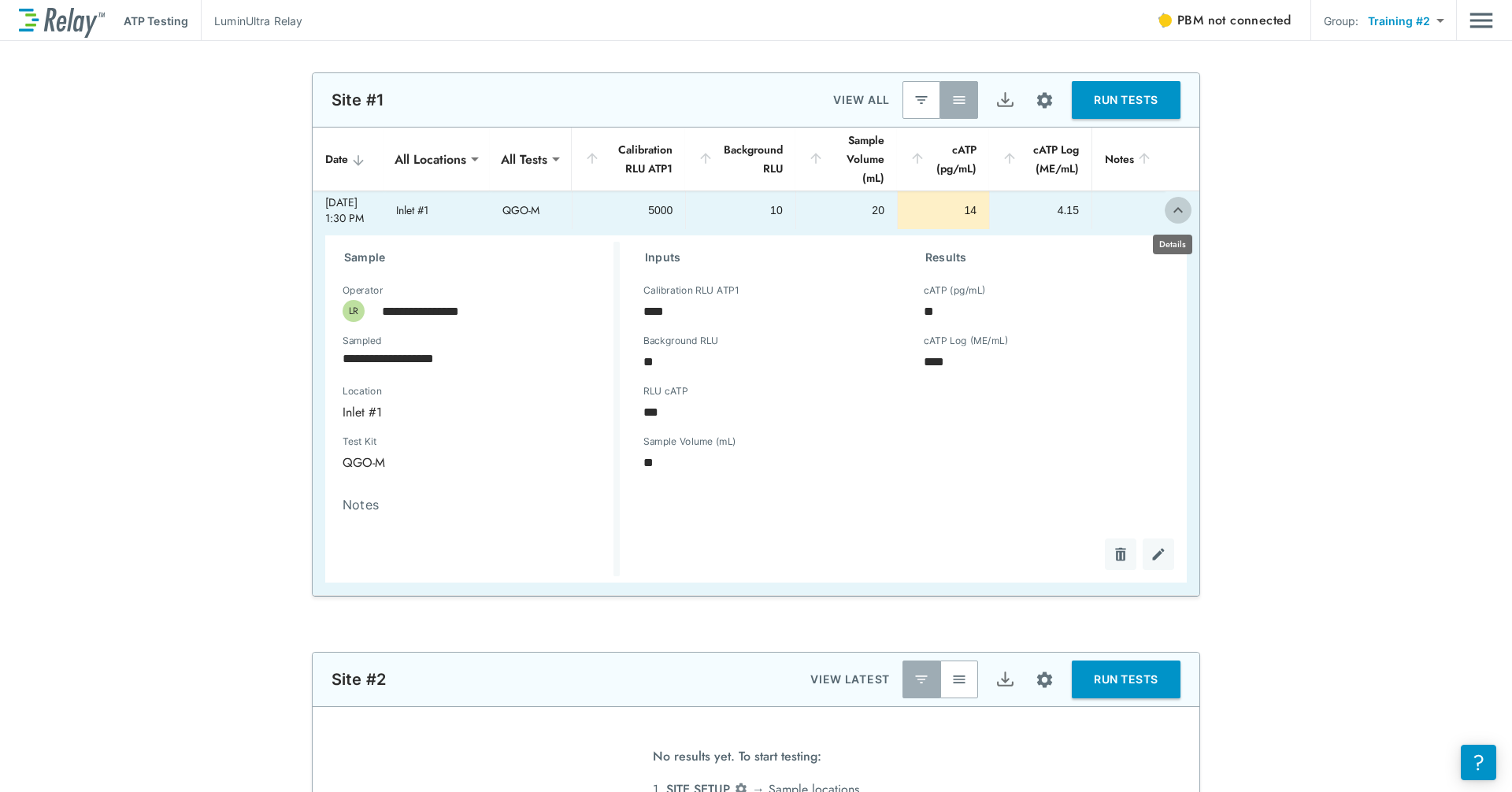
click at [813, 212] on icon "expand row" at bounding box center [1178, 210] width 19 height 19
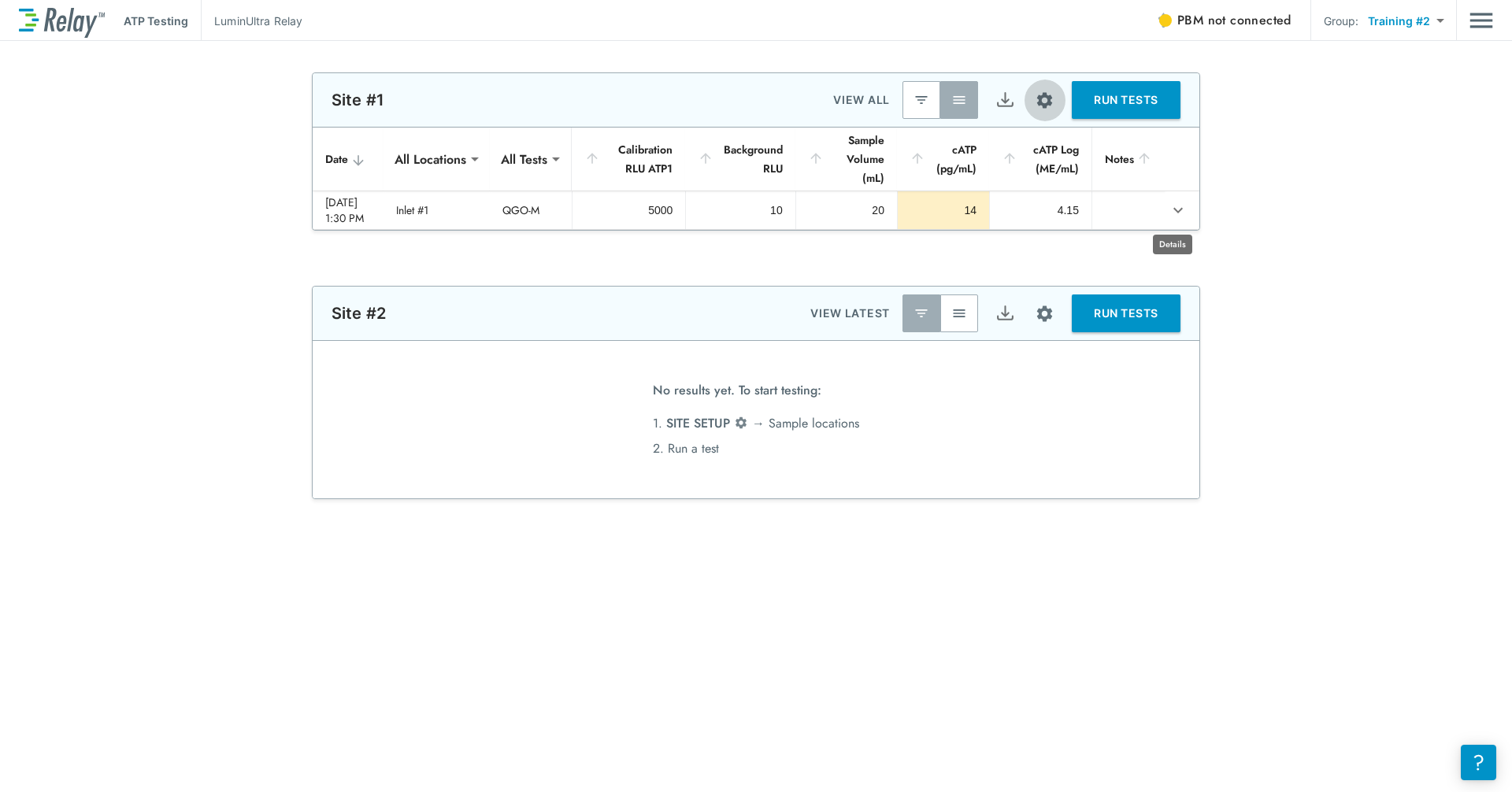
click at [813, 105] on img "Site setup" at bounding box center [1044, 100] width 20 height 20
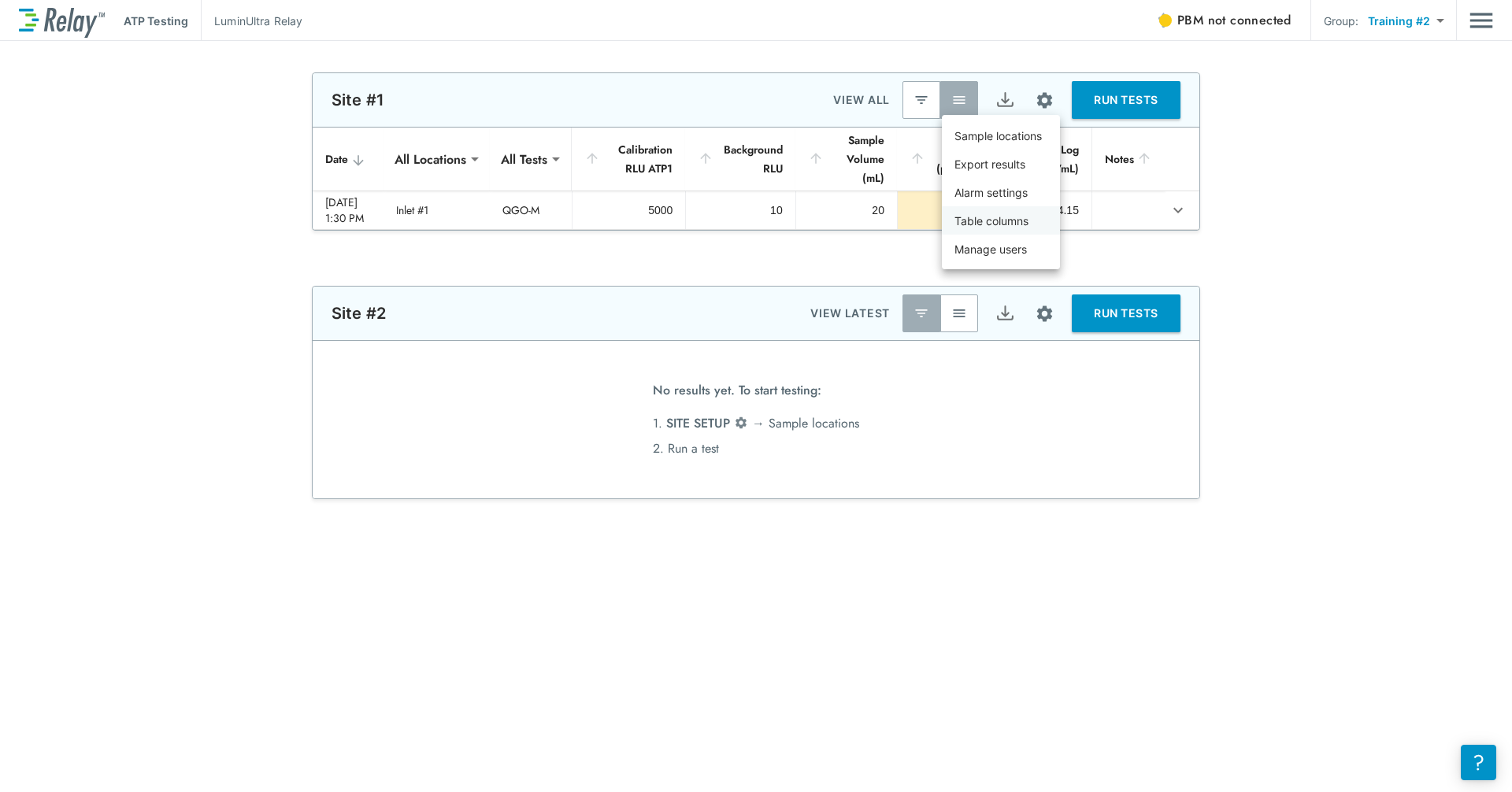
click at [813, 222] on li "Table columns" at bounding box center [1001, 220] width 118 height 28
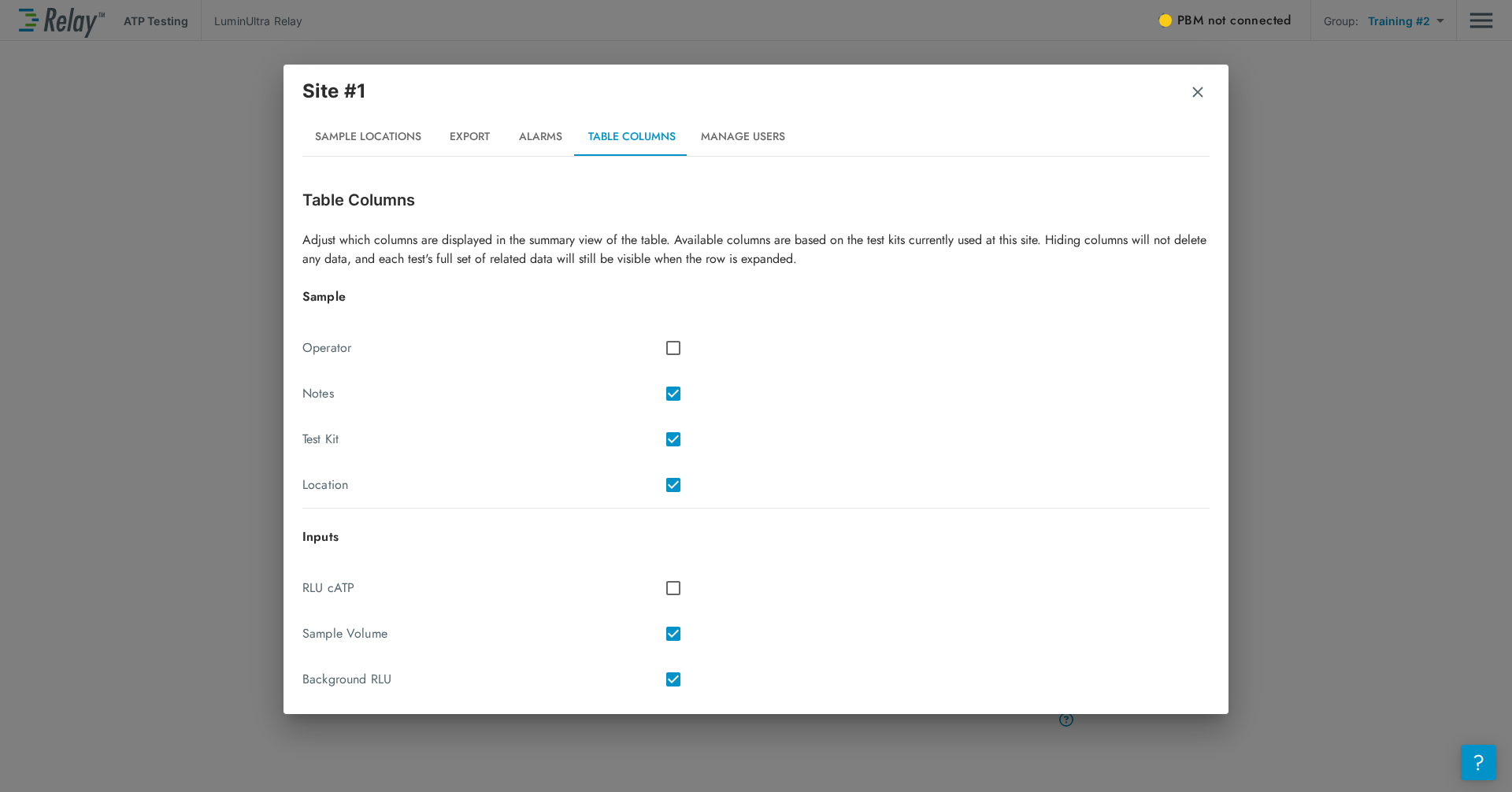
scroll to position [248, 0]
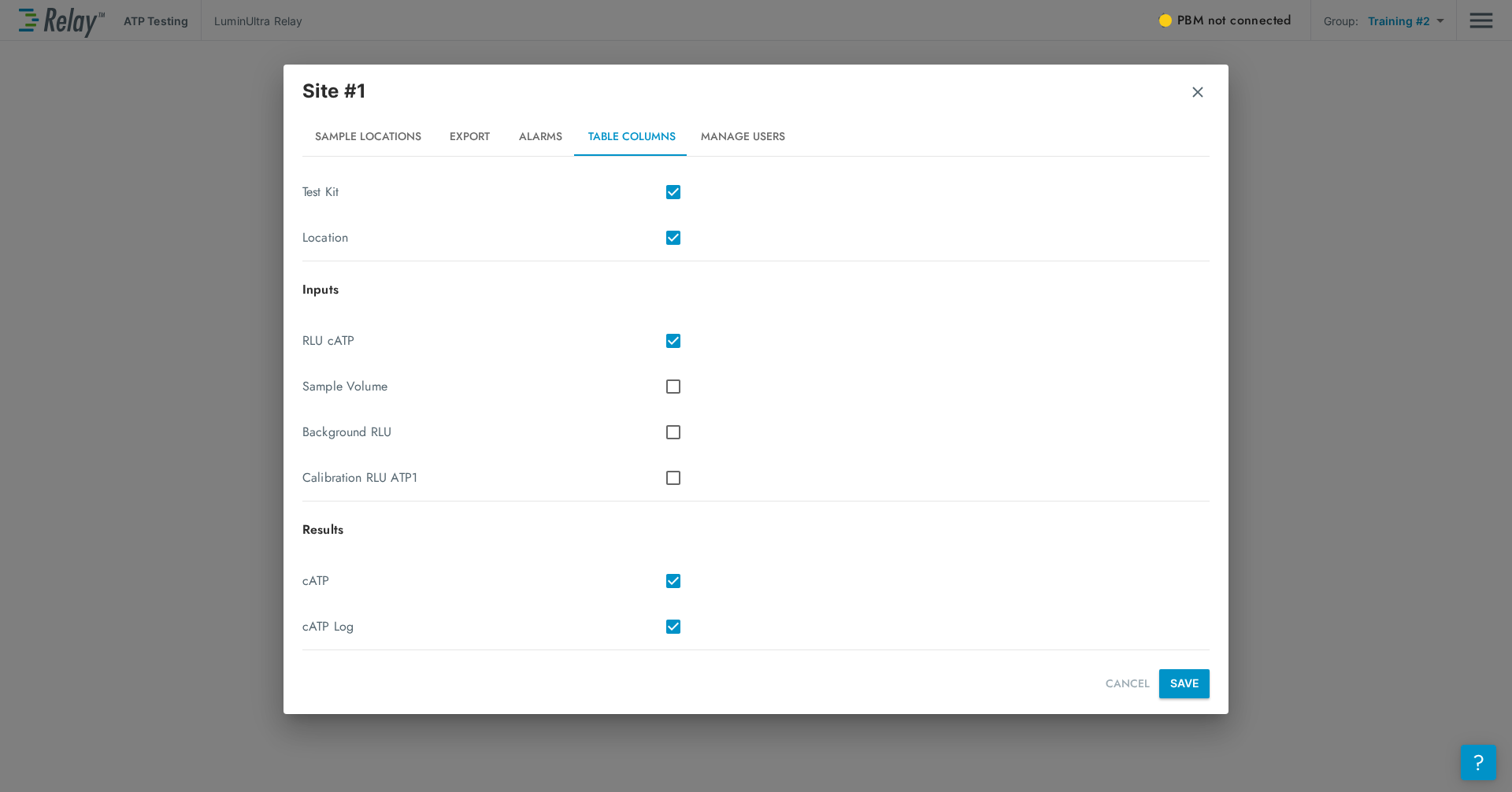
click at [813, 669] on button "SAVE" at bounding box center [1184, 683] width 50 height 29
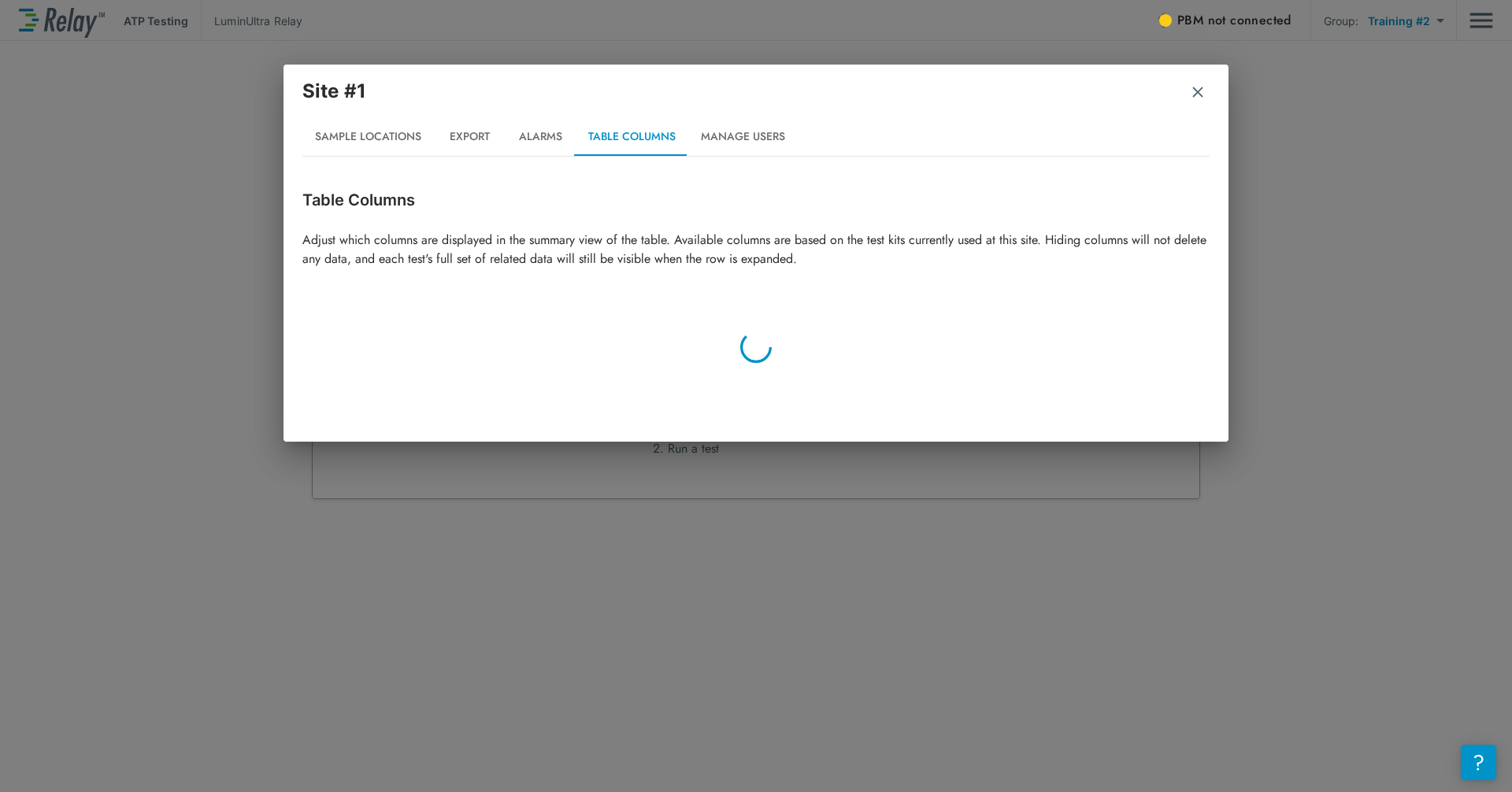
scroll to position [0, 0]
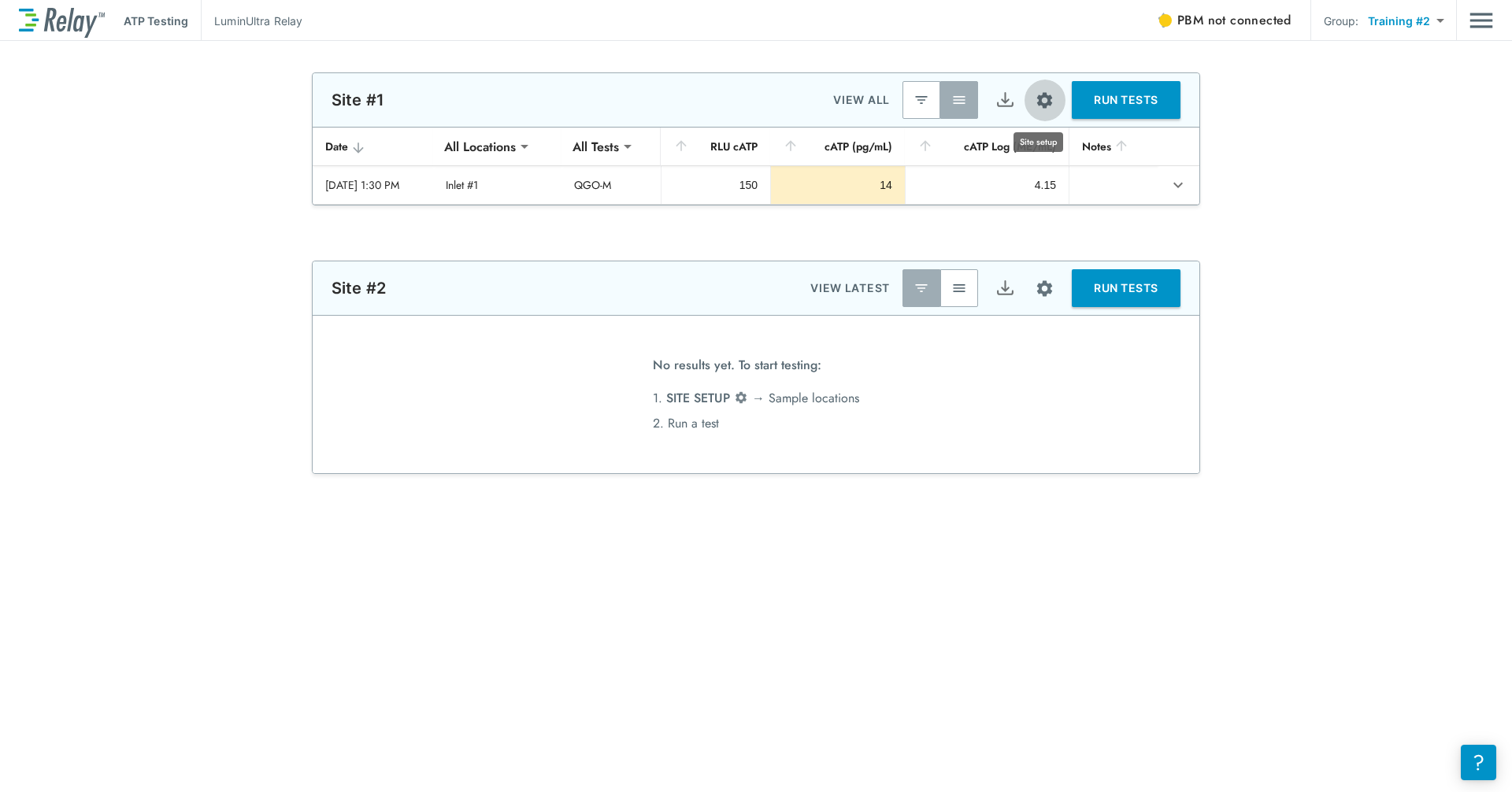
click at [813, 109] on img "Site setup" at bounding box center [1044, 100] width 20 height 20
click at [813, 254] on li "Manage users" at bounding box center [1001, 248] width 118 height 28
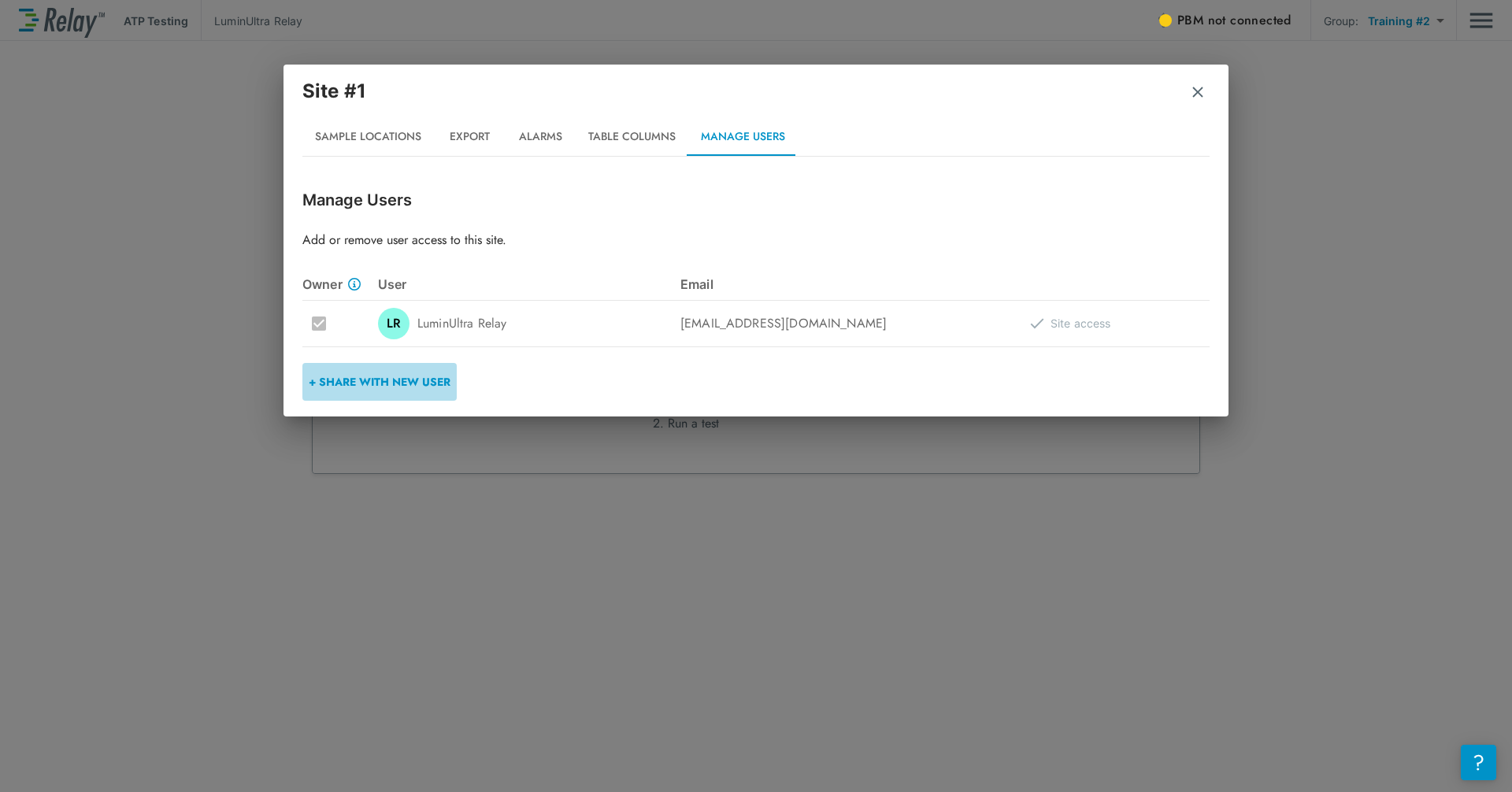
click at [428, 390] on button "+ Share with New User" at bounding box center [379, 381] width 154 height 38
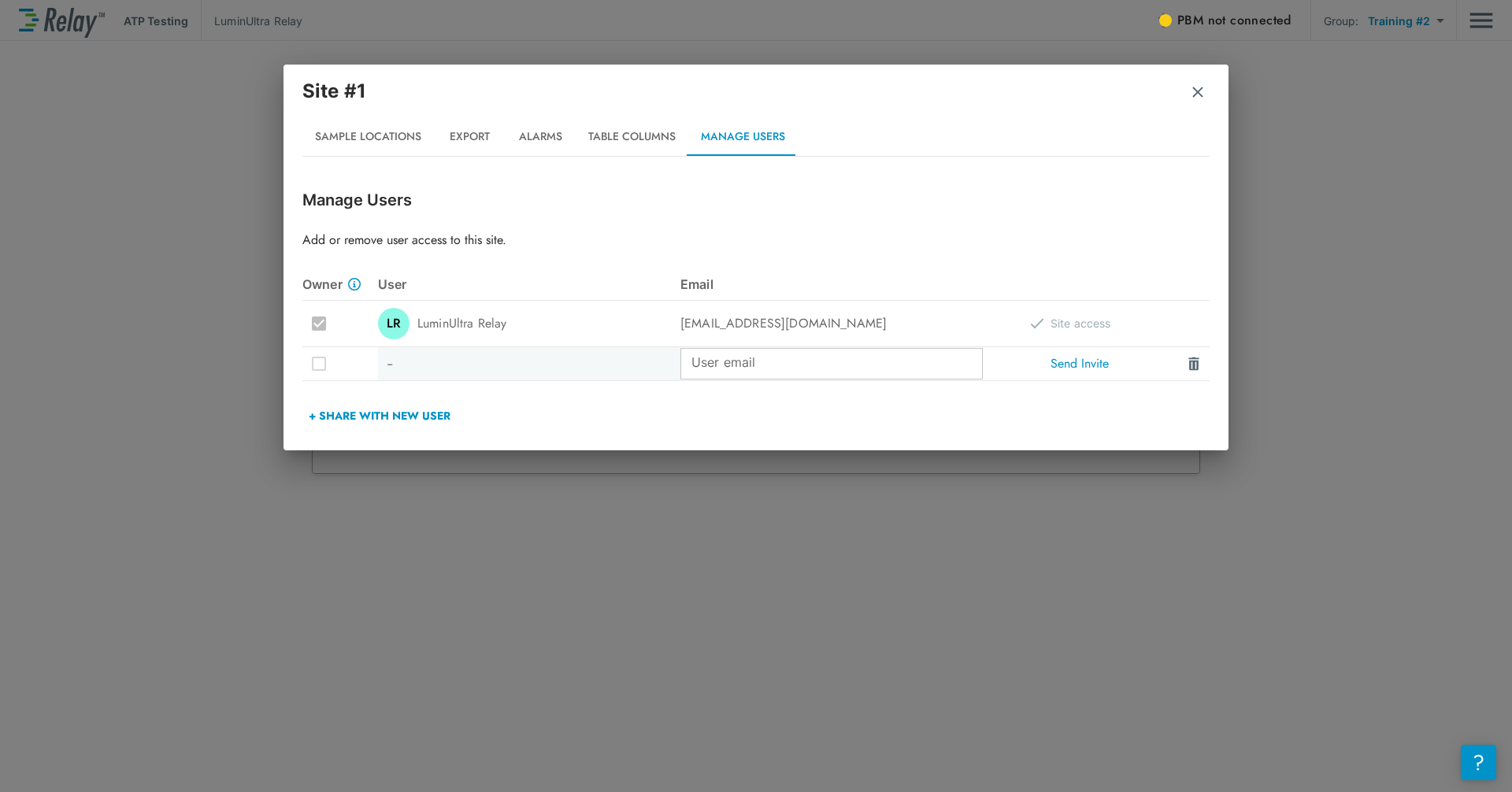
click at [788, 363] on input "User email" at bounding box center [831, 363] width 303 height 31
click at [541, 134] on button "Alarms" at bounding box center [540, 137] width 71 height 38
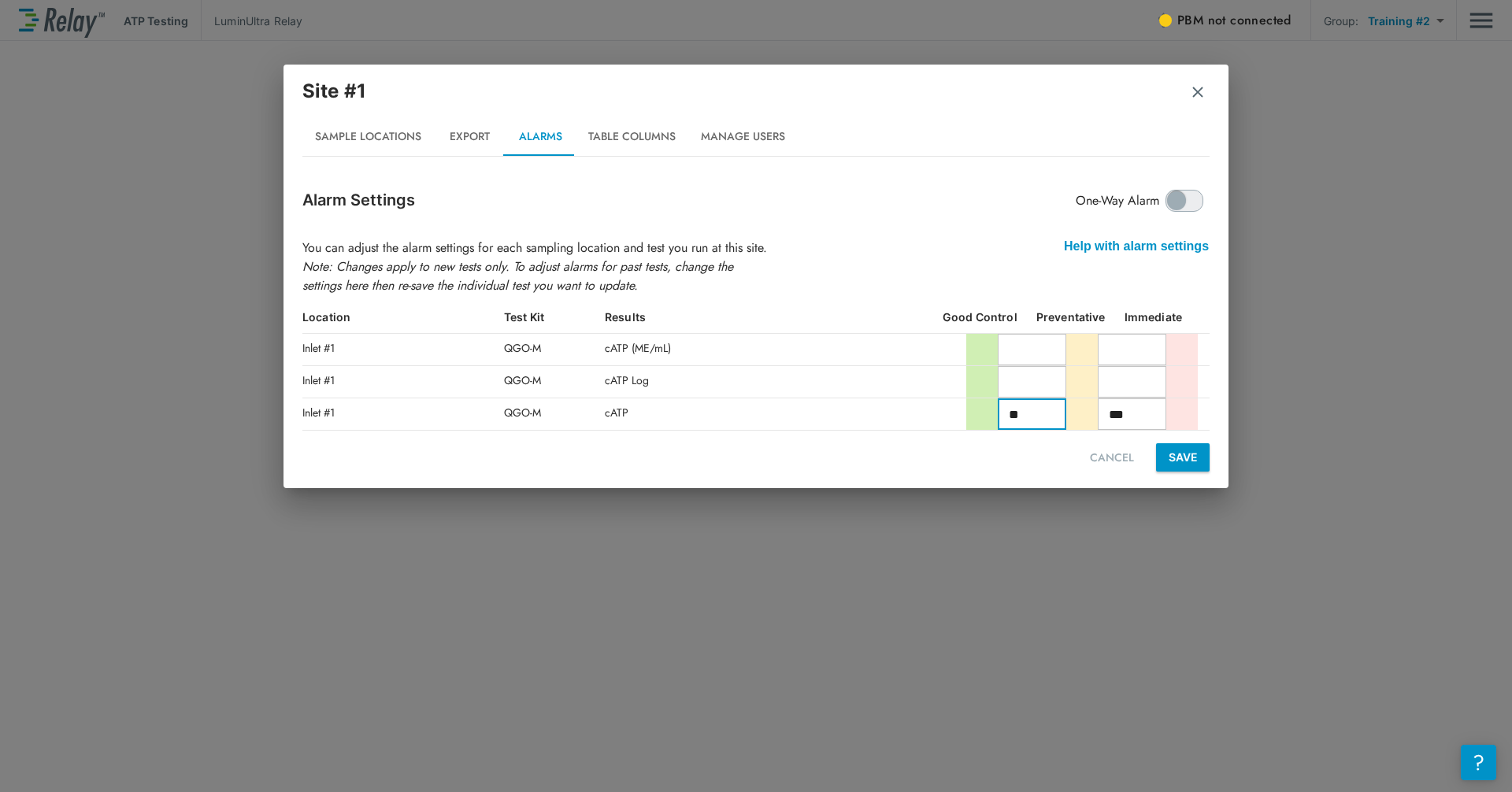
drag, startPoint x: 1056, startPoint y: 414, endPoint x: 973, endPoint y: 421, distance: 83.3
click at [813, 421] on div "** ​ *** ​" at bounding box center [1088, 414] width 244 height 31
type input "**"
drag, startPoint x: 1146, startPoint y: 411, endPoint x: 1078, endPoint y: 409, distance: 68.0
click at [813, 406] on div "** ​ *** ​" at bounding box center [1088, 414] width 244 height 31
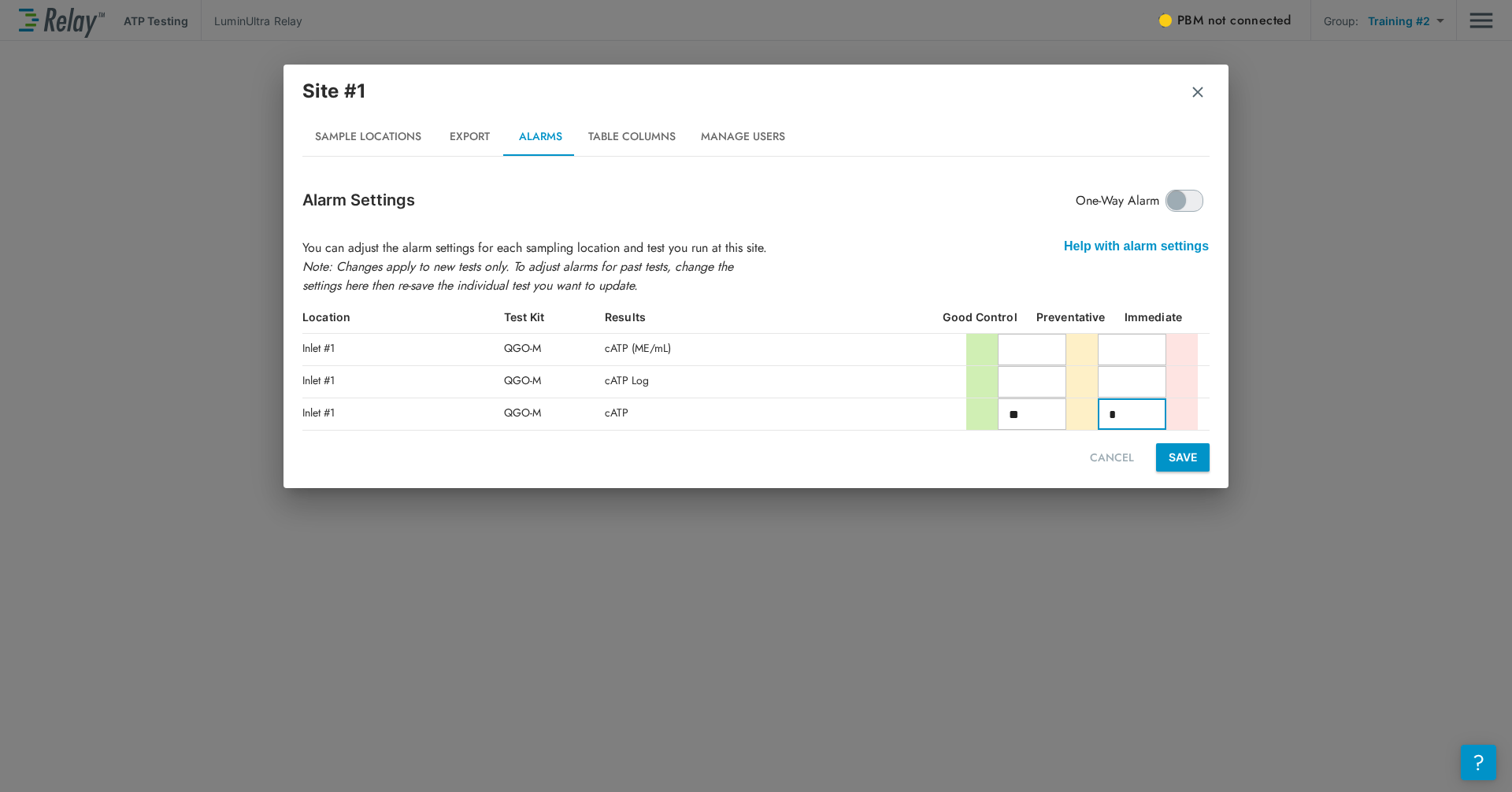
type input "**"
click at [454, 133] on button "Export" at bounding box center [469, 137] width 71 height 38
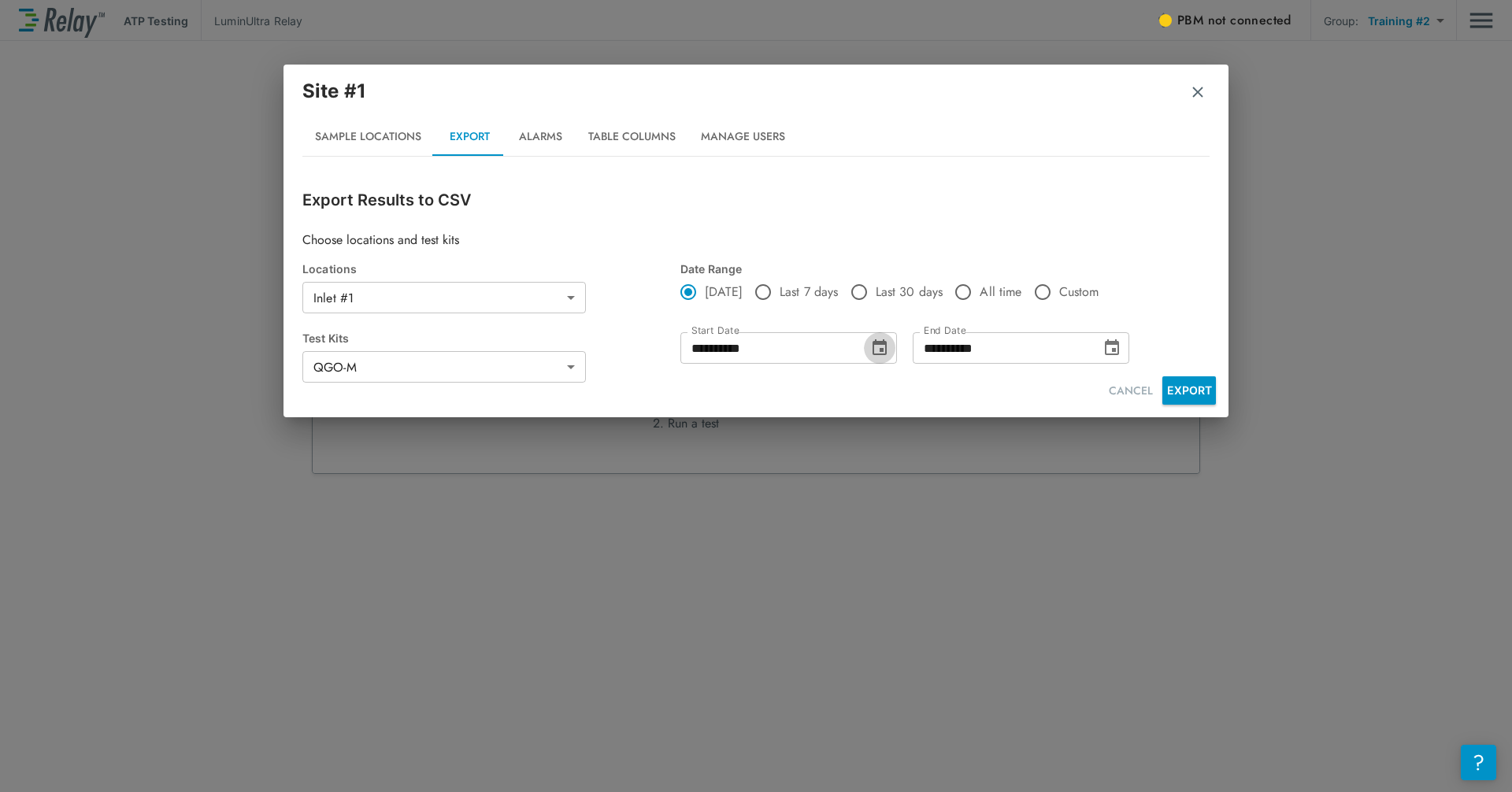
click at [813, 345] on icon "Choose date, selected date is Aug 25, 2025" at bounding box center [879, 347] width 14 height 16
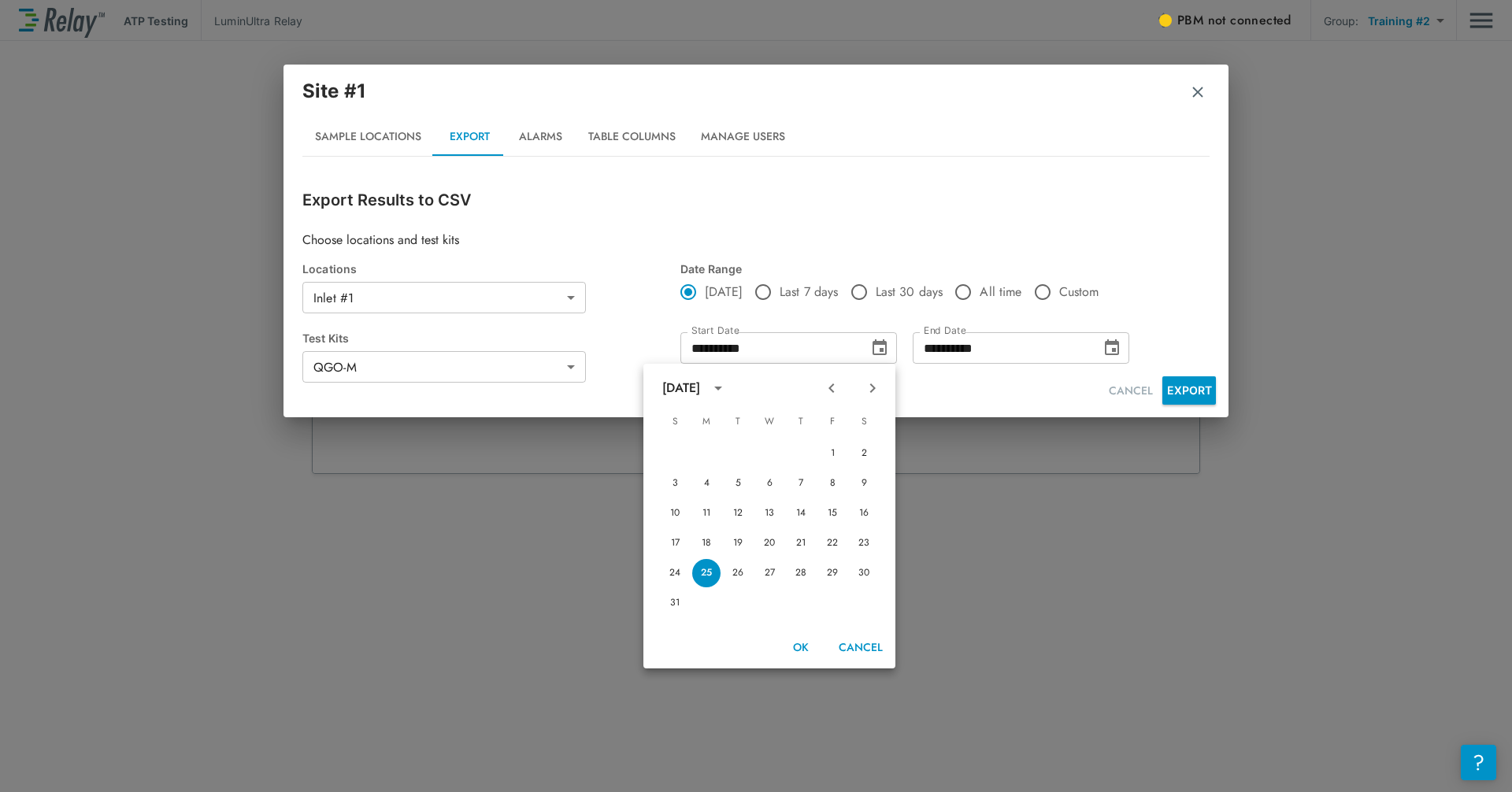
click at [651, 233] on p "Choose locations and test kits" at bounding box center [756, 240] width 907 height 19
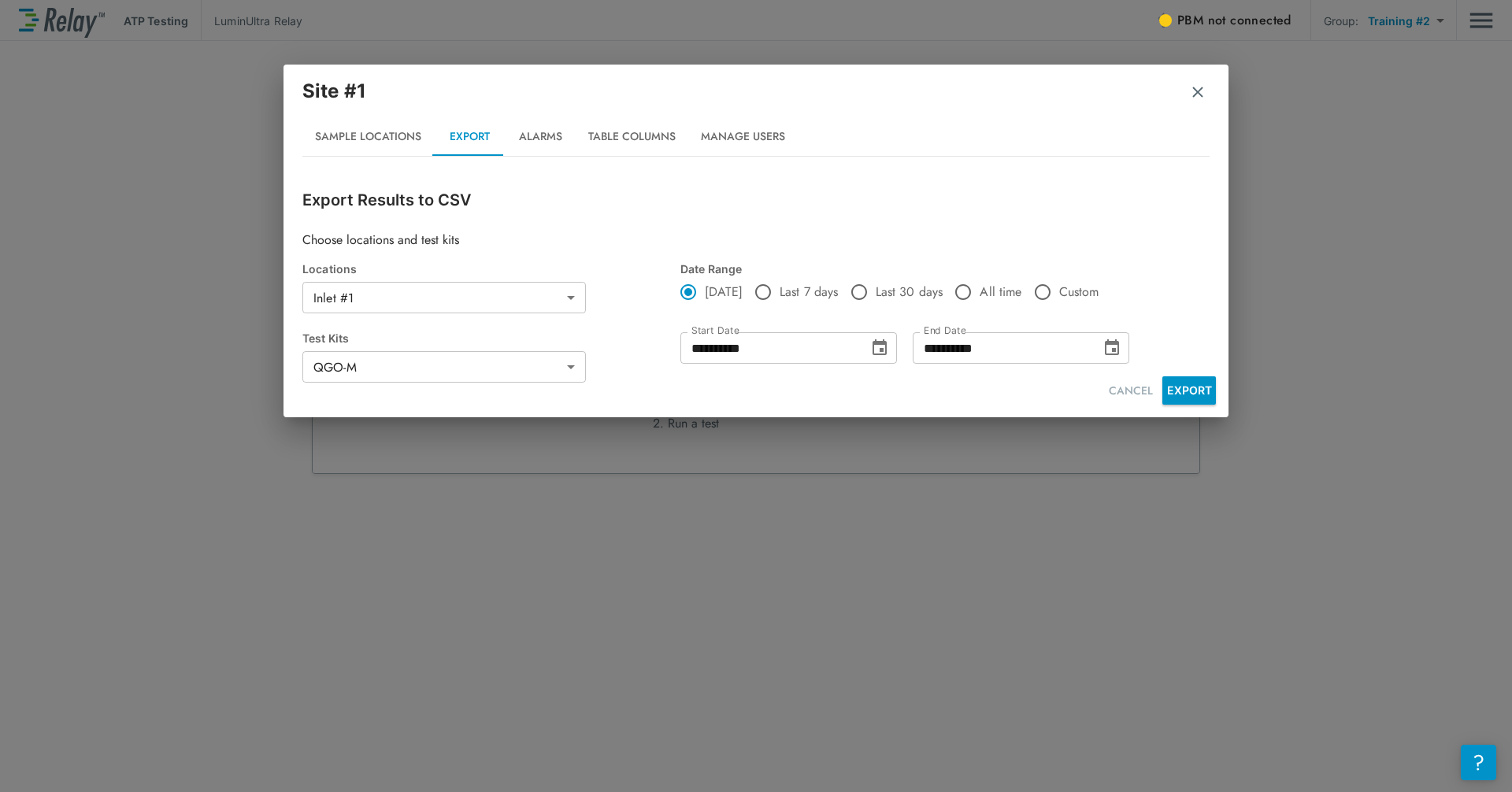
click at [390, 139] on button "Sample Locations" at bounding box center [368, 137] width 132 height 38
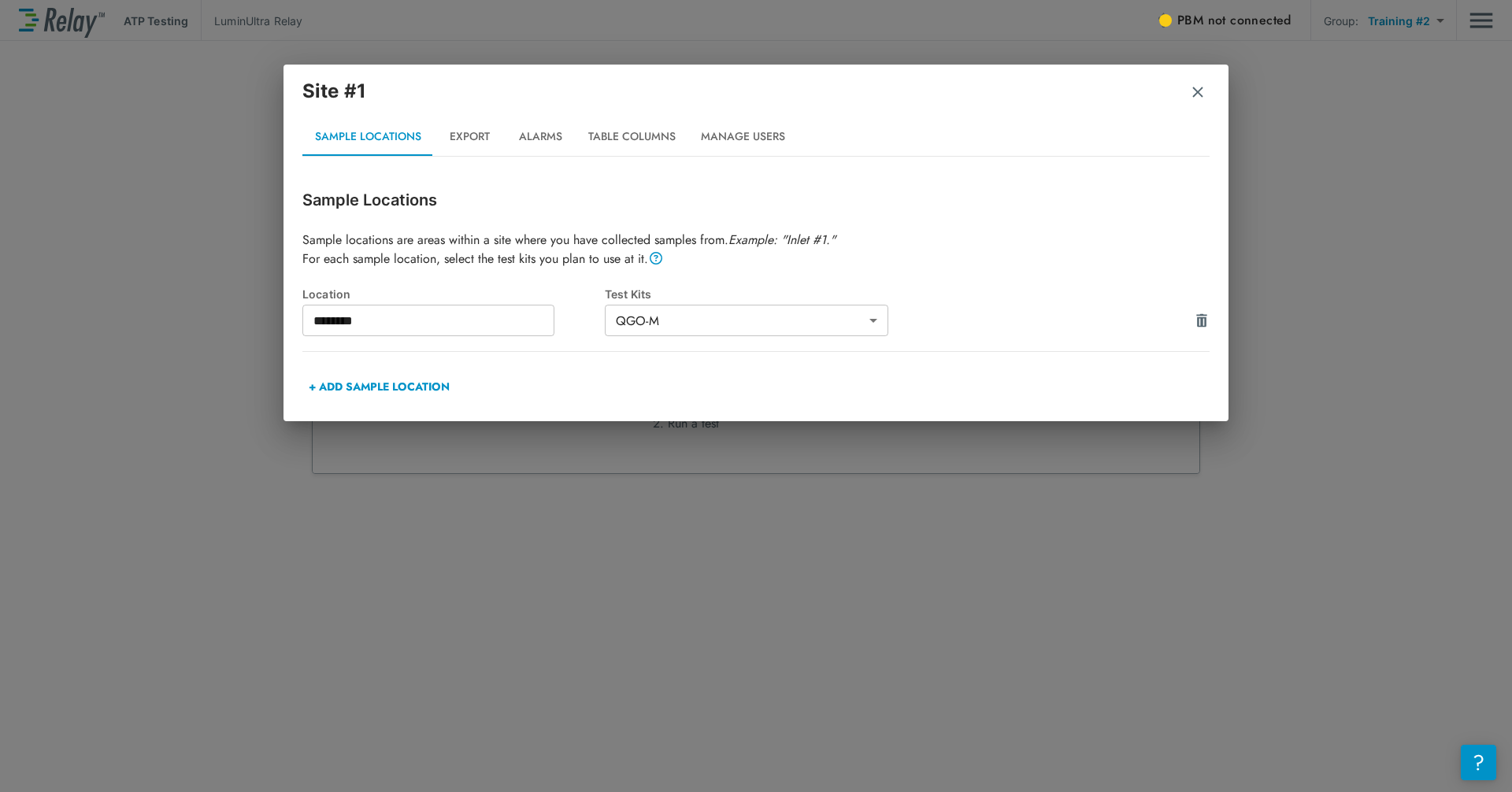
click at [407, 390] on button "+ ADD SAMPLE LOCATION" at bounding box center [379, 386] width 153 height 38
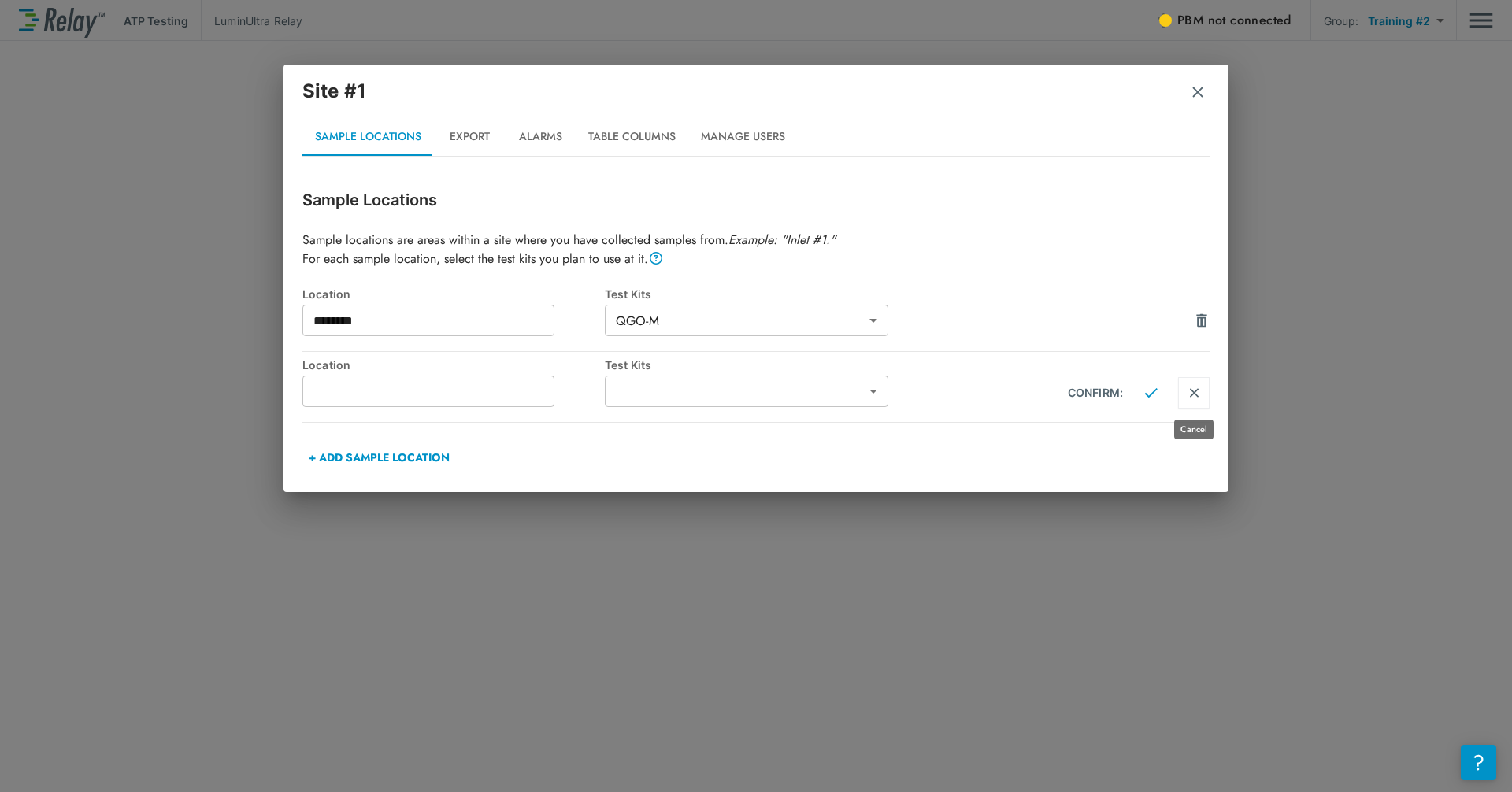
click at [813, 387] on button "Cancel" at bounding box center [1193, 392] width 31 height 31
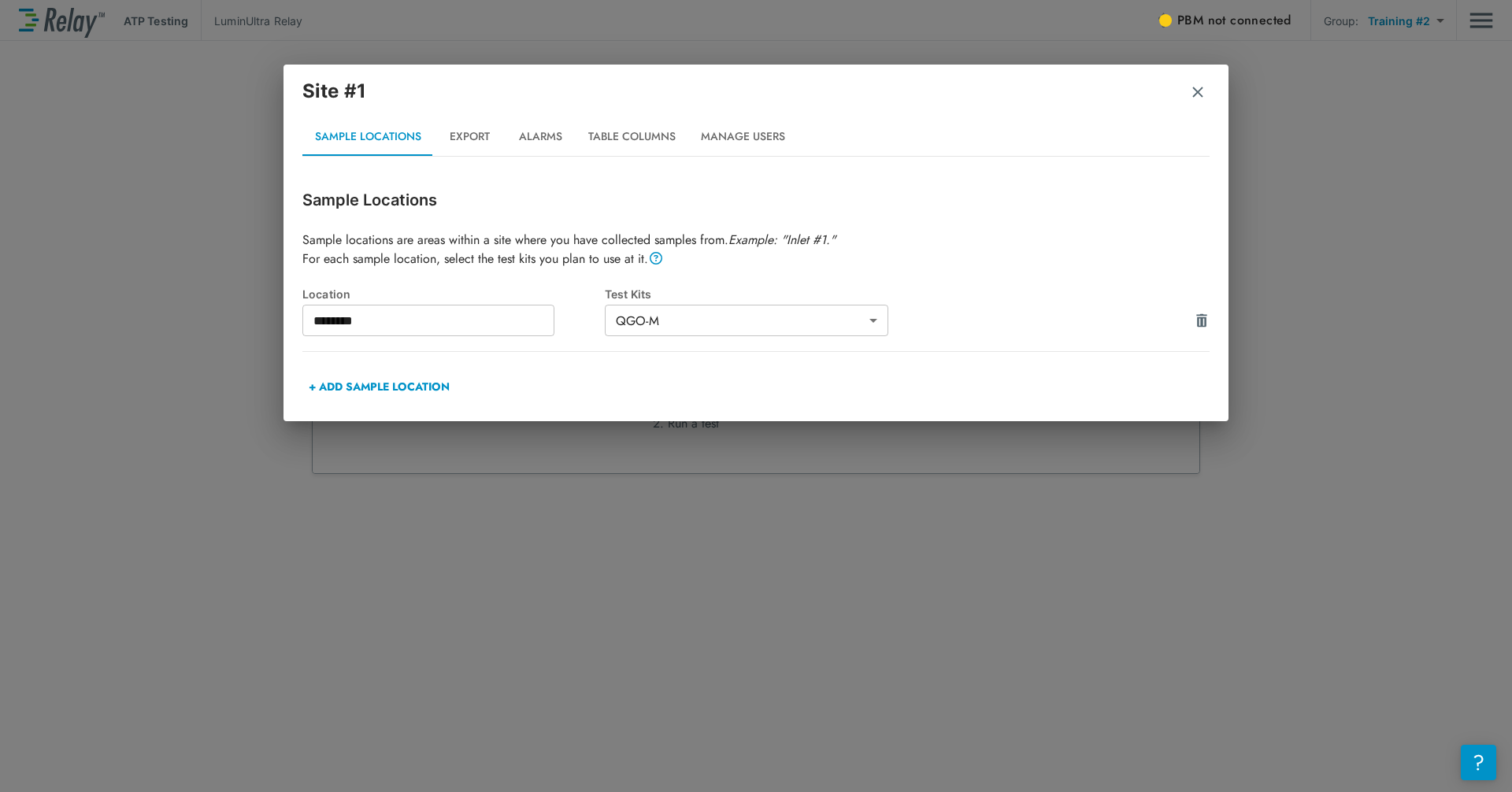
click at [813, 90] on h2 "Site #1 Sample Locations Export Alarms Table Columns Manage Users" at bounding box center [756, 117] width 945 height 105
click at [813, 88] on img "button" at bounding box center [1198, 92] width 16 height 16
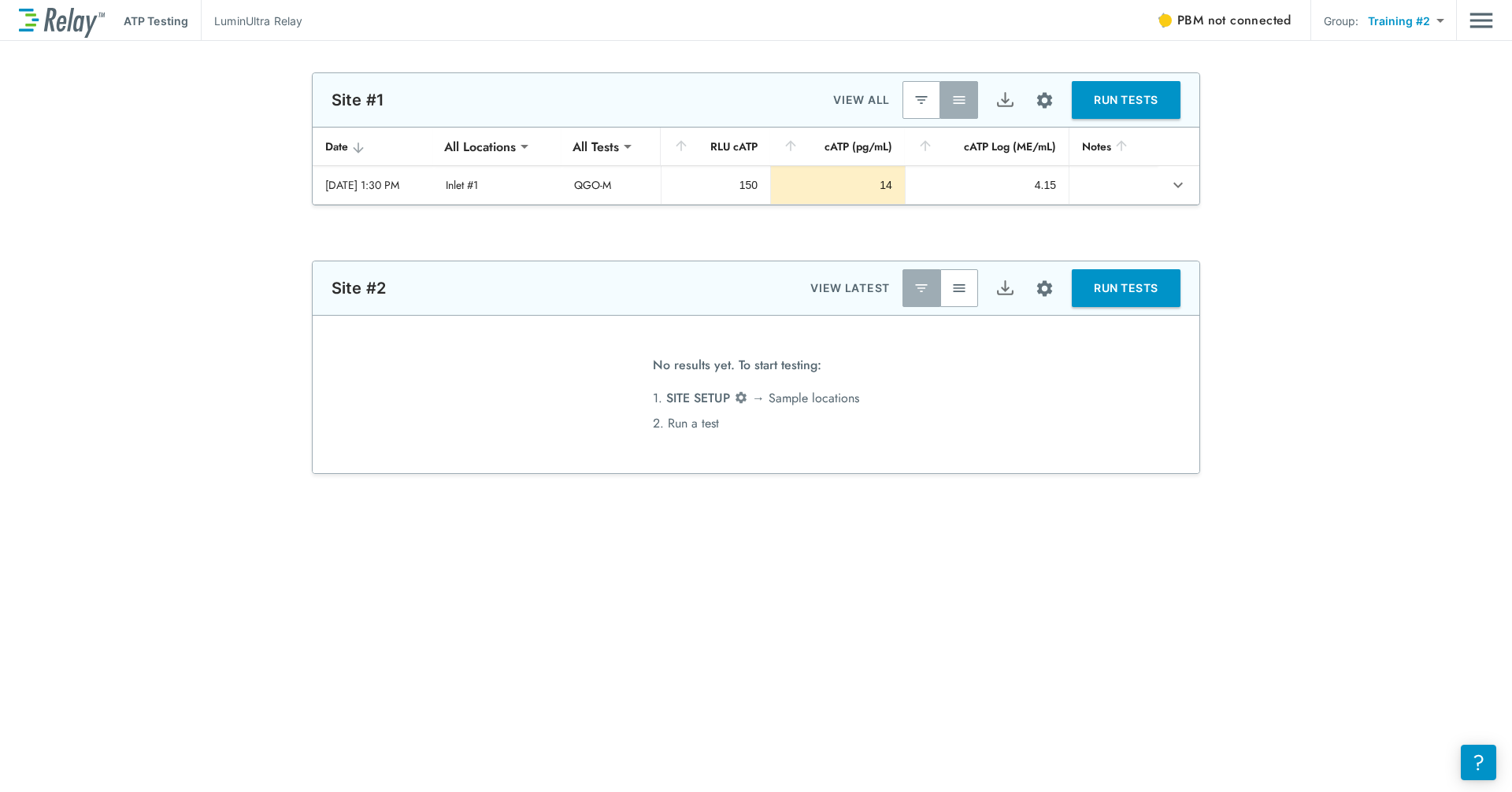
click at [813, 25] on img "Main menu" at bounding box center [1482, 20] width 24 height 30
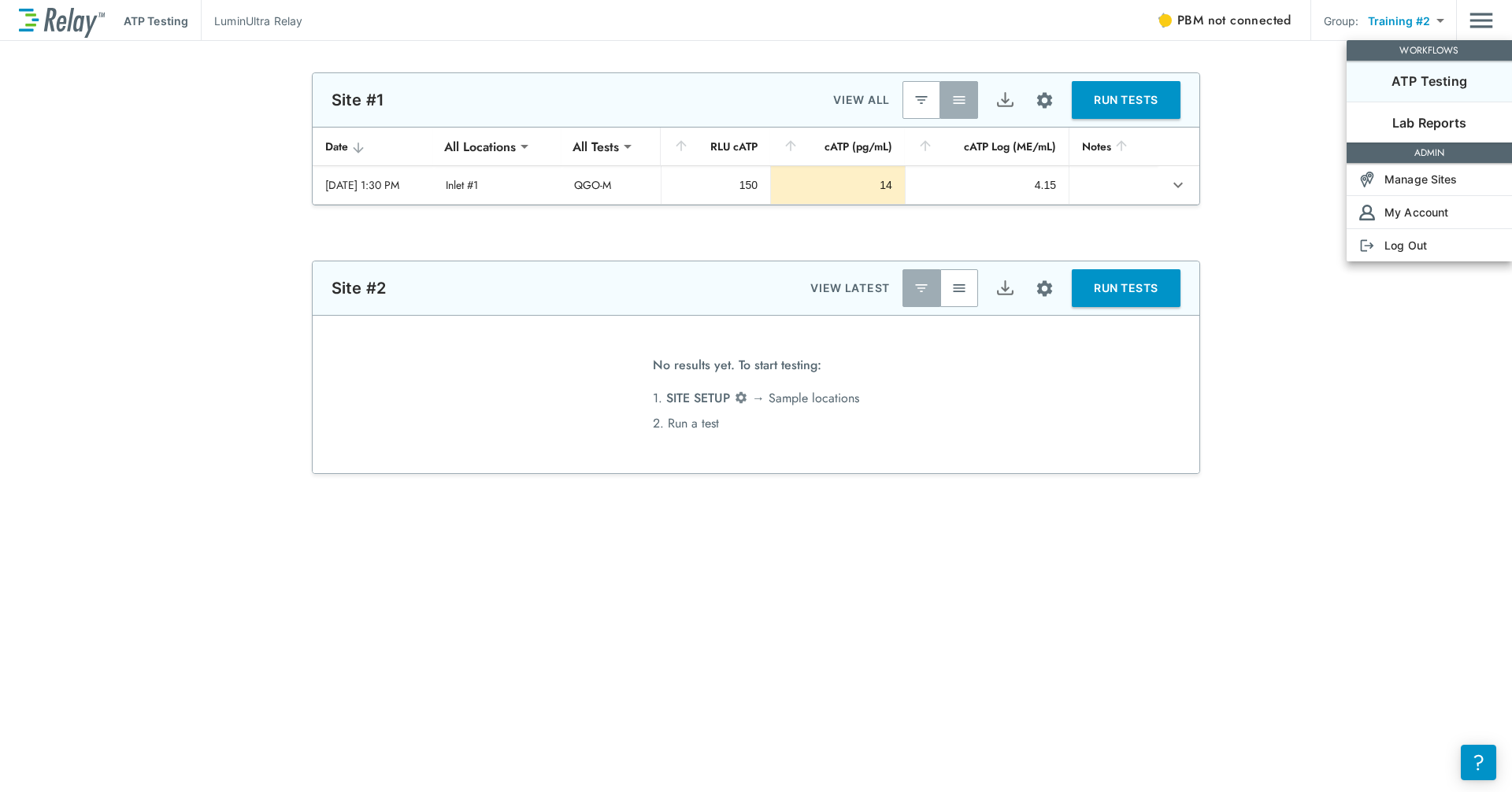
click at [813, 370] on div at bounding box center [756, 396] width 1512 height 792
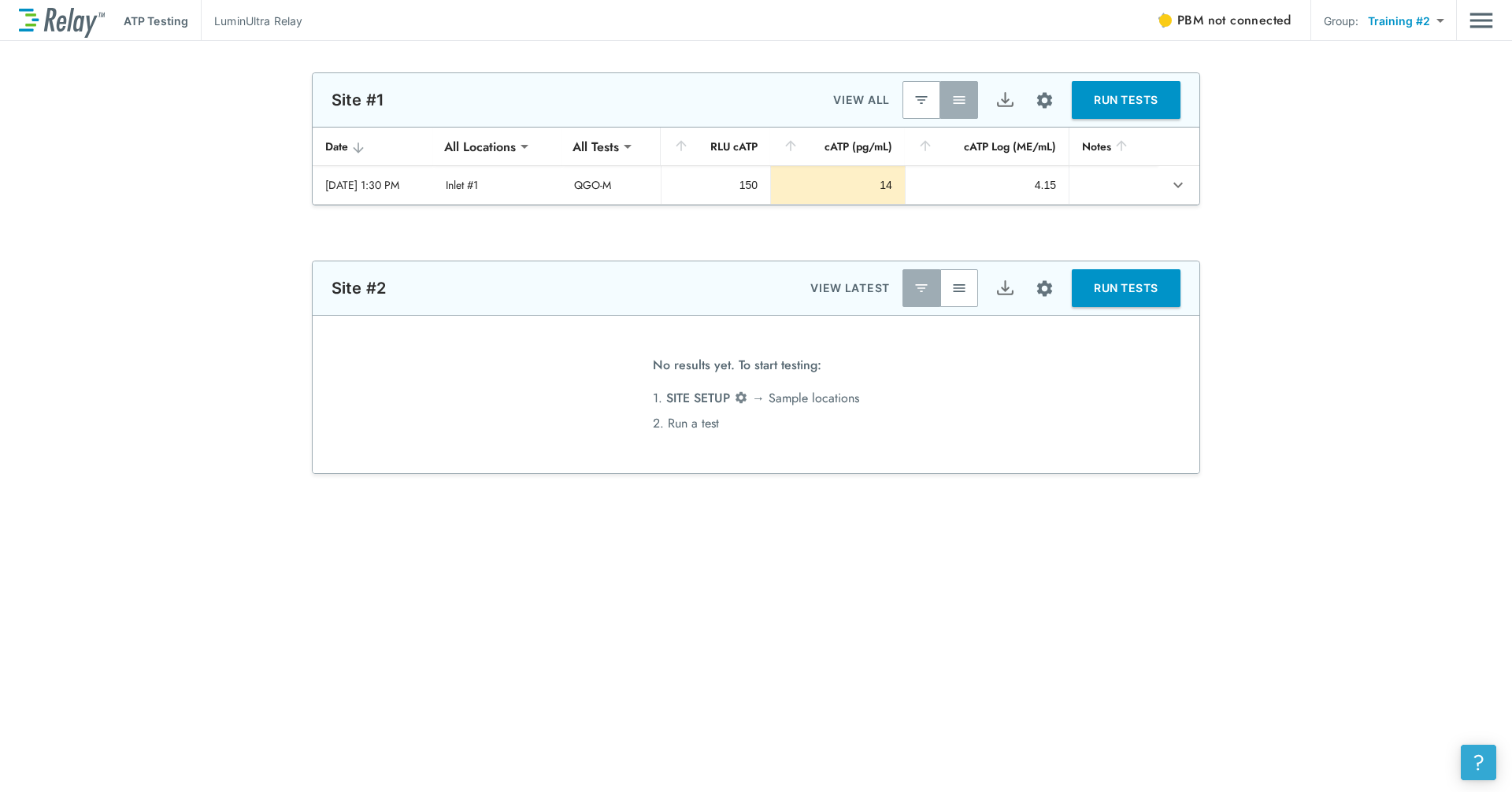
click at [813, 669] on div "?" at bounding box center [1478, 762] width 18 height 18
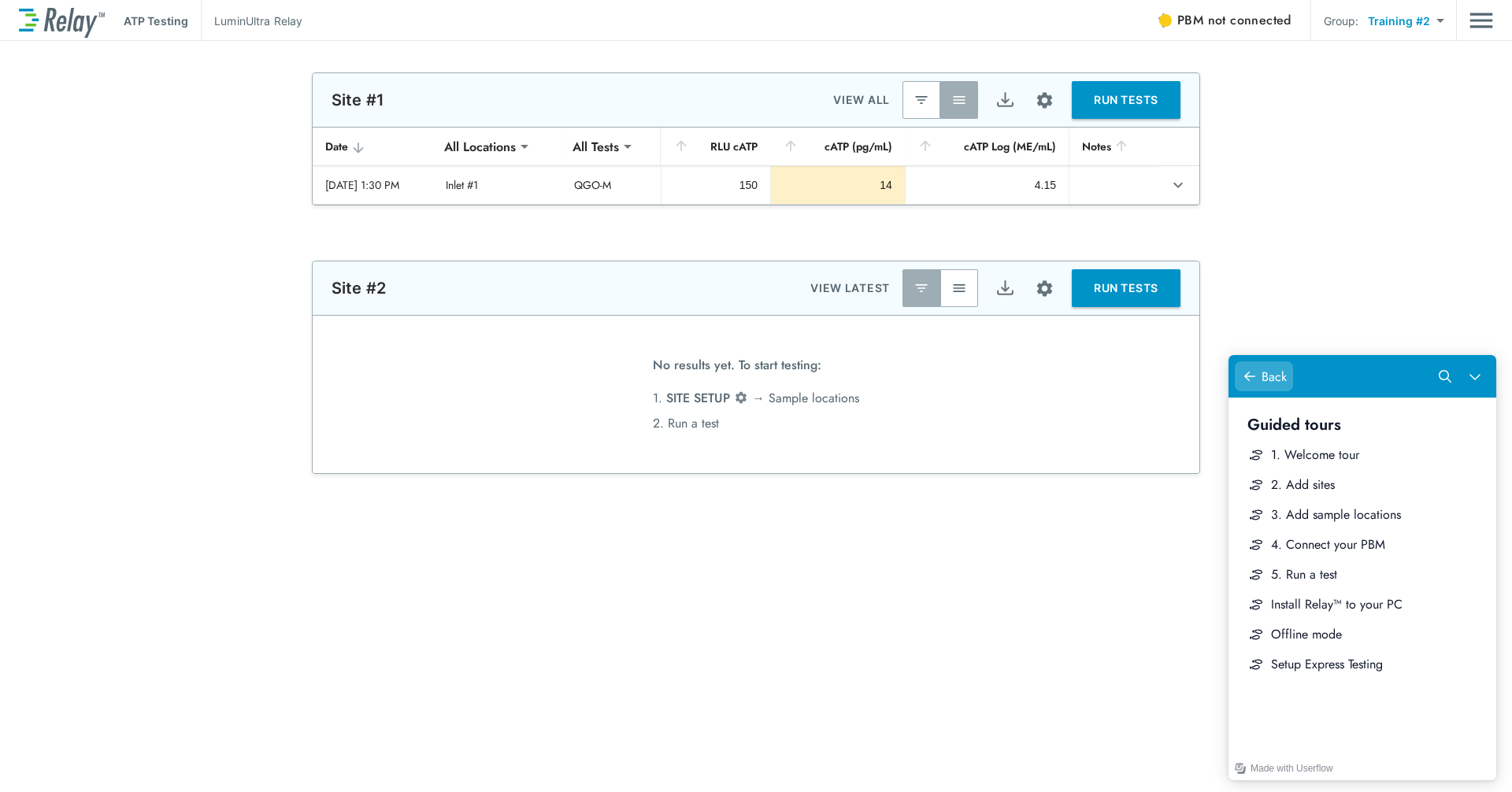
click at [813, 389] on button "Back" at bounding box center [1264, 376] width 58 height 30
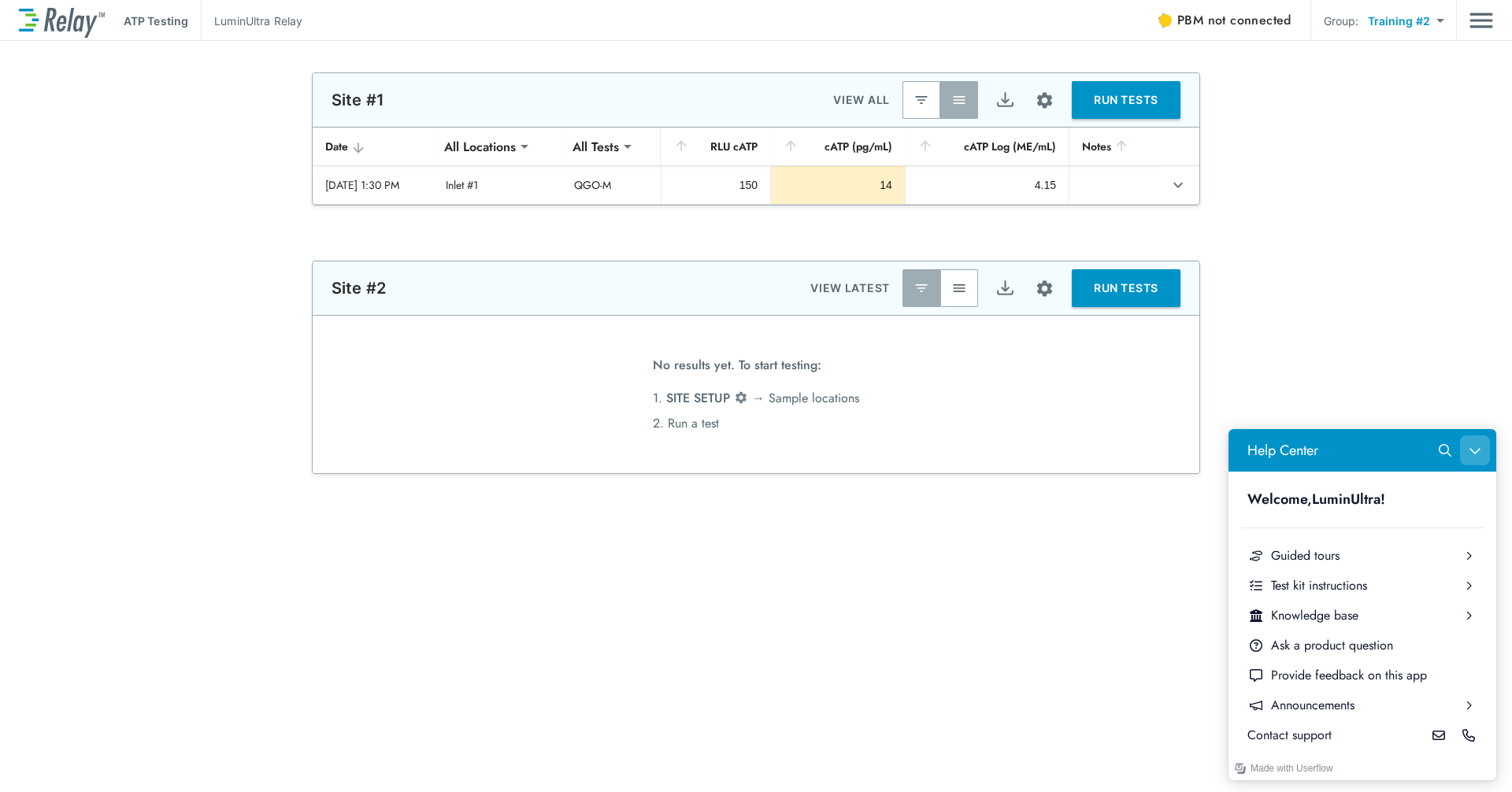
click at [813, 443] on button "Close Help Center" at bounding box center [1474, 449] width 30 height 30
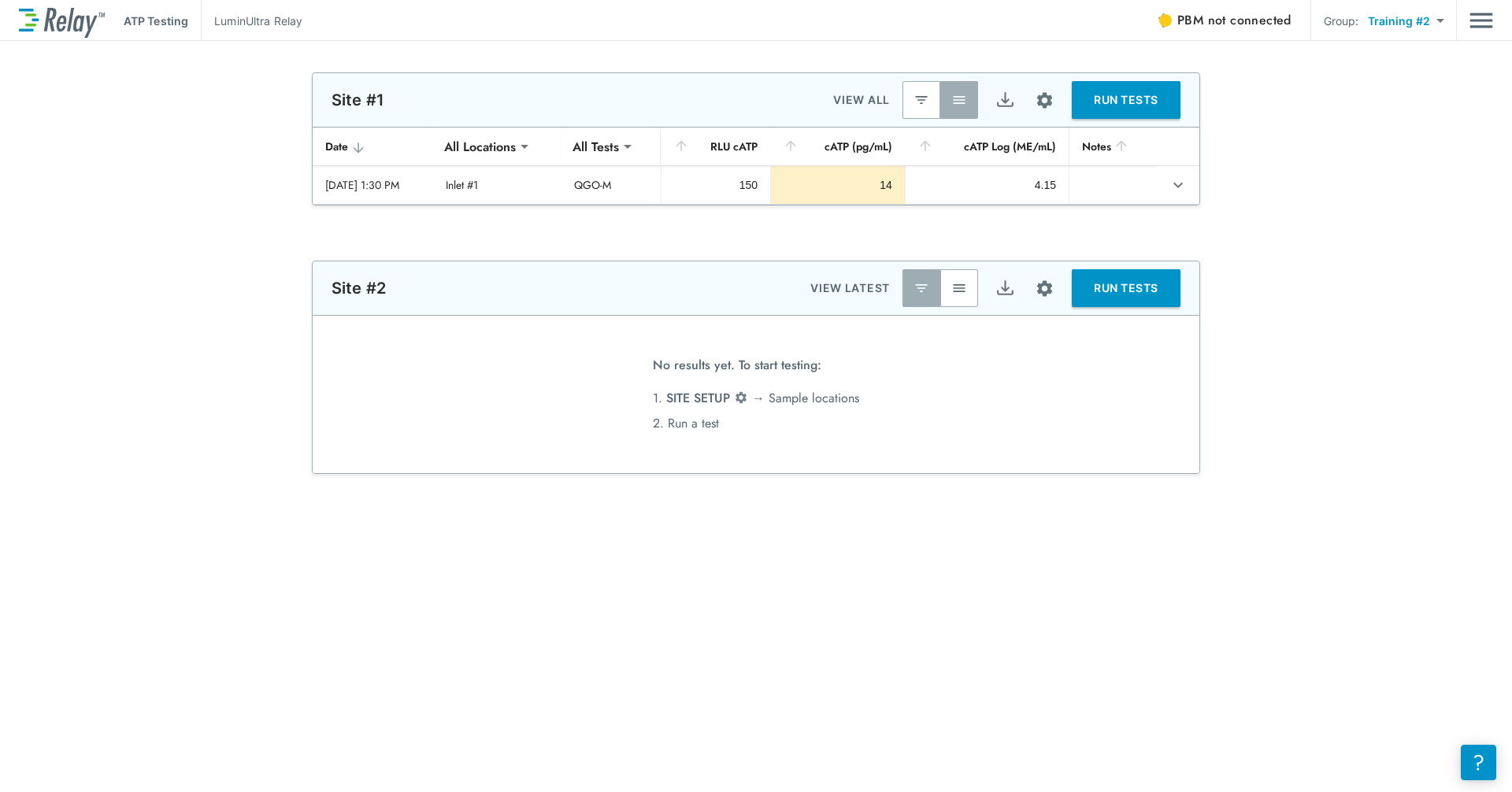
click at [813, 307] on div "**********" at bounding box center [756, 366] width 1512 height 213
